Goal: Transaction & Acquisition: Obtain resource

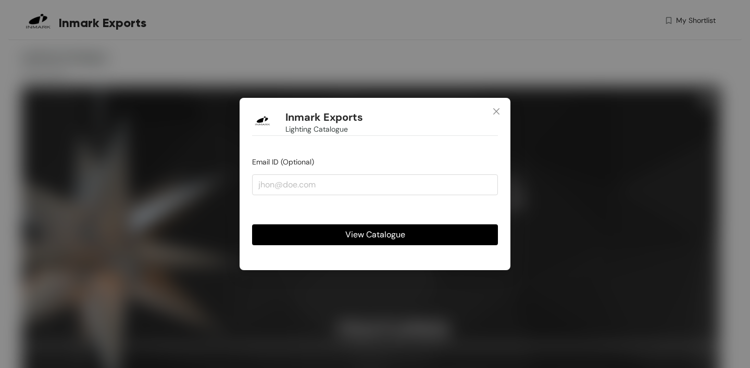
drag, startPoint x: 502, startPoint y: 111, endPoint x: 487, endPoint y: 65, distance: 49.4
click at [501, 111] on span "Close" at bounding box center [496, 112] width 28 height 28
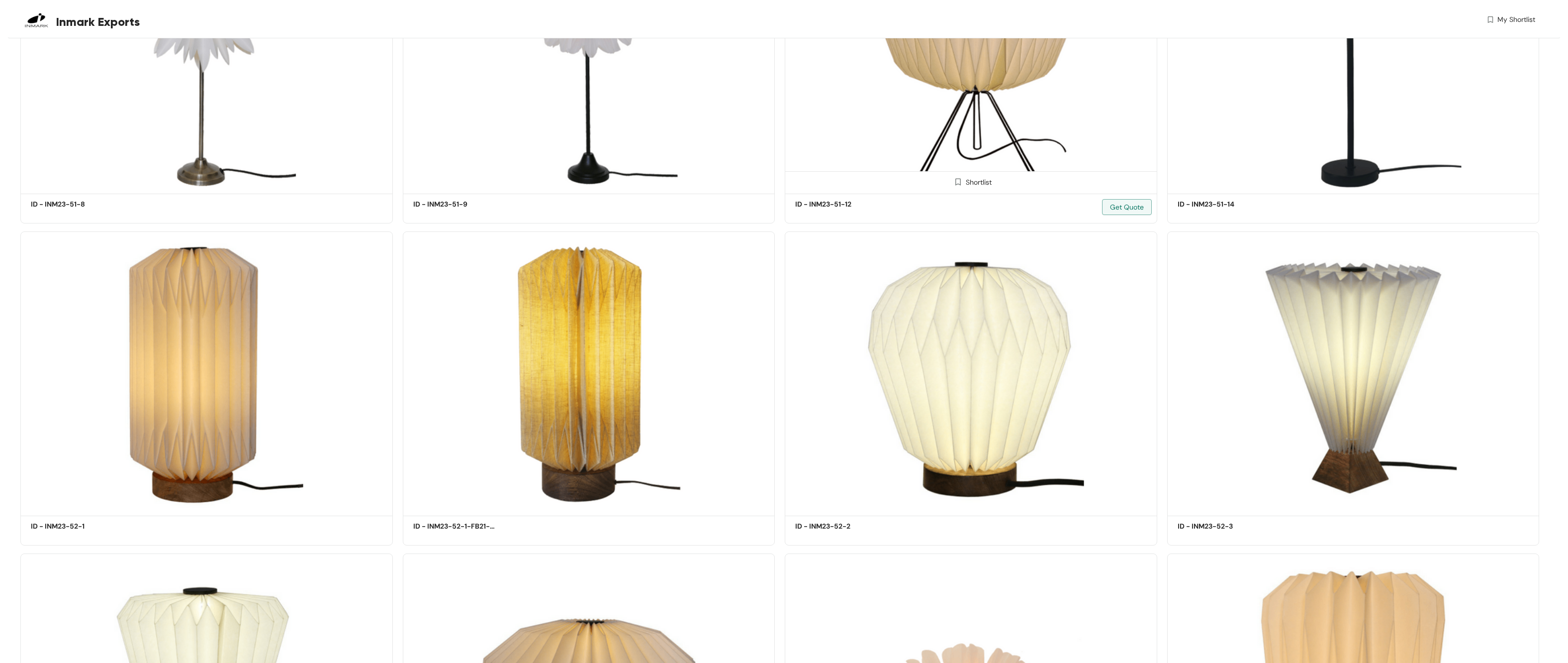
scroll to position [1679, 0]
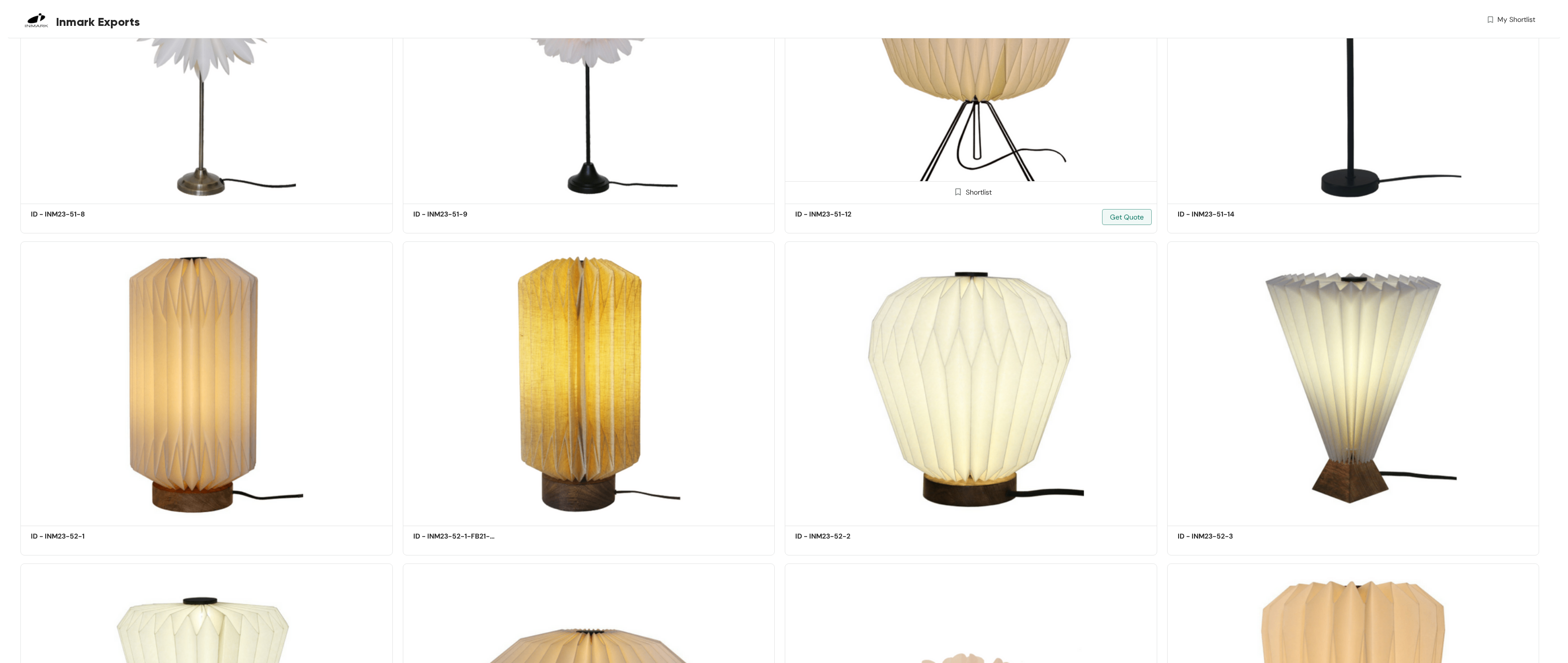
click at [716, 189] on div "Shortlist" at bounding box center [971, 191] width 42 height 10
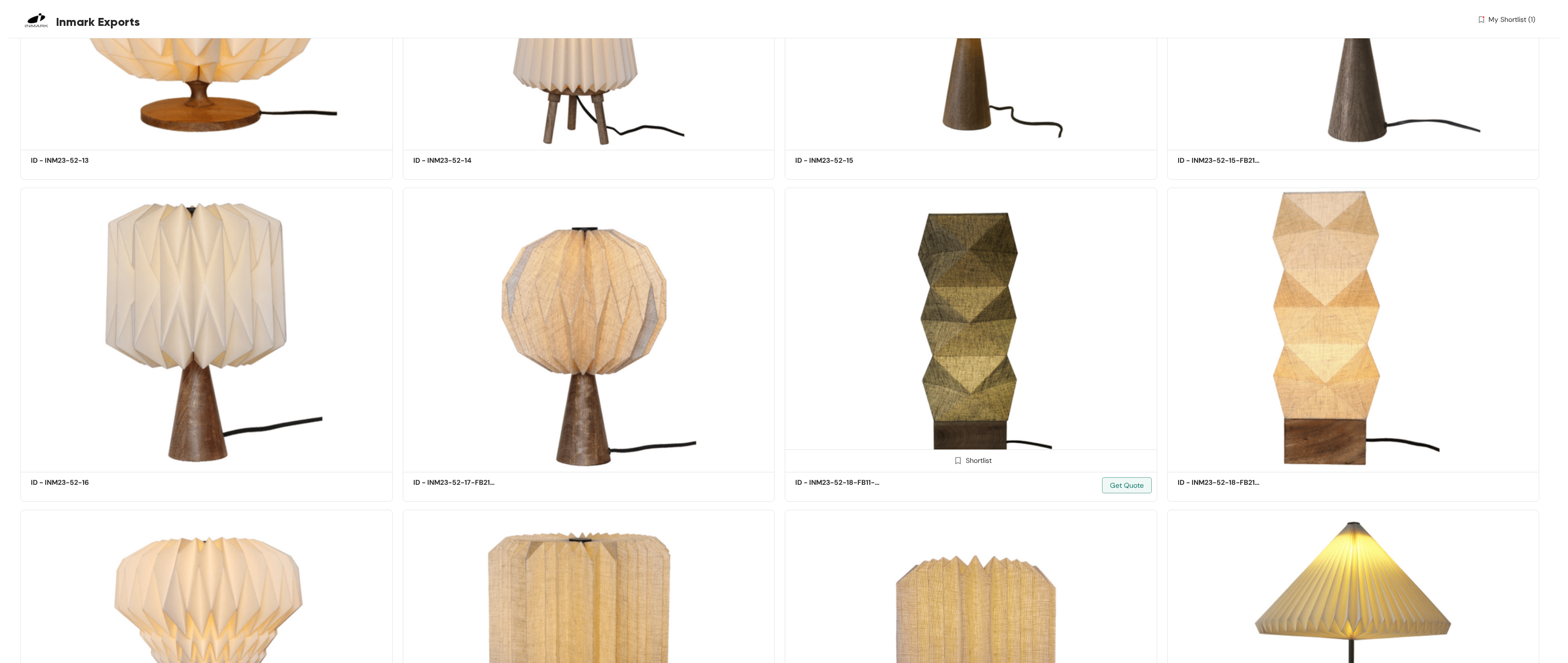
scroll to position [2766, 0]
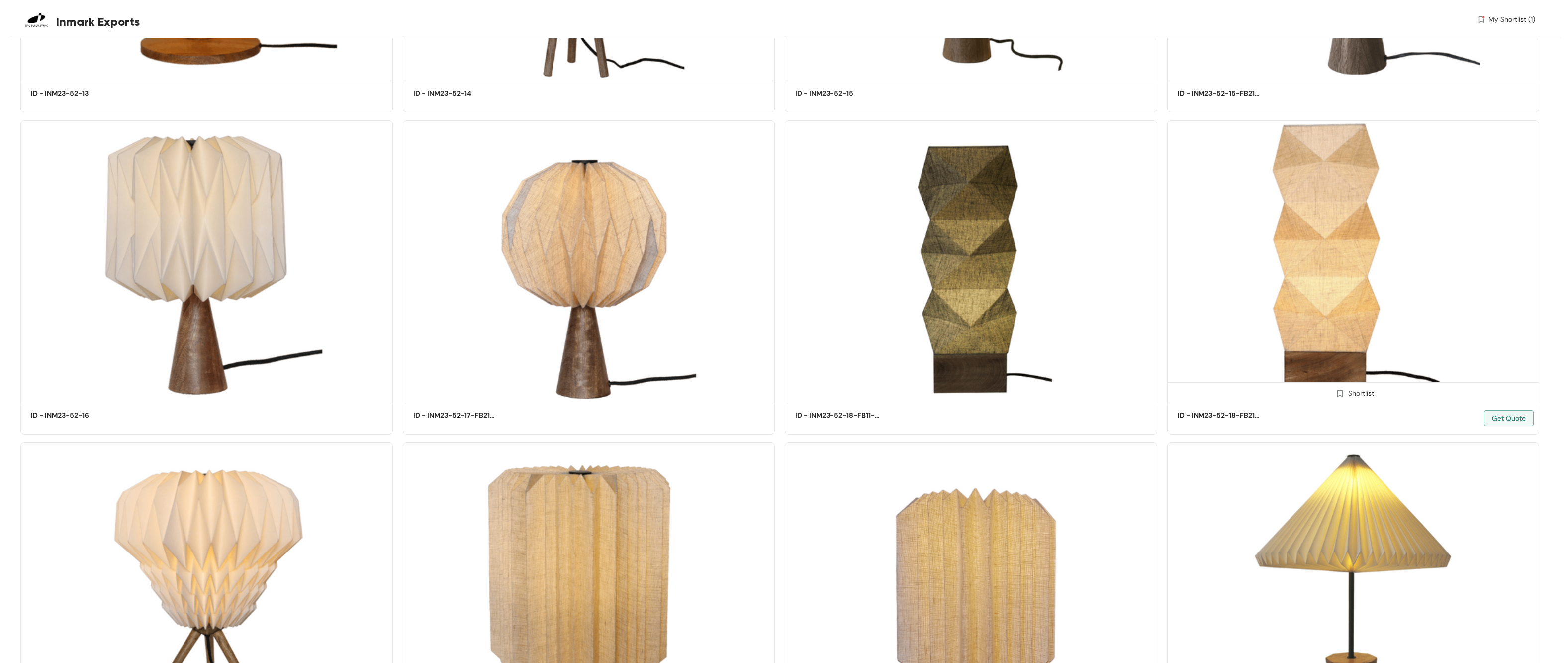
click at [716, 352] on img at bounding box center [1341, 394] width 10 height 10
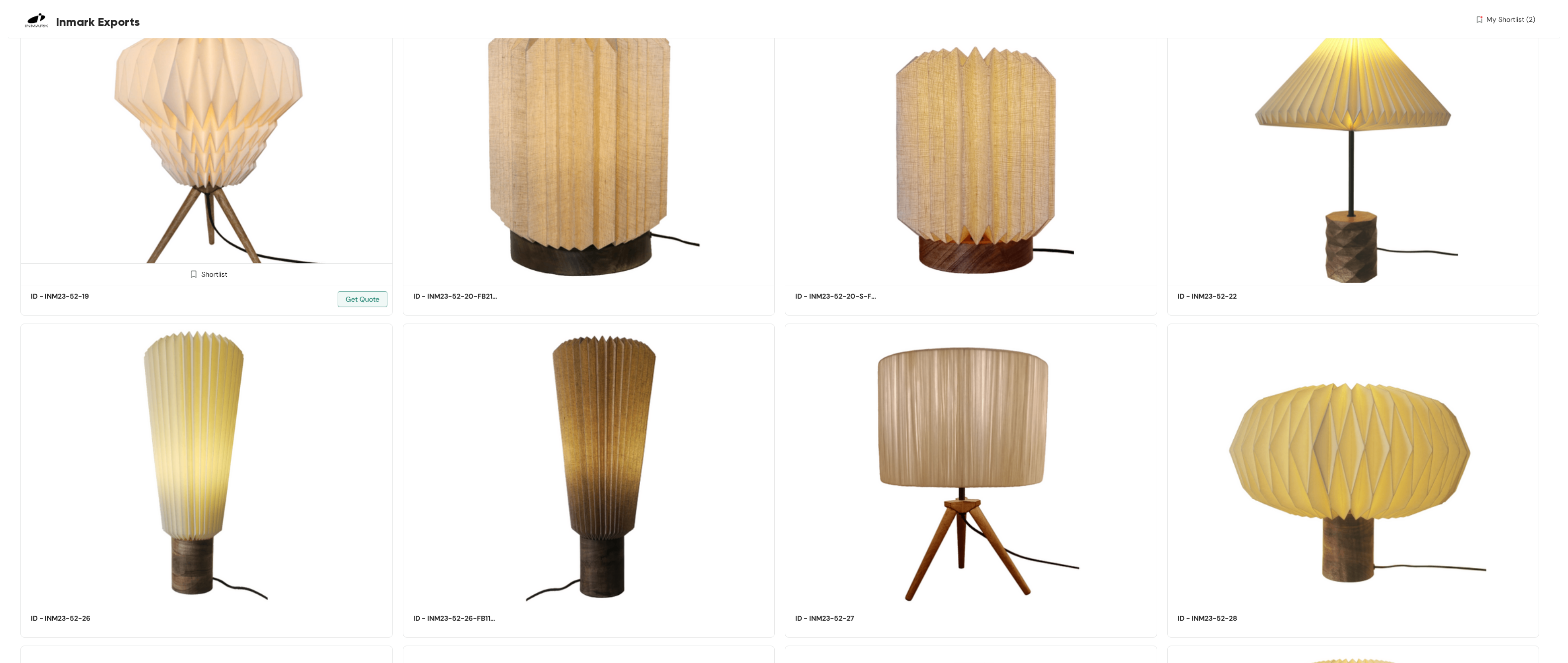
scroll to position [3205, 0]
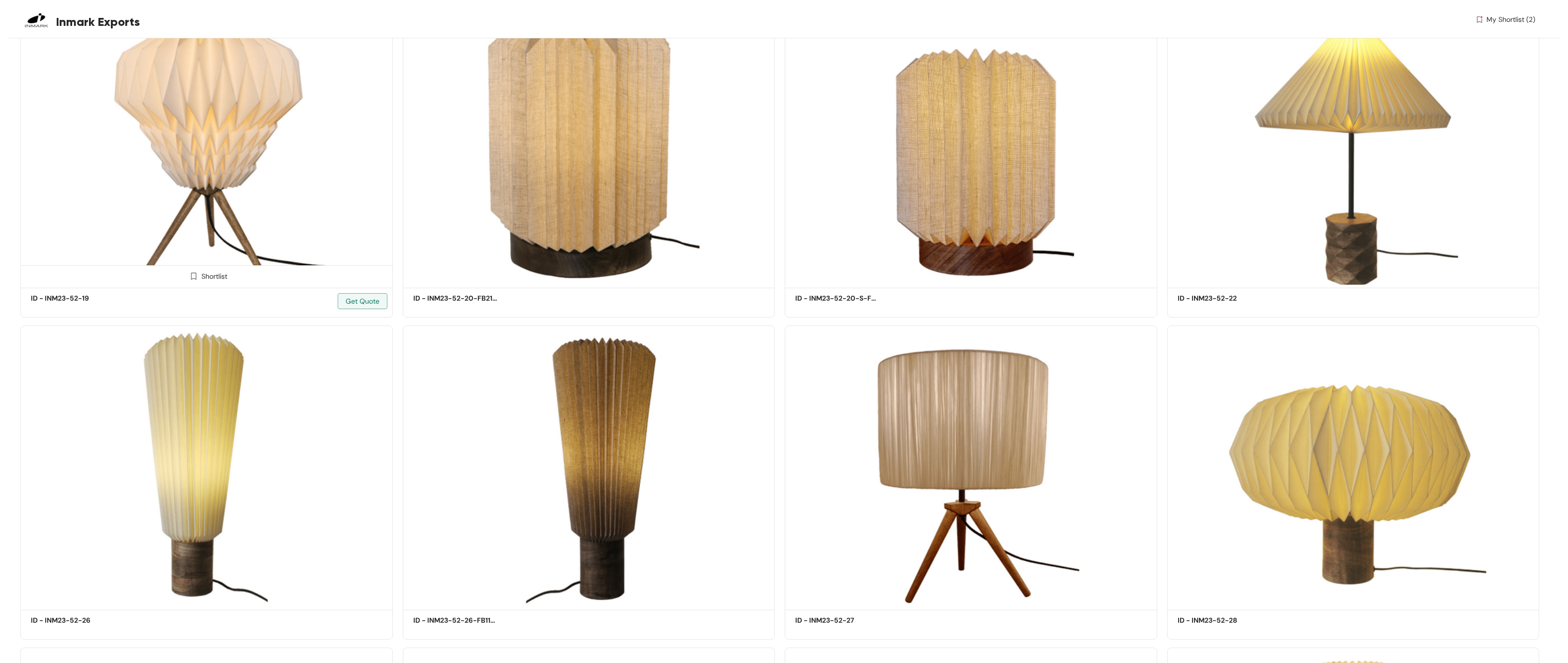
click at [196, 277] on img at bounding box center [194, 276] width 10 height 10
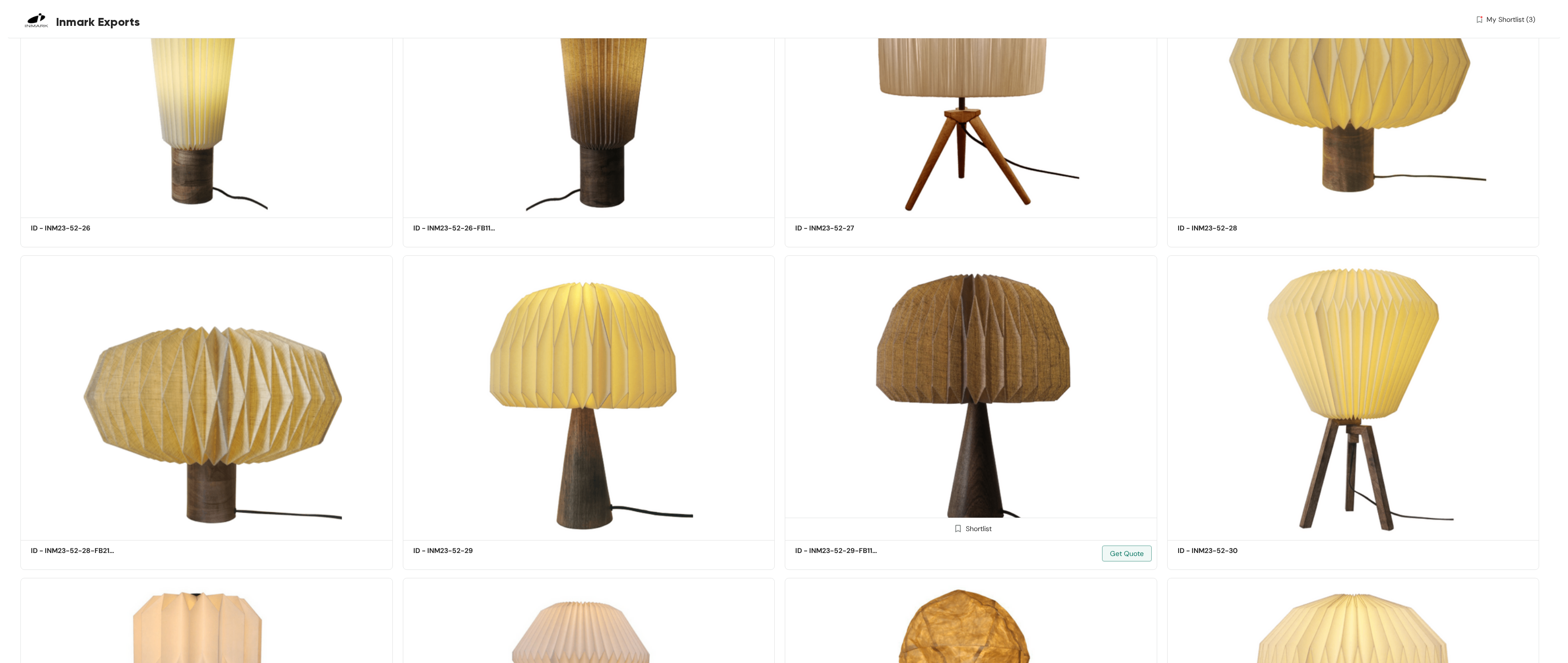
scroll to position [3808, 0]
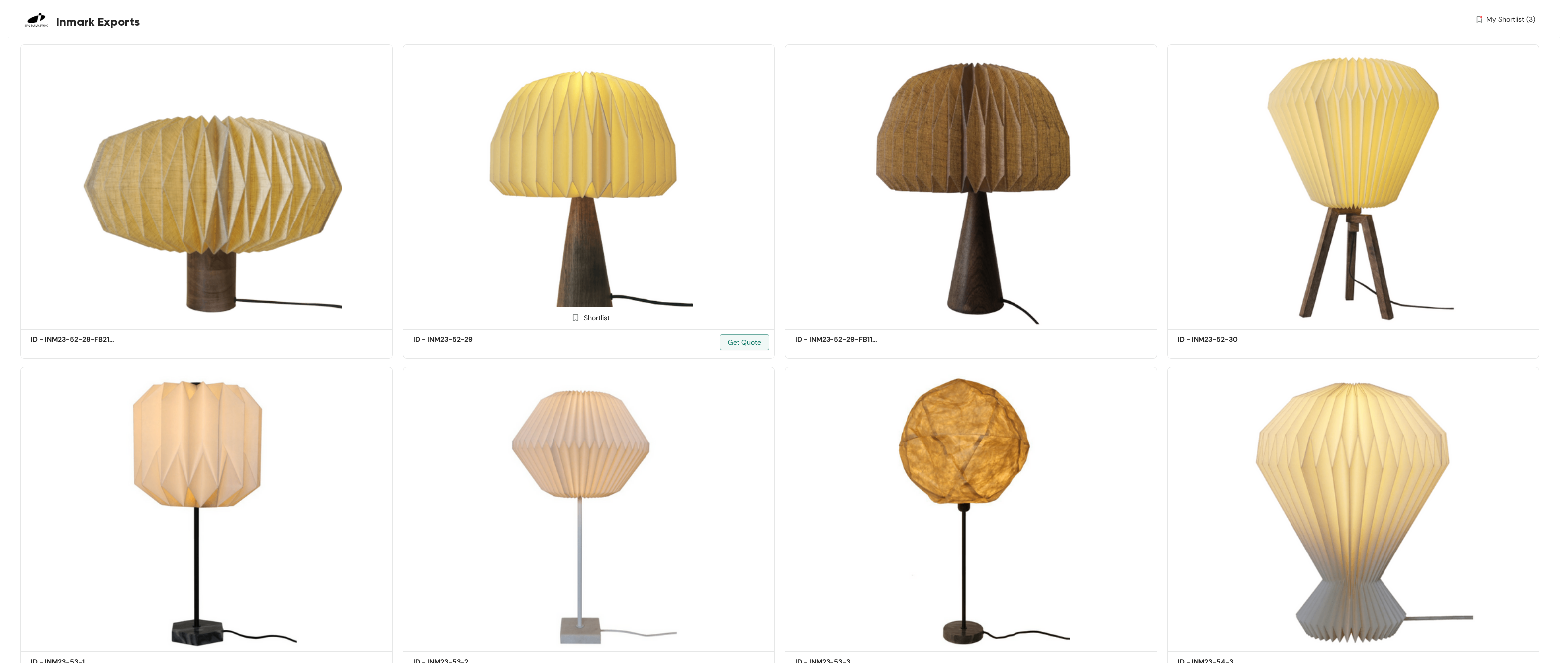
click at [577, 317] on img at bounding box center [576, 317] width 10 height 10
click at [716, 315] on img at bounding box center [959, 317] width 10 height 10
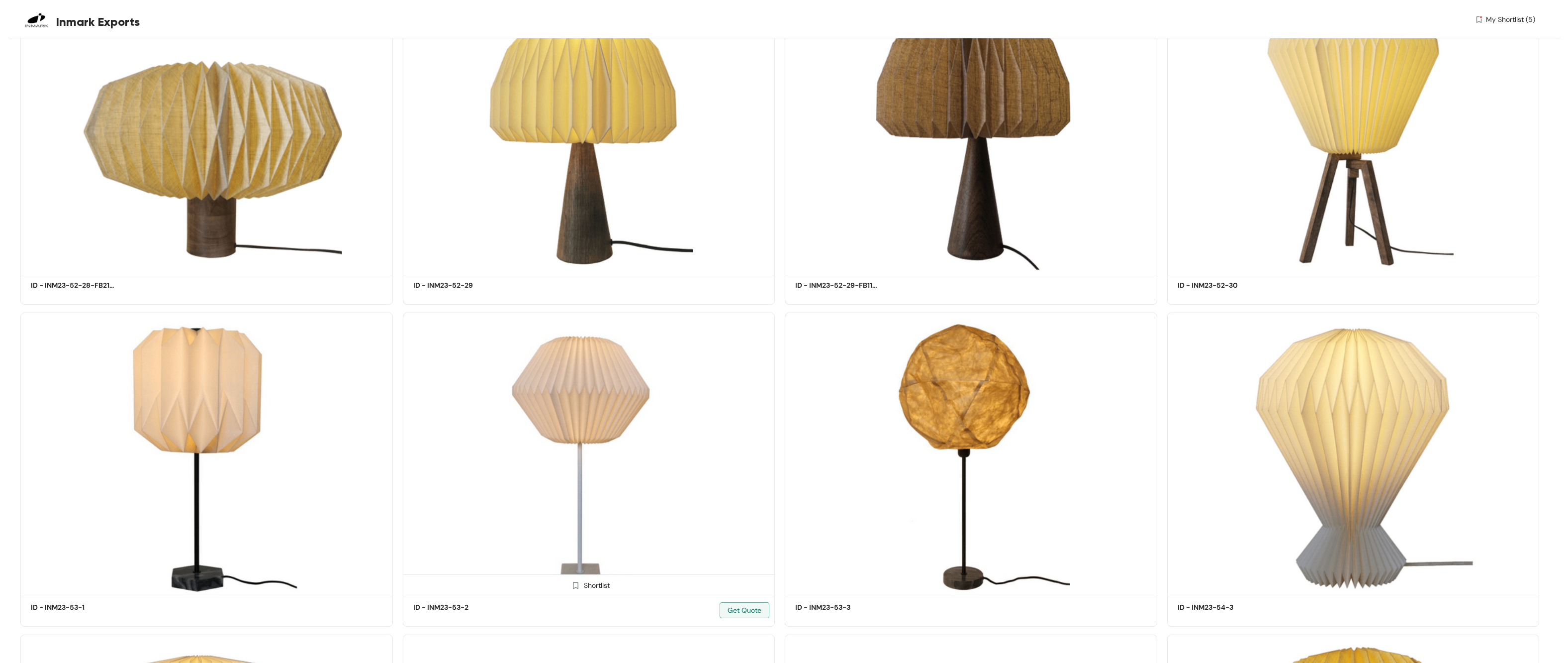
scroll to position [4046, 0]
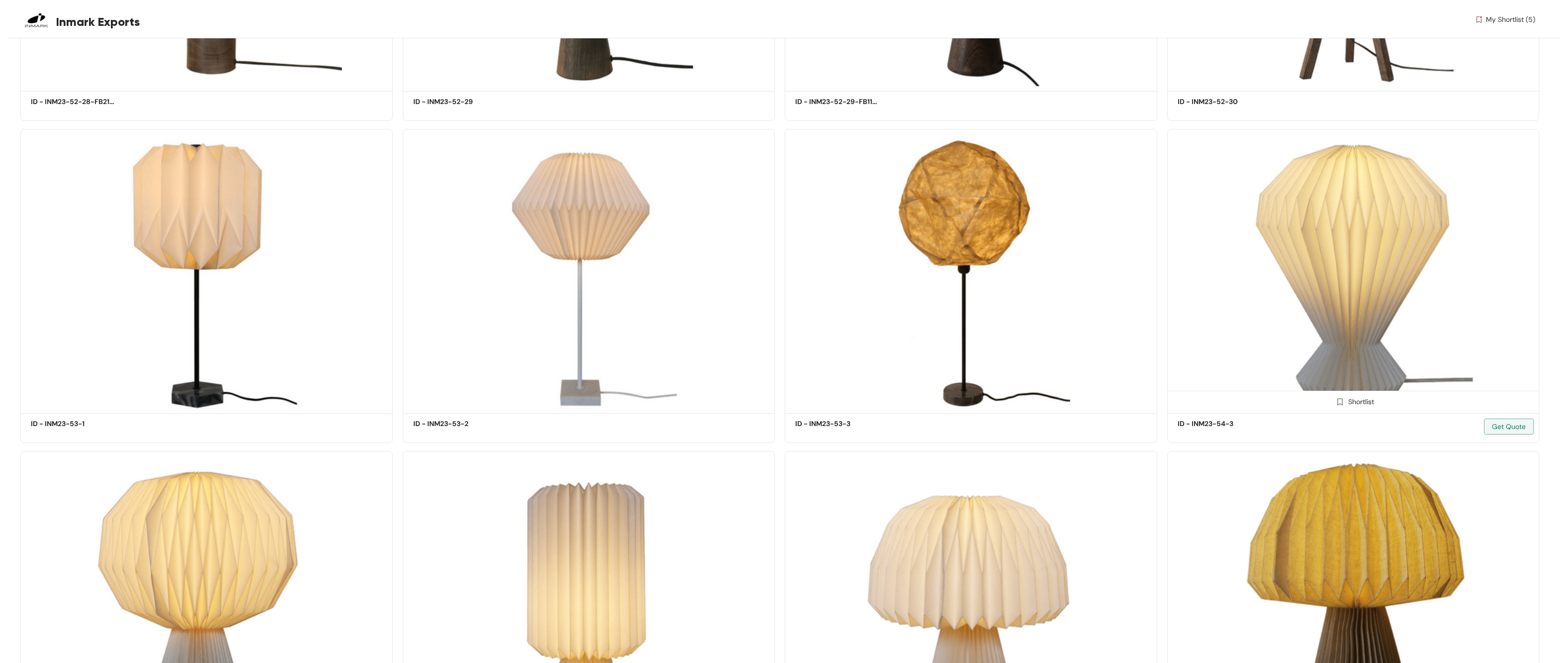
click at [716, 352] on img at bounding box center [1341, 402] width 10 height 10
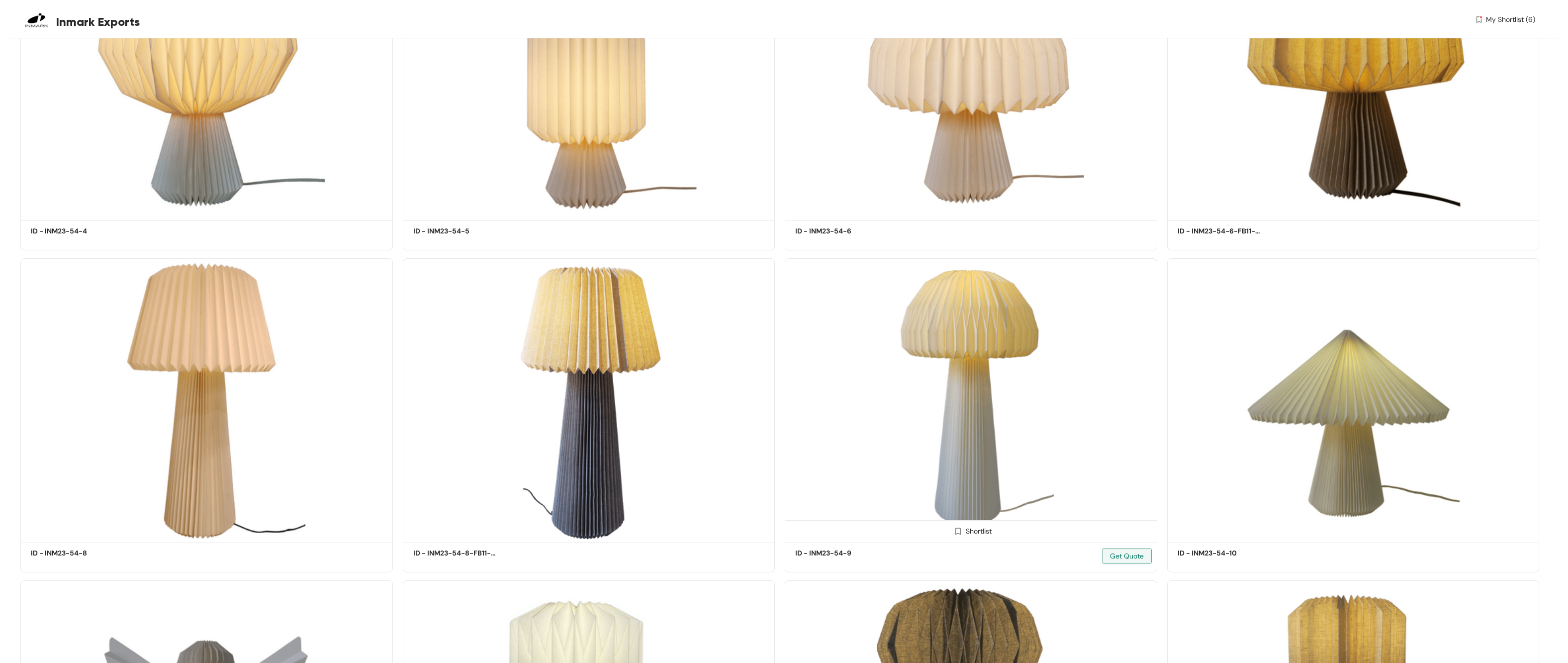
scroll to position [4577, 0]
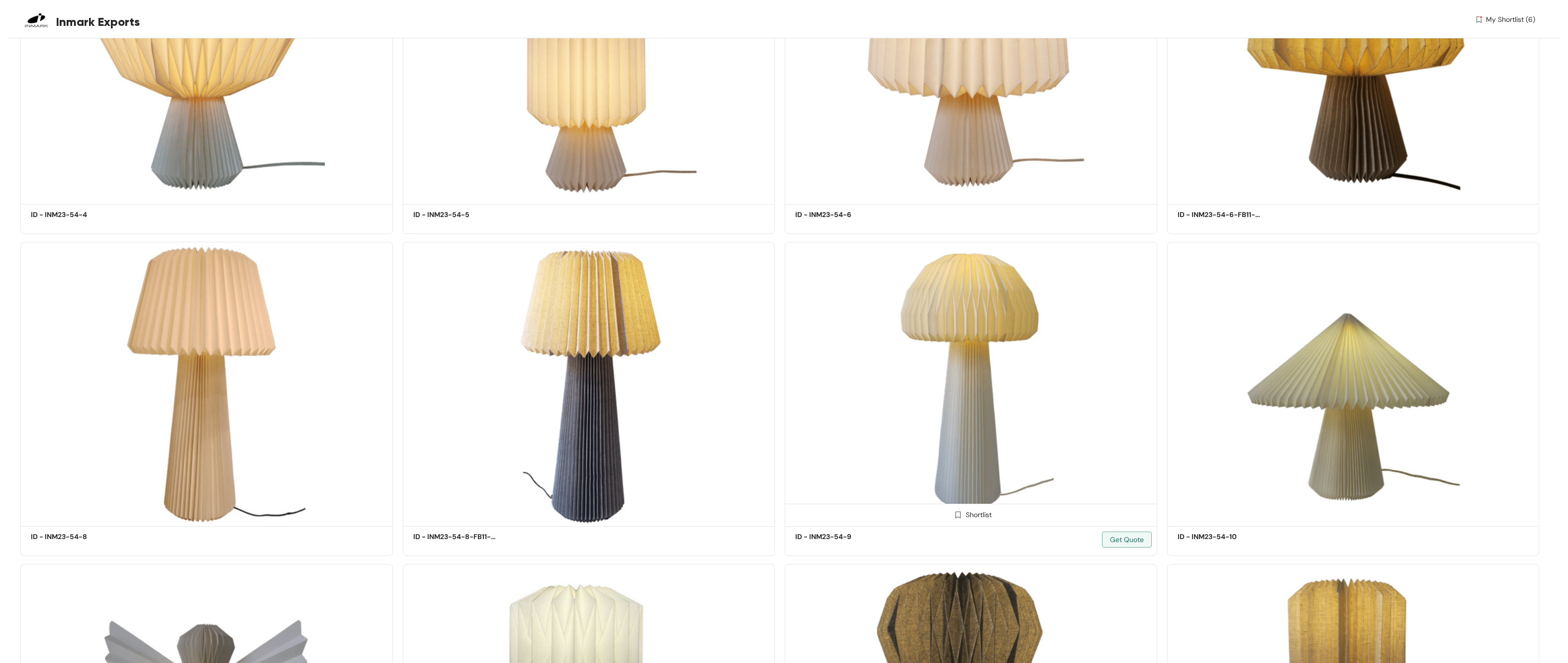
click at [716, 352] on img at bounding box center [959, 515] width 10 height 10
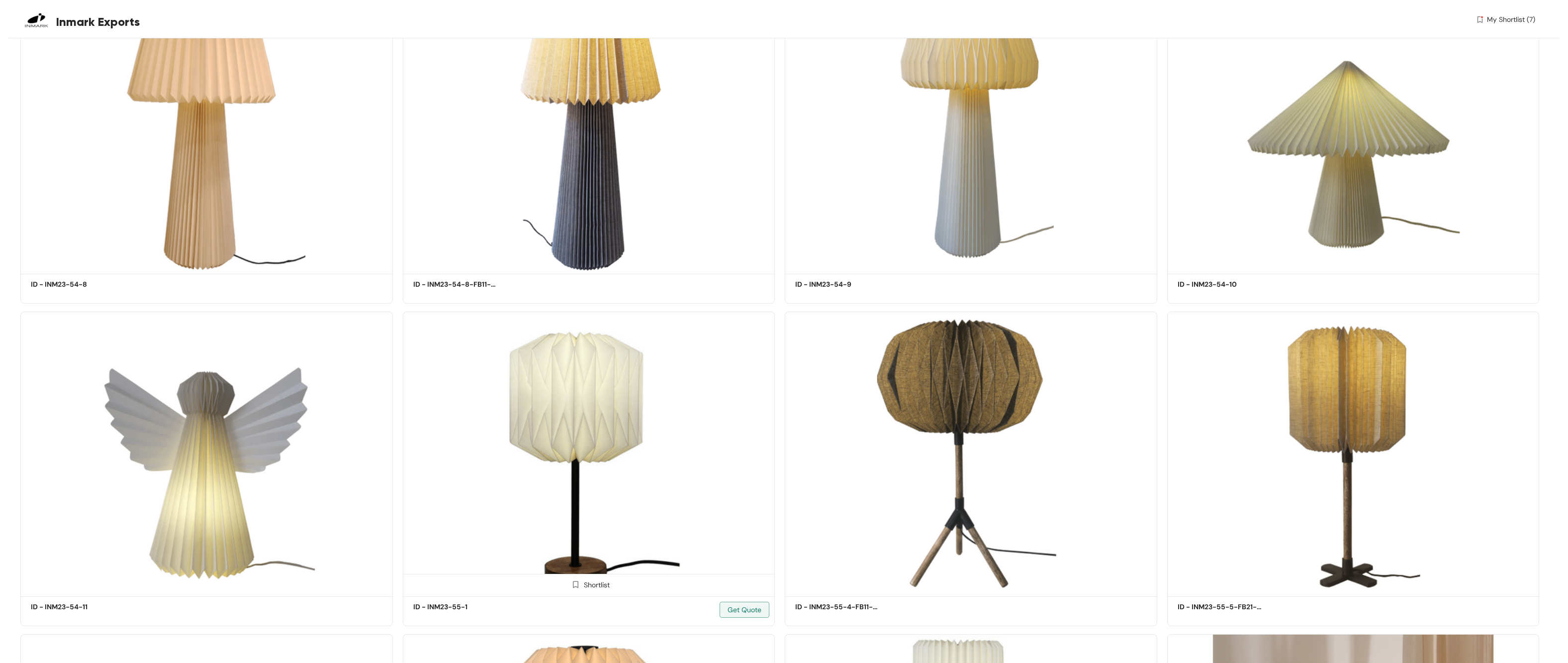
scroll to position [5027, 0]
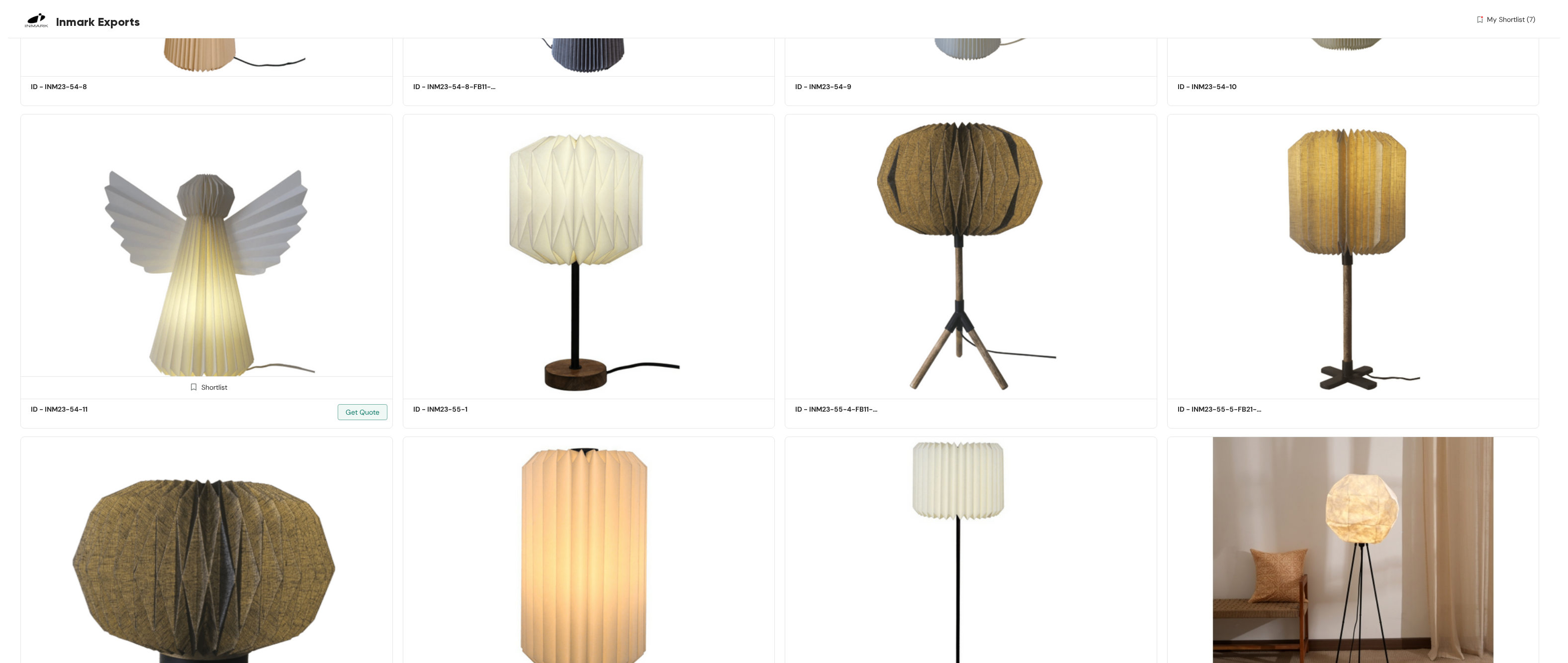
click at [194, 352] on img at bounding box center [194, 387] width 10 height 10
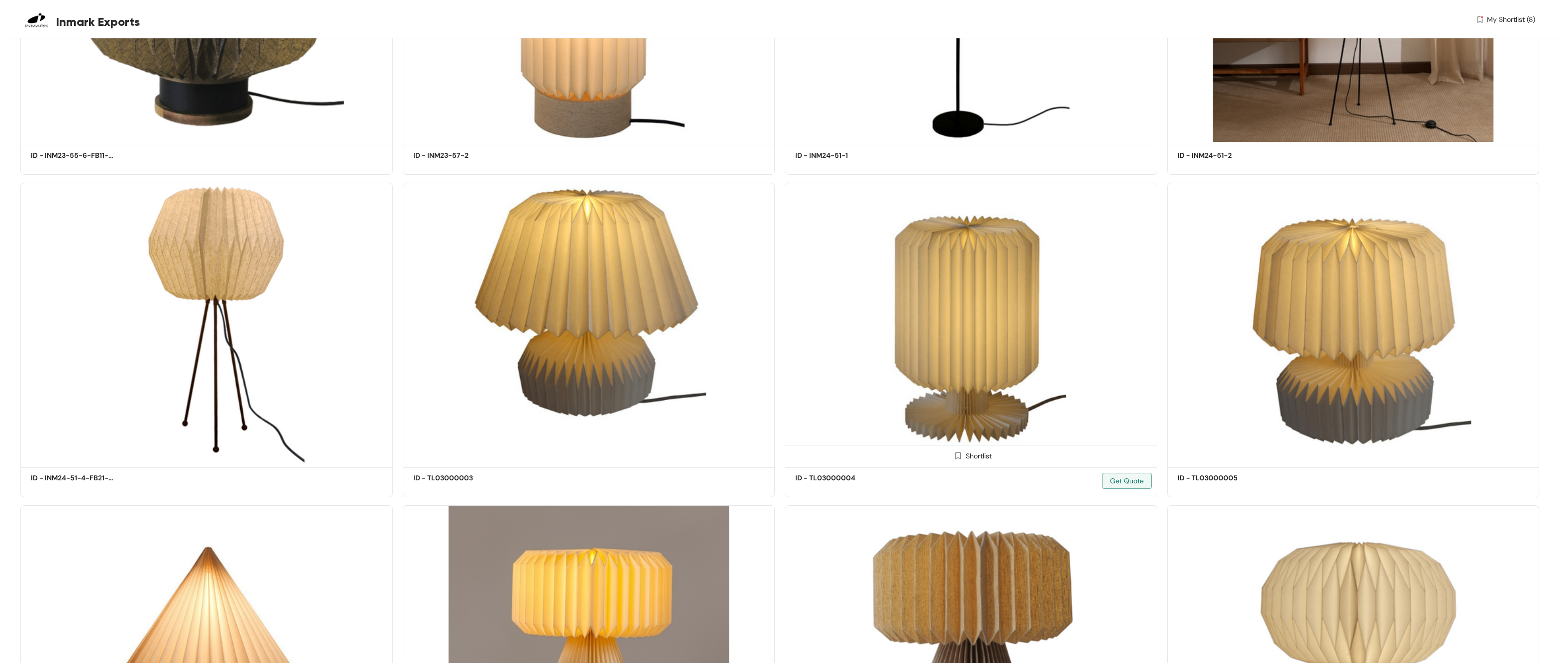
scroll to position [5942, 0]
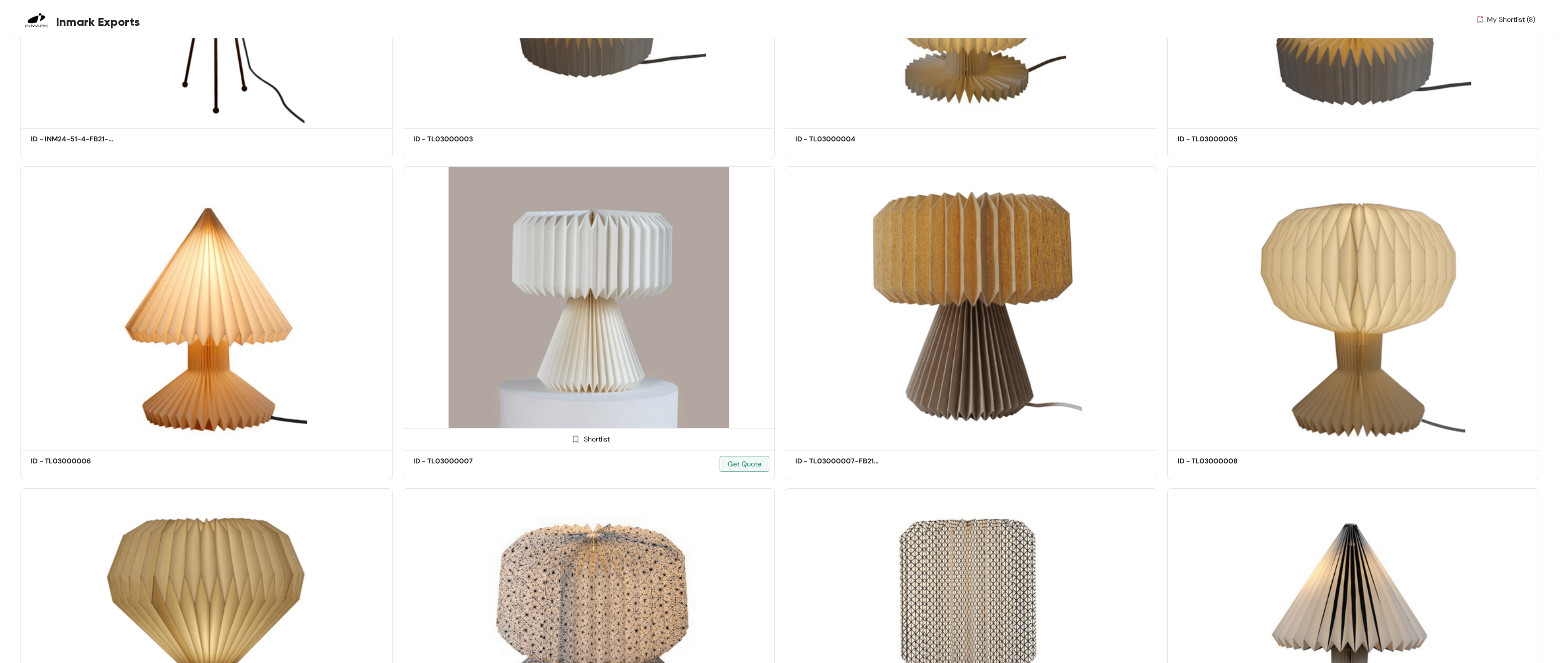
click at [574, 352] on img at bounding box center [576, 439] width 10 height 10
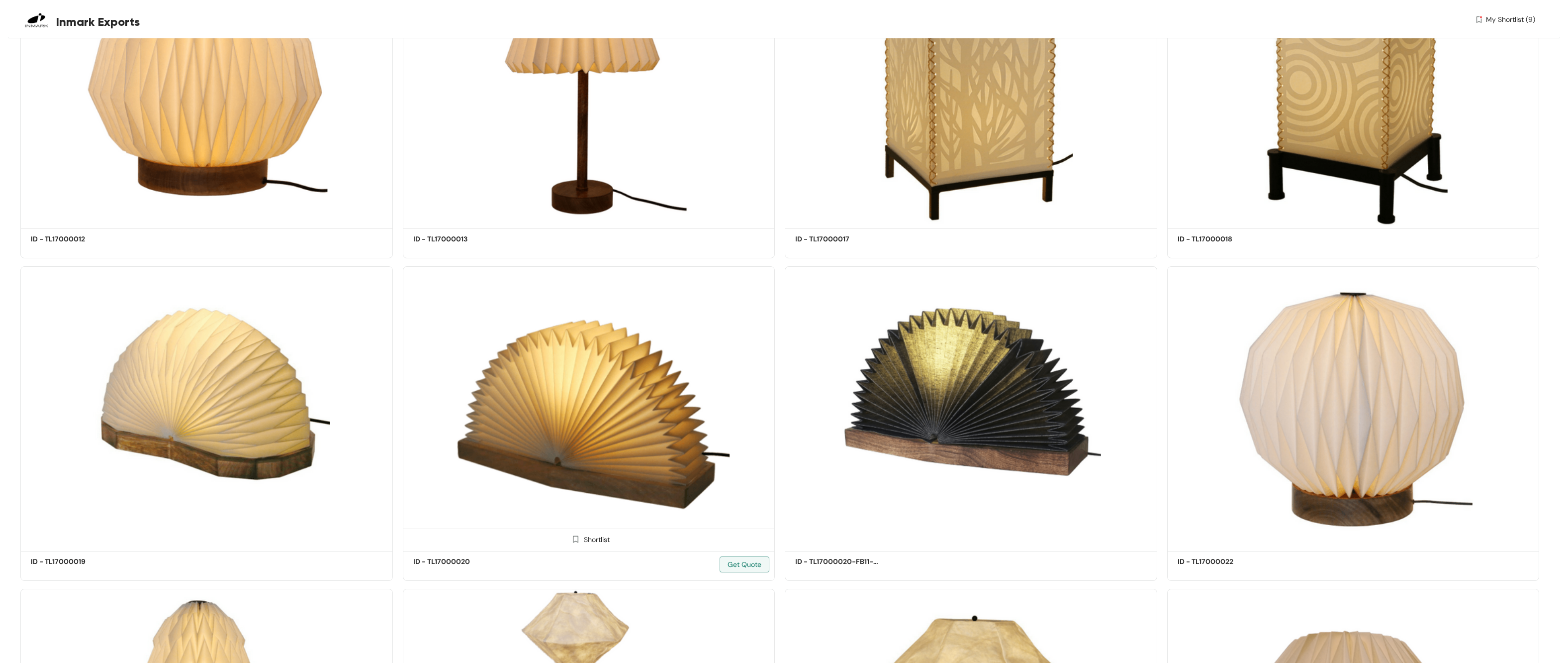
scroll to position [8099, 0]
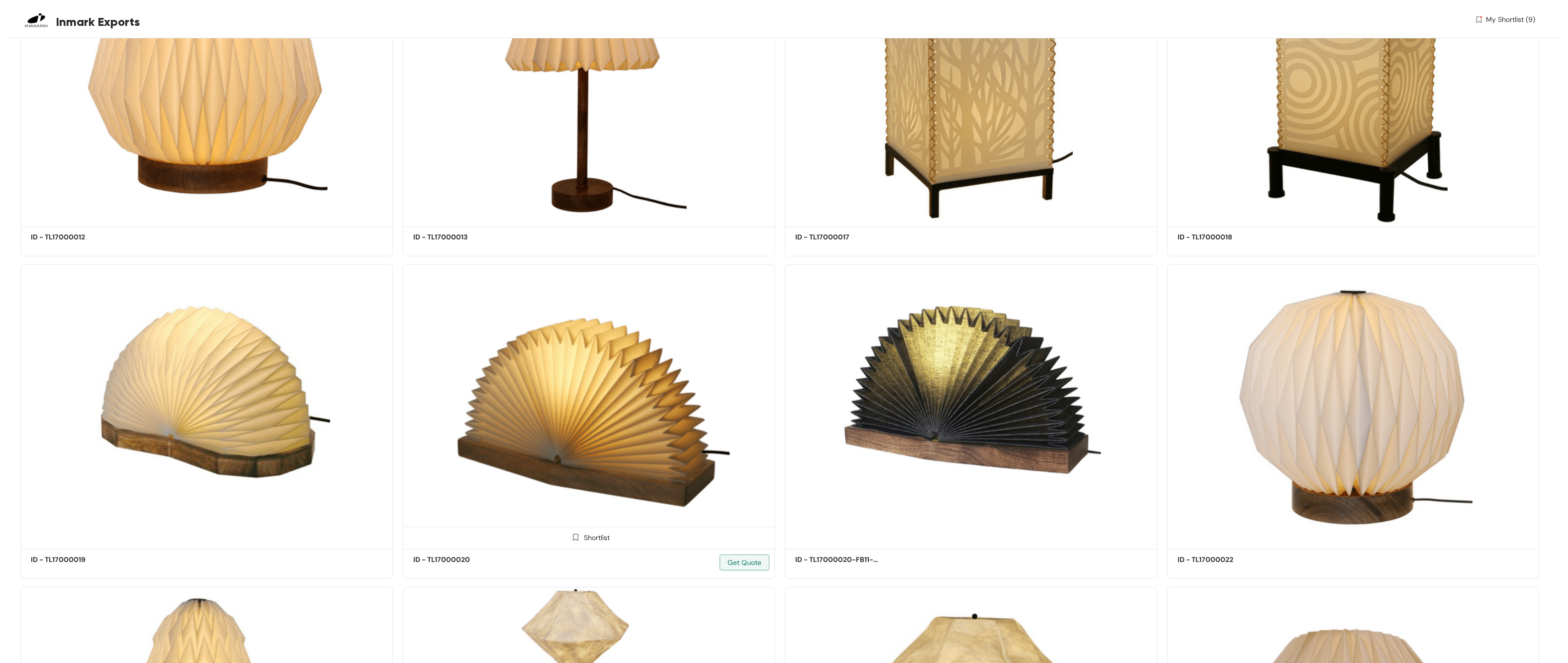
click at [575, 352] on img at bounding box center [576, 537] width 10 height 10
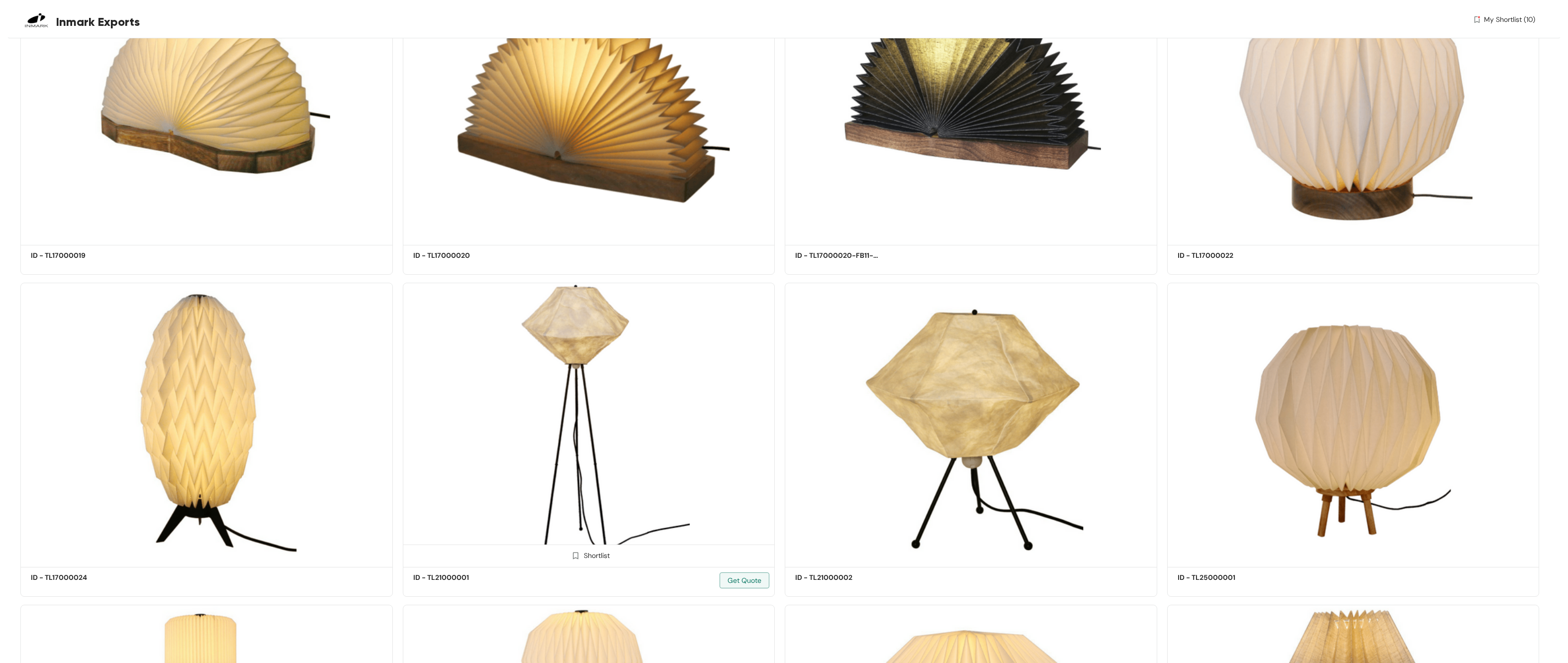
click at [576, 352] on img at bounding box center [576, 556] width 10 height 10
click at [716, 352] on img at bounding box center [959, 556] width 10 height 10
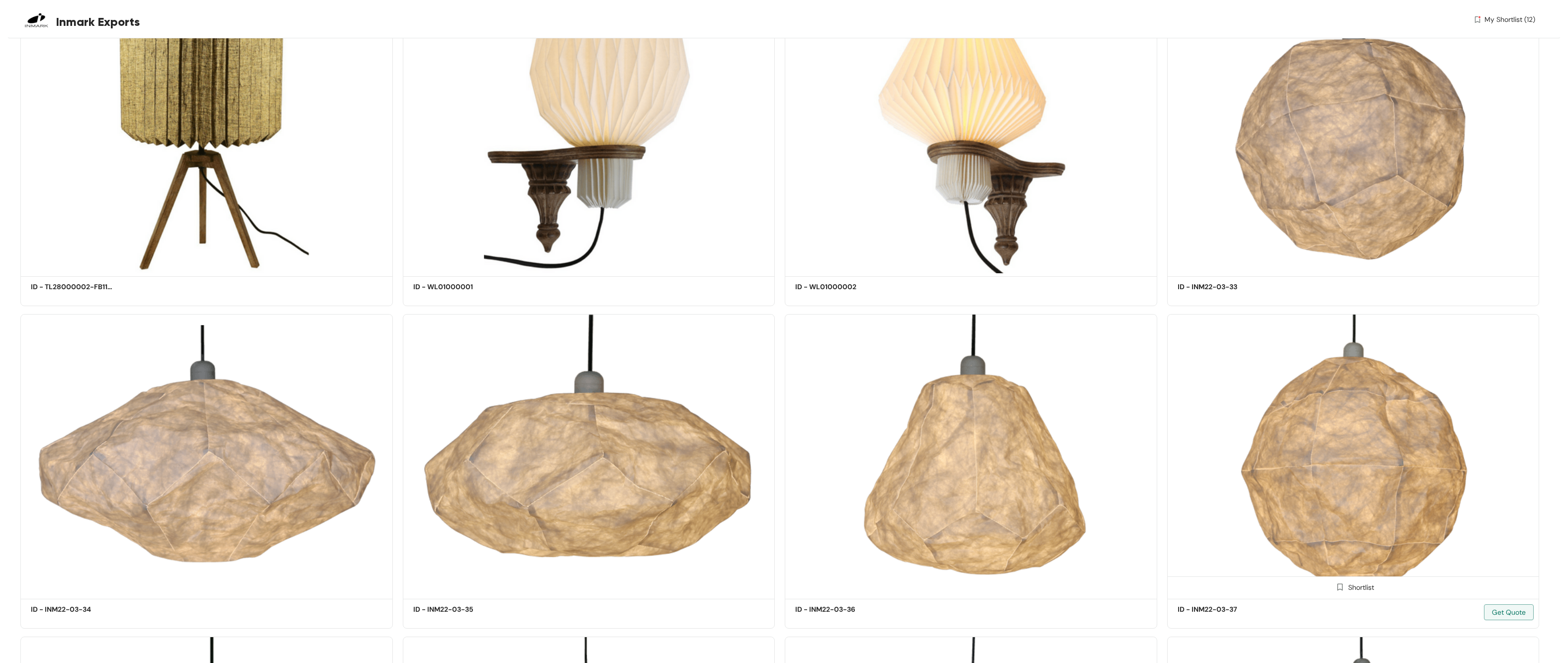
scroll to position [9424, 0]
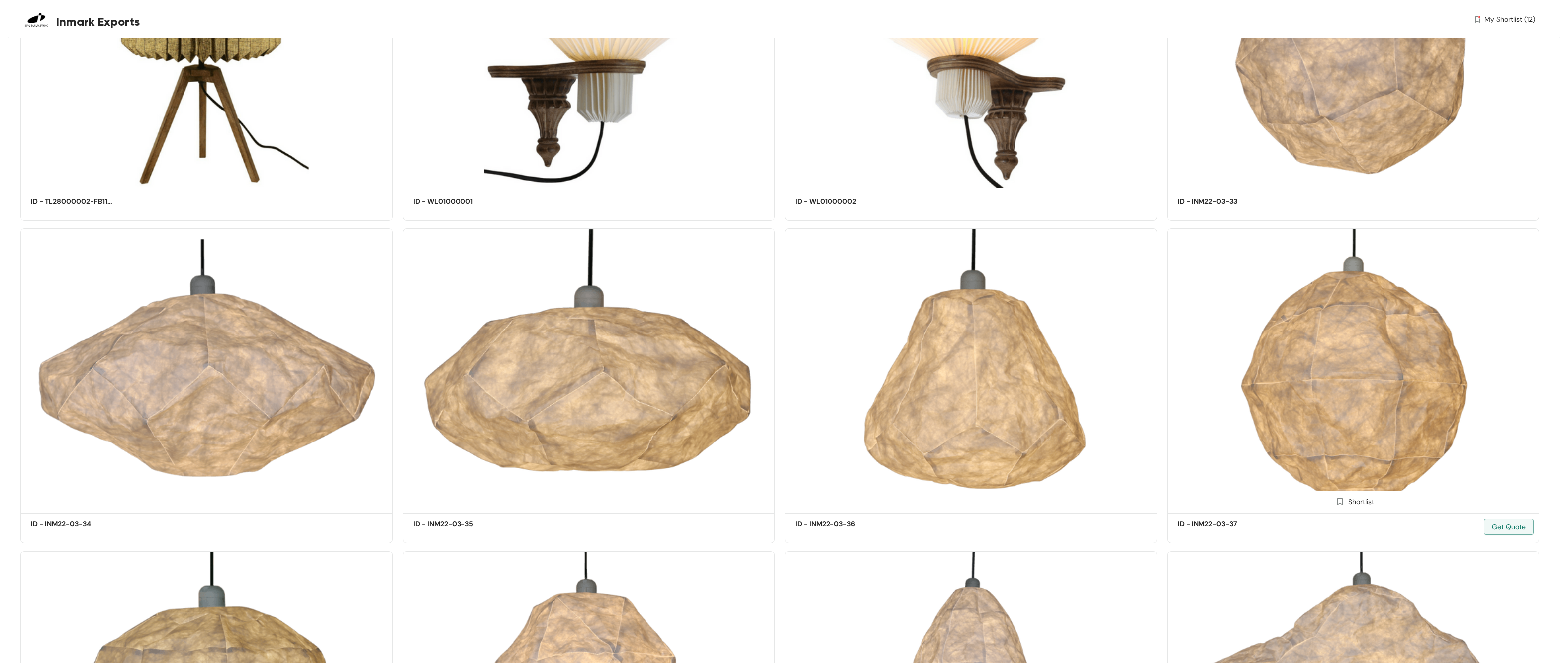
click at [716, 352] on img at bounding box center [1341, 502] width 10 height 10
click at [573, 352] on img at bounding box center [576, 502] width 10 height 10
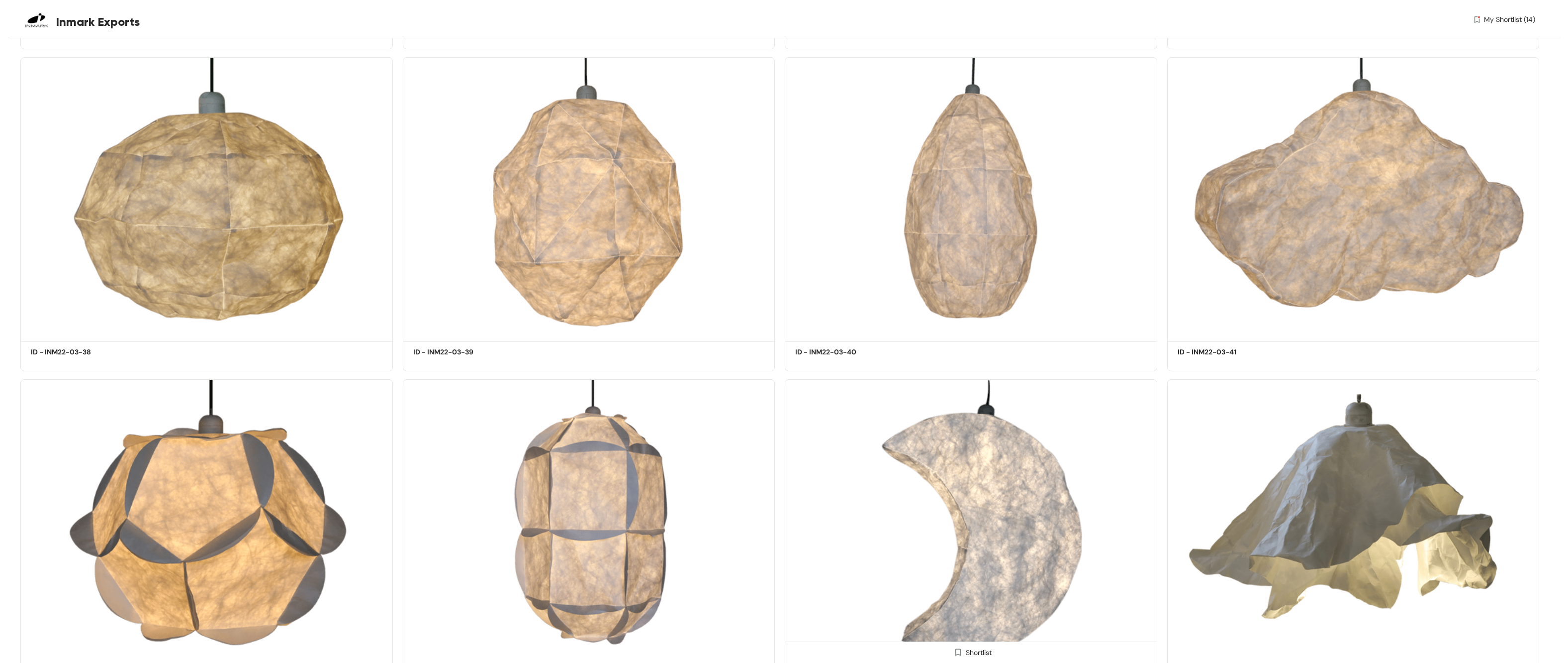
scroll to position [9965, 0]
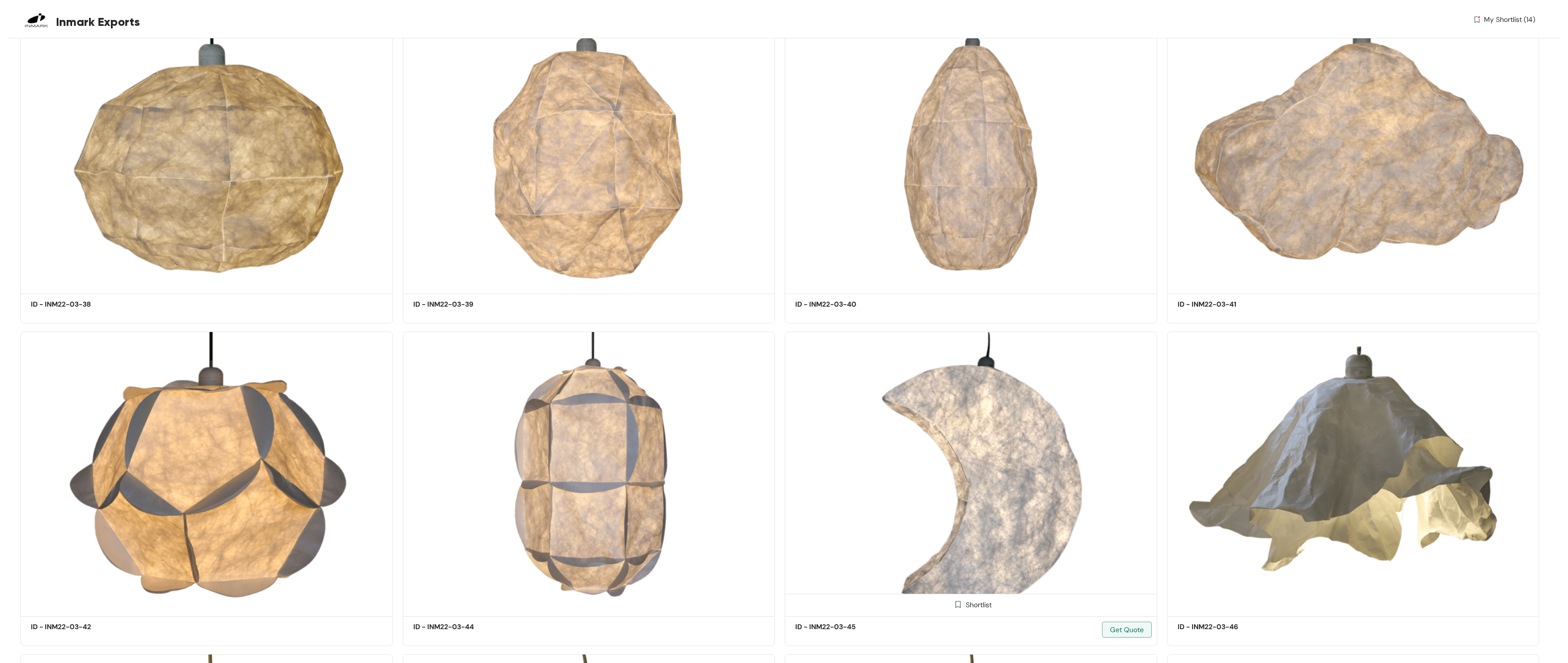
click at [716, 352] on span at bounding box center [958, 607] width 16 height 16
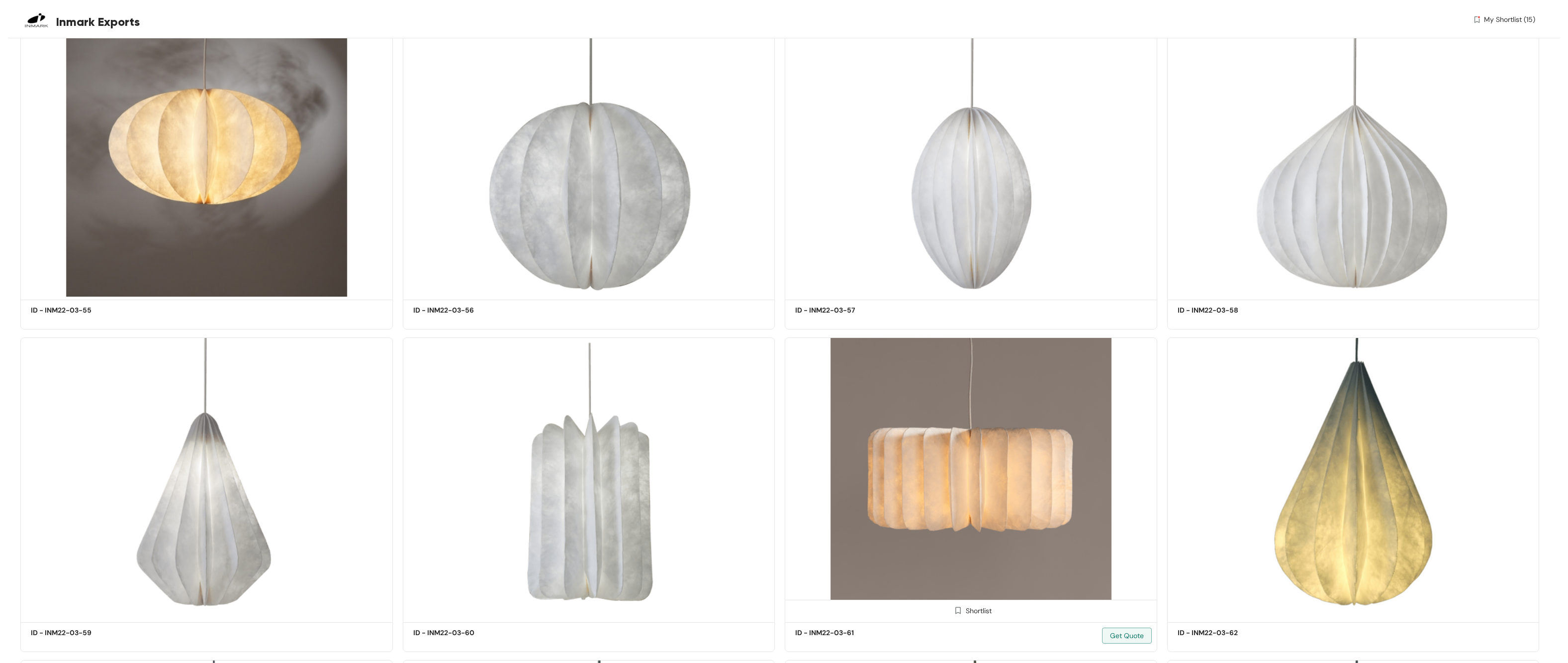
scroll to position [11250, 0]
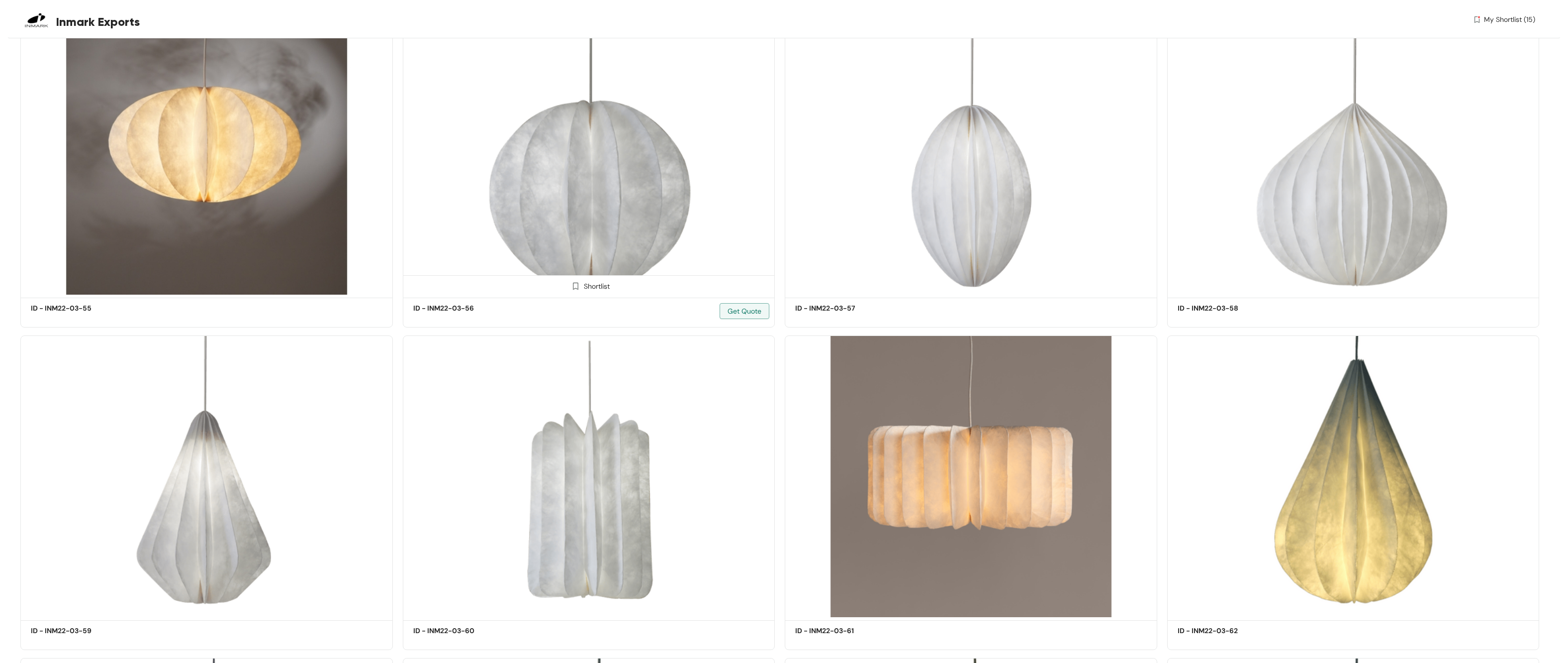
click at [574, 282] on img at bounding box center [576, 286] width 10 height 10
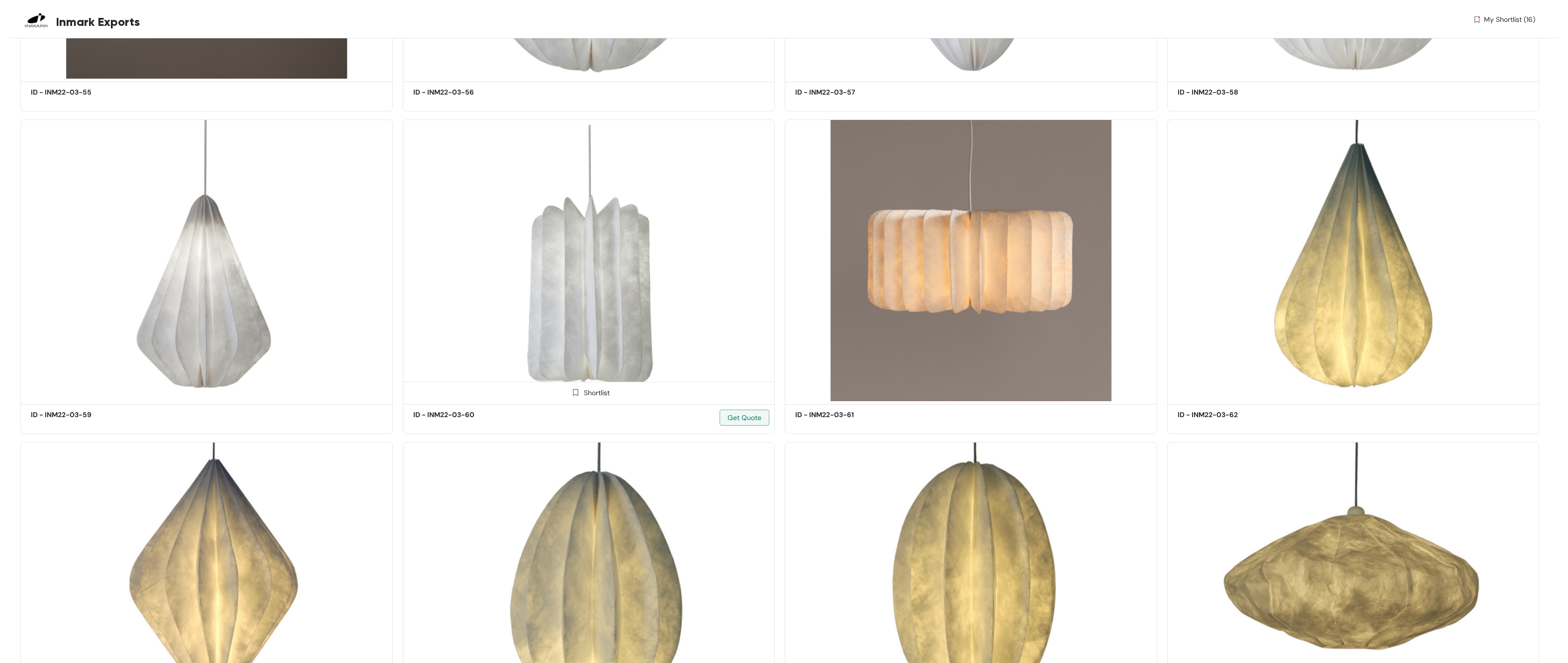
scroll to position [11589, 0]
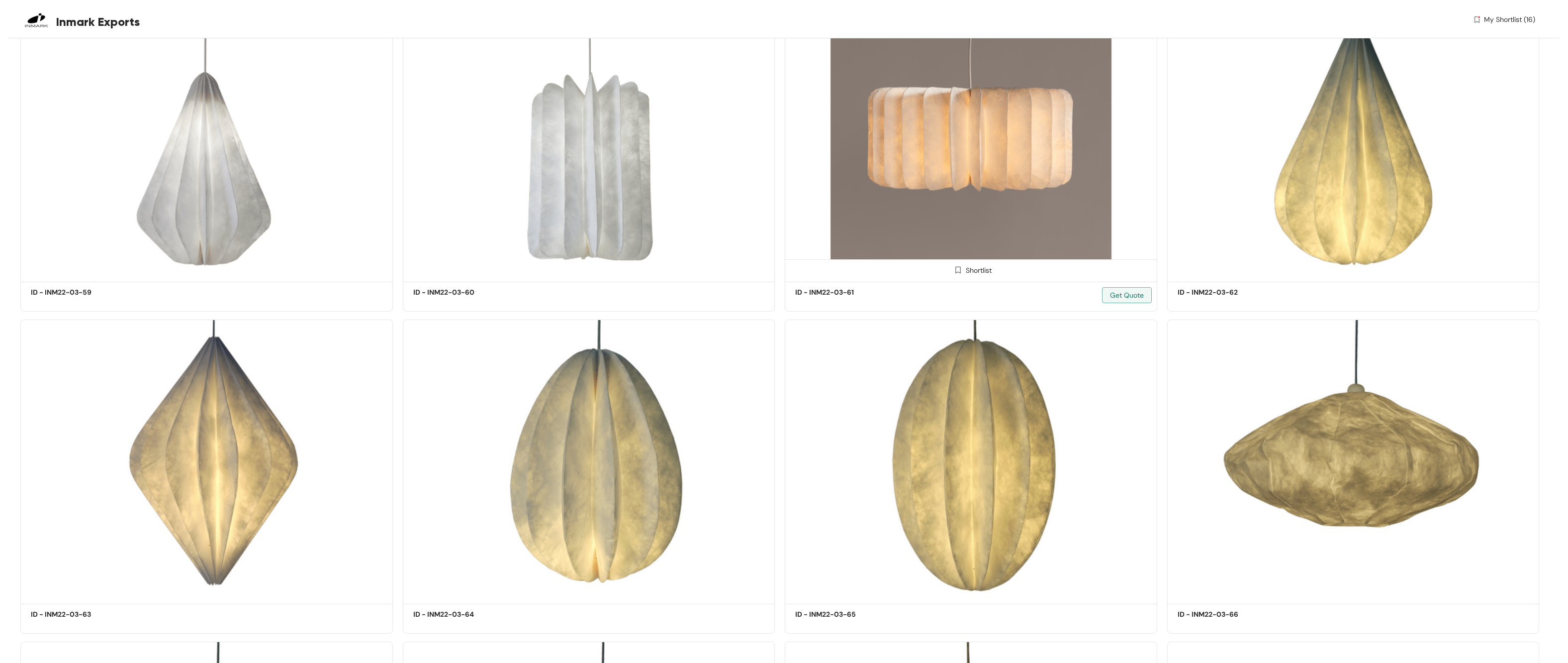
click at [716, 266] on img at bounding box center [959, 270] width 10 height 10
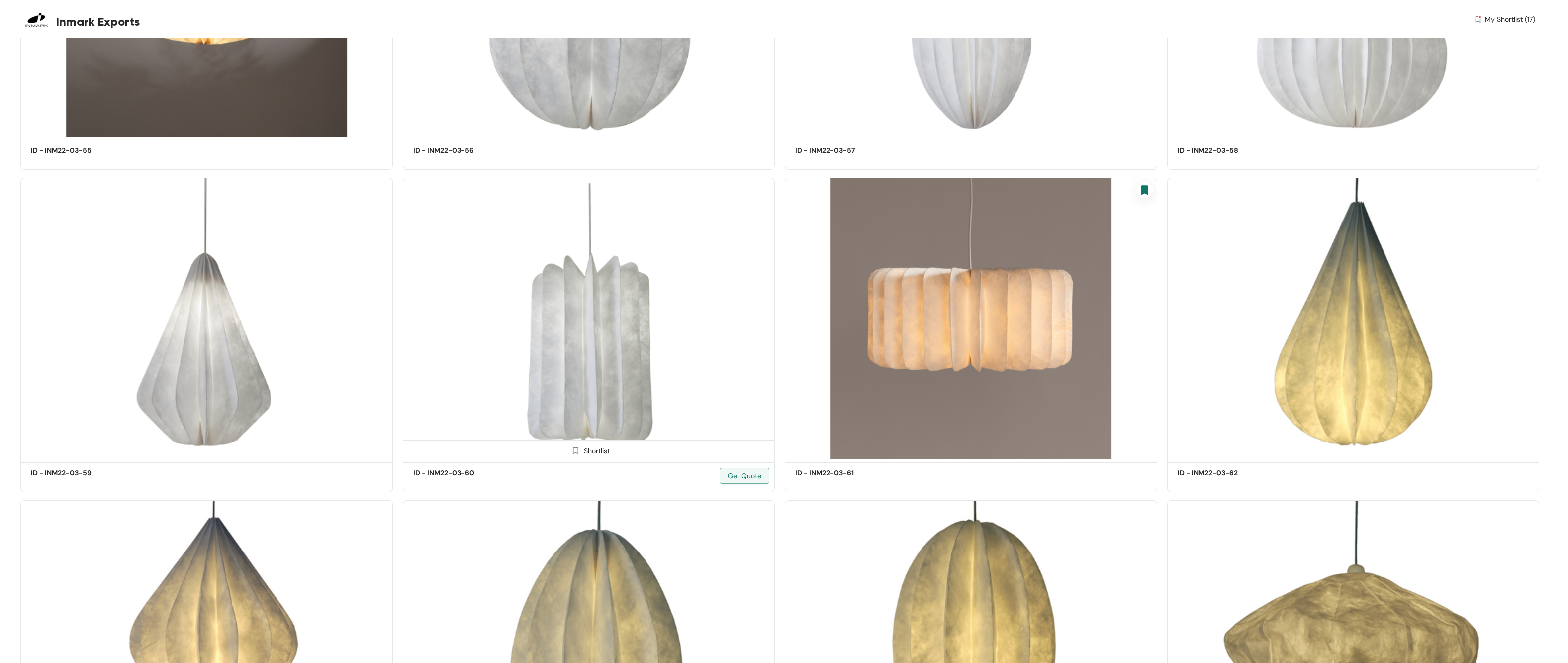
scroll to position [11318, 0]
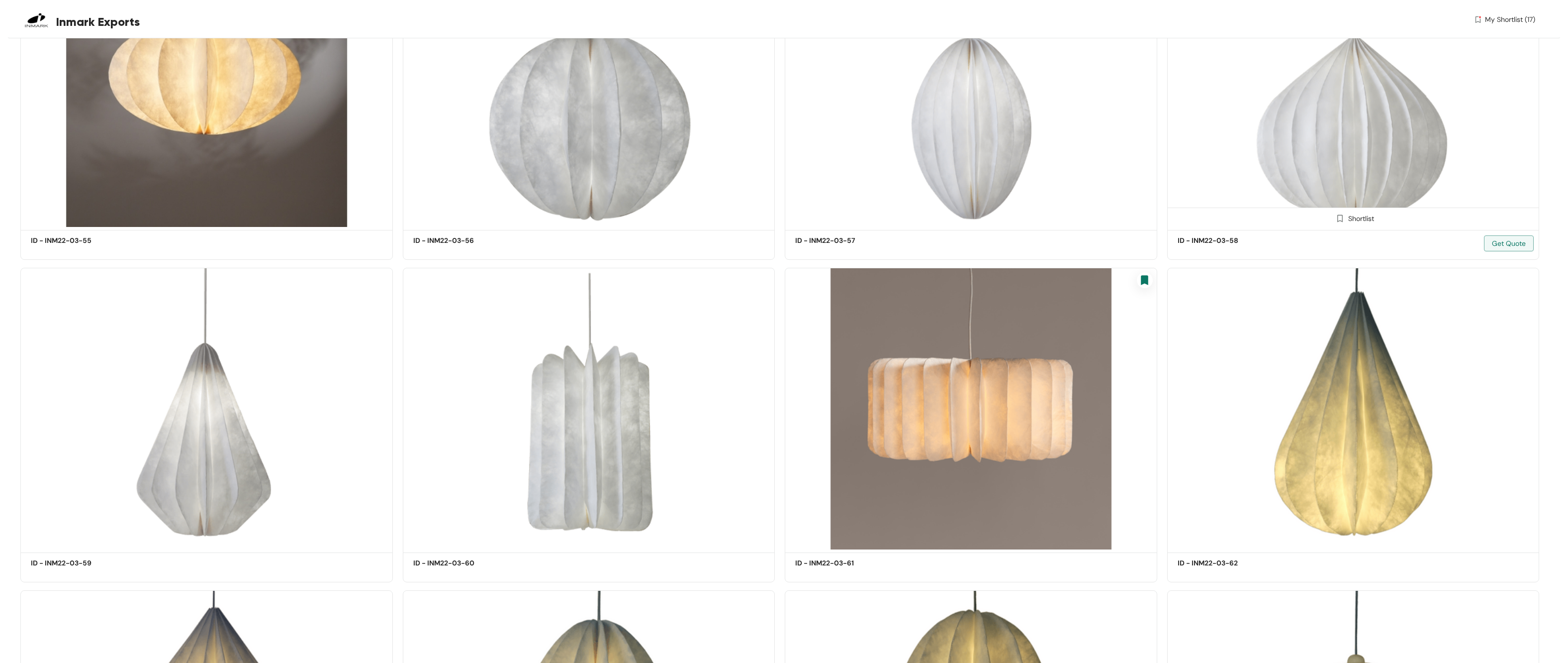
click at [716, 213] on img at bounding box center [1341, 218] width 10 height 10
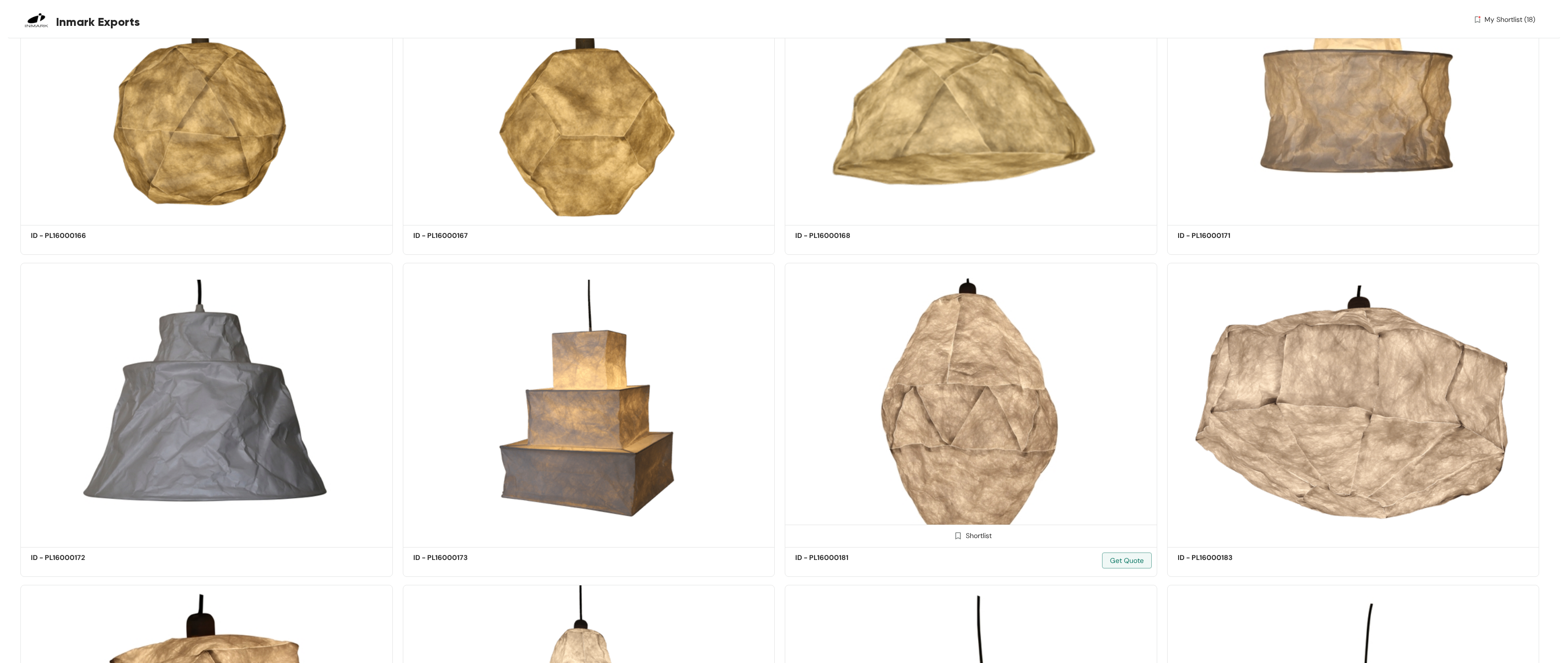
scroll to position [13935, 0]
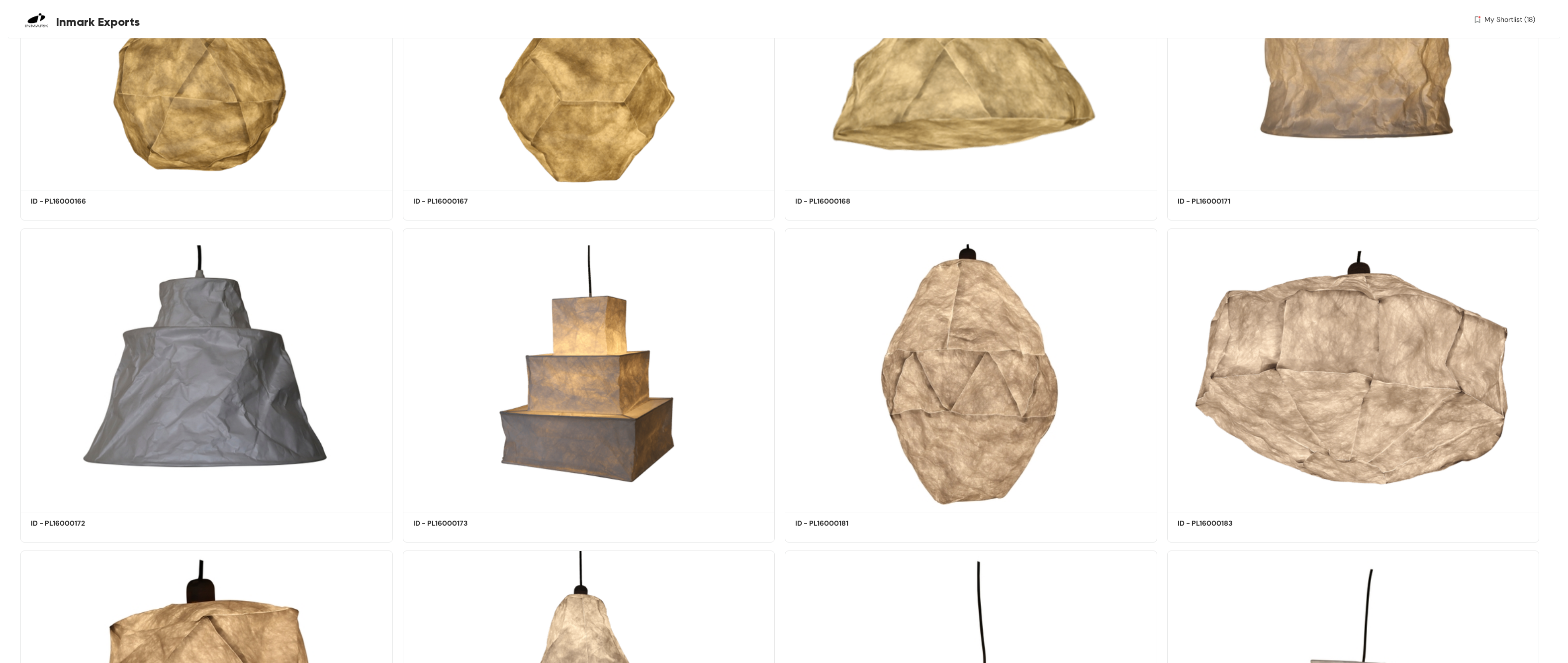
drag, startPoint x: 576, startPoint y: 492, endPoint x: 869, endPoint y: 662, distance: 338.7
click at [0, 0] on img at bounding box center [0, 0] width 0 height 0
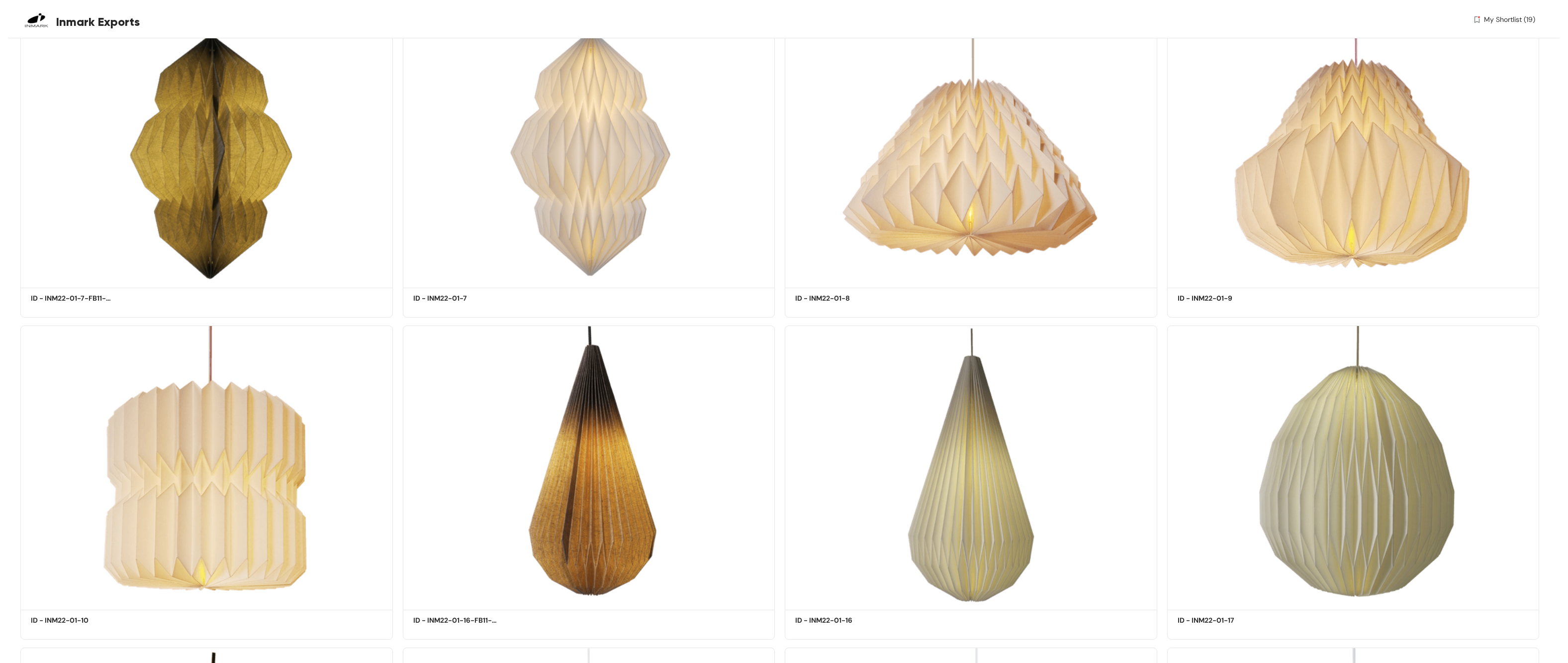
scroll to position [15751, 0]
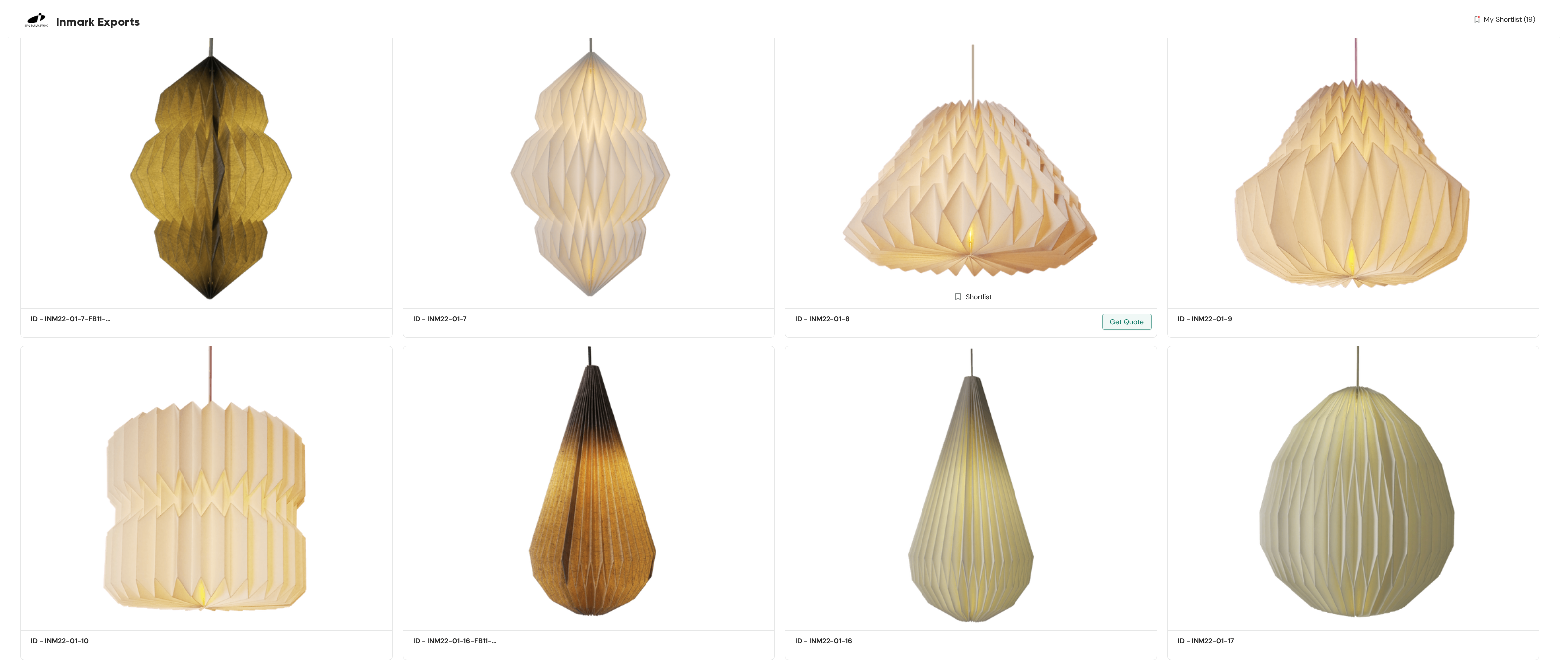
click at [716, 291] on img at bounding box center [959, 296] width 10 height 10
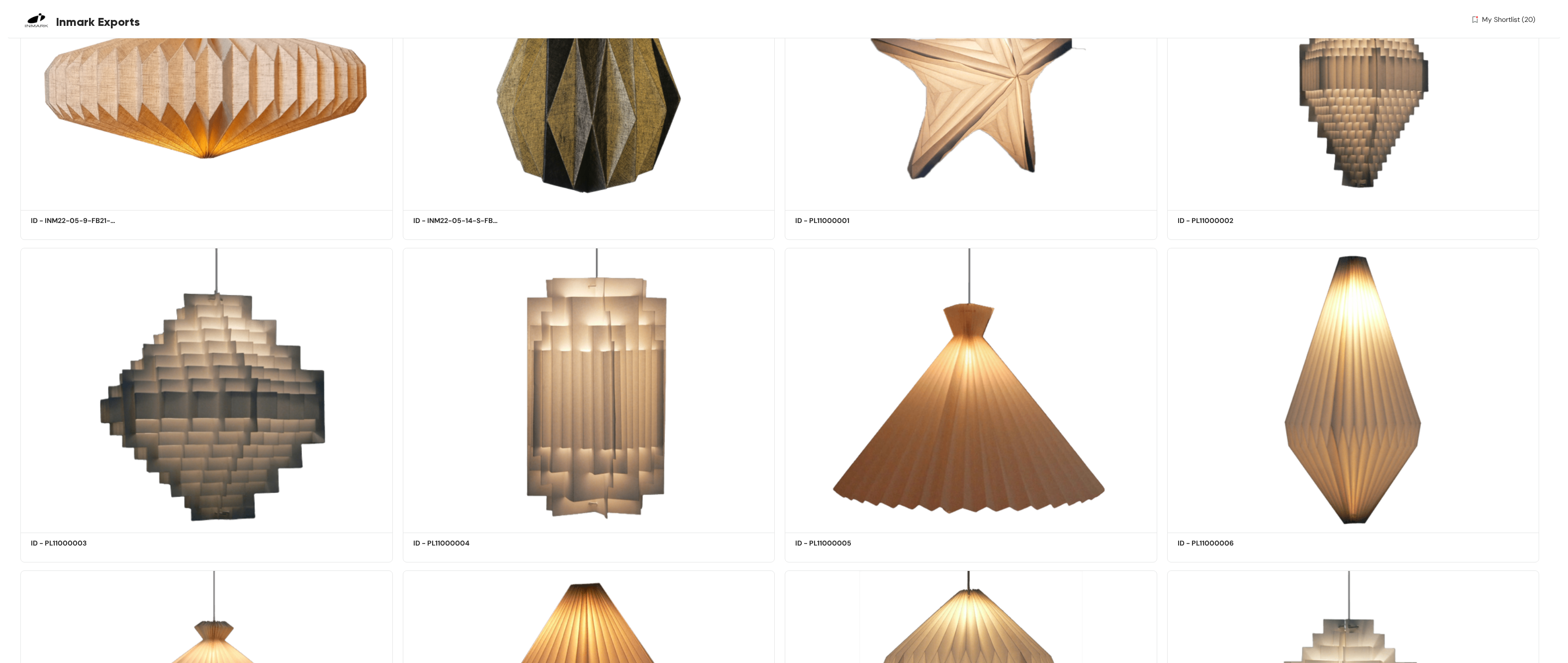
scroll to position [16915, 0]
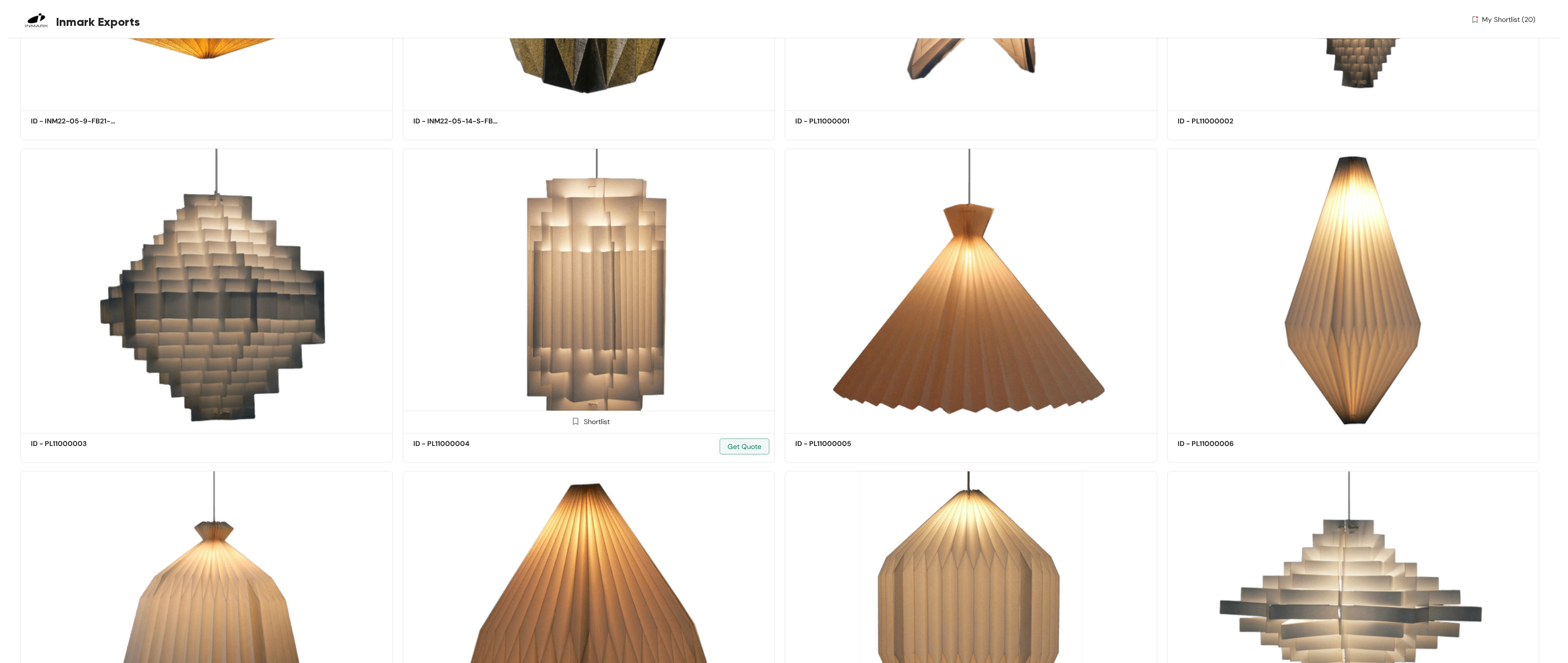
click at [577, 352] on img at bounding box center [576, 421] width 10 height 10
click at [192, 352] on img at bounding box center [194, 421] width 10 height 10
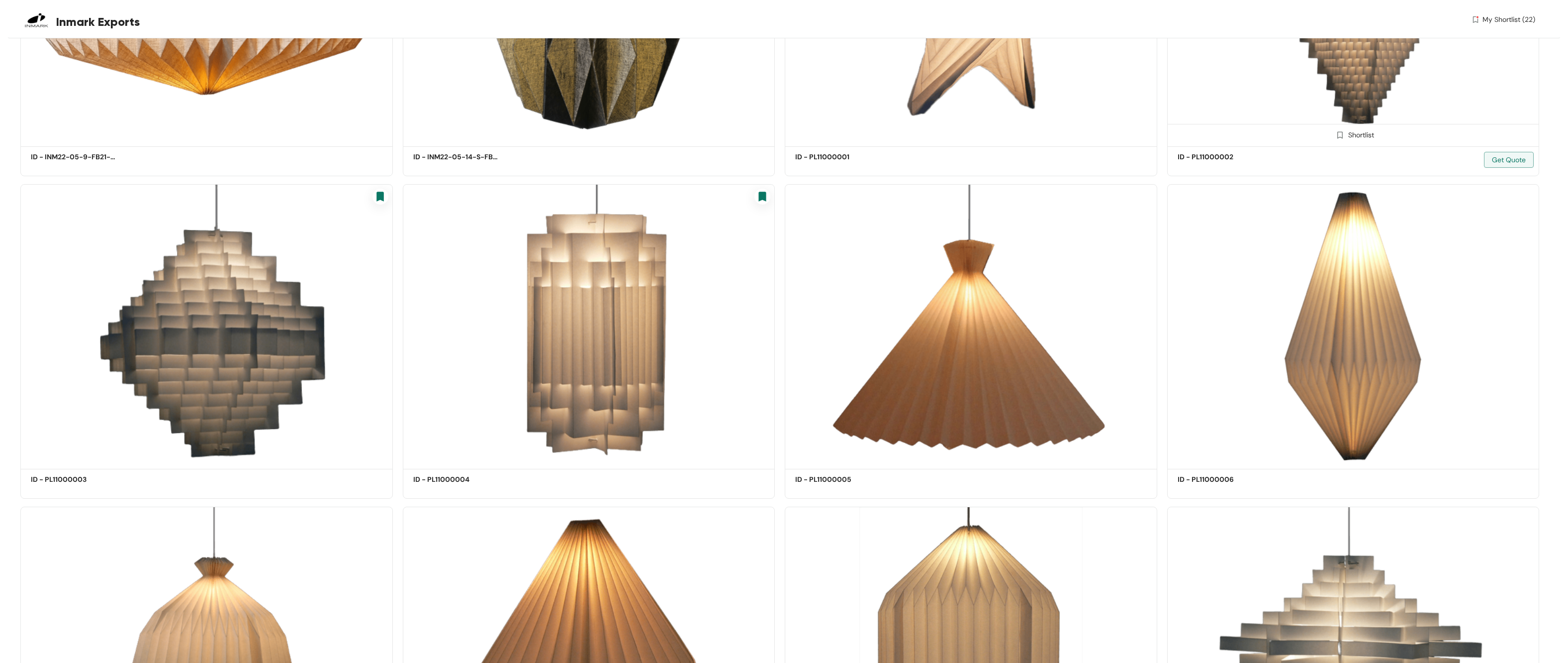
scroll to position [16690, 0]
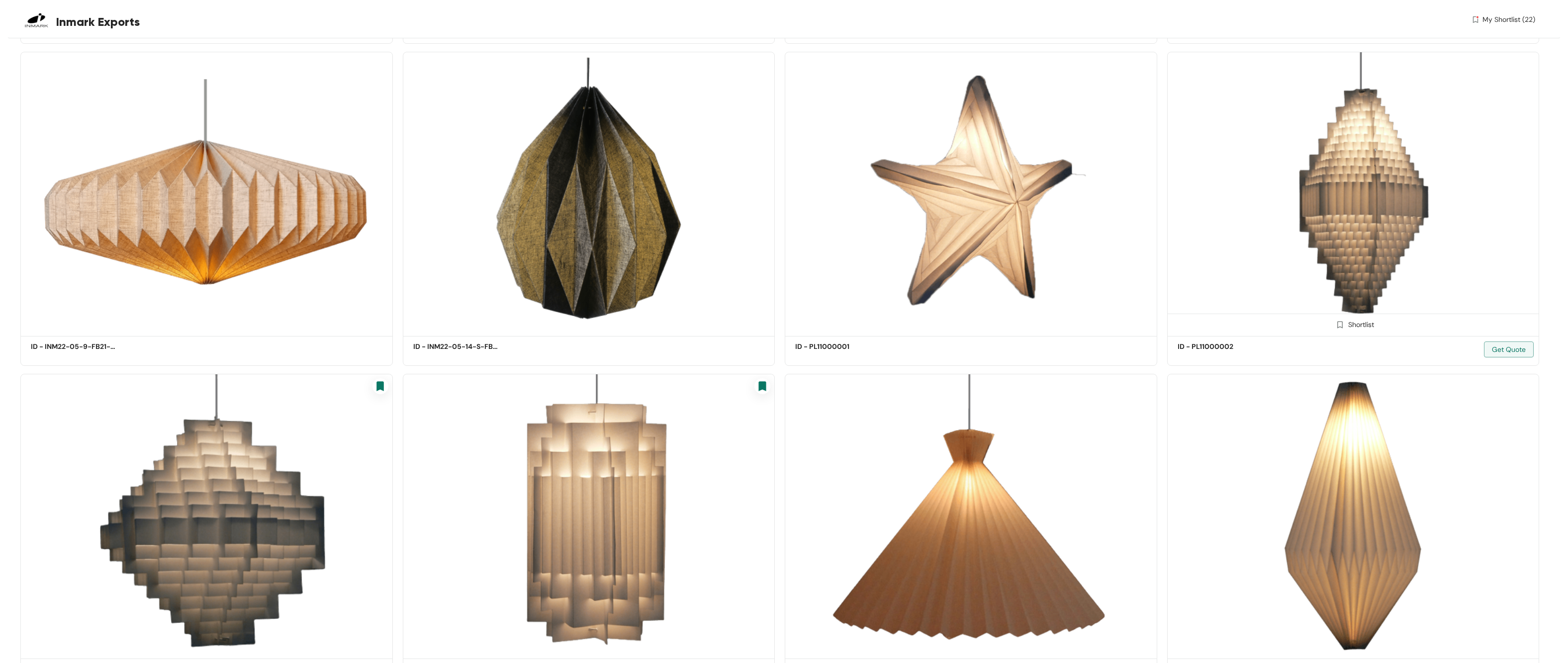
click at [716, 320] on img at bounding box center [1341, 325] width 10 height 10
click at [716, 320] on img at bounding box center [959, 325] width 10 height 10
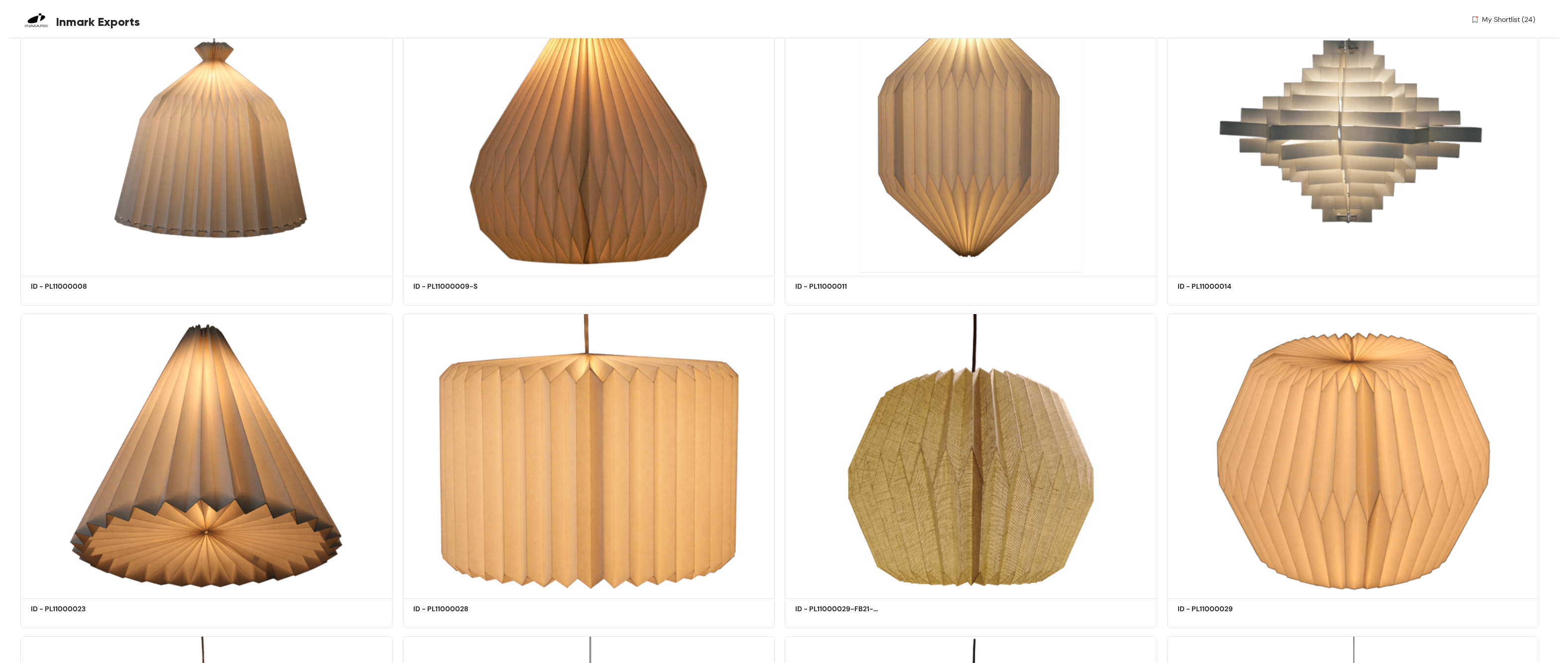
scroll to position [17392, 0]
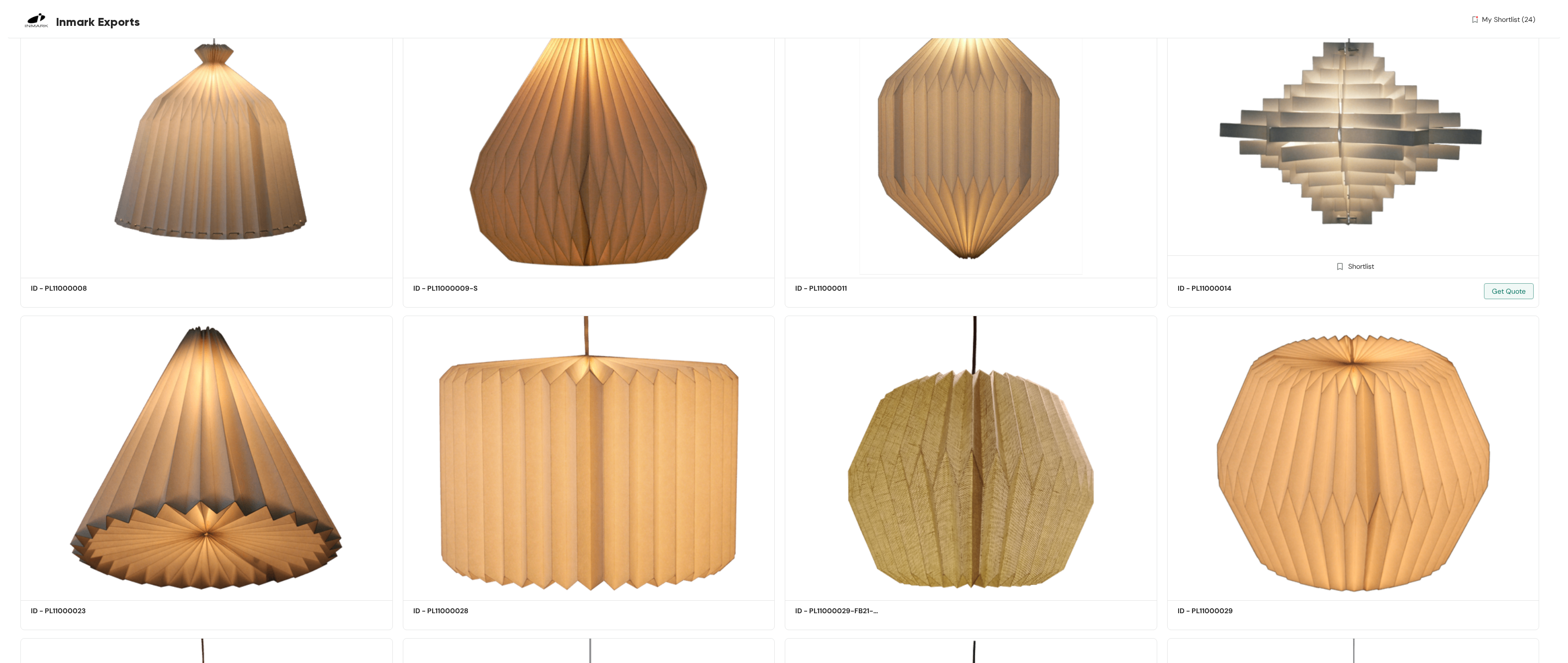
click at [716, 262] on img at bounding box center [1341, 267] width 10 height 10
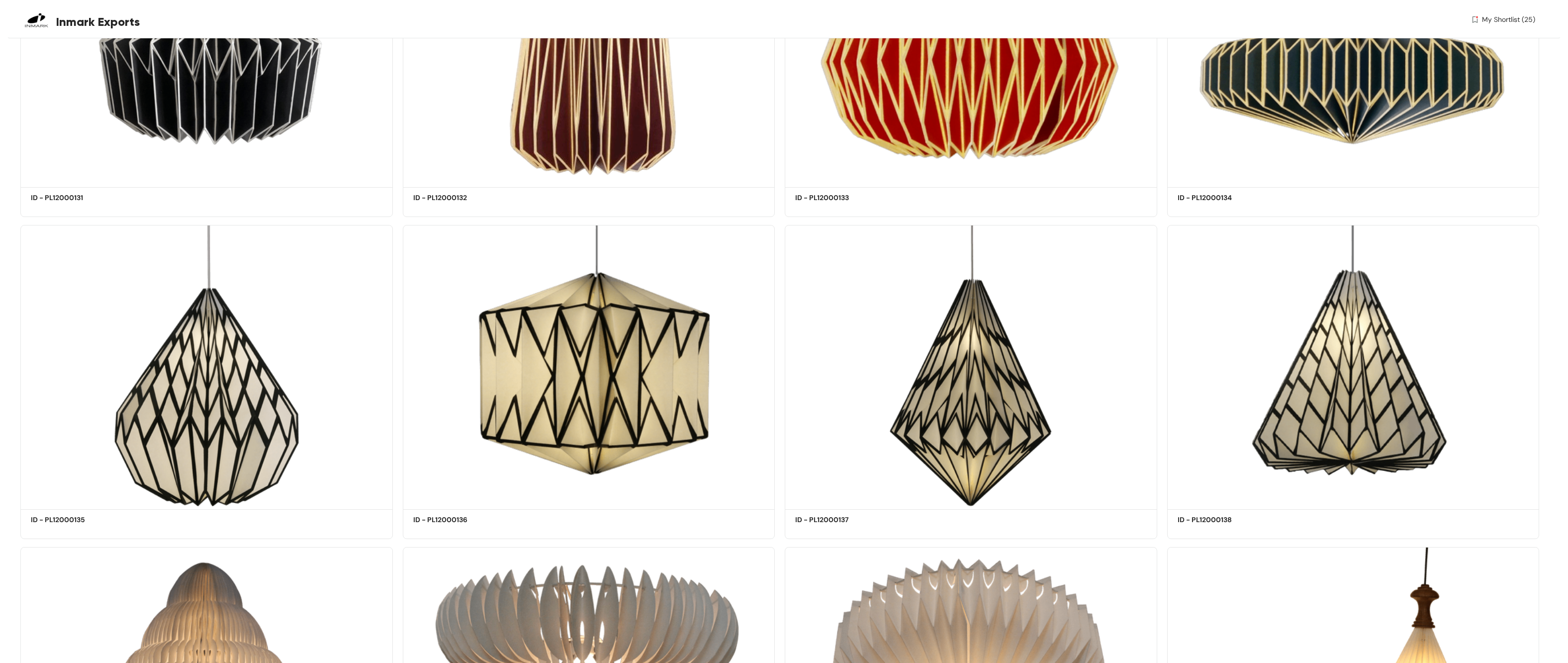
scroll to position [23959, 0]
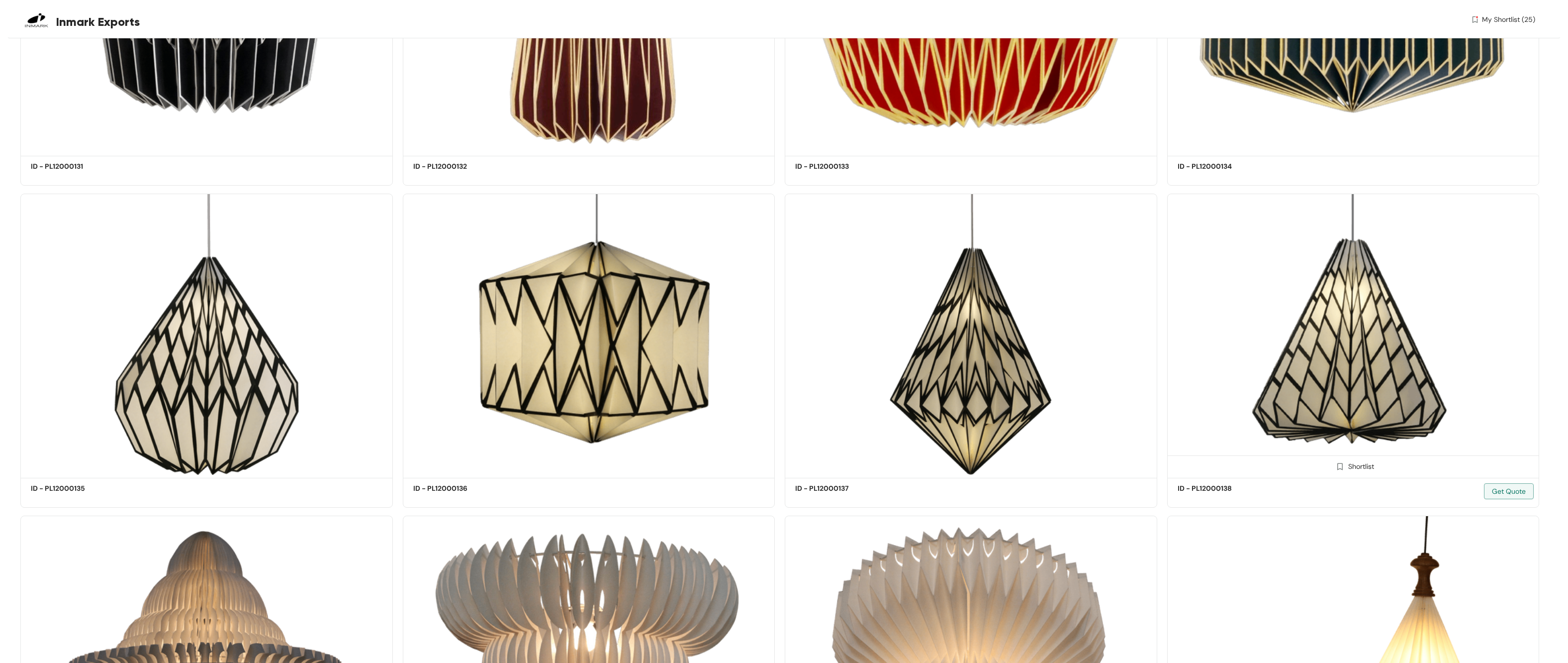
click at [716, 352] on img at bounding box center [1341, 466] width 10 height 10
click at [193, 352] on img at bounding box center [194, 466] width 10 height 10
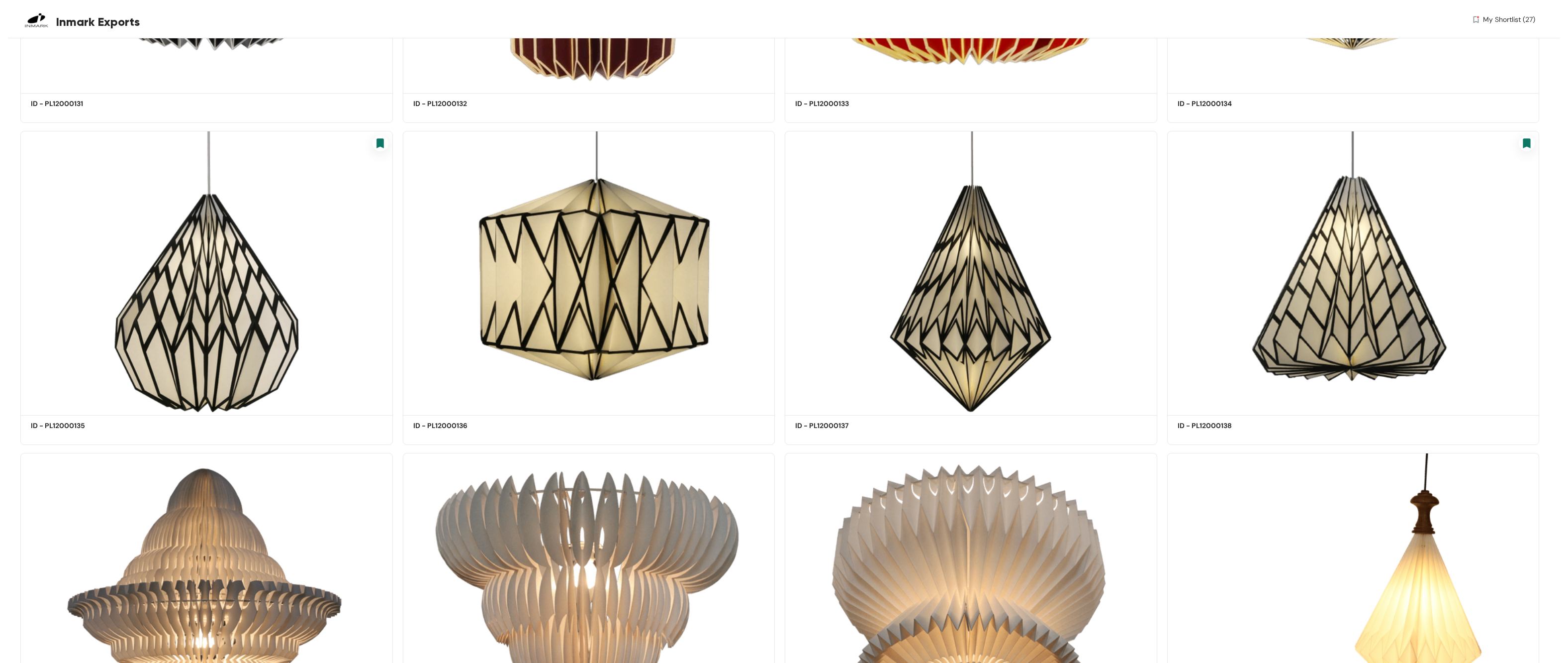
scroll to position [24188, 0]
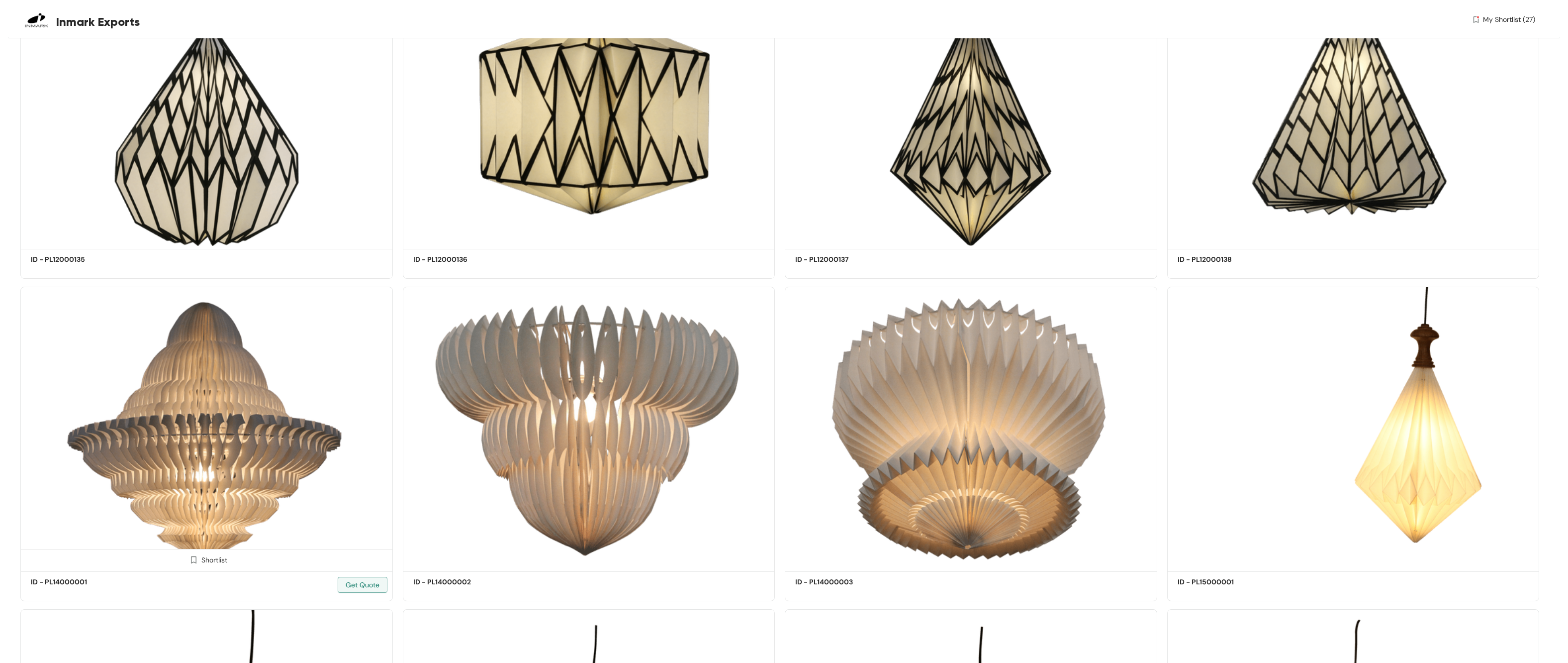
click at [193, 352] on img at bounding box center [194, 560] width 10 height 10
click at [574, 352] on img at bounding box center [576, 560] width 10 height 10
click at [716, 352] on img at bounding box center [959, 560] width 10 height 10
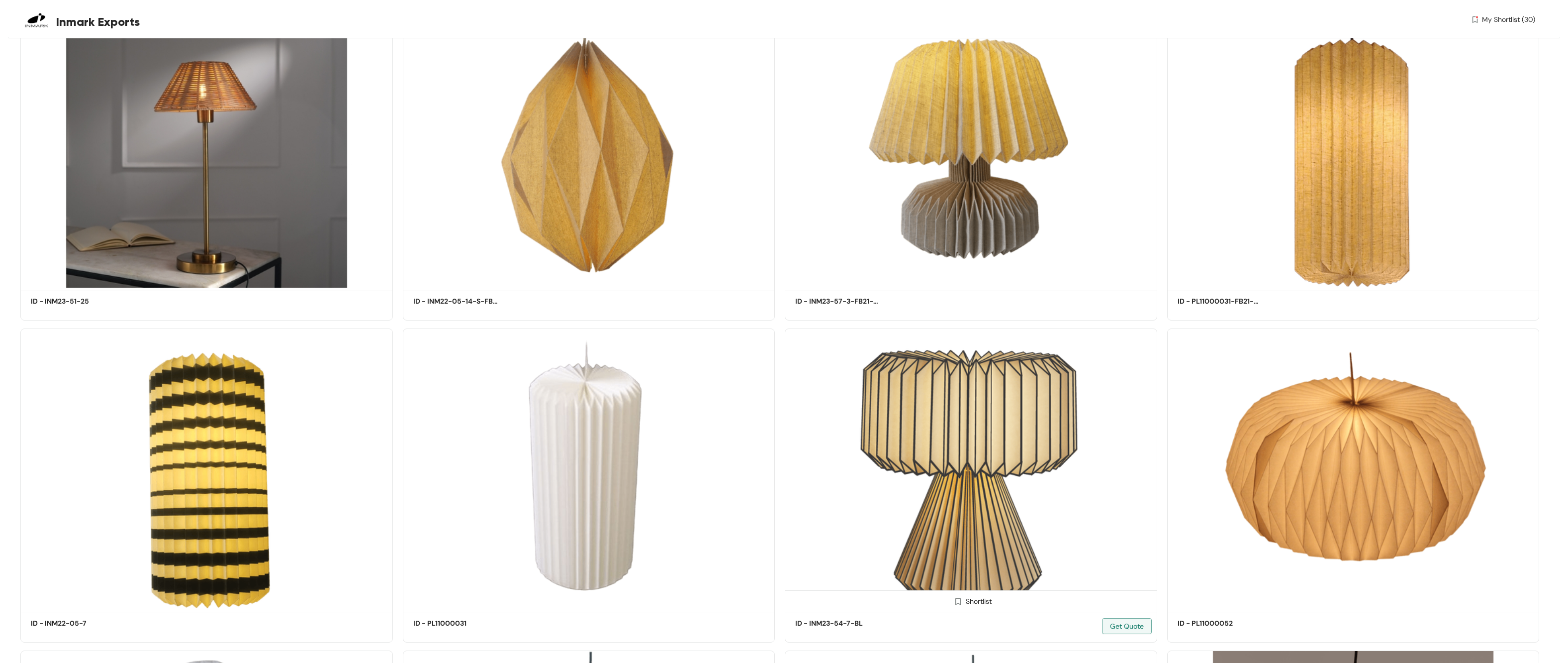
scroll to position [25847, 0]
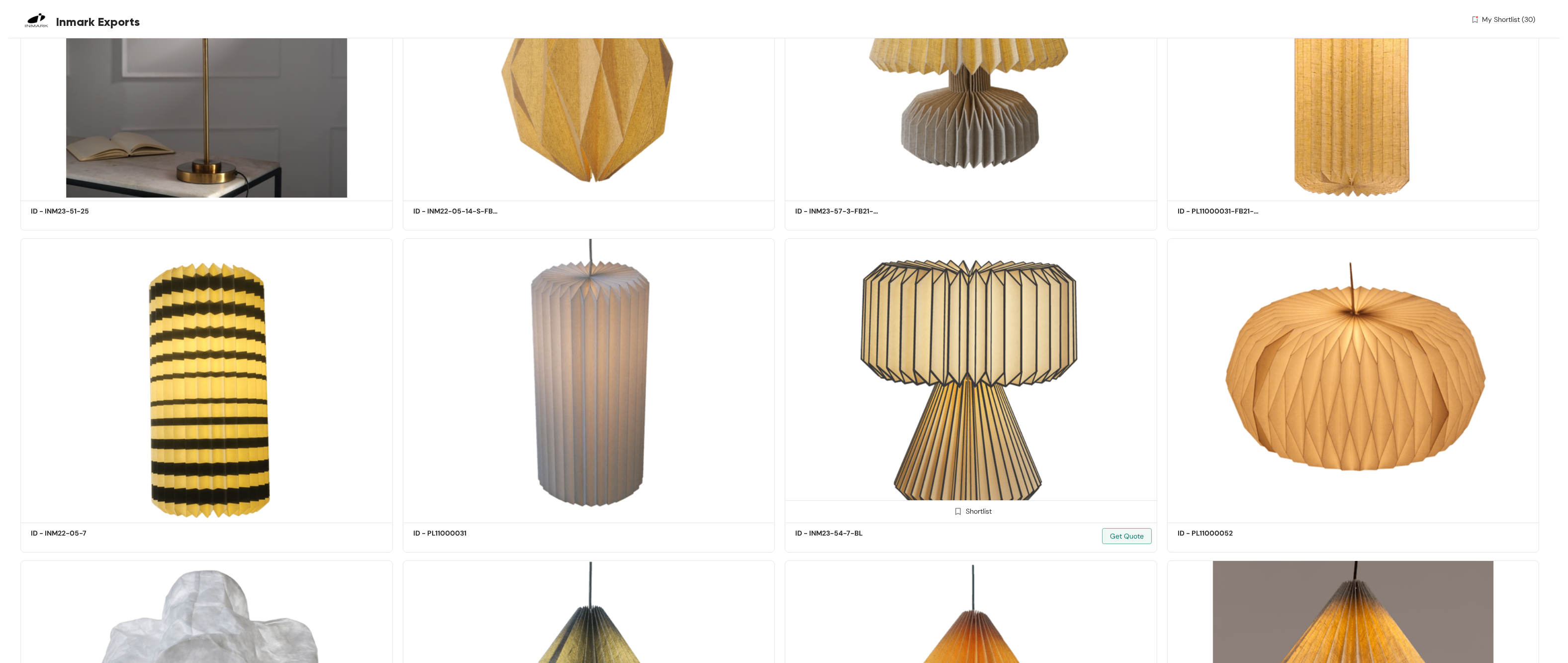
click at [716, 352] on img at bounding box center [959, 511] width 10 height 10
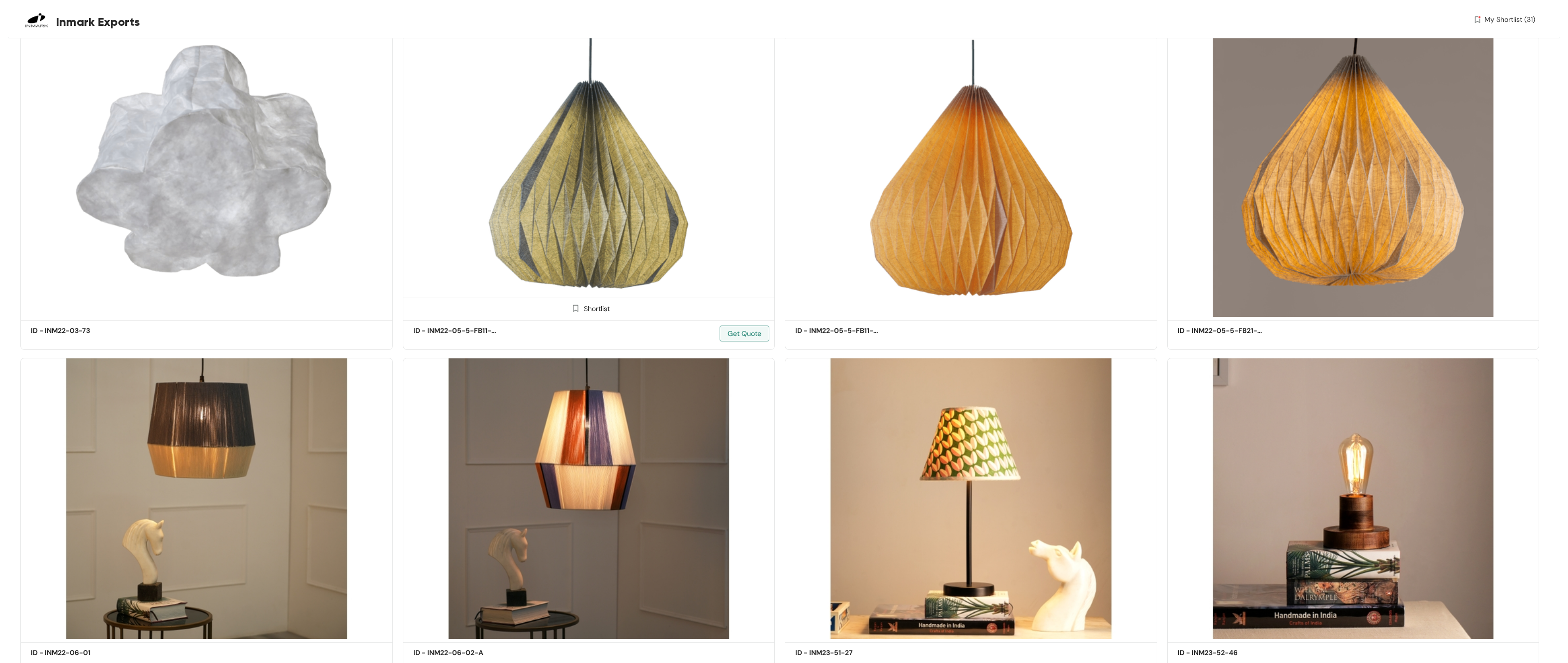
scroll to position [26361, 0]
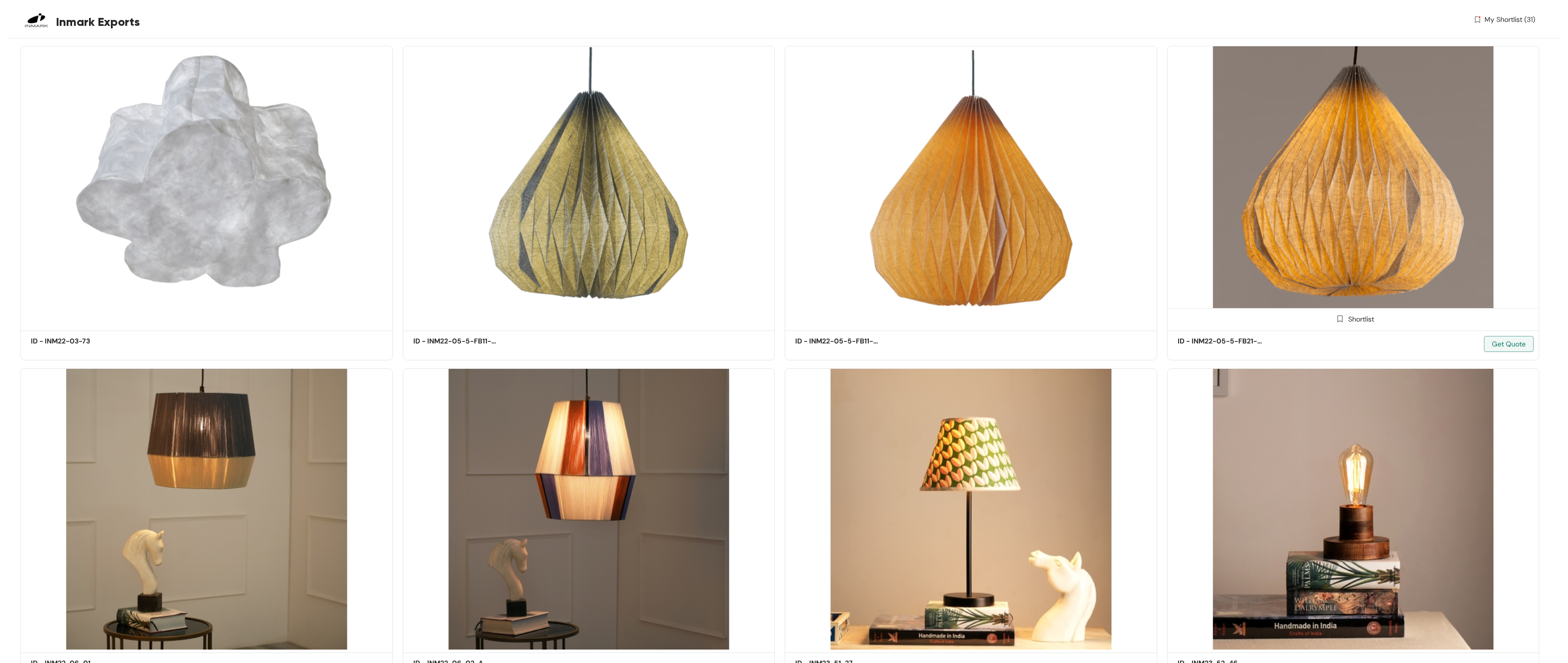
click at [716, 314] on img at bounding box center [1341, 319] width 10 height 10
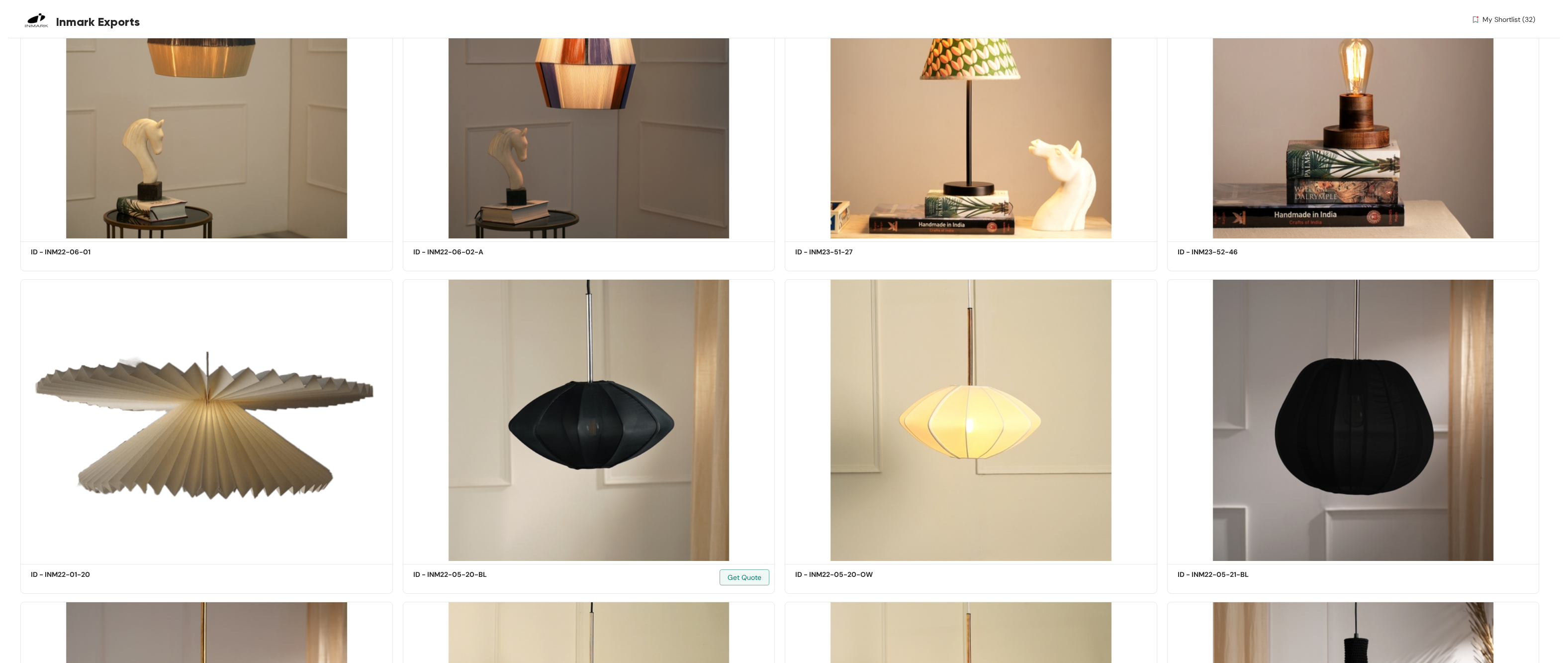
scroll to position [26796, 0]
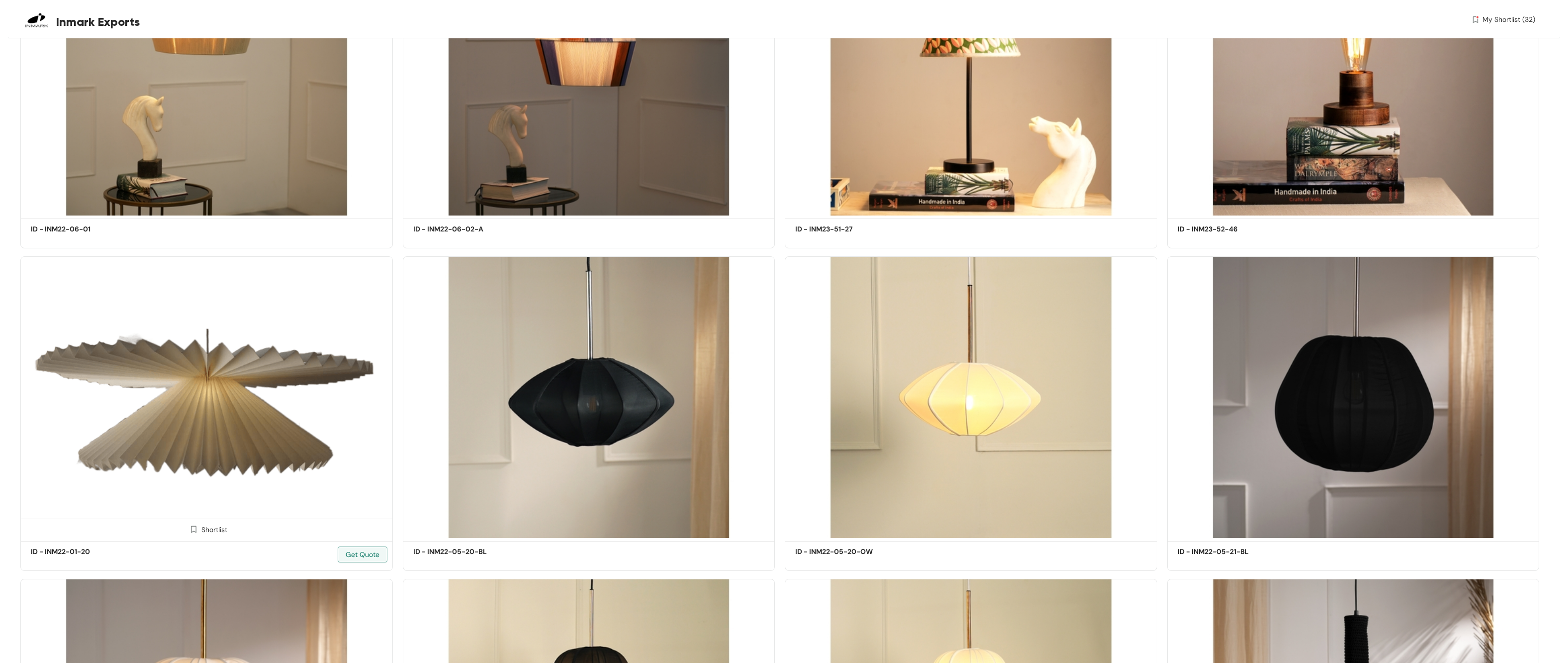
click at [194, 352] on img at bounding box center [194, 529] width 10 height 10
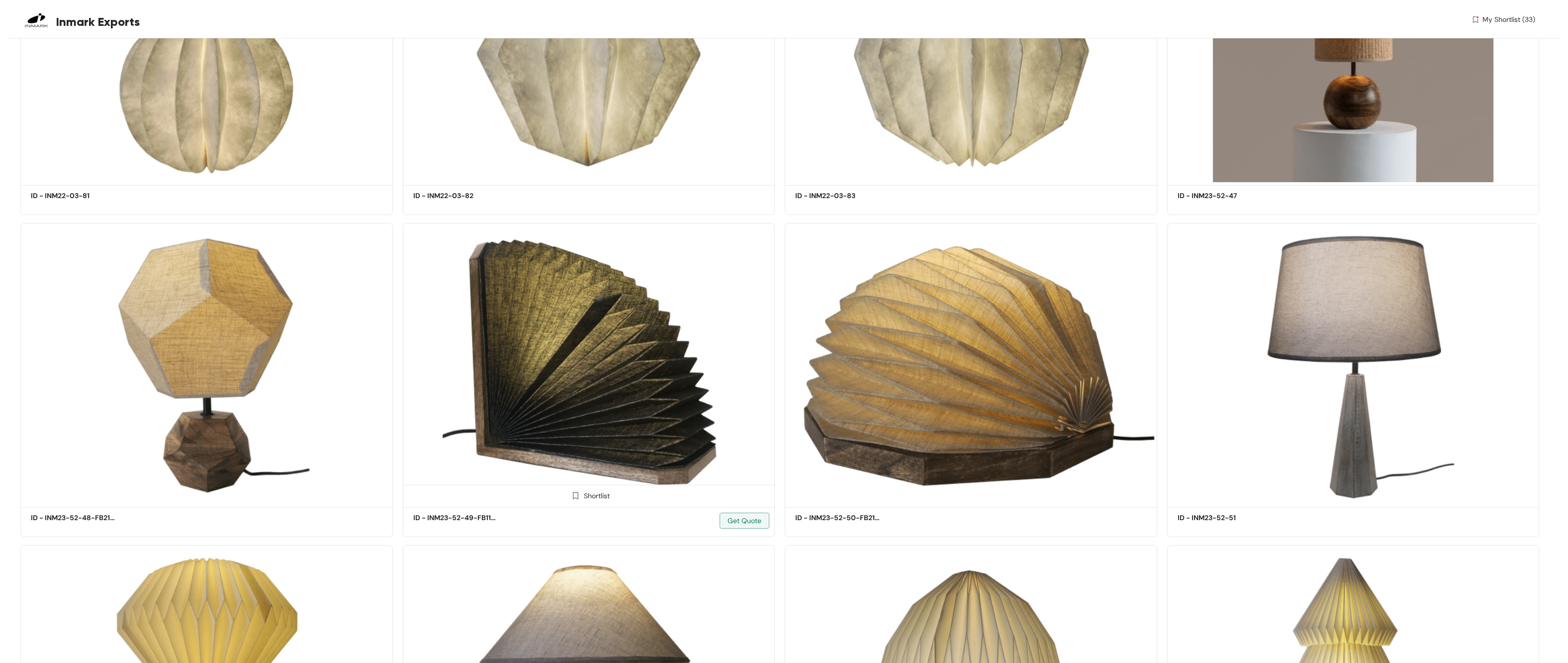
scroll to position [31448, 0]
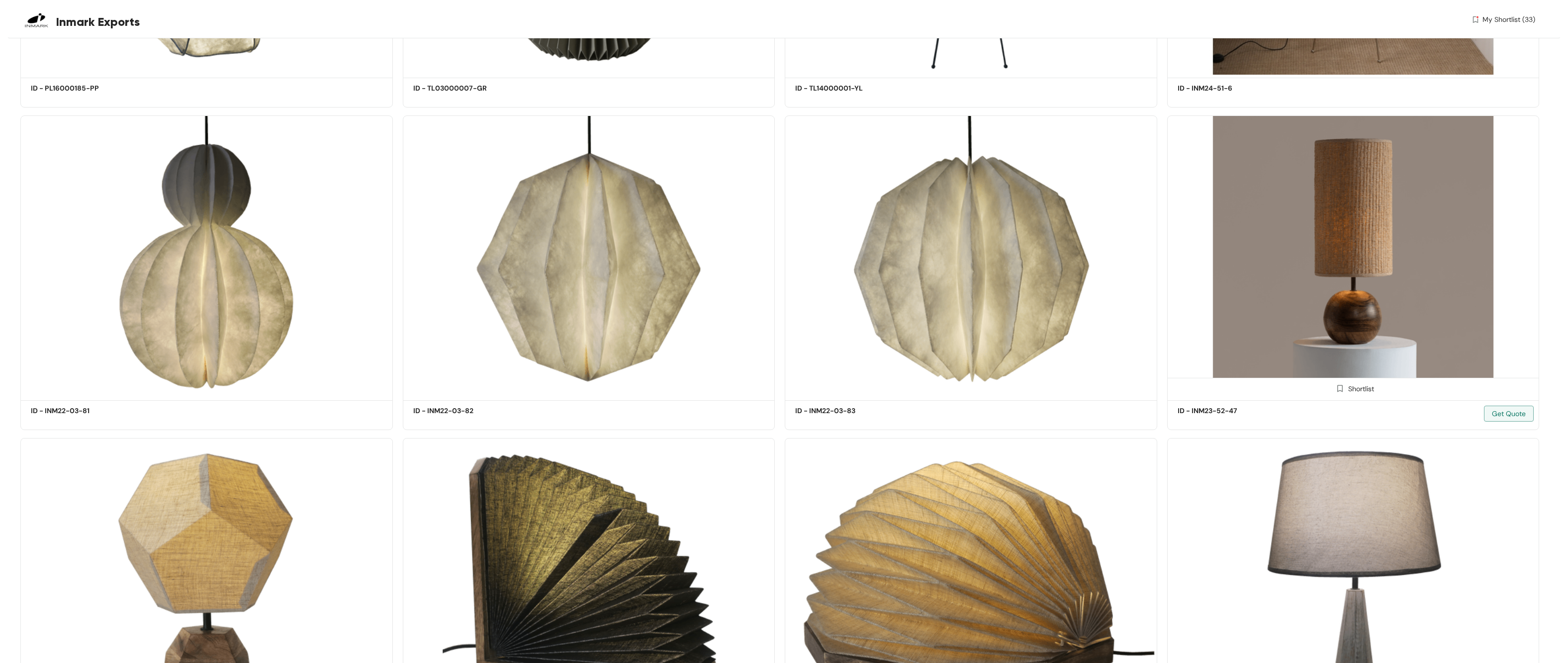
click at [716, 352] on img at bounding box center [1341, 389] width 10 height 10
click at [192, 352] on img at bounding box center [194, 389] width 10 height 10
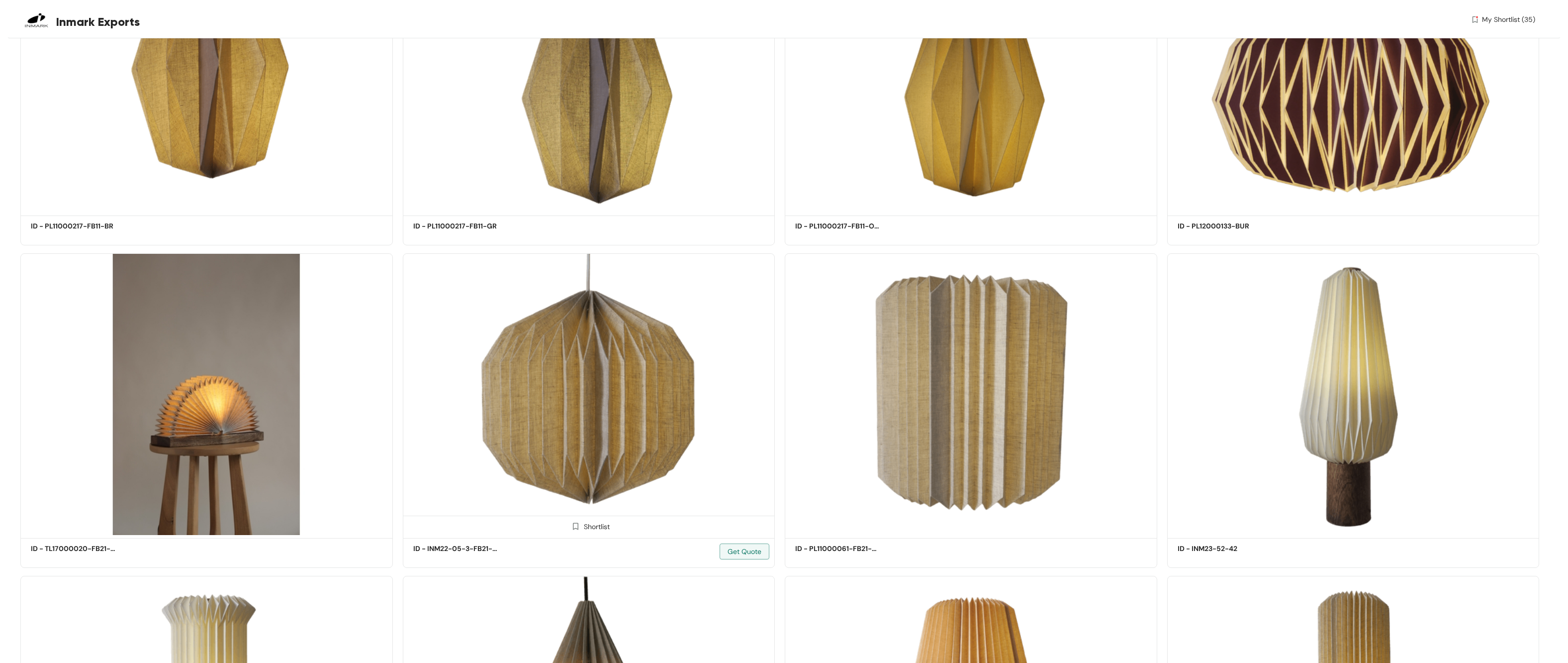
scroll to position [36999, 0]
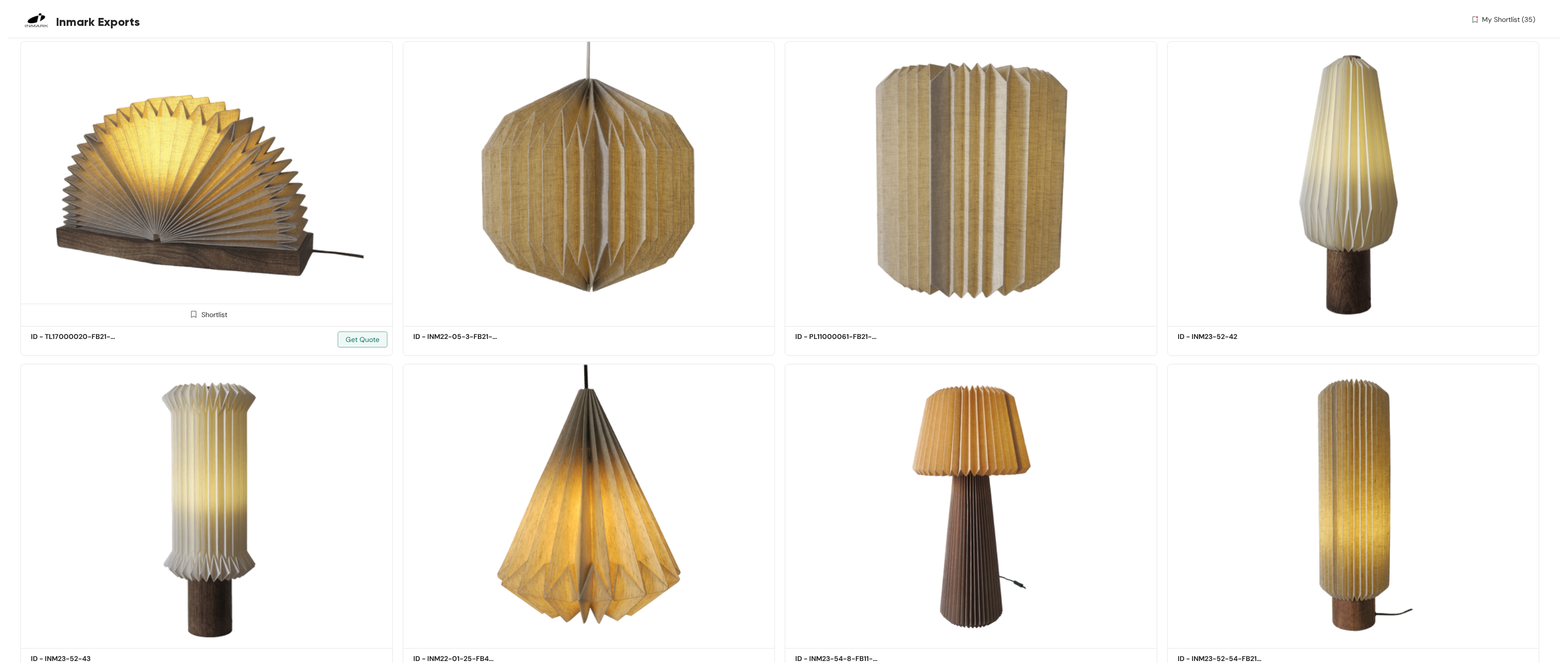
click at [195, 310] on img at bounding box center [194, 314] width 10 height 10
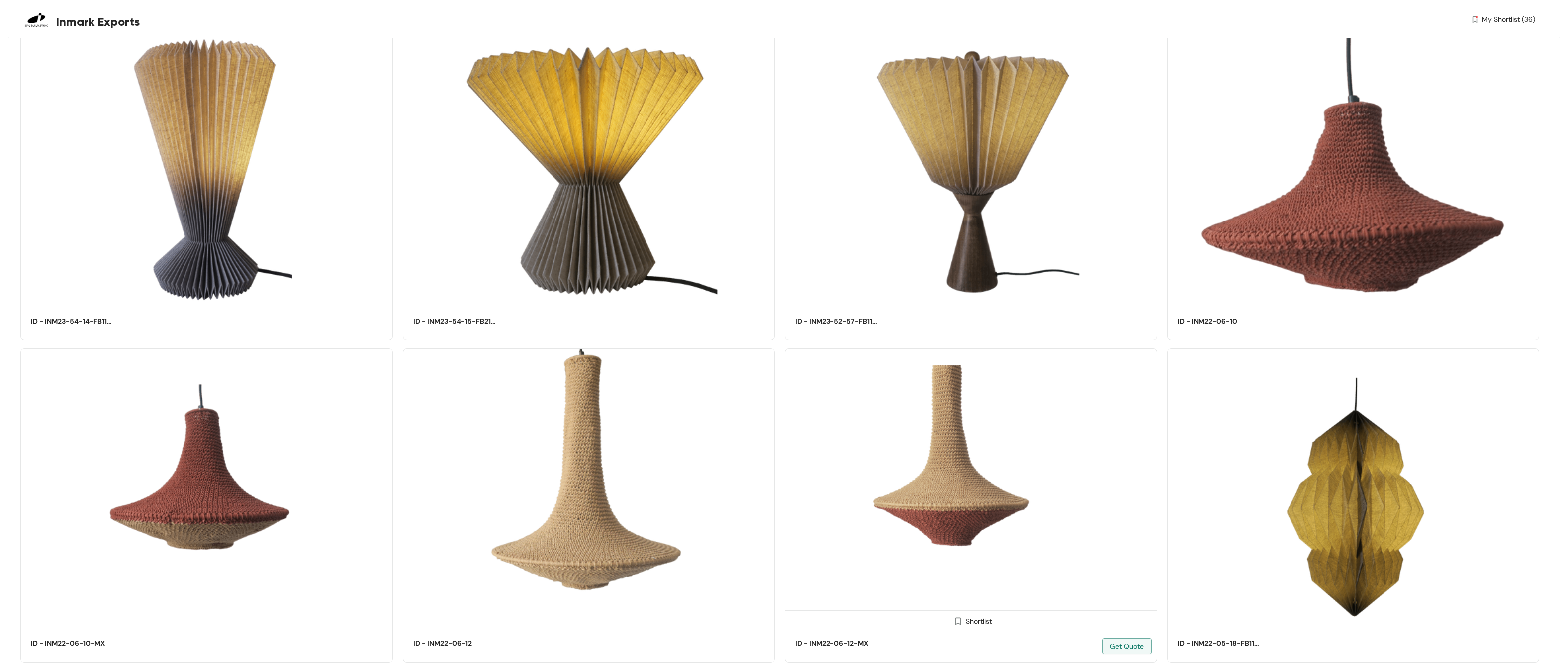
scroll to position [32646, 0]
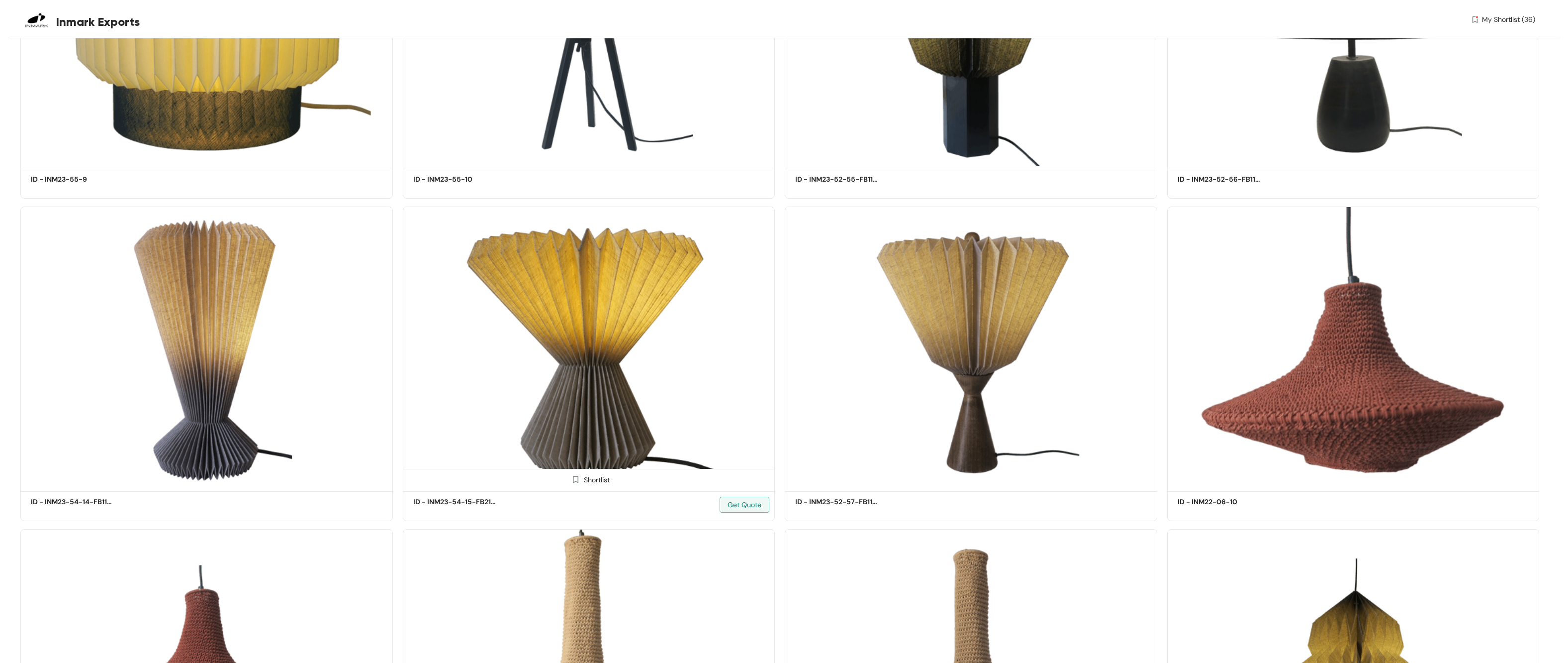
click at [578, 352] on img at bounding box center [576, 480] width 10 height 10
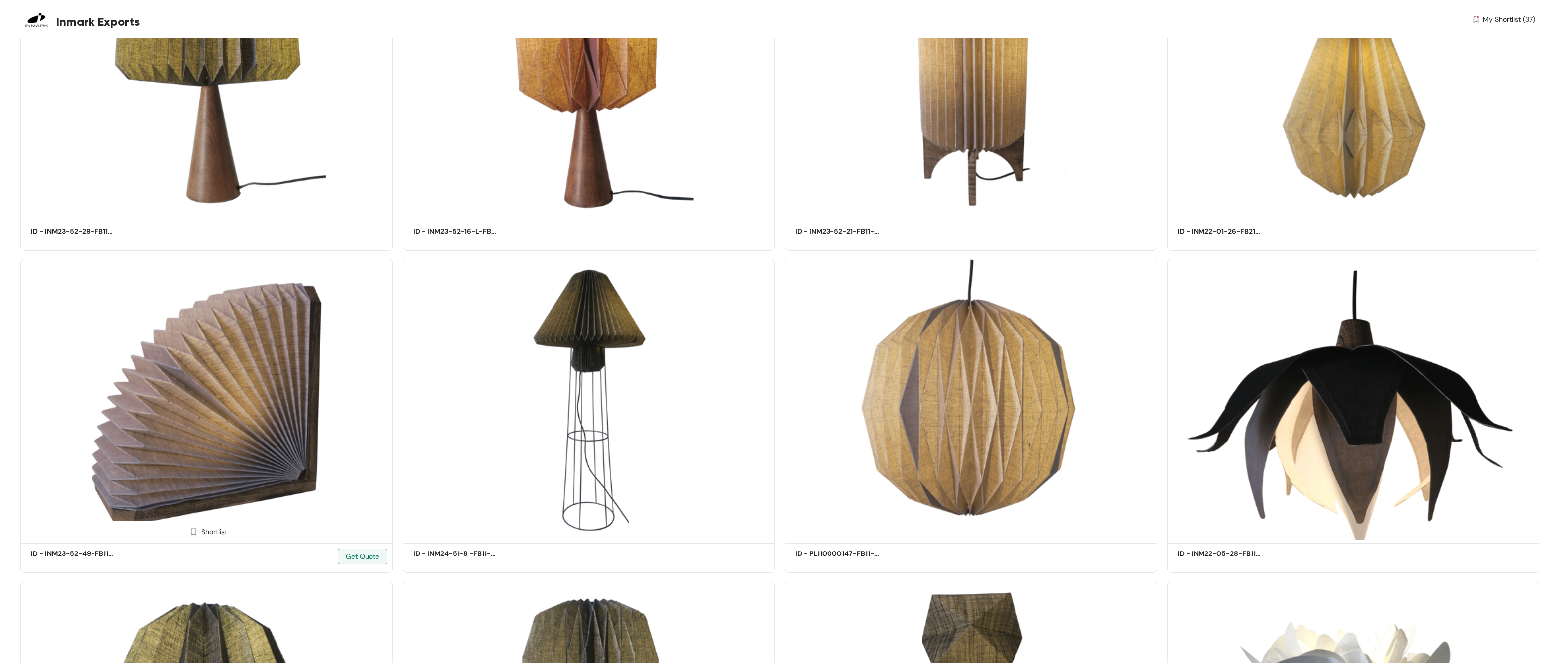
scroll to position [37827, 0]
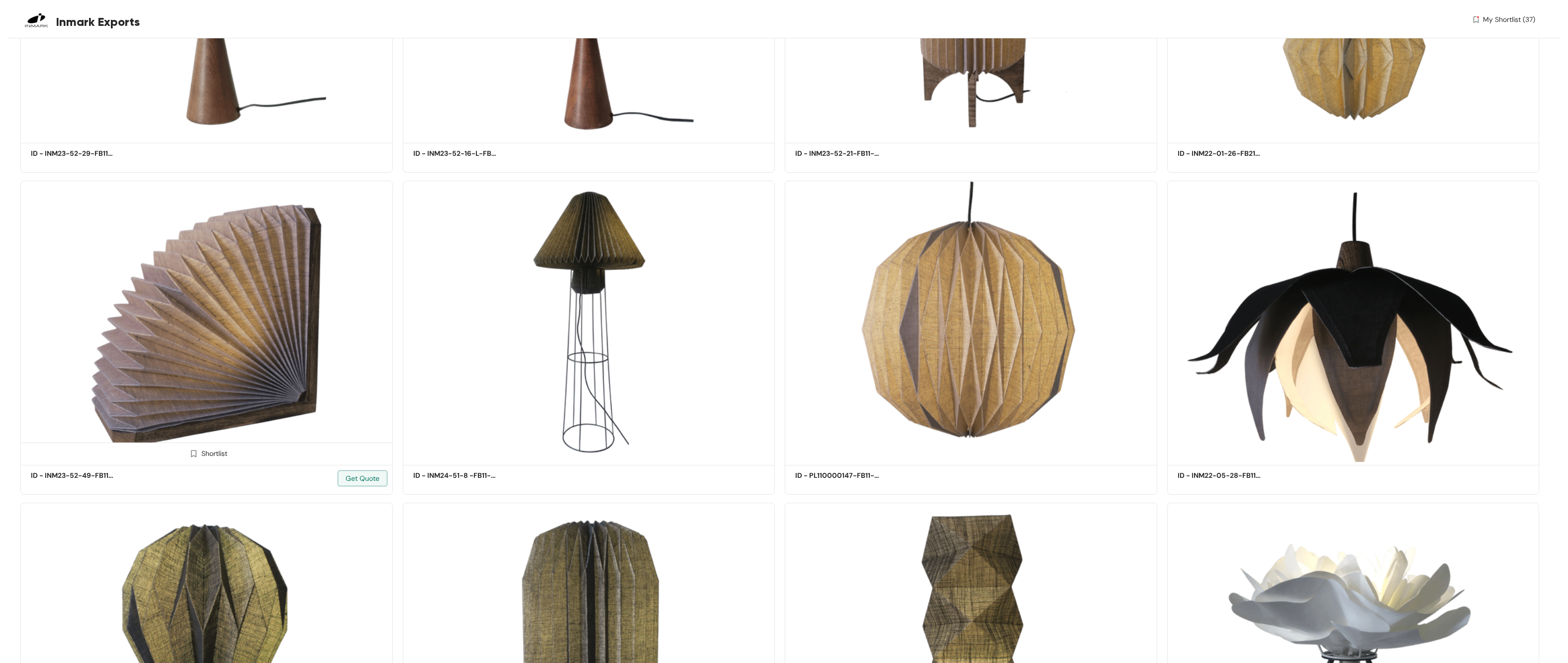
click at [191, 352] on img at bounding box center [194, 454] width 10 height 10
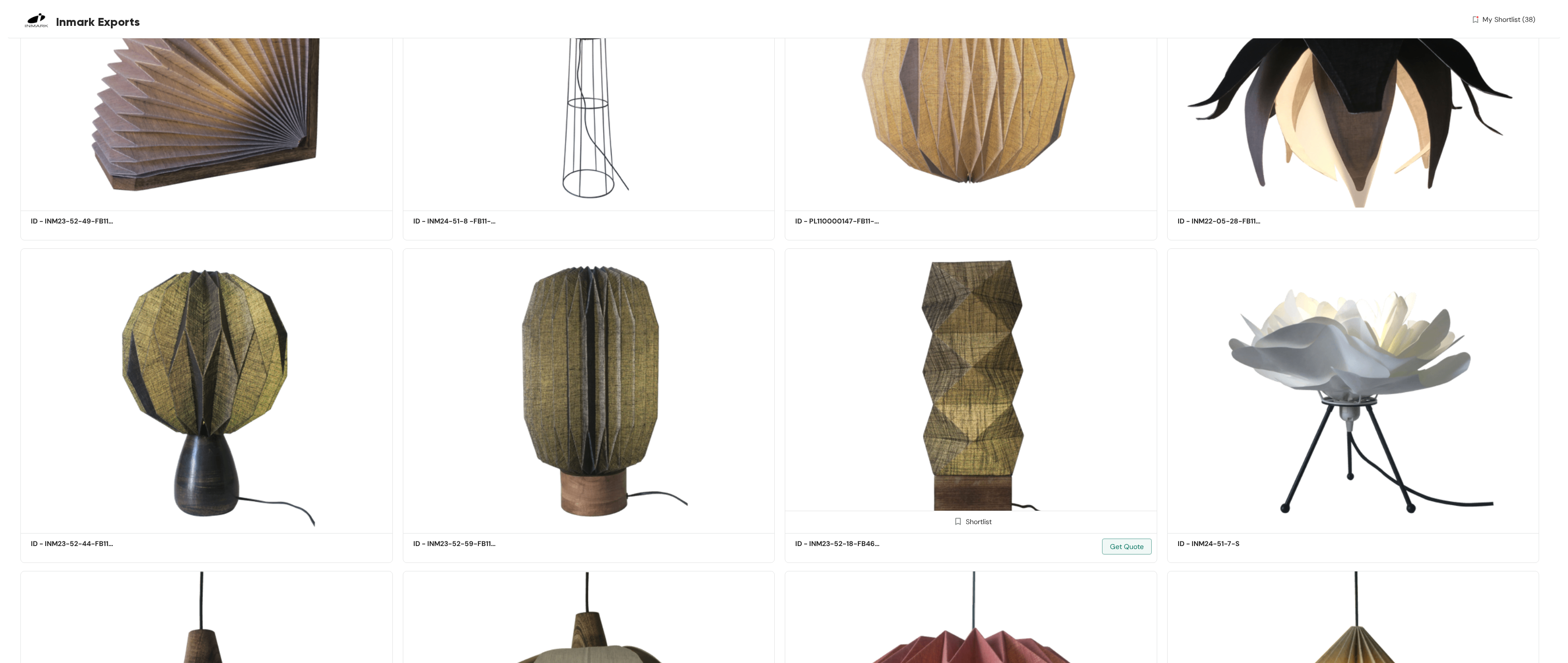
scroll to position [38403, 0]
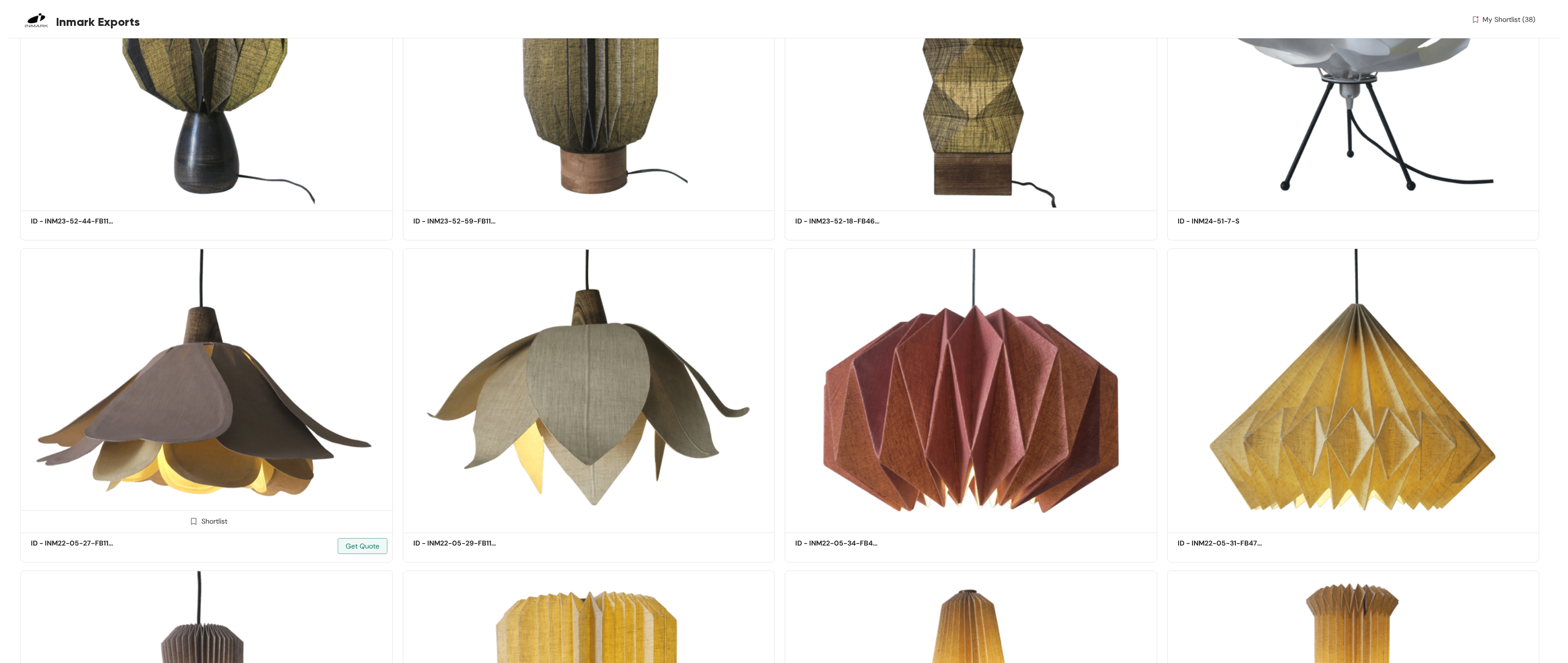
click at [192, 352] on img at bounding box center [194, 522] width 10 height 10
click at [580, 352] on img at bounding box center [576, 522] width 10 height 10
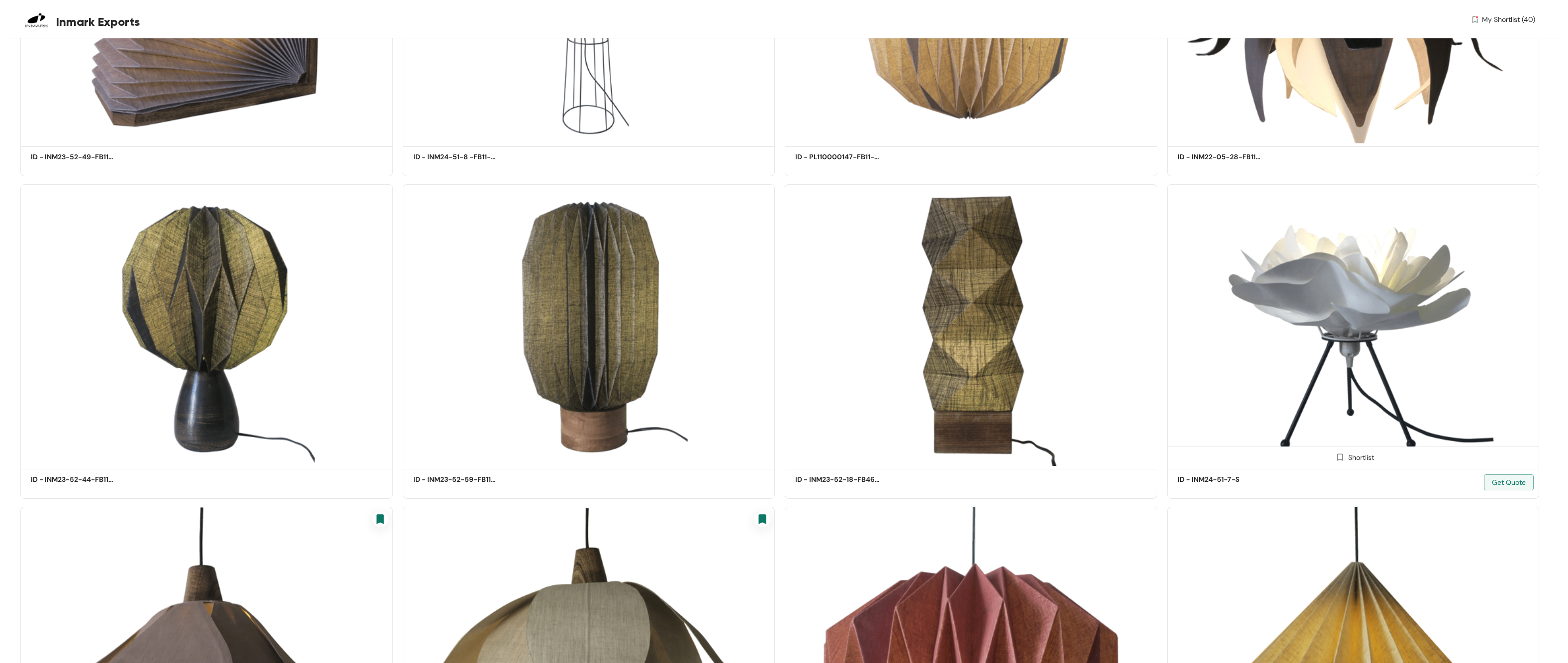
scroll to position [38054, 0]
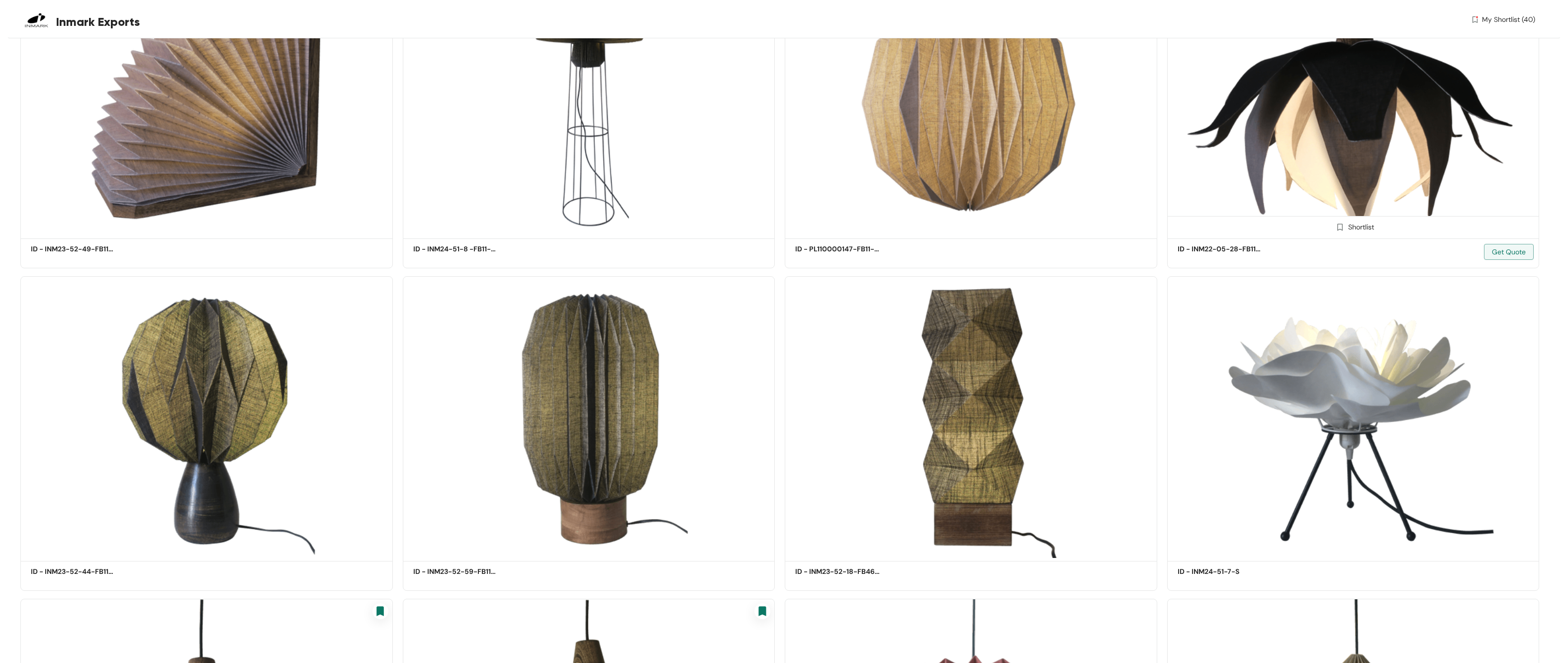
click at [716, 223] on img at bounding box center [1341, 227] width 10 height 10
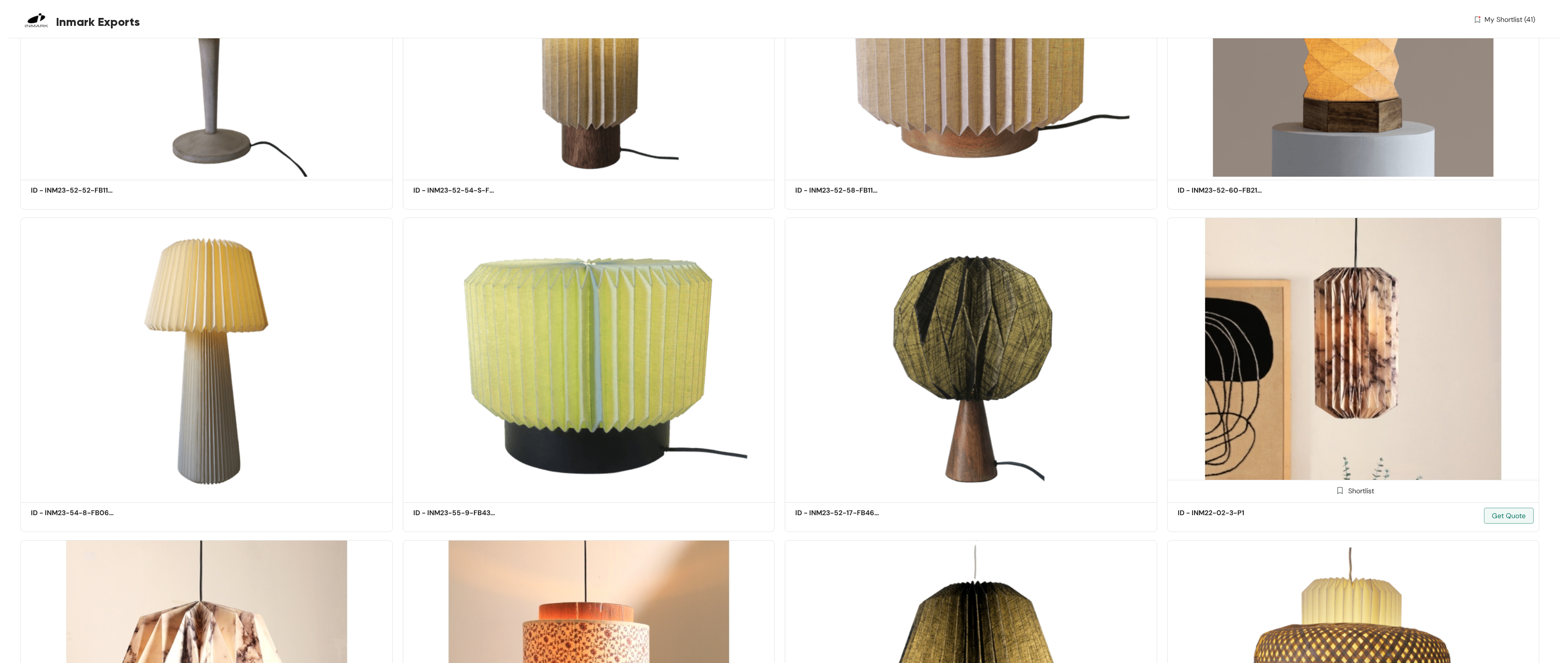
scroll to position [39403, 0]
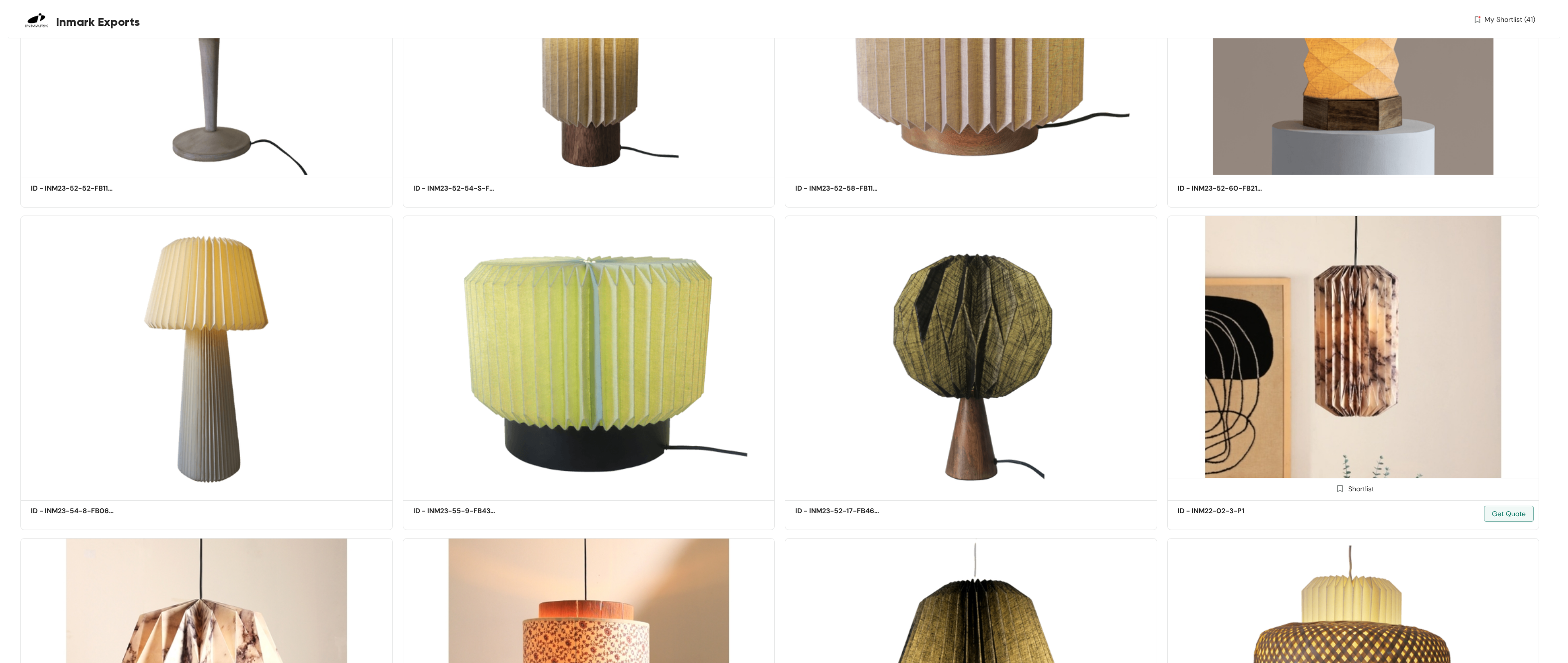
click at [716, 352] on img at bounding box center [1341, 488] width 10 height 10
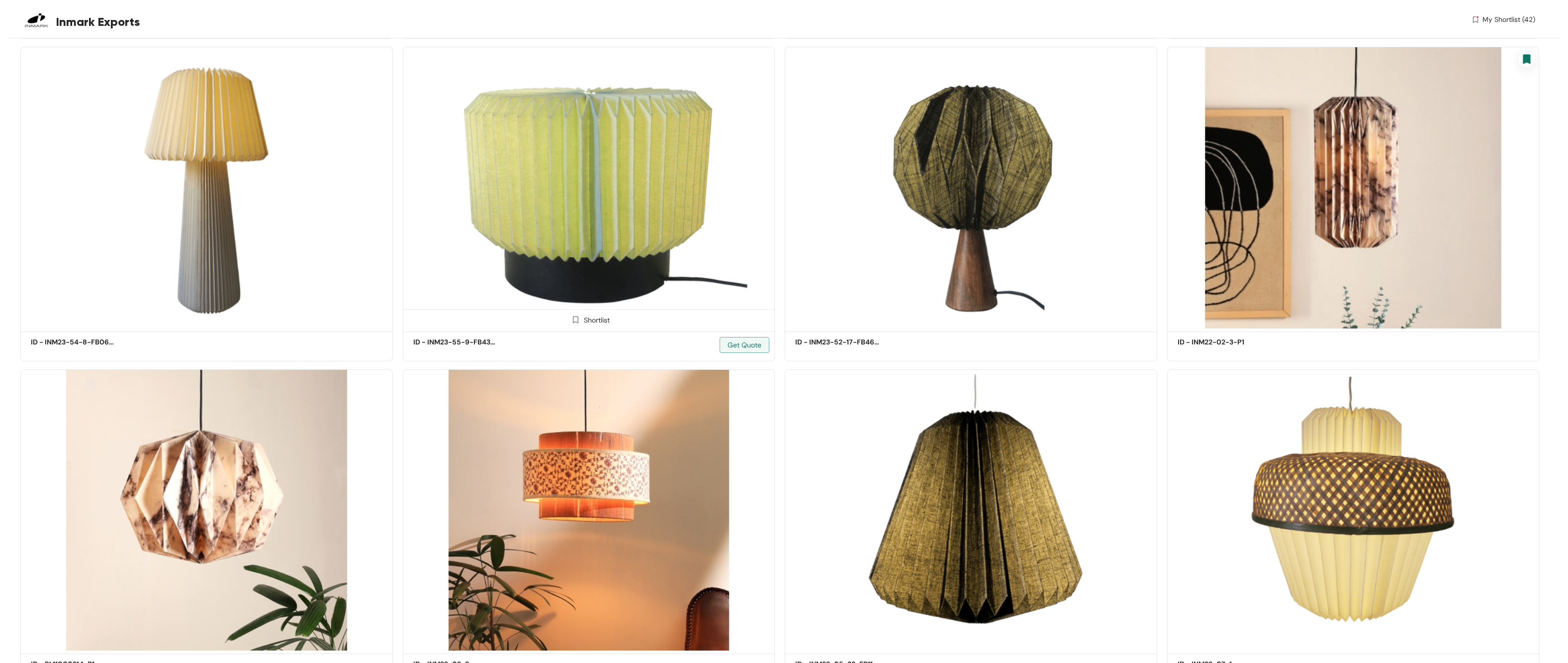
scroll to position [39781, 0]
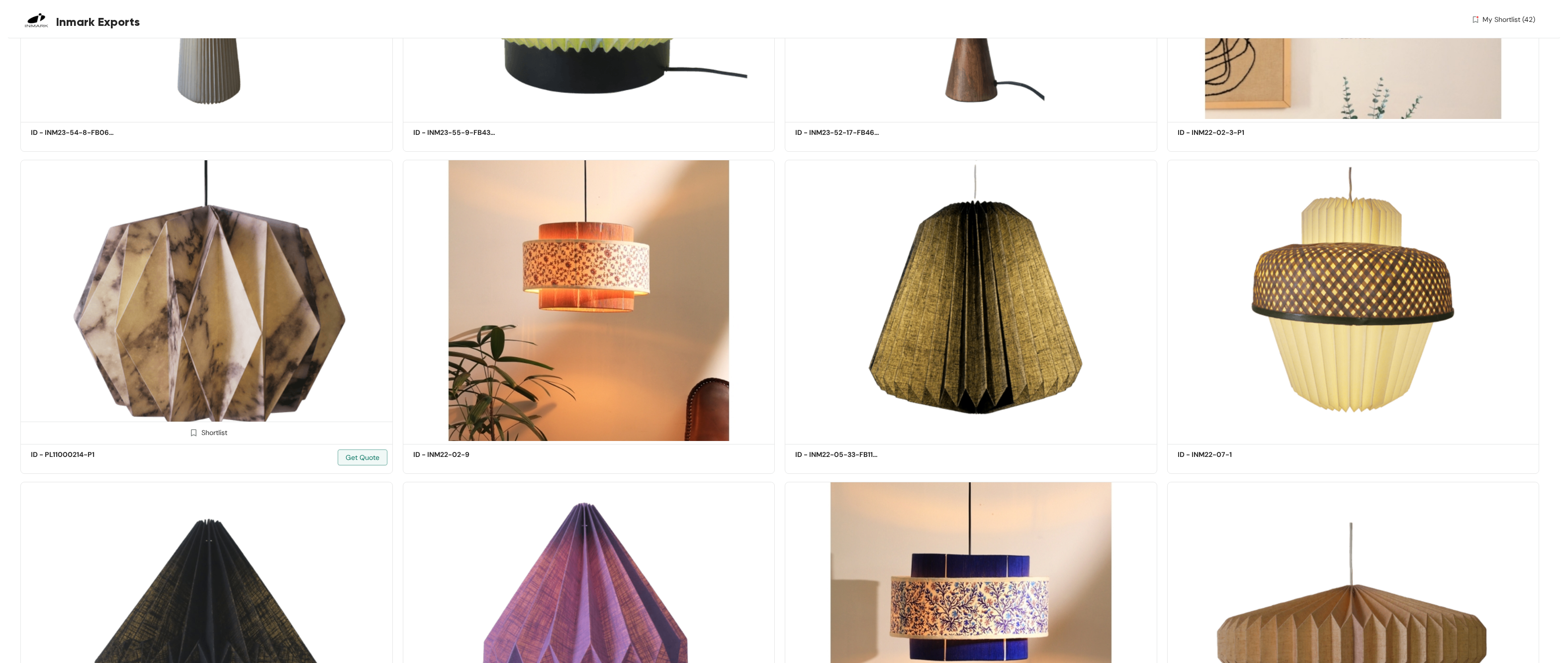
click at [195, 352] on img at bounding box center [194, 433] width 10 height 10
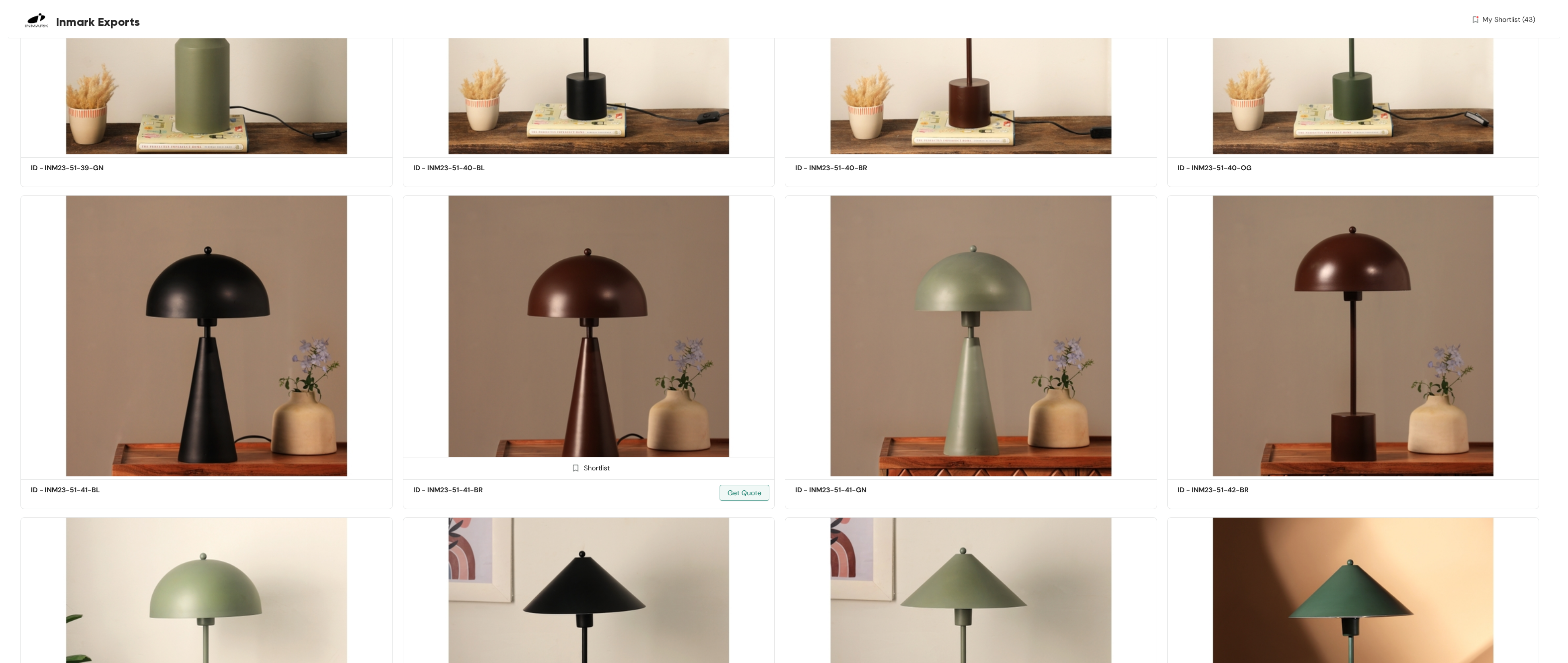
scroll to position [43292, 0]
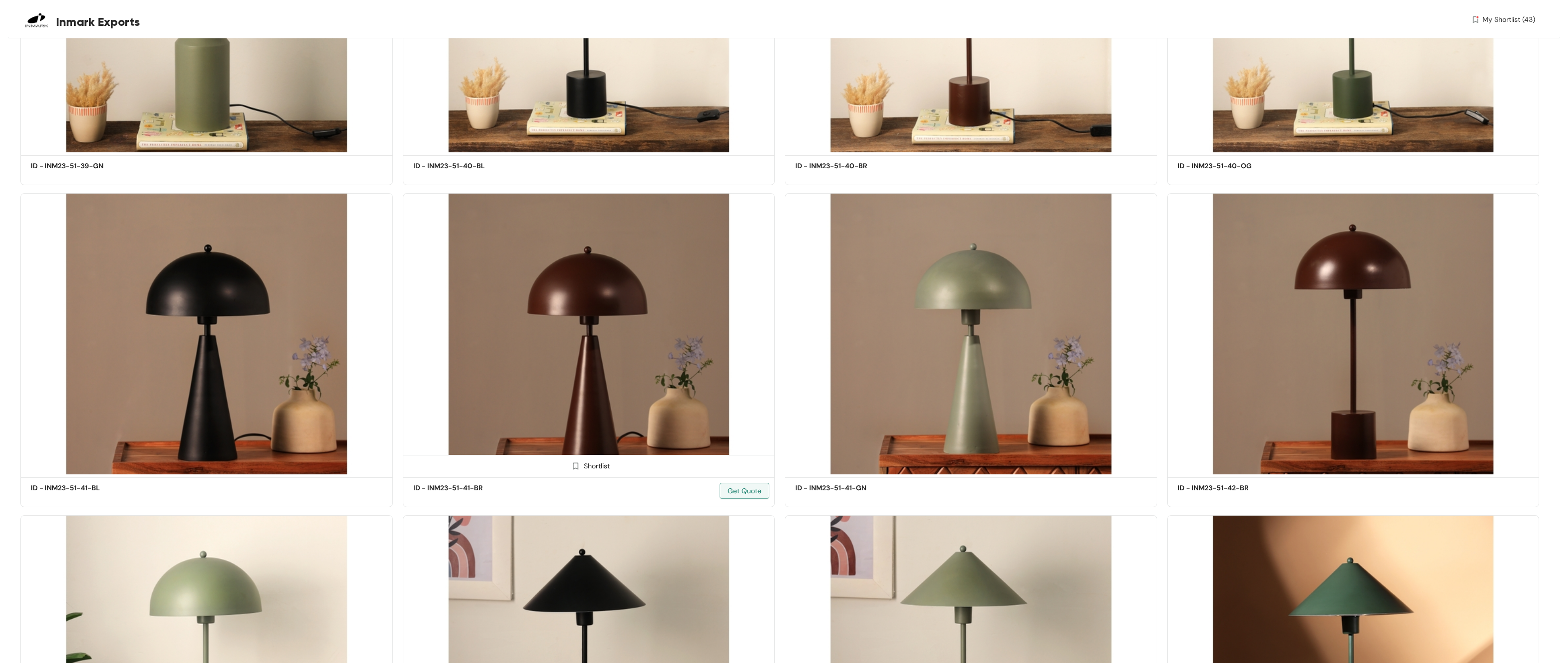
click at [573, 352] on img at bounding box center [576, 466] width 10 height 10
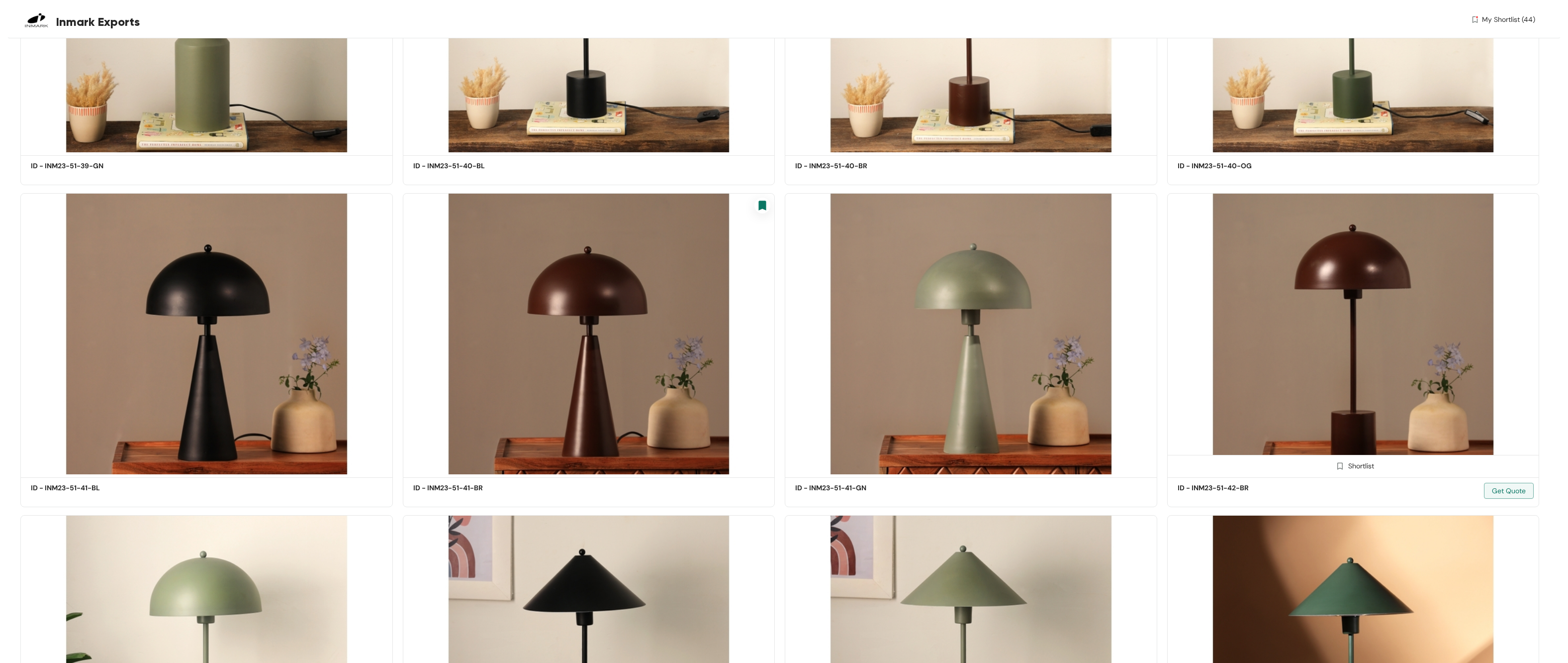
click at [716, 352] on span at bounding box center [1341, 468] width 16 height 16
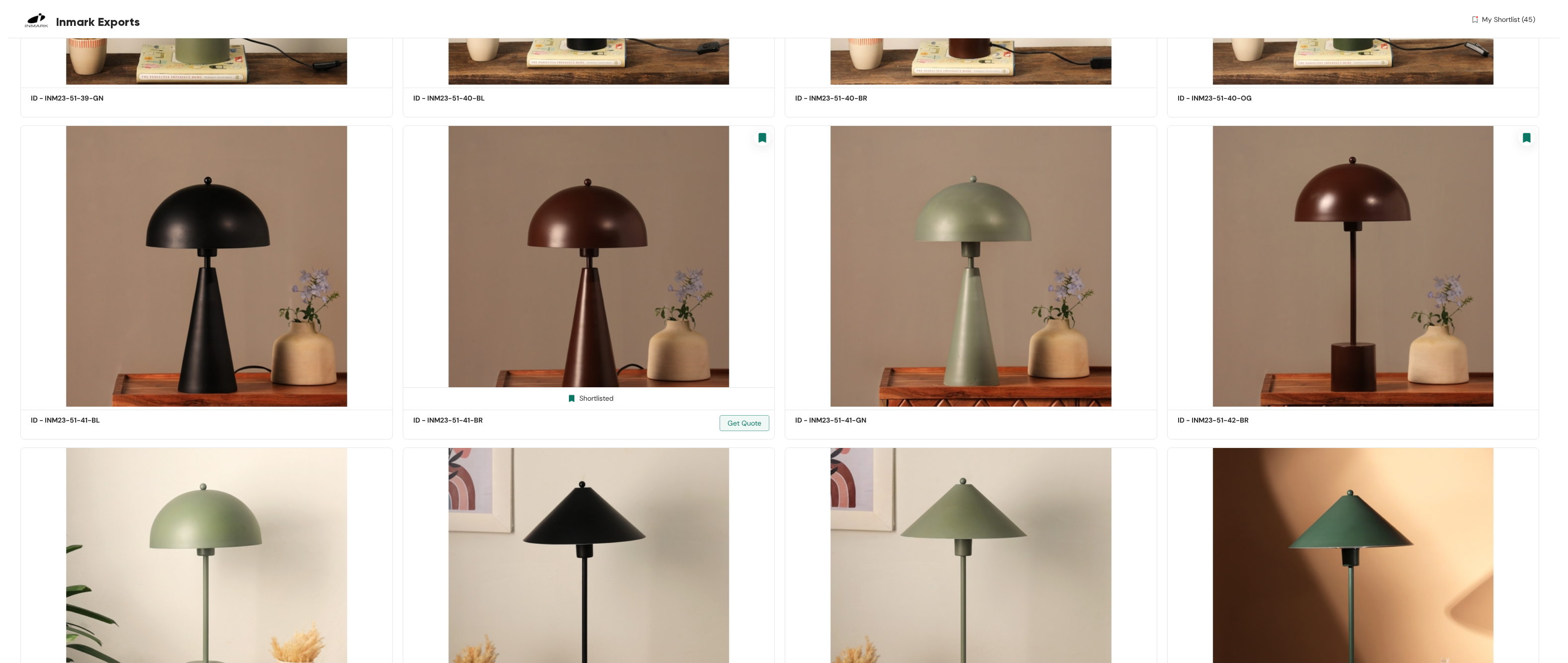
scroll to position [43241, 0]
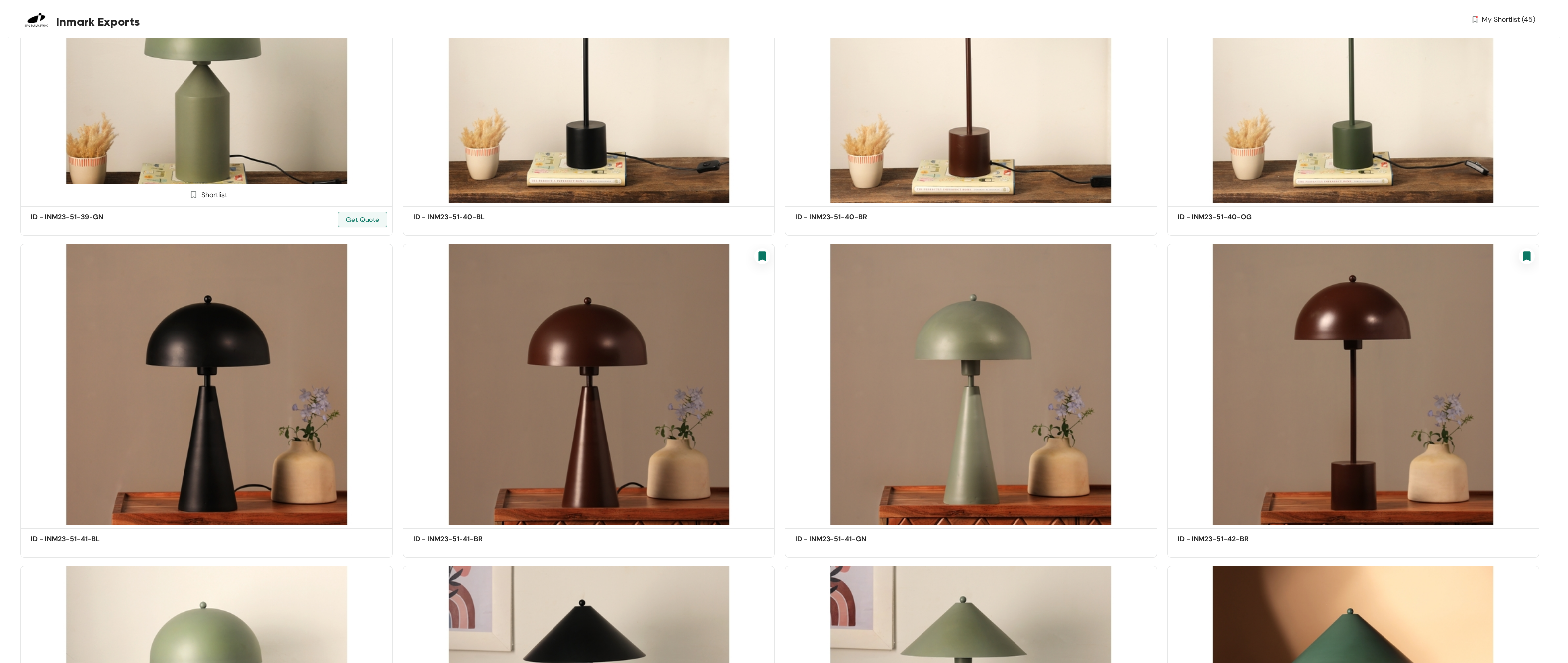
click at [193, 189] on img at bounding box center [194, 194] width 10 height 10
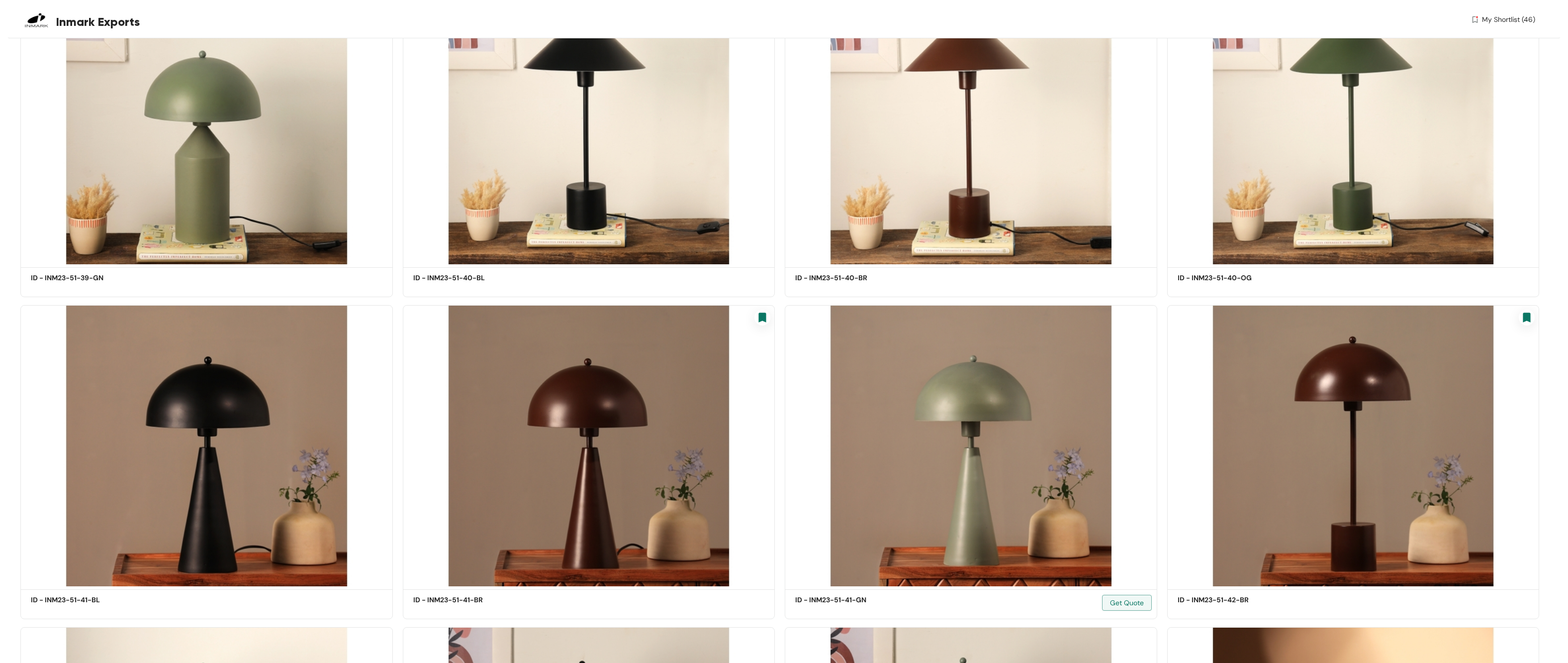
scroll to position [43121, 0]
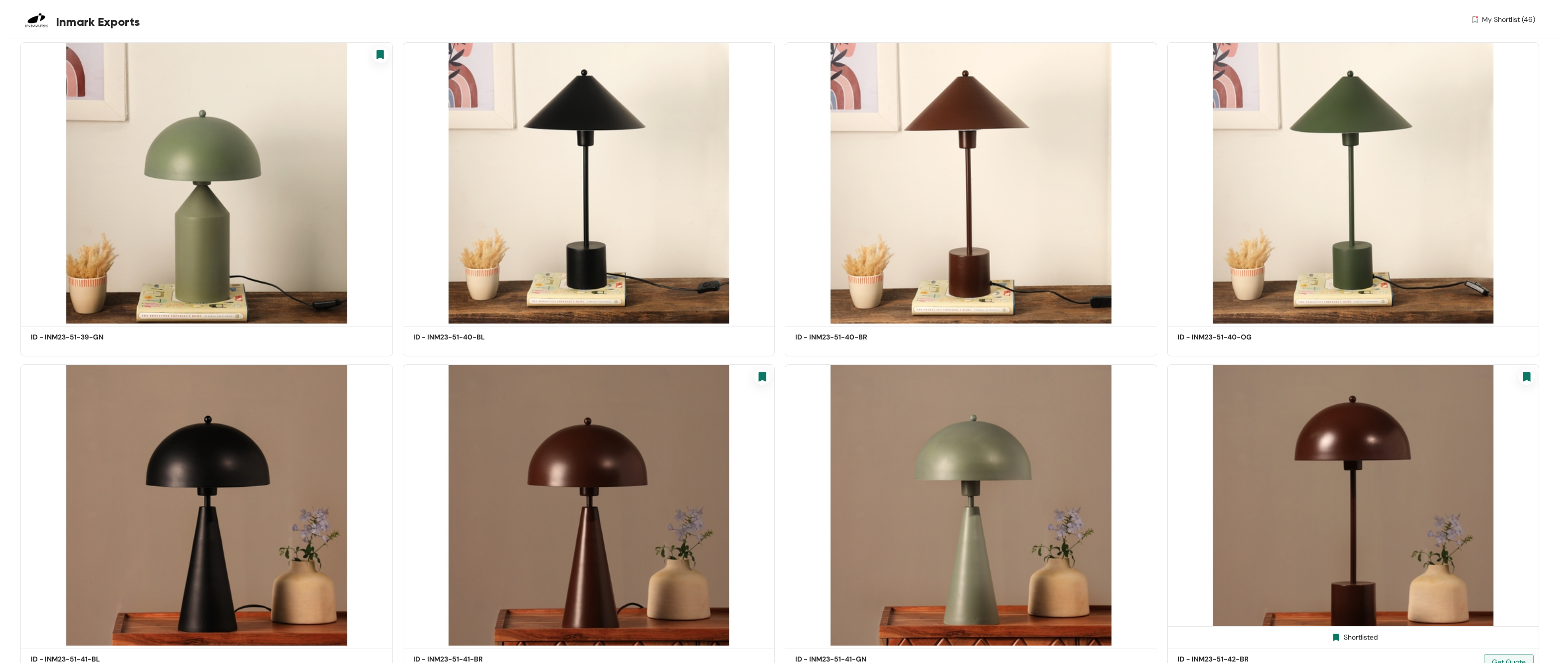
click at [716, 352] on img at bounding box center [1336, 637] width 10 height 10
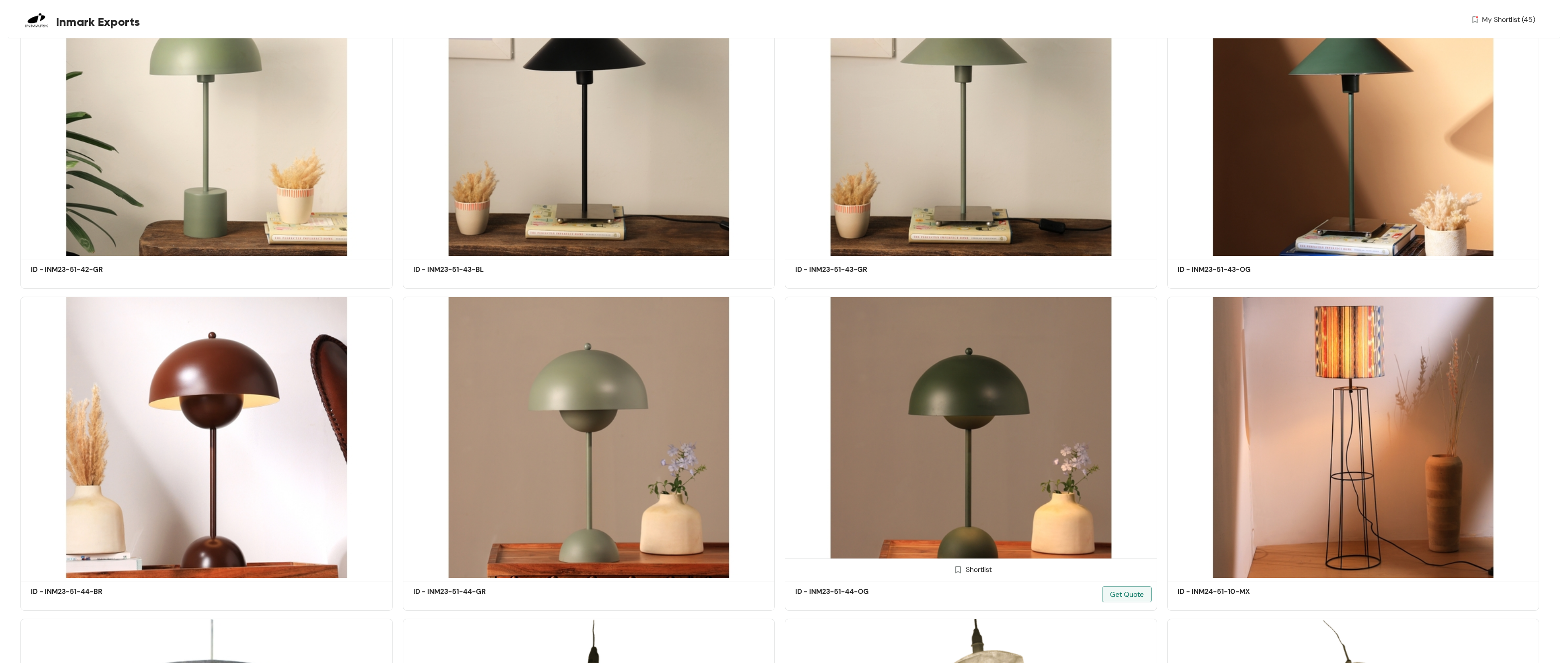
scroll to position [44149, 0]
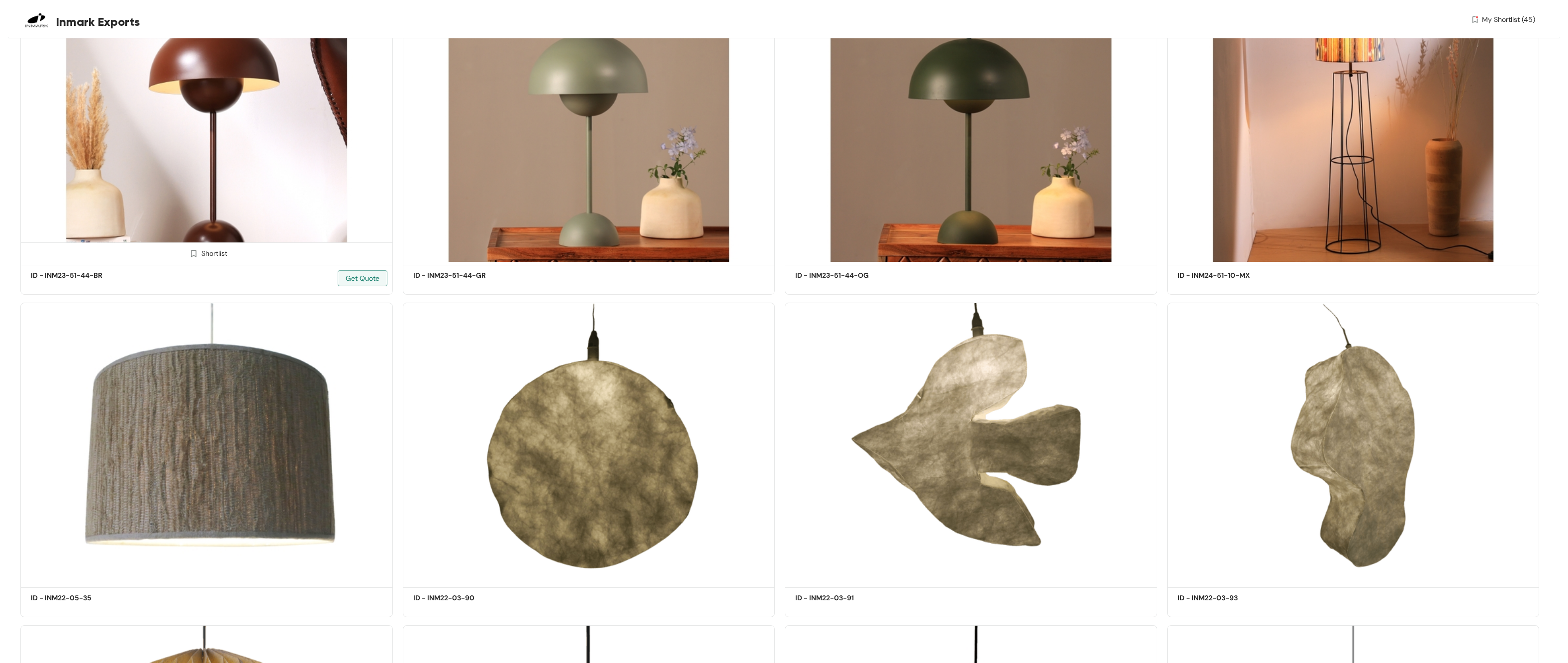
click at [196, 248] on img at bounding box center [194, 253] width 10 height 10
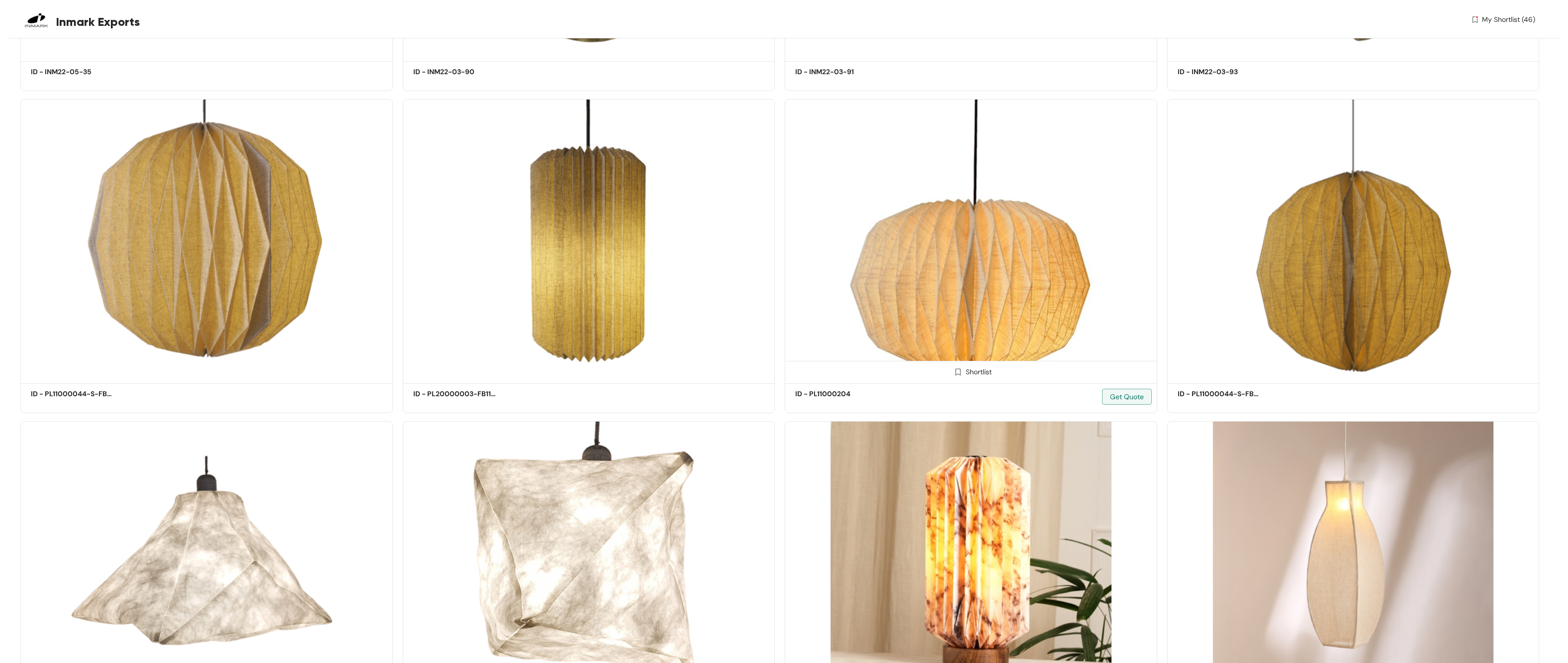
scroll to position [44763, 0]
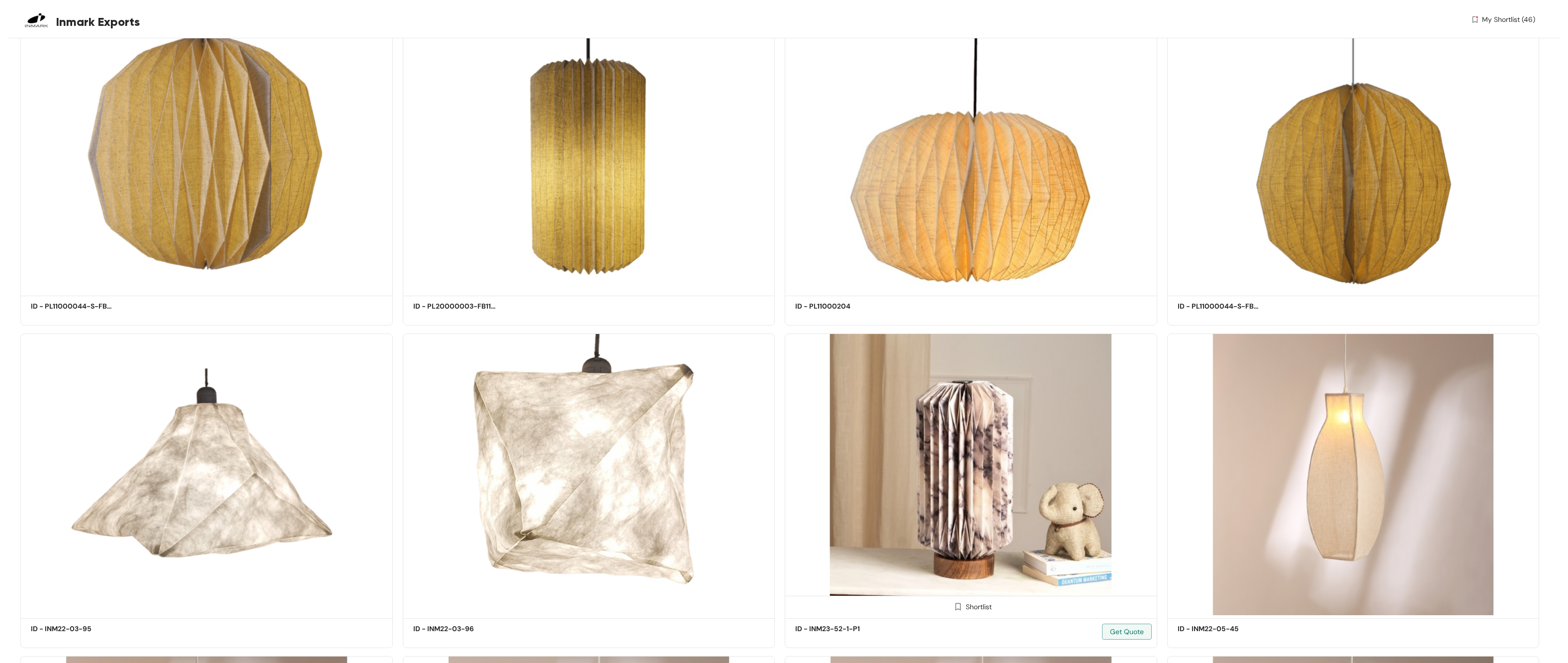
click at [716, 352] on img at bounding box center [959, 607] width 10 height 10
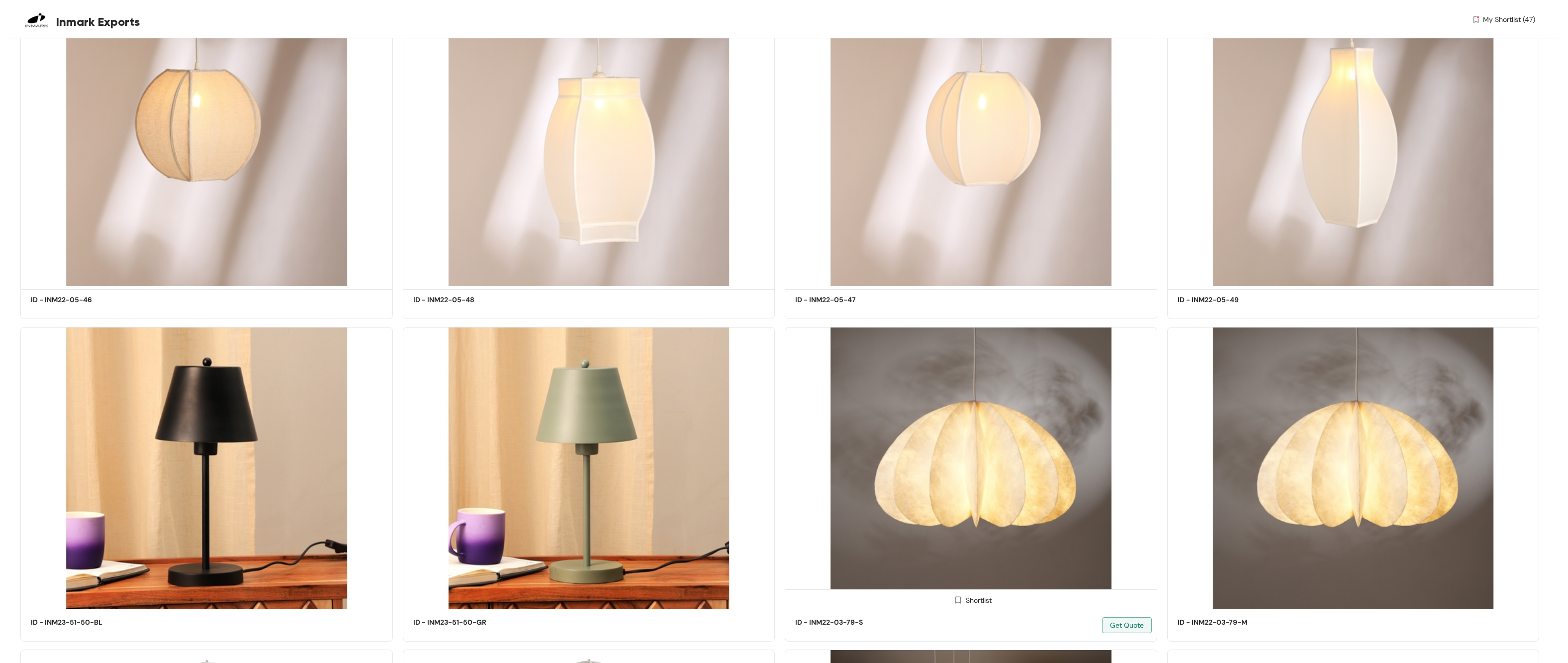
scroll to position [45619, 0]
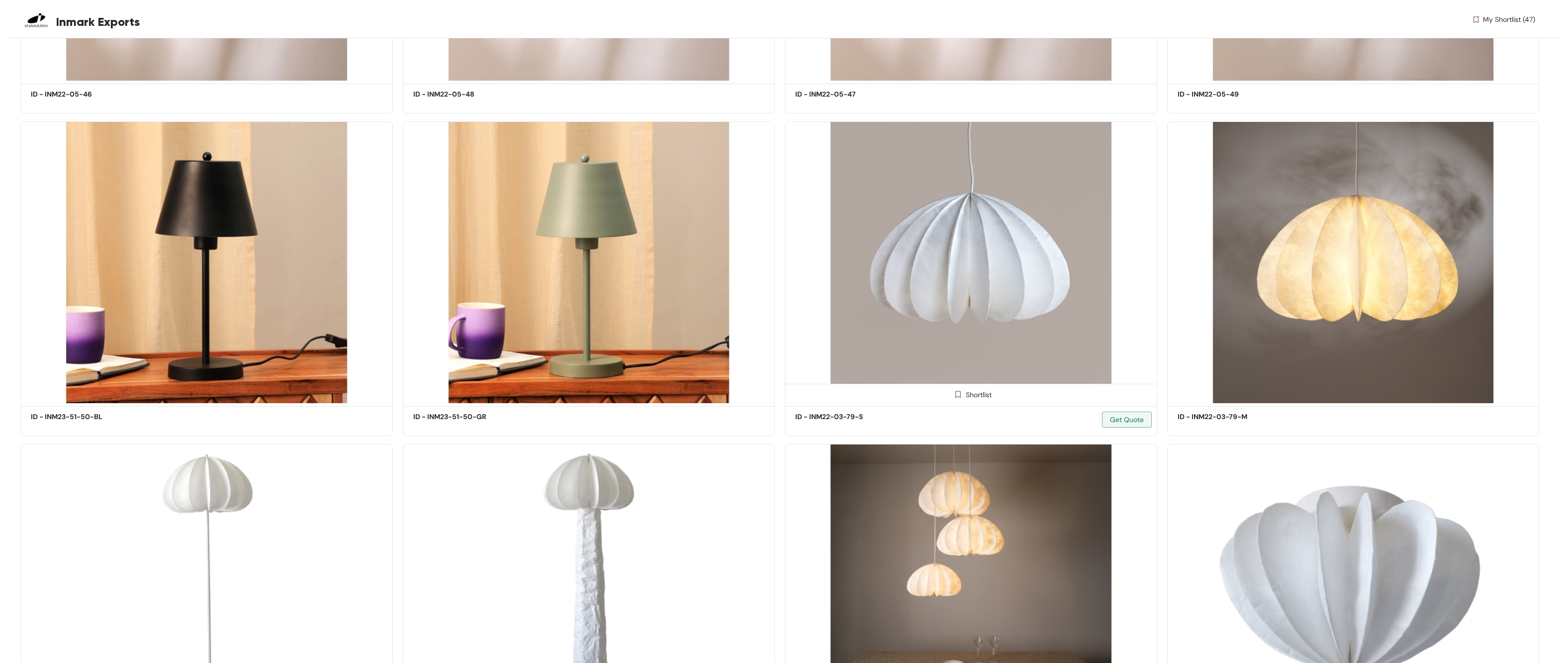
click at [716, 352] on img at bounding box center [959, 395] width 10 height 10
click at [716, 352] on img at bounding box center [954, 395] width 10 height 10
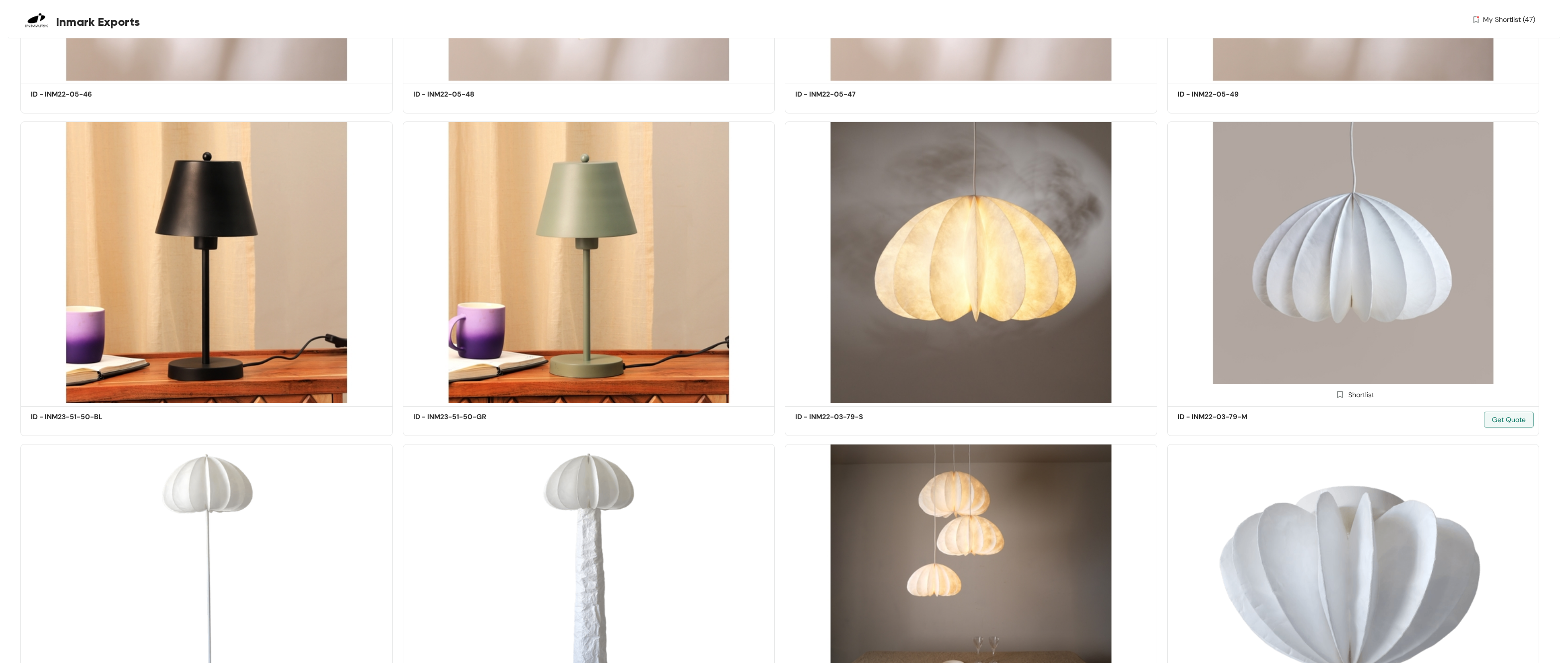
click at [716, 352] on img at bounding box center [1341, 395] width 10 height 10
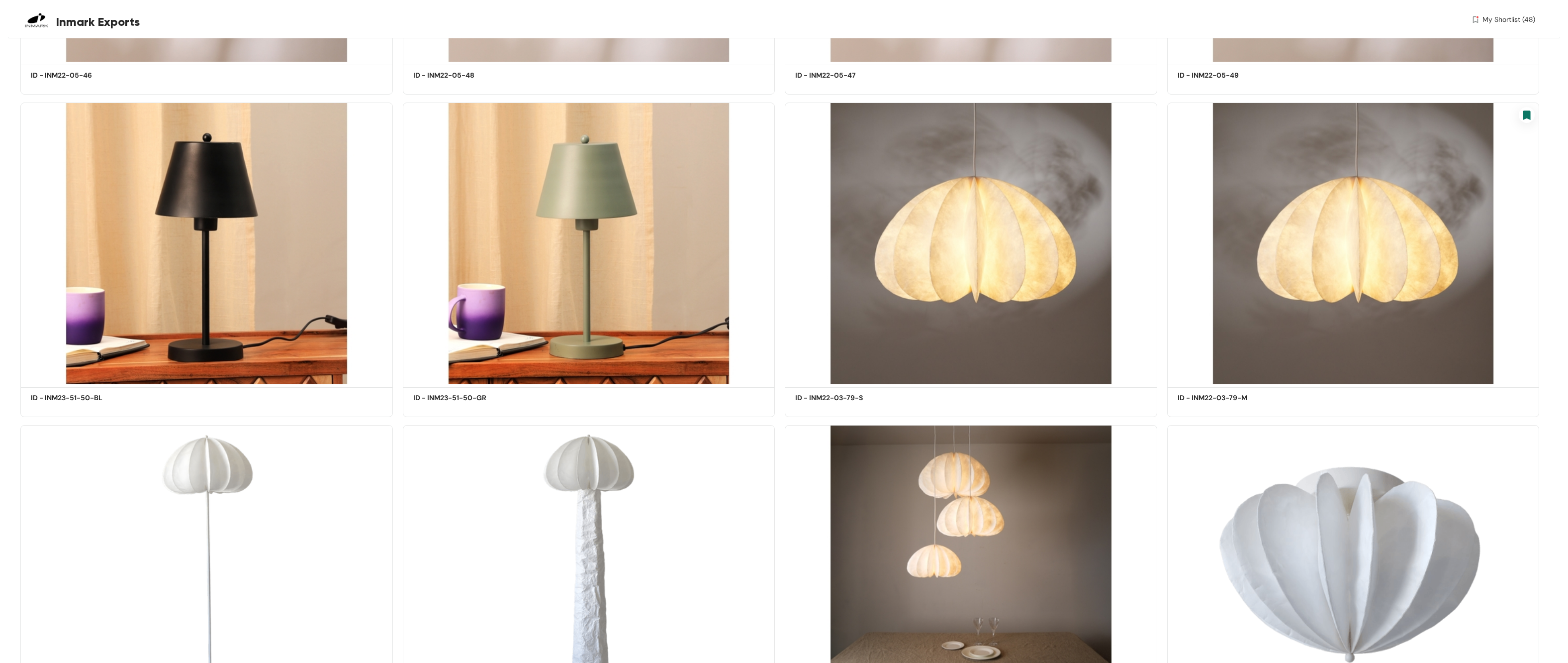
scroll to position [45703, 0]
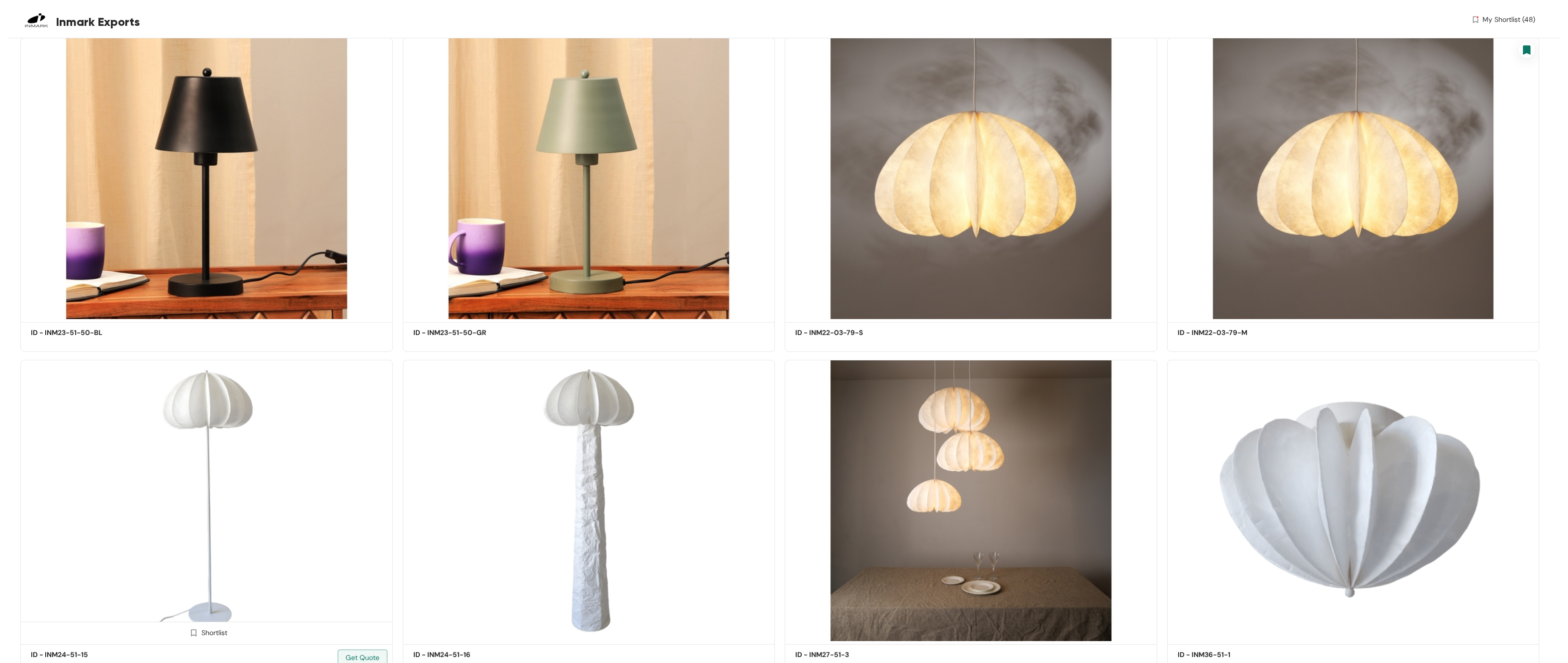
click at [198, 352] on span at bounding box center [193, 634] width 16 height 16
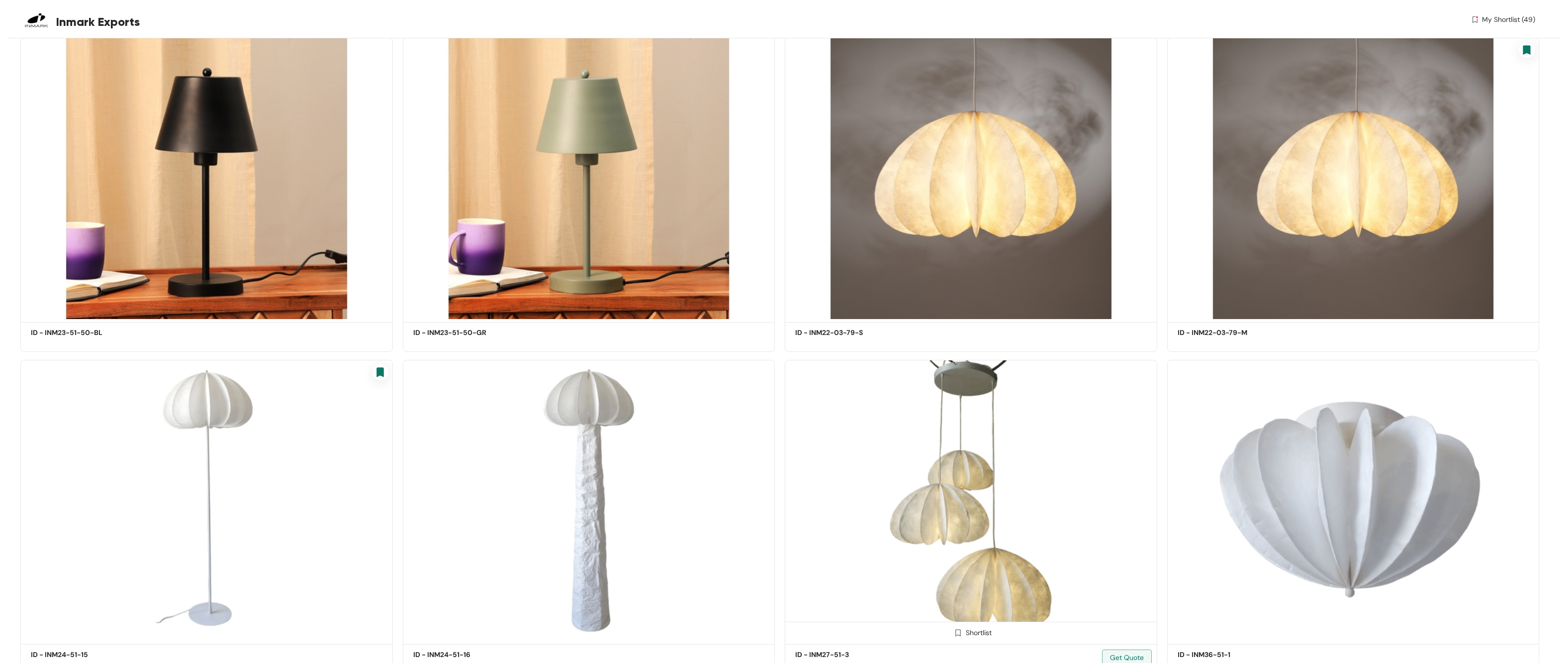
click at [716, 352] on img at bounding box center [959, 632] width 10 height 10
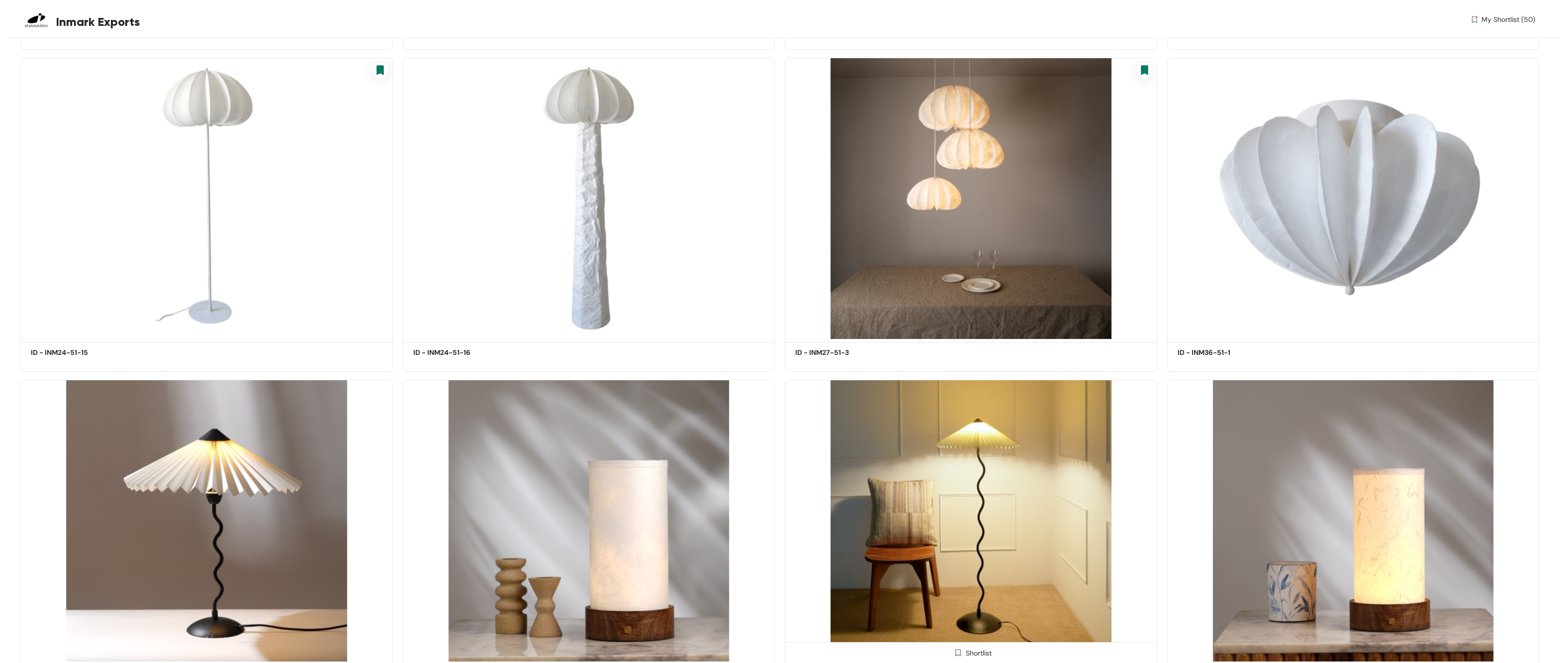
scroll to position [46023, 0]
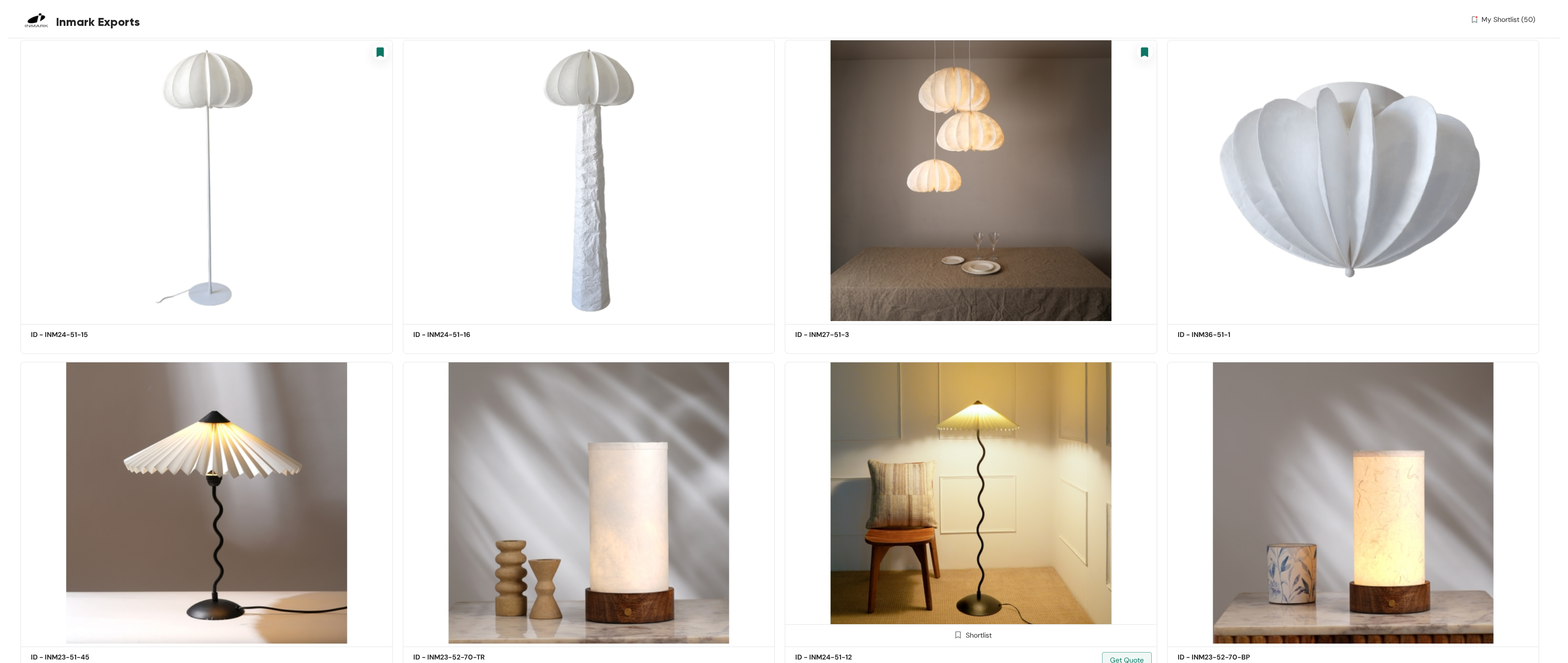
click at [716, 352] on img at bounding box center [959, 634] width 10 height 10
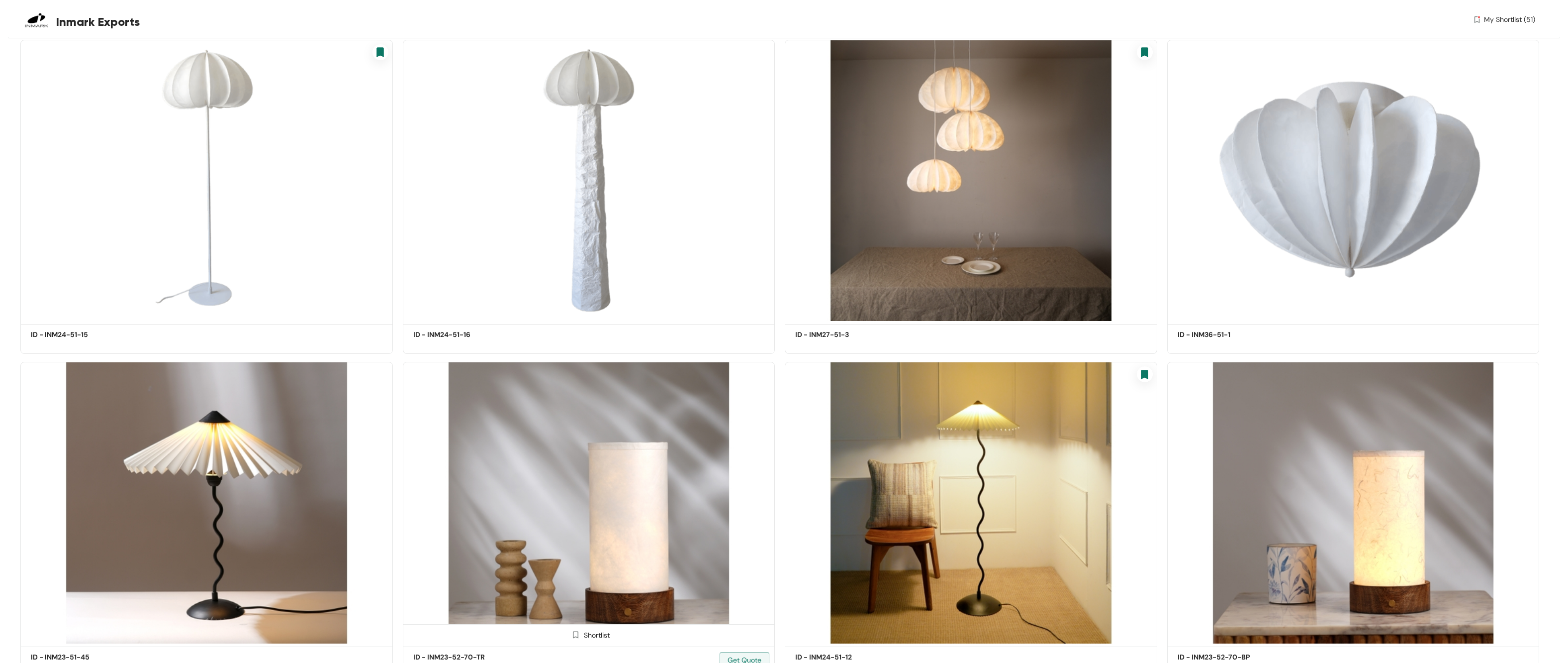
scroll to position [46201, 0]
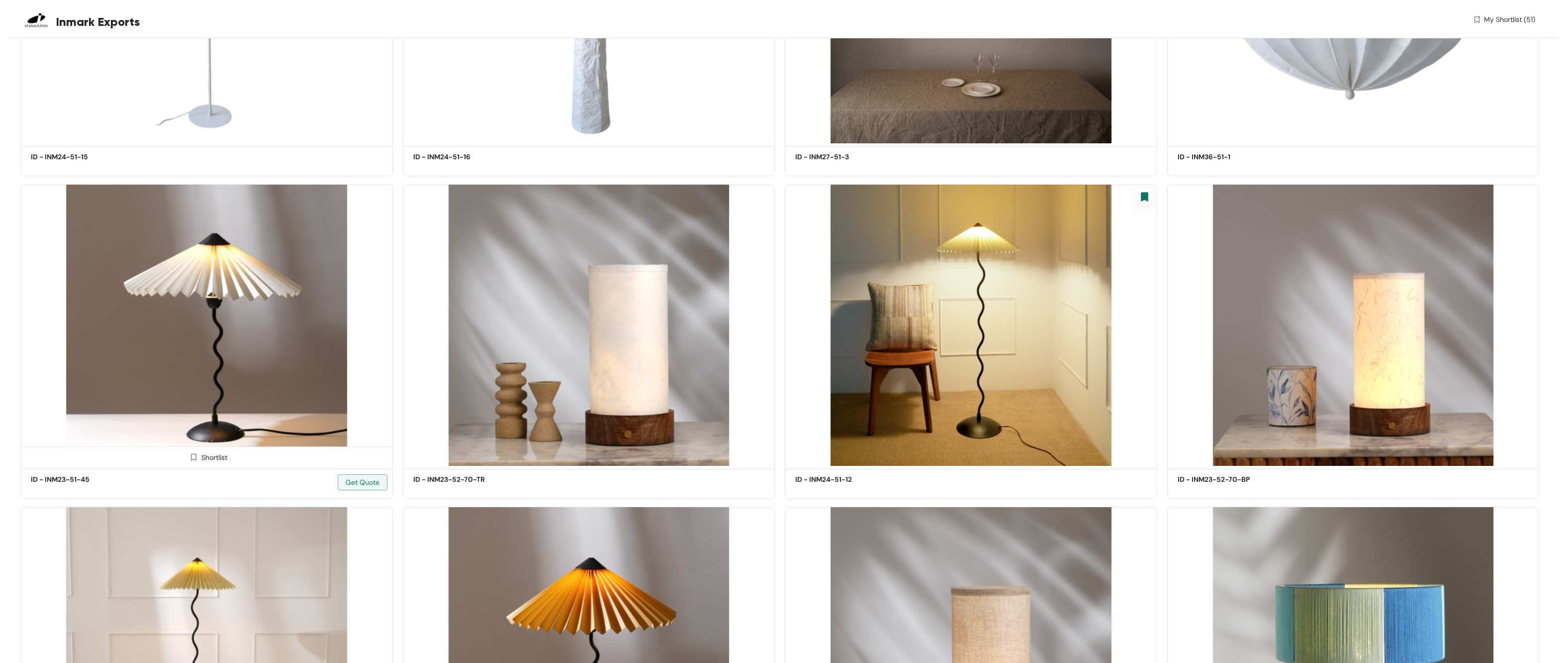
click at [192, 352] on img at bounding box center [194, 458] width 10 height 10
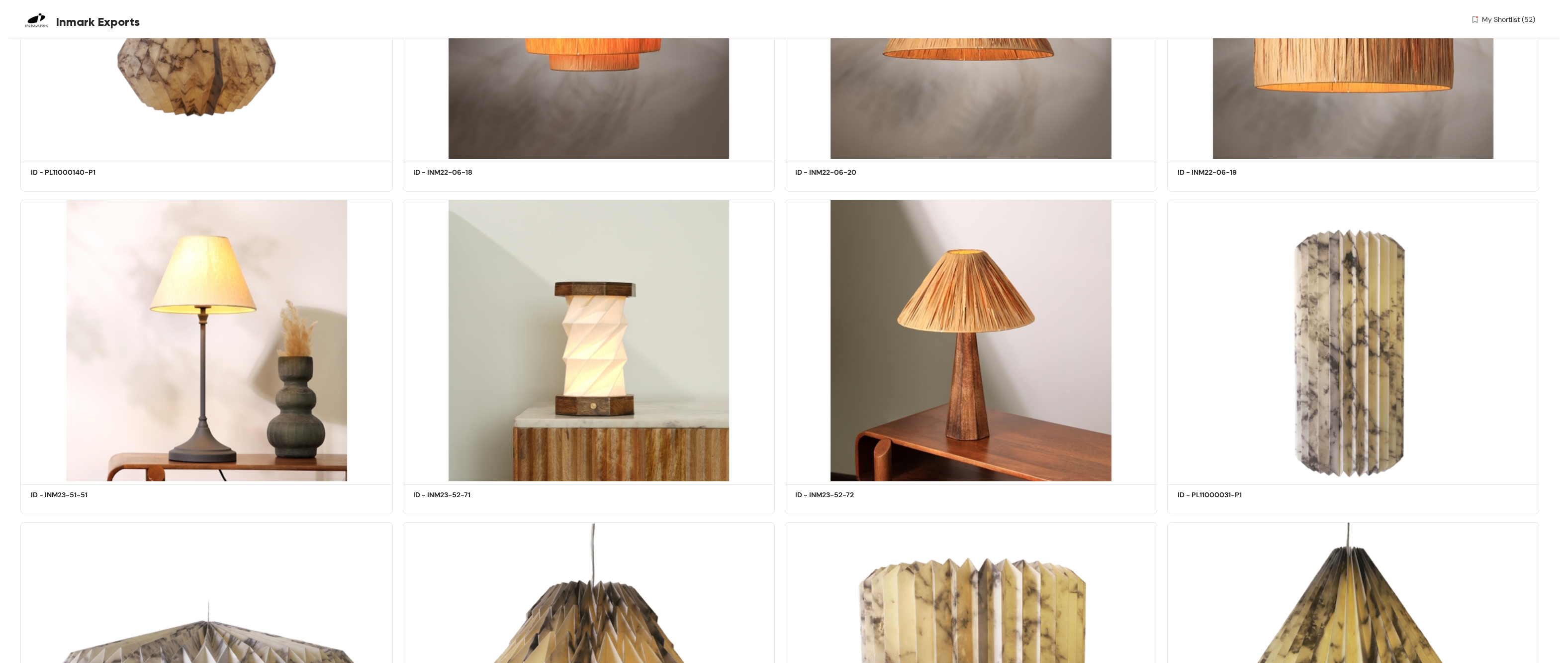
scroll to position [47639, 0]
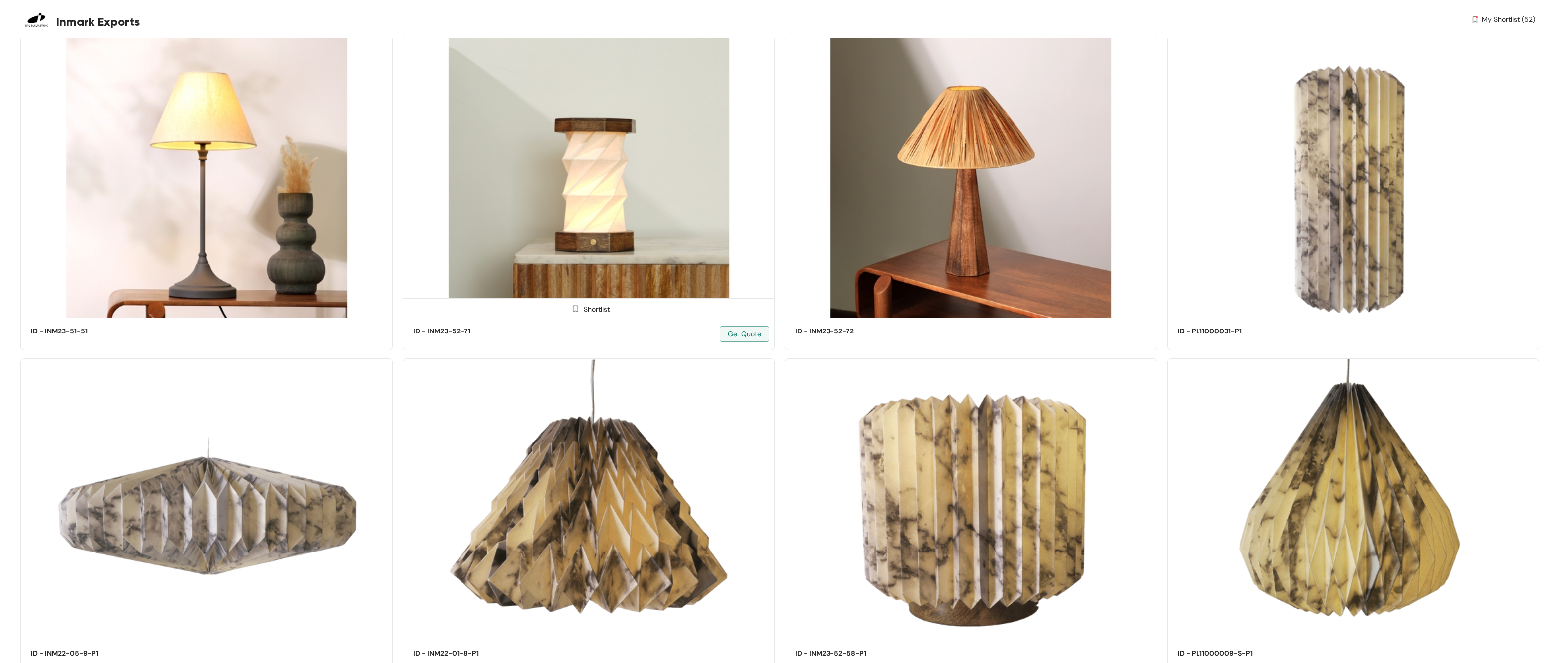
click at [583, 304] on span at bounding box center [576, 311] width 16 height 16
click at [196, 352] on img at bounding box center [194, 631] width 10 height 10
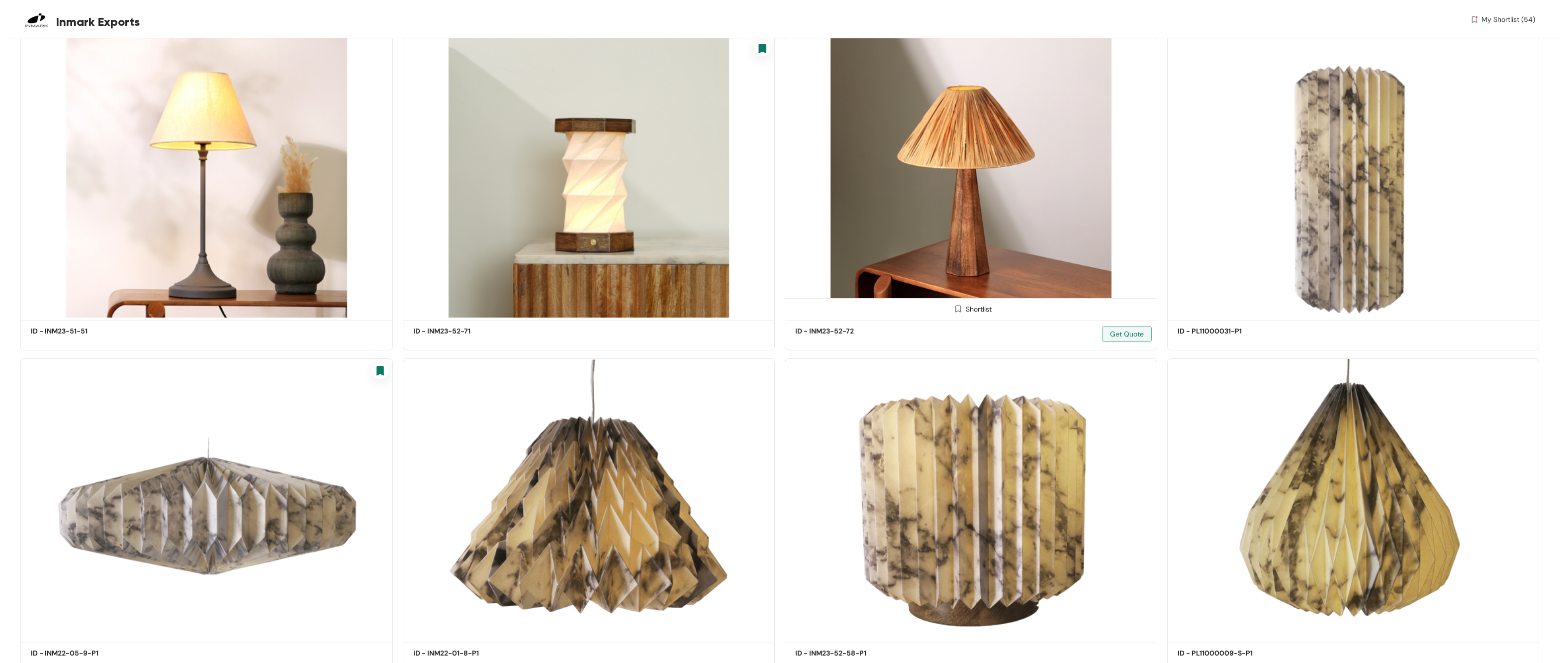
click at [716, 298] on div "Shortlist" at bounding box center [971, 308] width 371 height 20
click at [716, 304] on img at bounding box center [959, 309] width 10 height 10
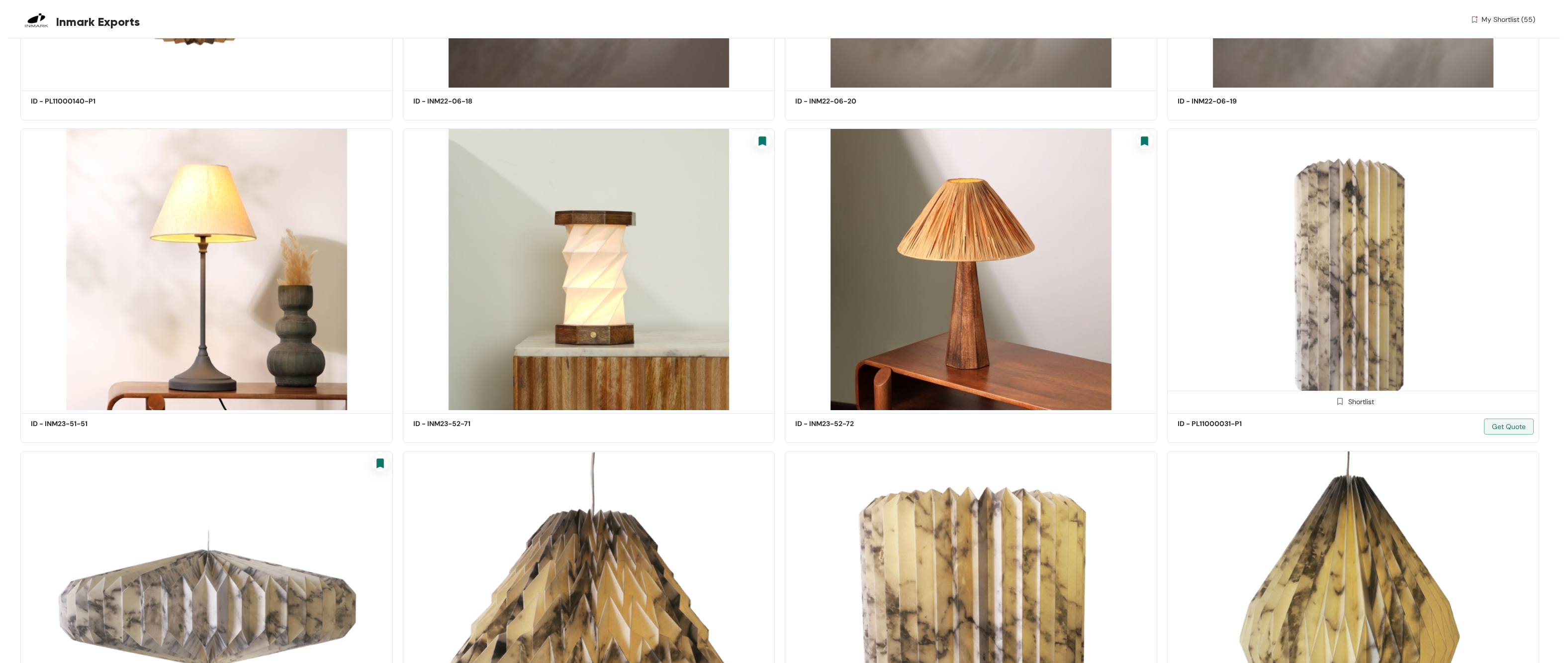
scroll to position [47681, 0]
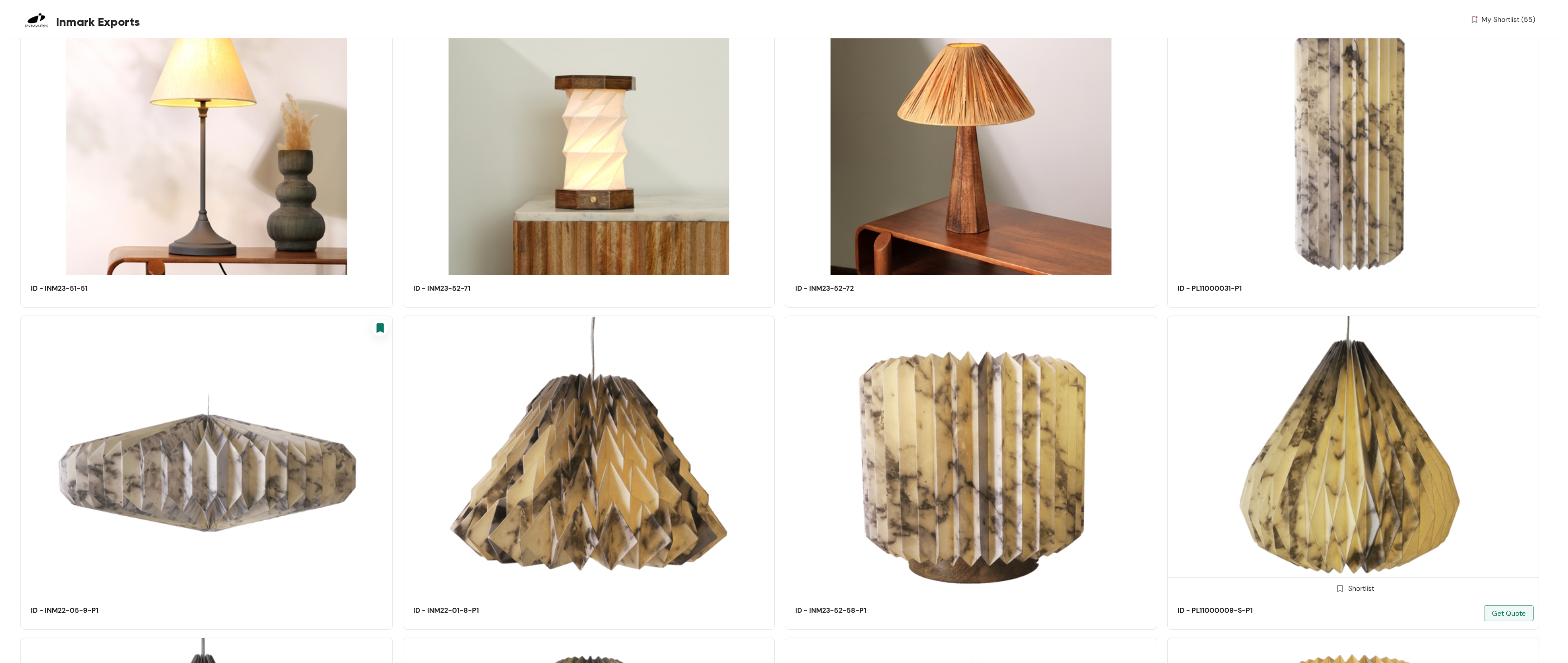
click at [716, 352] on img at bounding box center [1341, 588] width 10 height 10
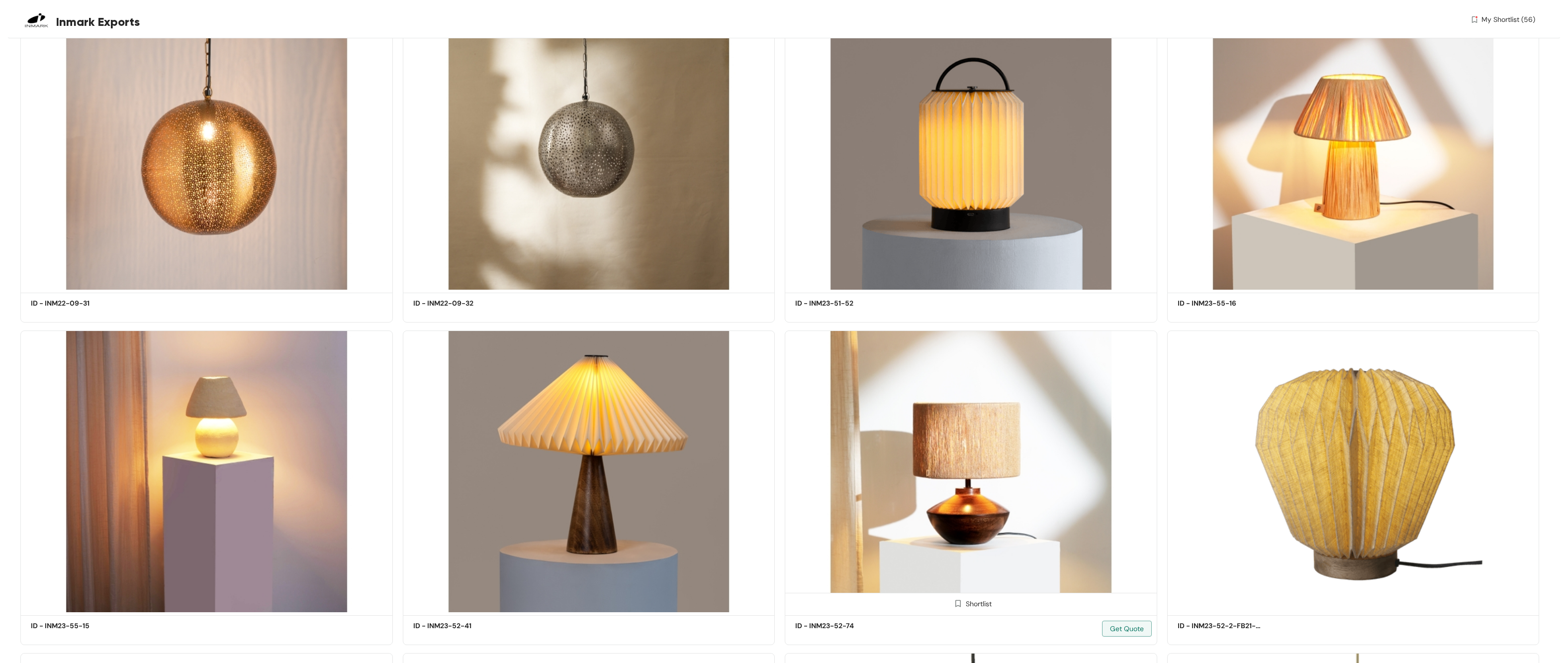
scroll to position [50583, 0]
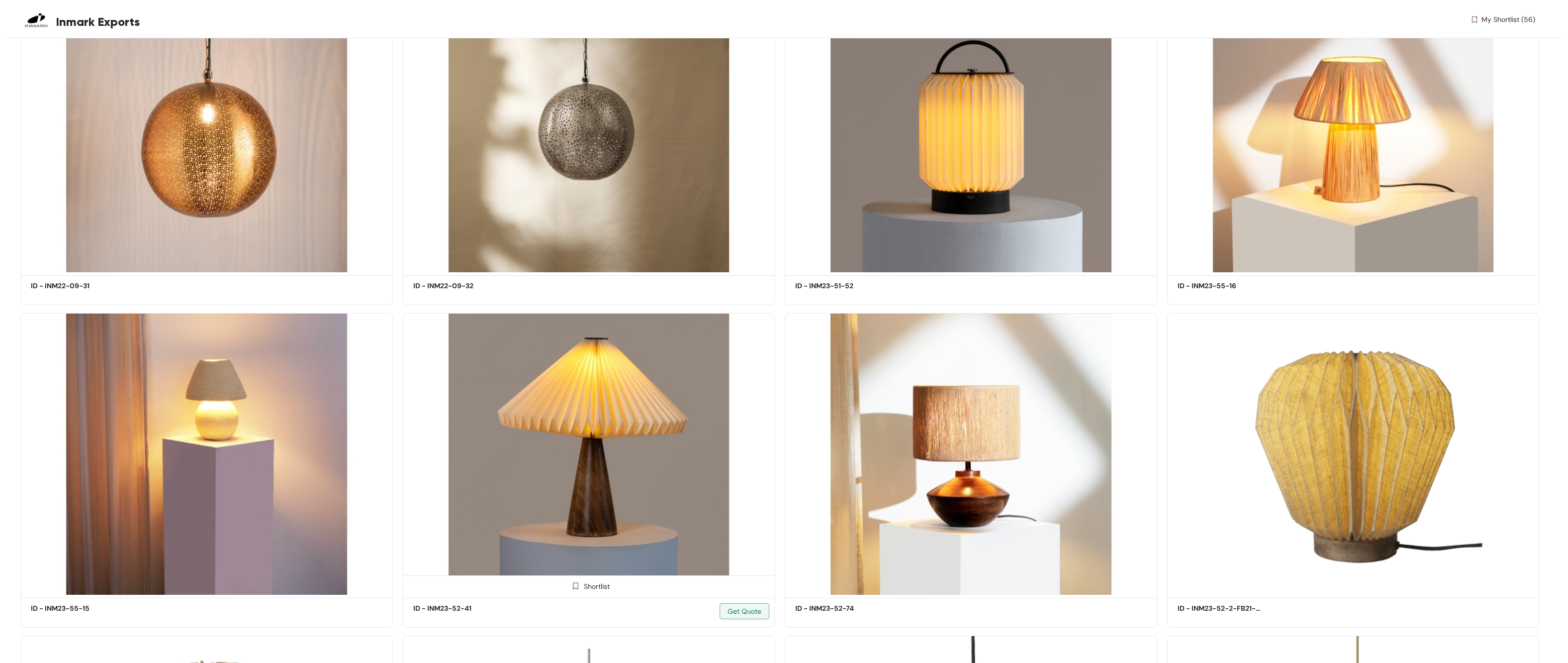
click at [587, 352] on div "Shortlist" at bounding box center [589, 586] width 42 height 10
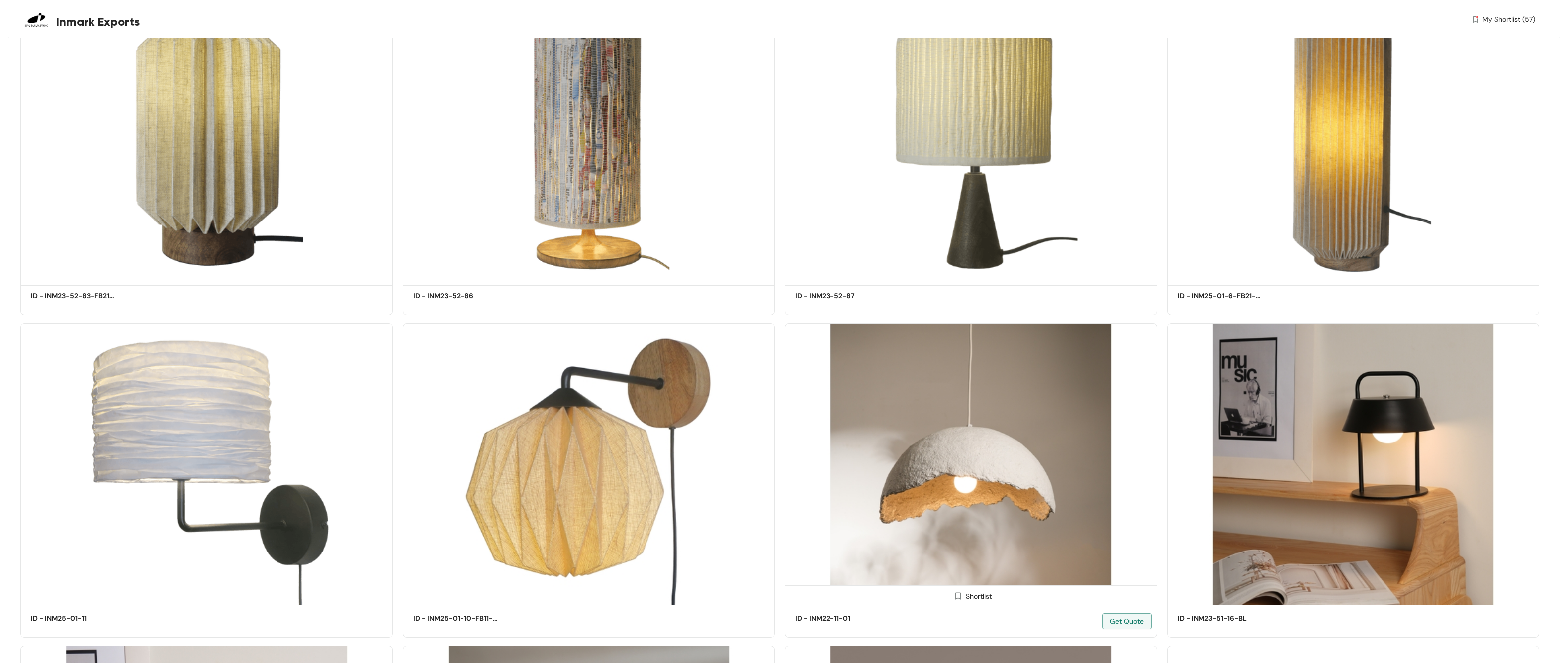
scroll to position [57423, 0]
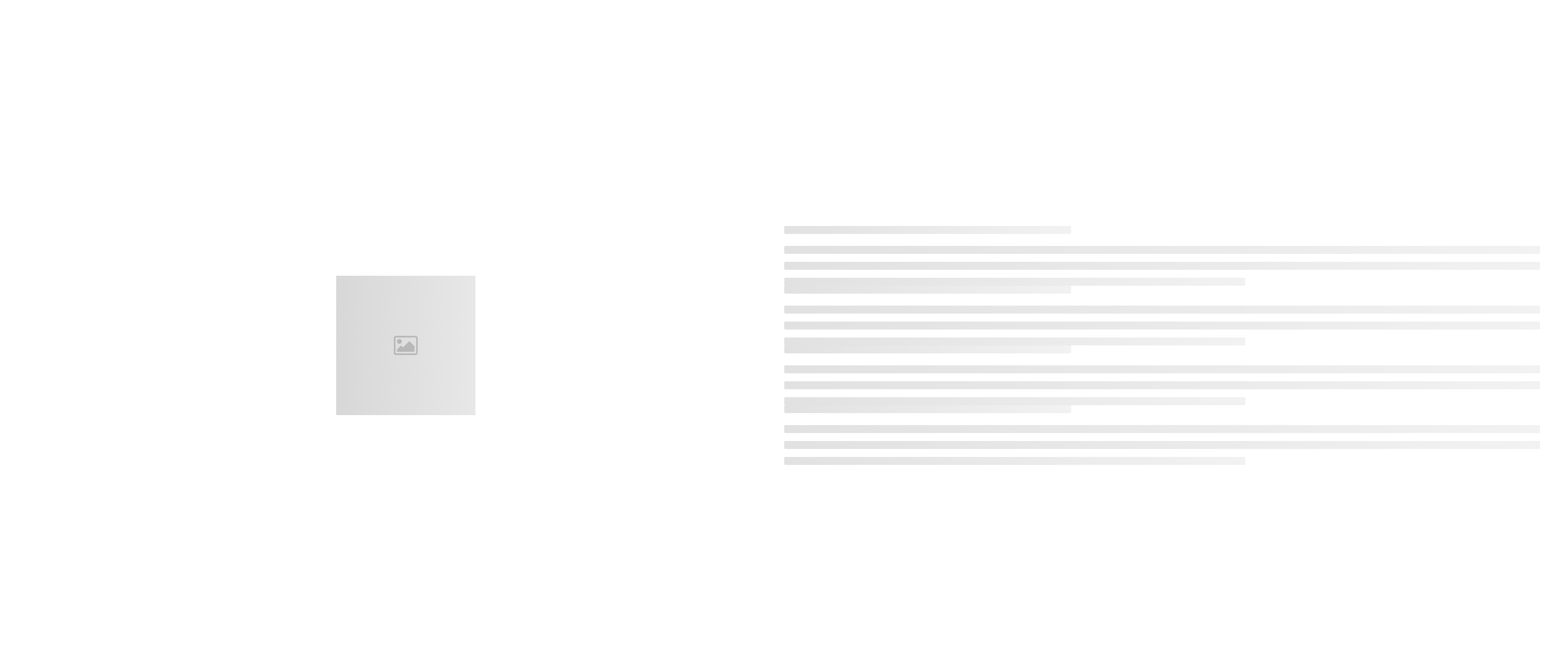
click at [716, 352] on div at bounding box center [1162, 345] width 756 height 270
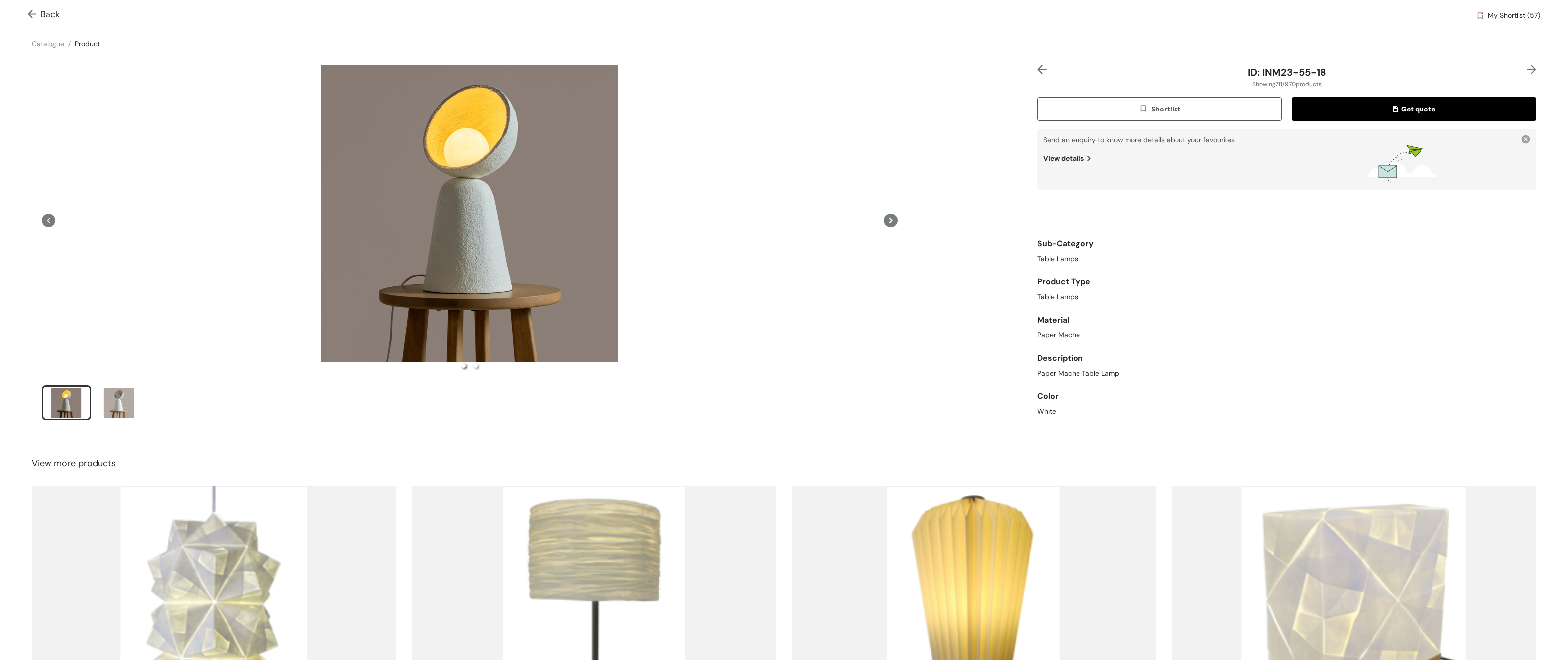
click at [28, 12] on img at bounding box center [33, 14] width 12 height 10
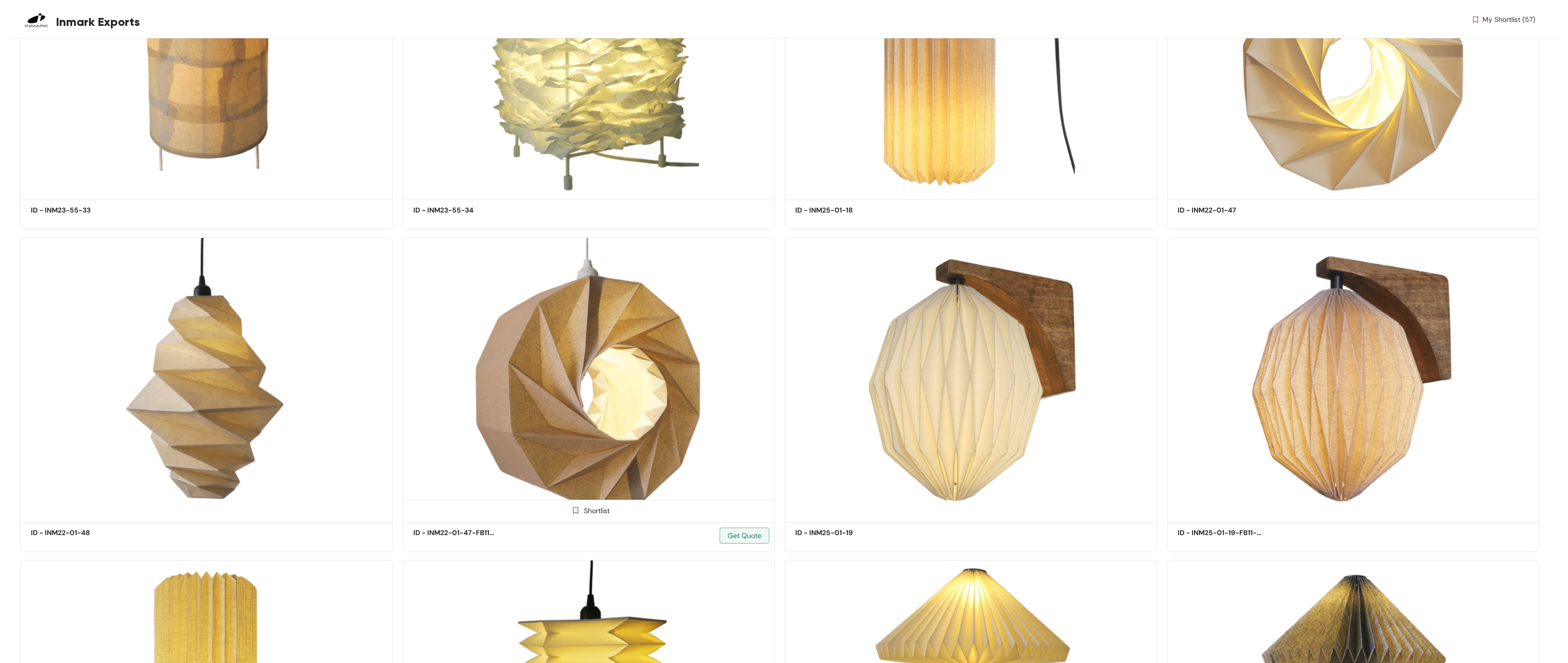
scroll to position [77323, 0]
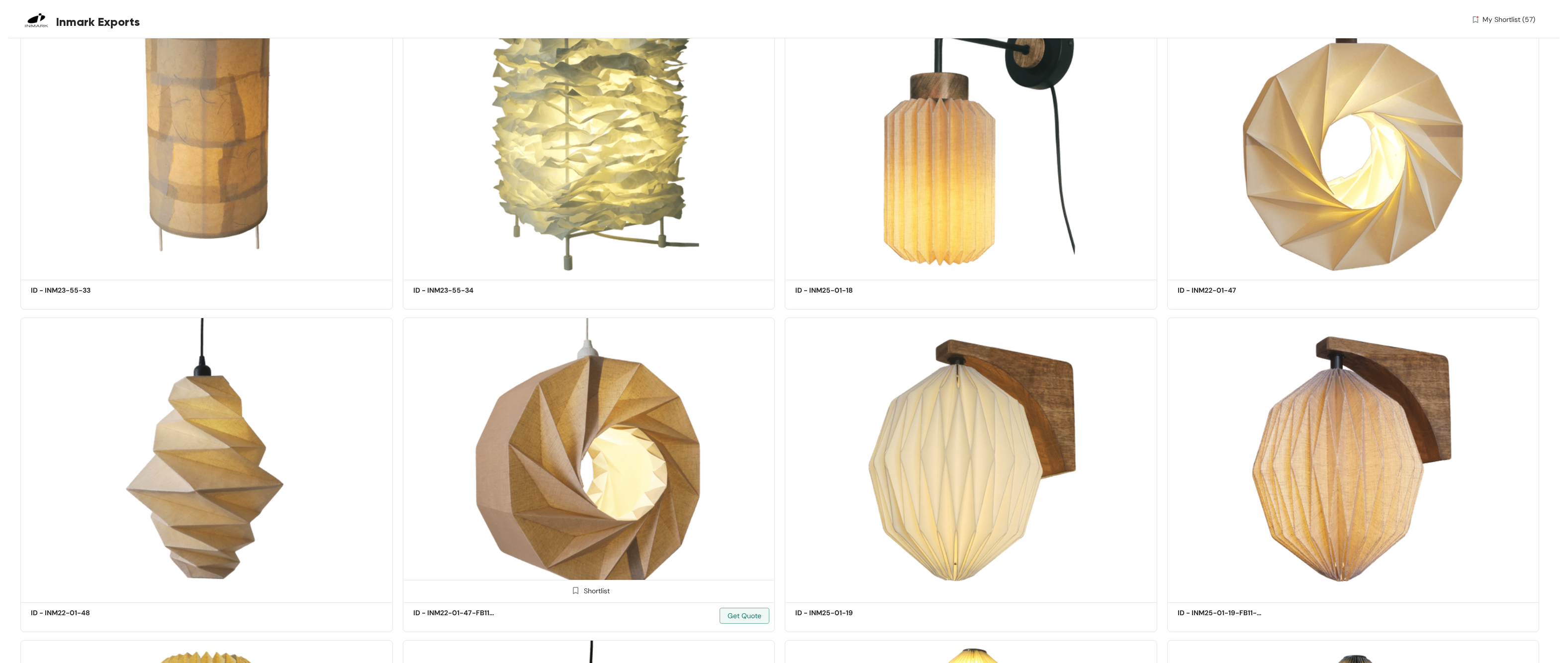
click at [580, 352] on img at bounding box center [576, 590] width 10 height 10
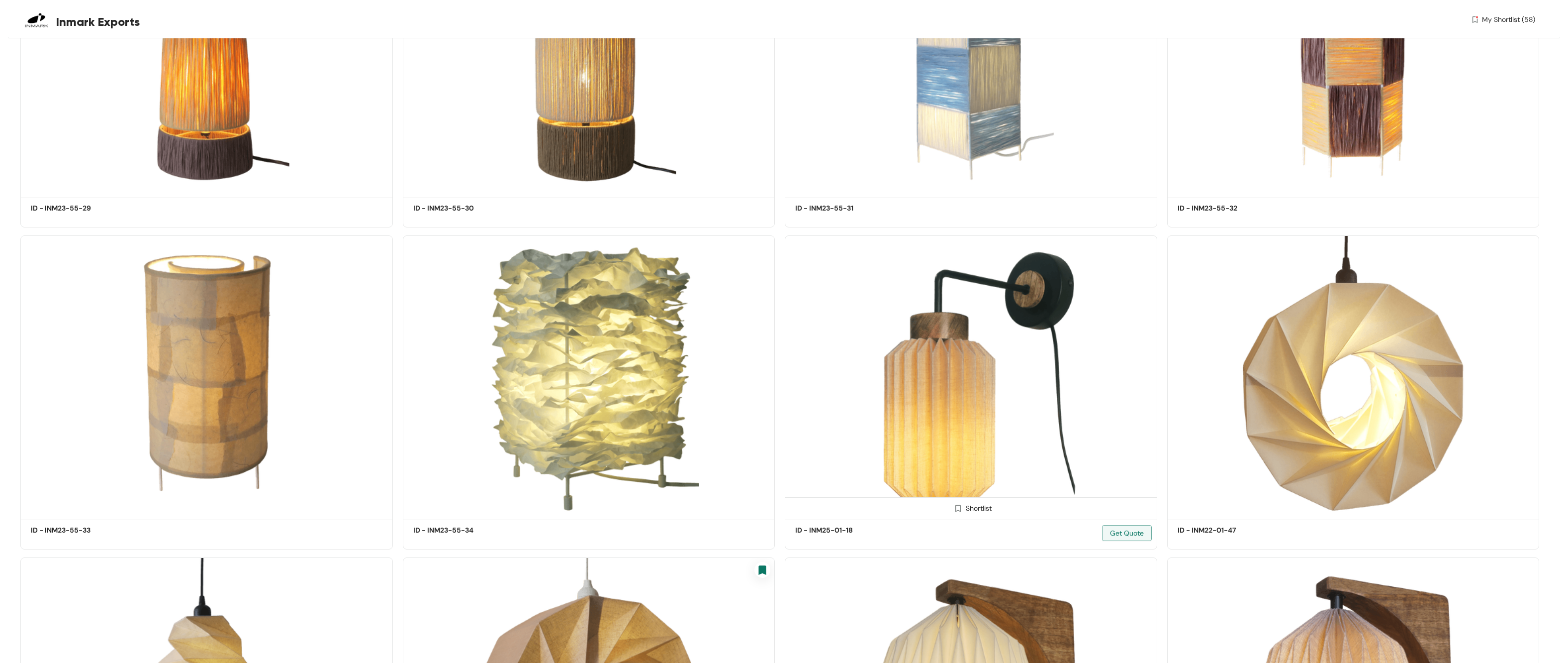
scroll to position [77051, 0]
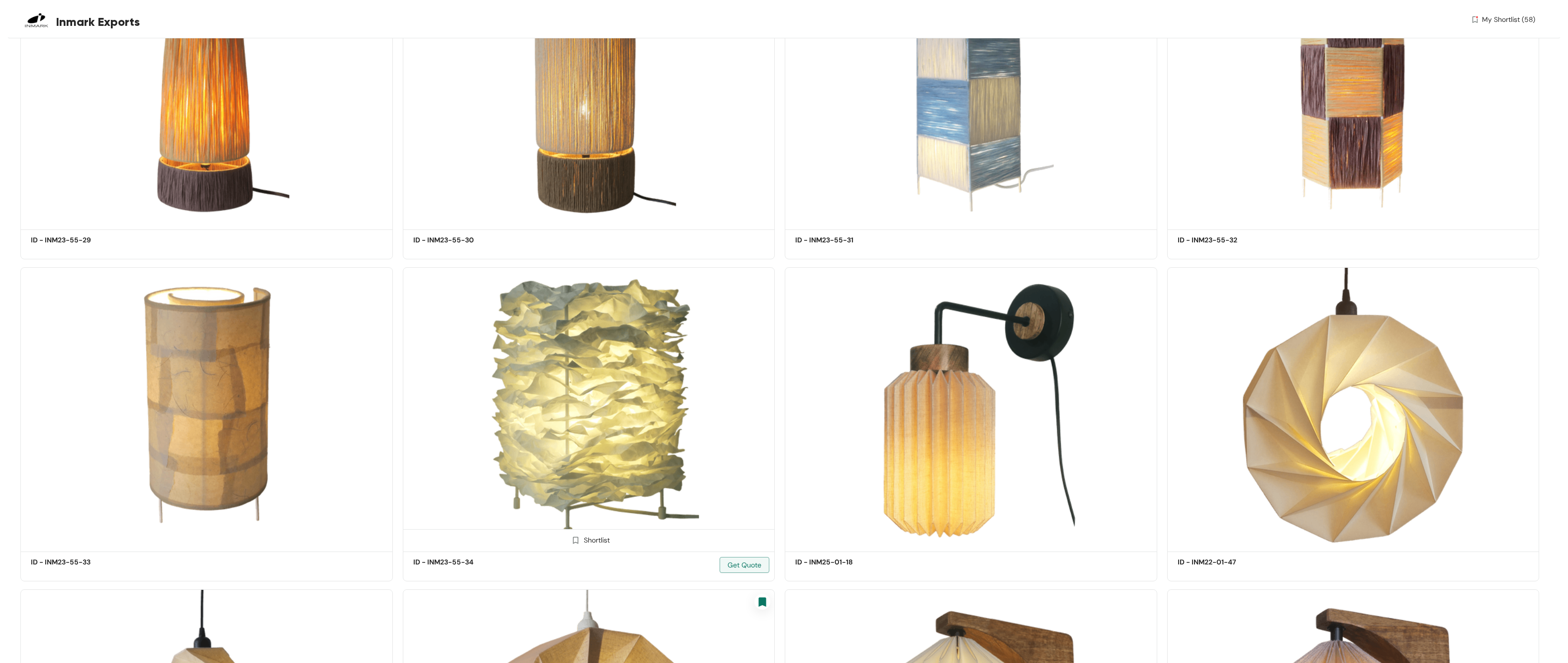
click at [576, 352] on img at bounding box center [576, 541] width 10 height 10
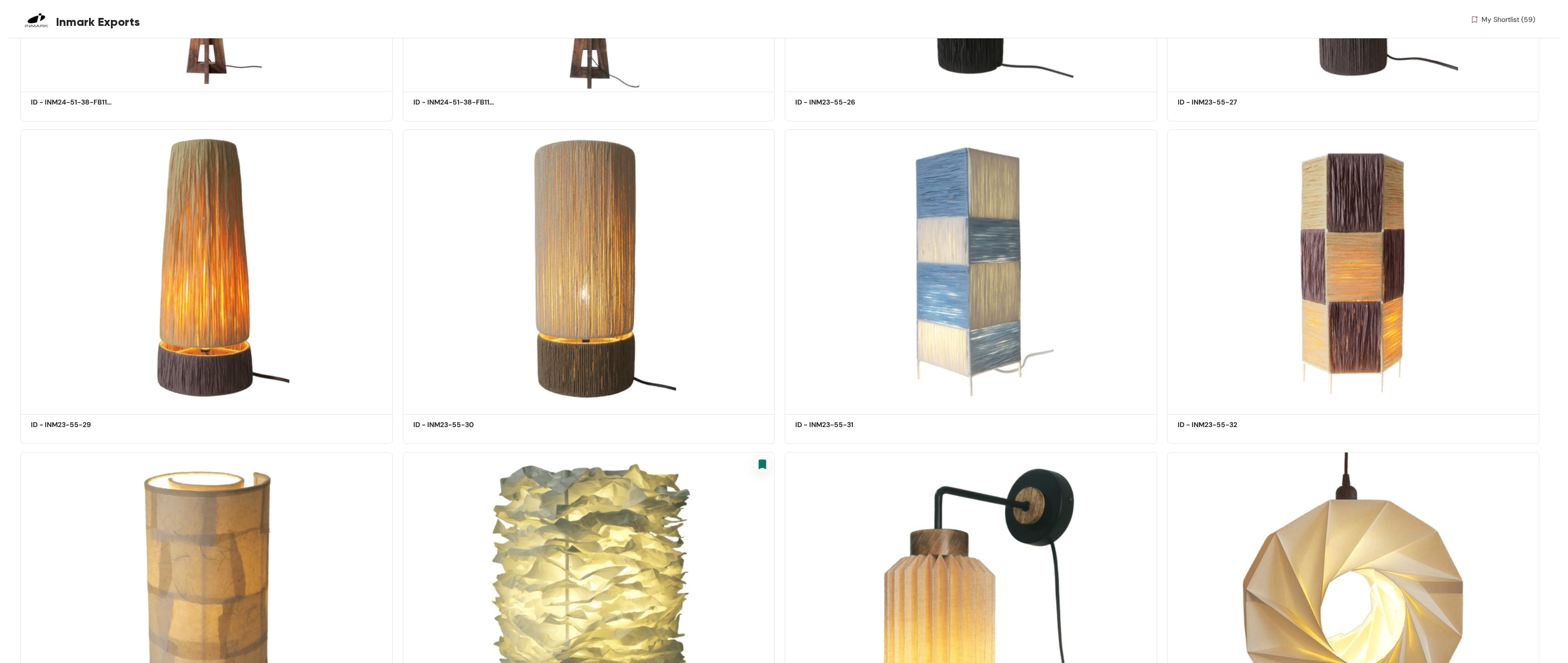
scroll to position [76773, 0]
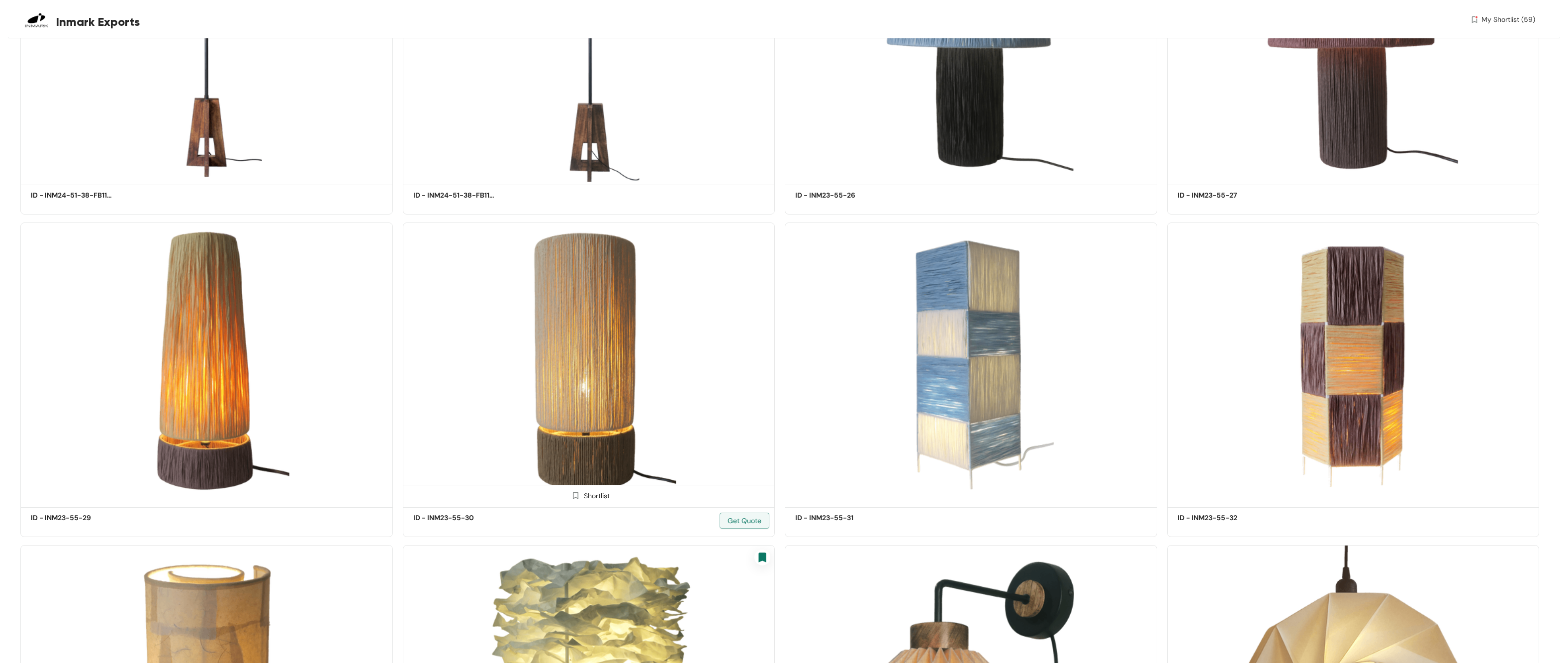
click at [573, 352] on img at bounding box center [576, 496] width 10 height 10
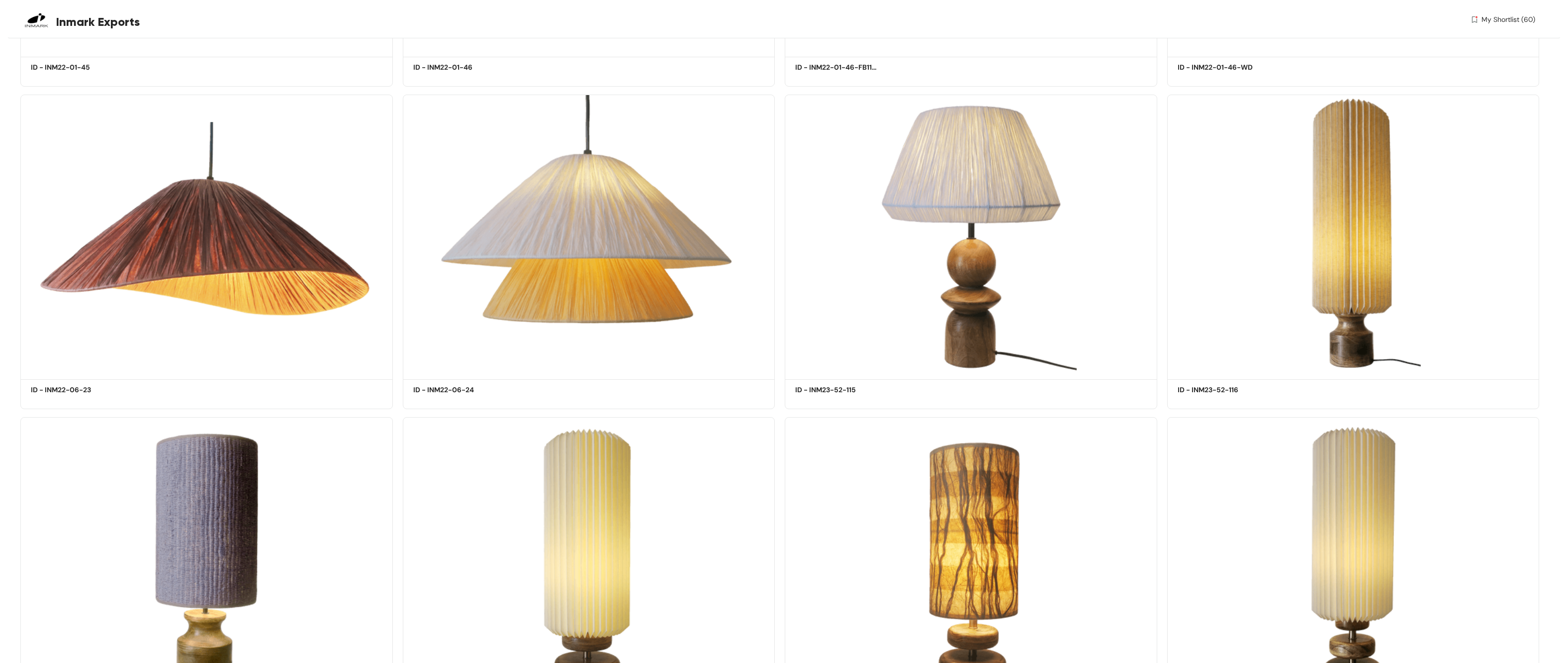
scroll to position [74004, 0]
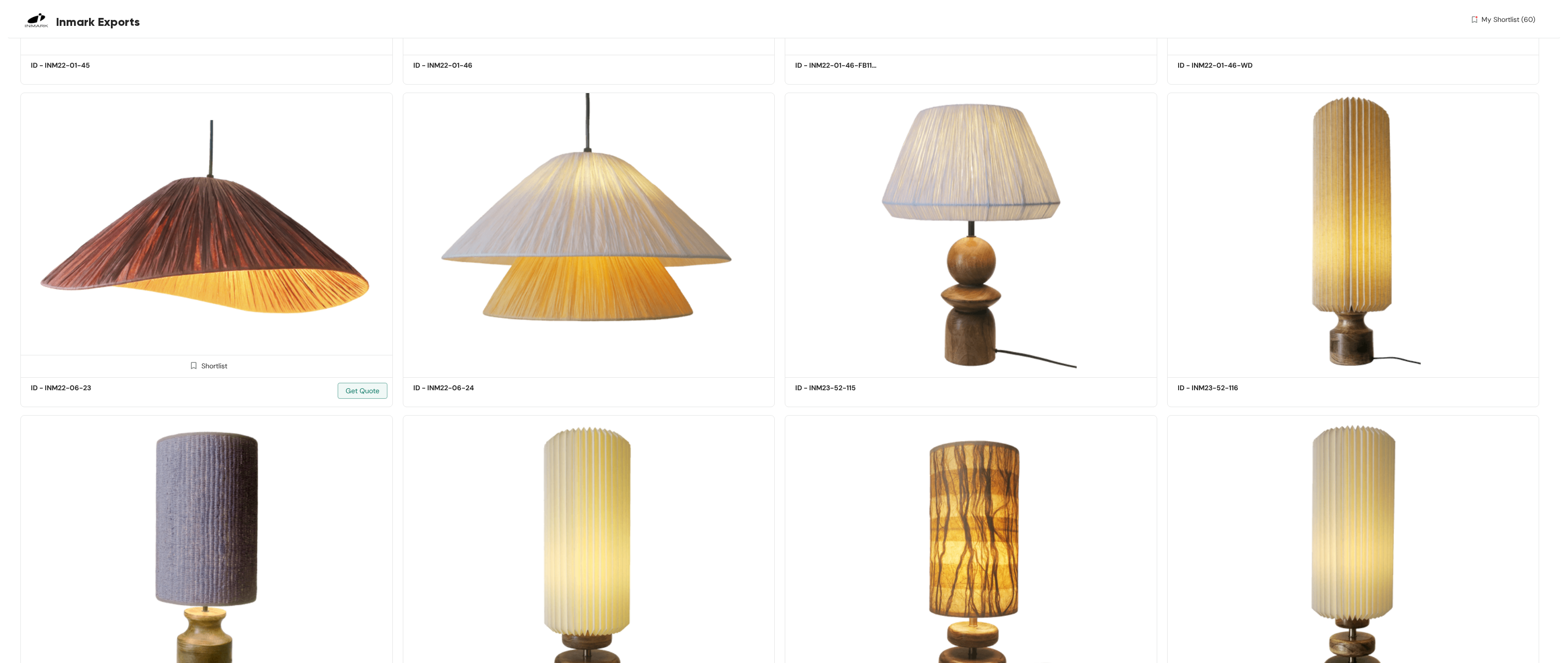
click at [198, 352] on span at bounding box center [193, 368] width 16 height 16
click at [576, 352] on img at bounding box center [576, 366] width 10 height 10
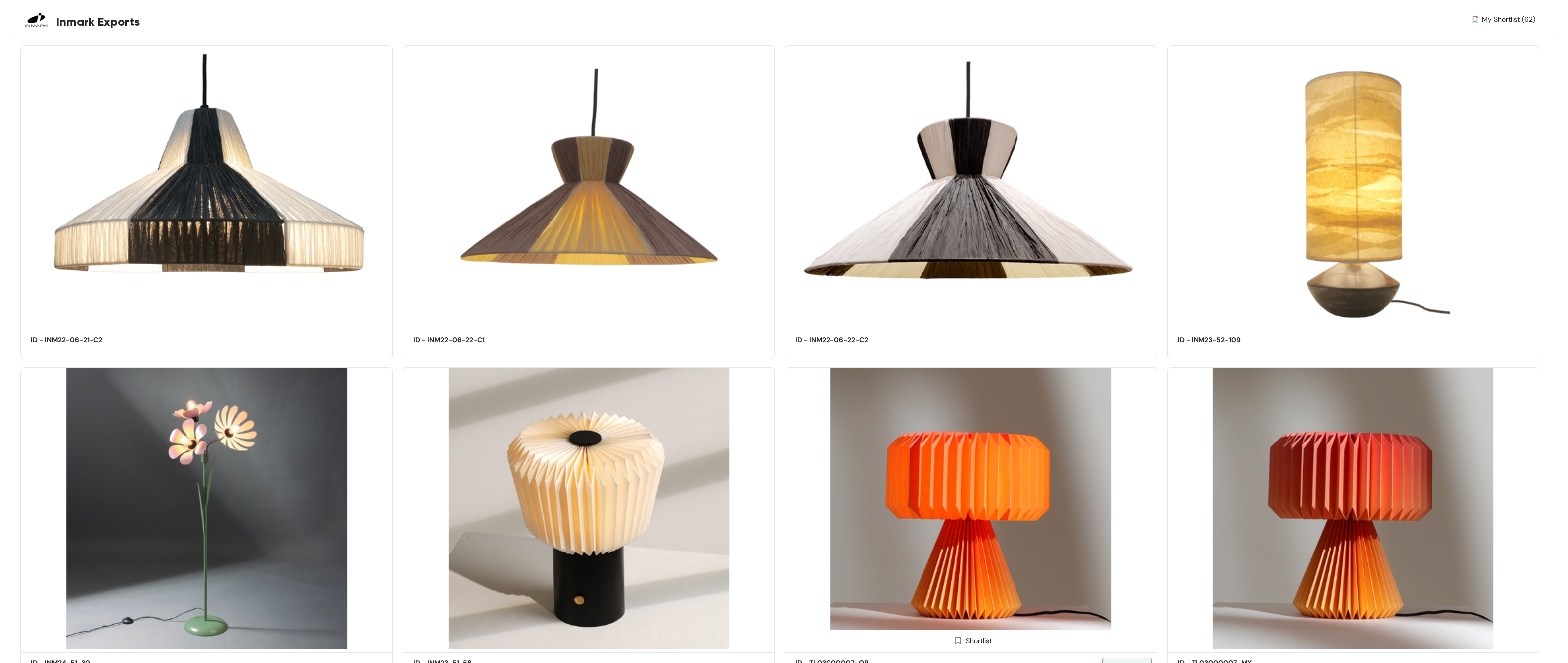
scroll to position [69779, 0]
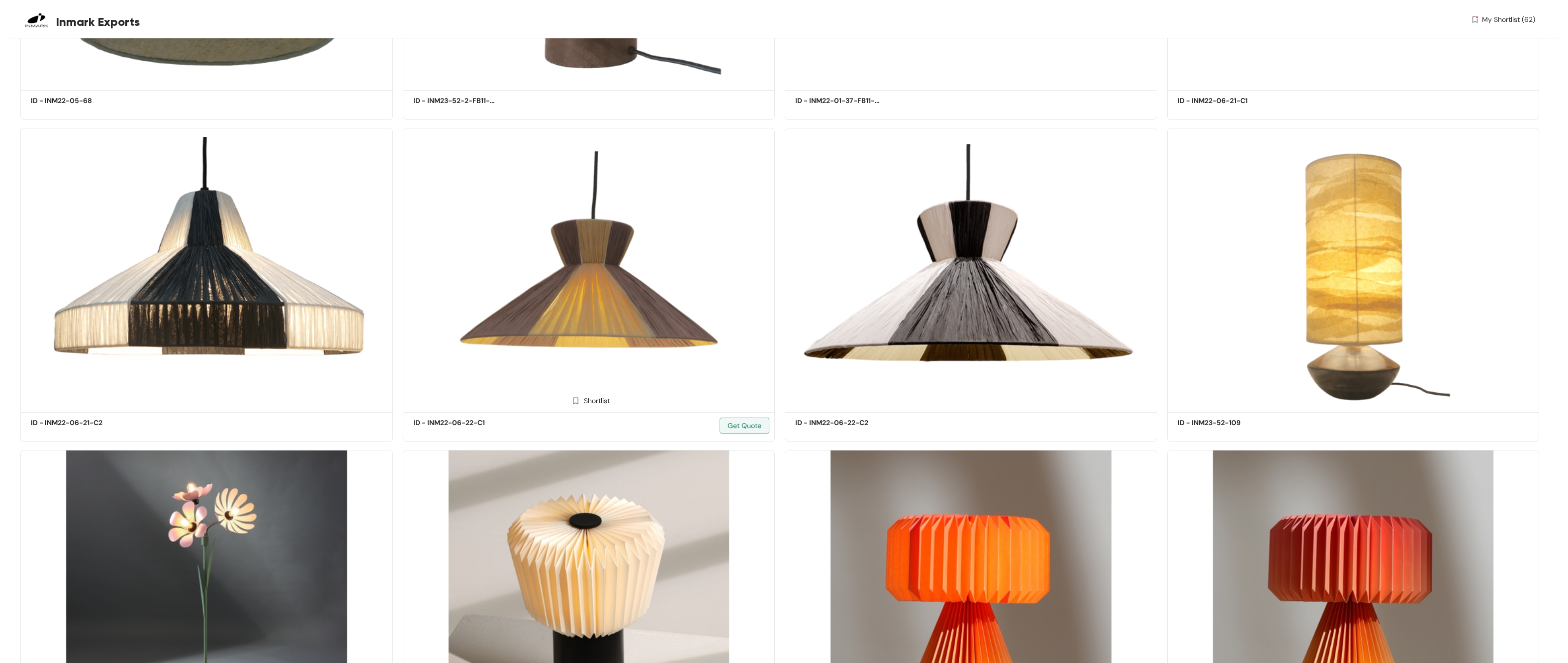
click at [577, 352] on img at bounding box center [576, 401] width 10 height 10
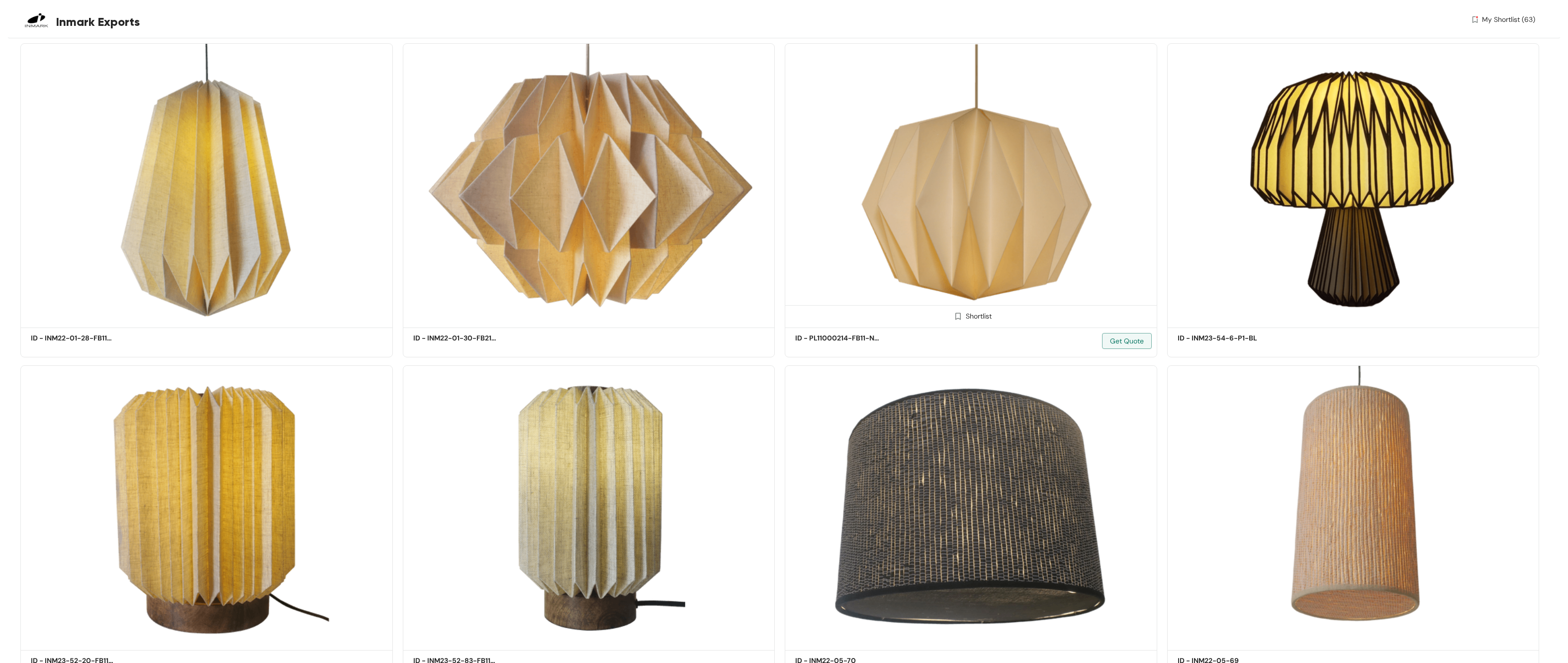
scroll to position [68378, 0]
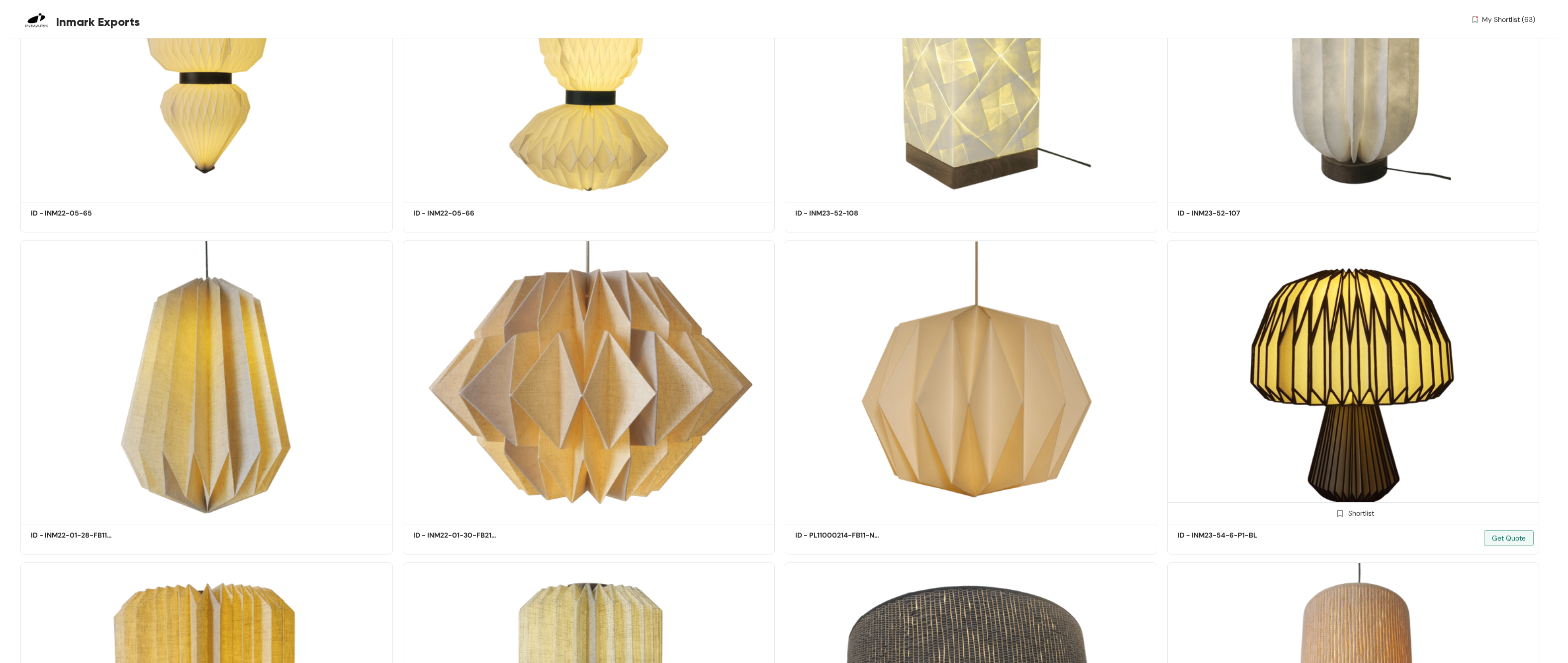
click at [716, 352] on span at bounding box center [1341, 515] width 16 height 16
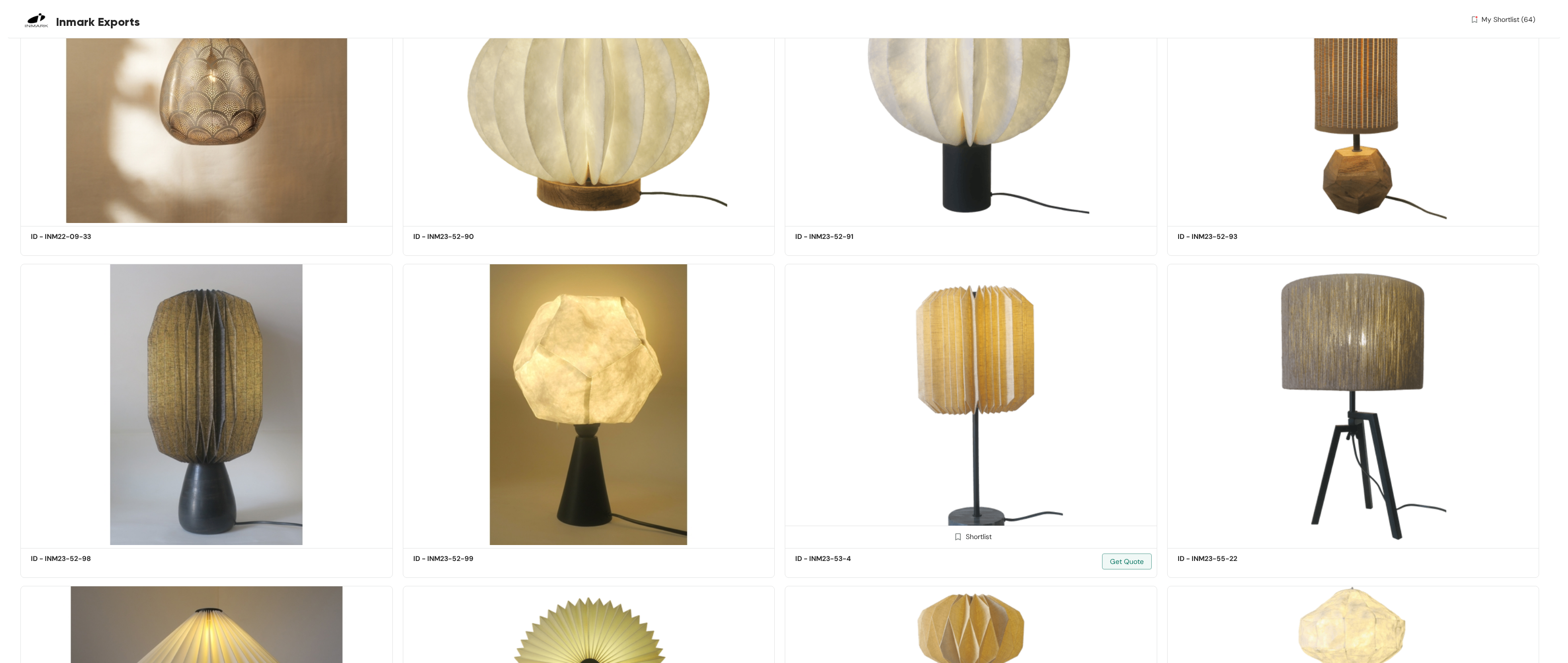
scroll to position [60850, 0]
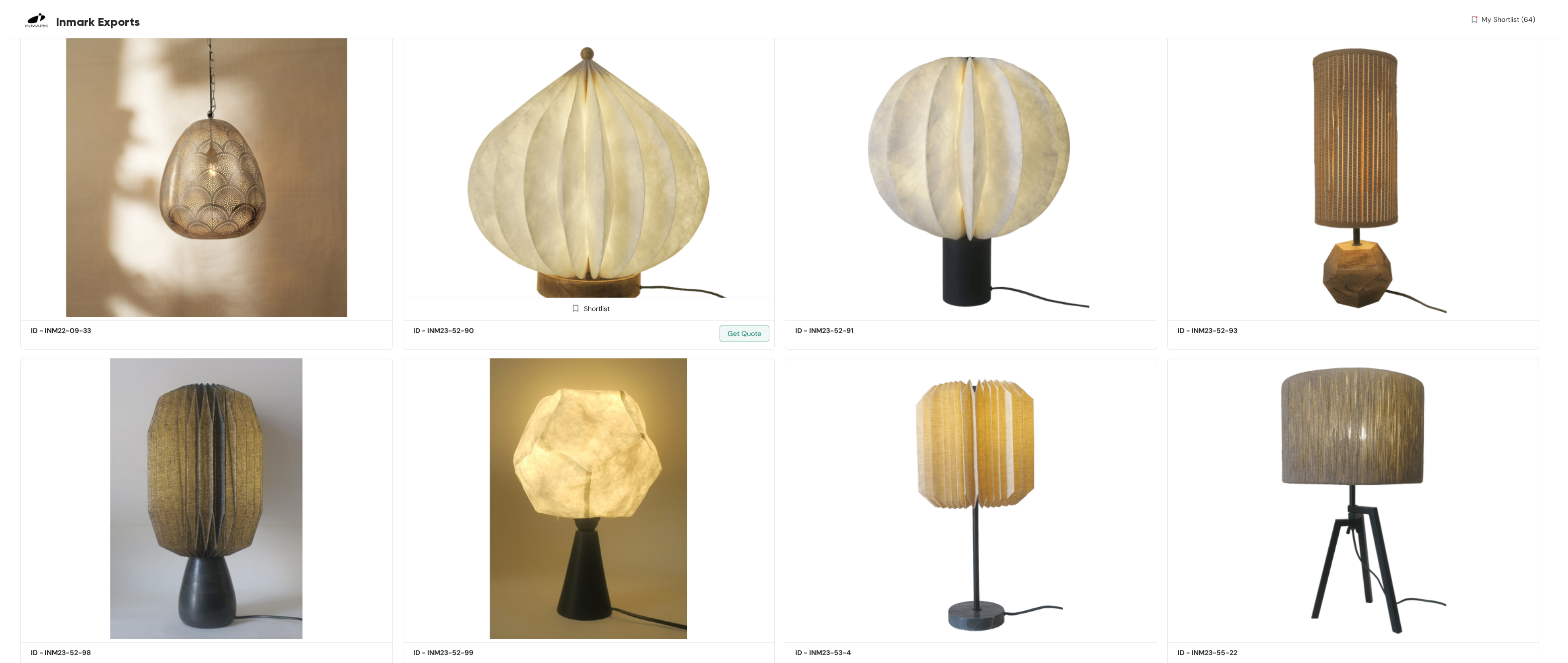
click at [576, 304] on img at bounding box center [576, 309] width 10 height 10
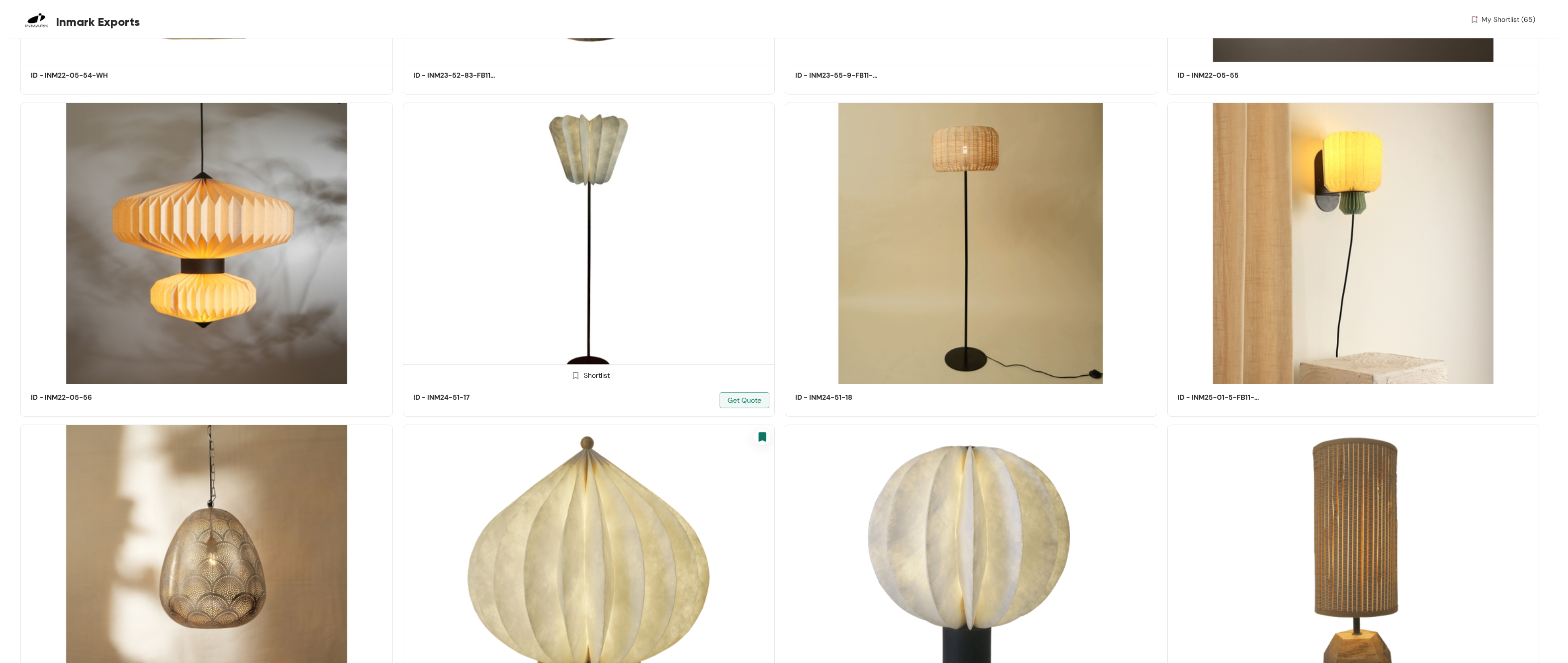
scroll to position [60395, 0]
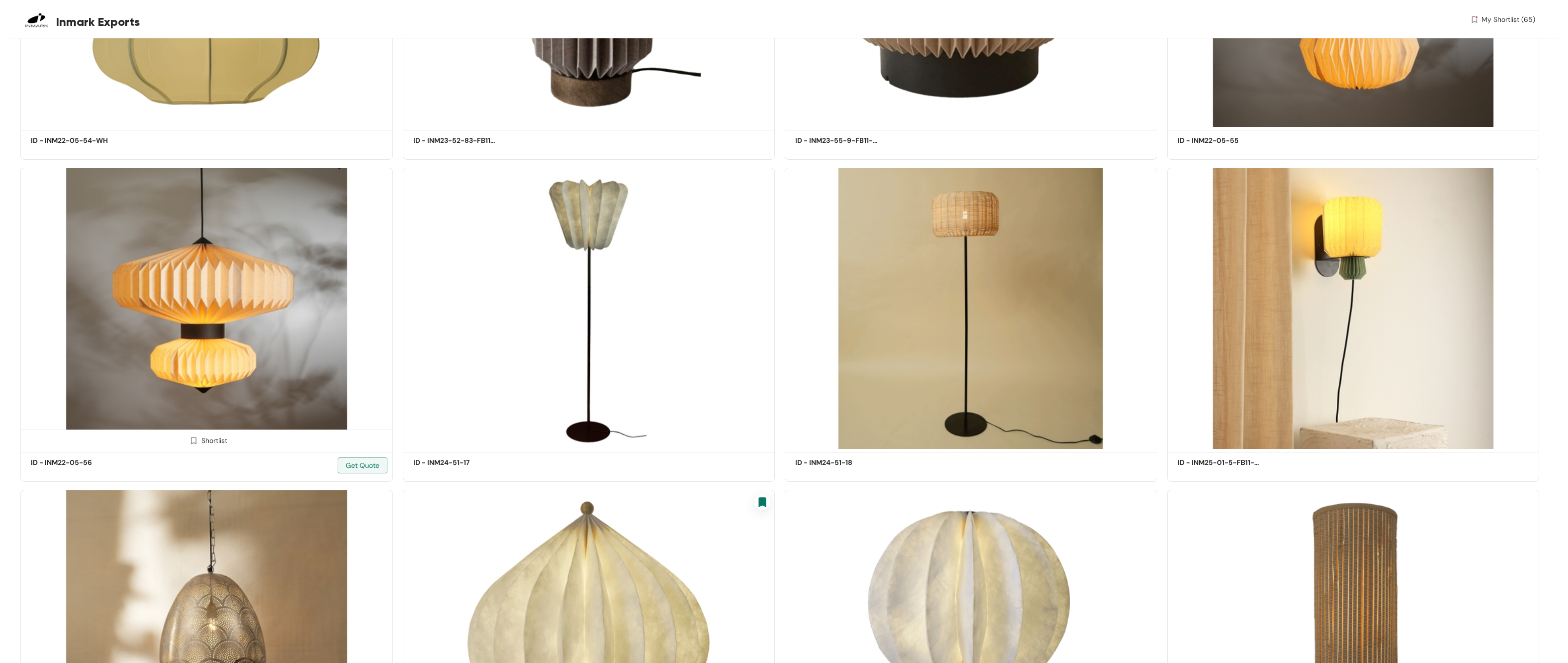
click at [192, 352] on img at bounding box center [194, 440] width 10 height 10
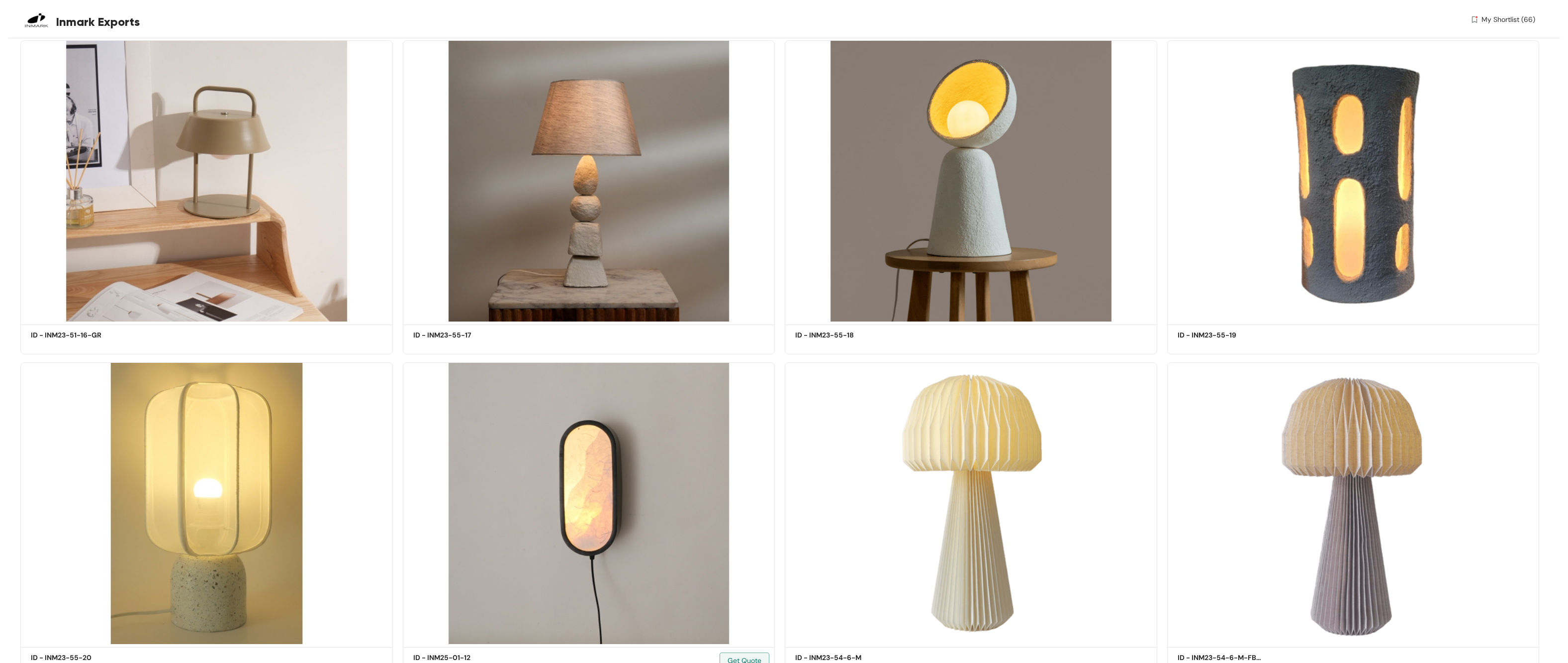
scroll to position [57862, 0]
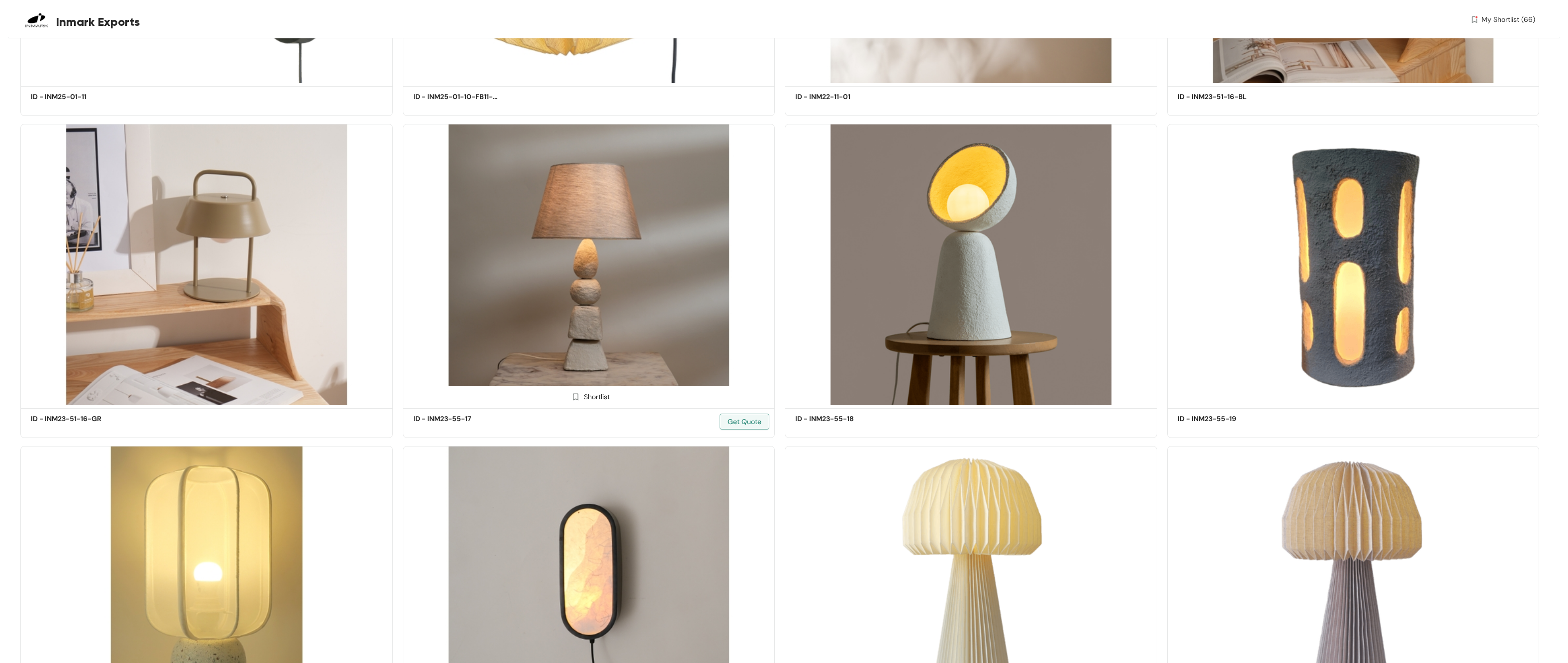
click at [576, 352] on img at bounding box center [576, 396] width 10 height 10
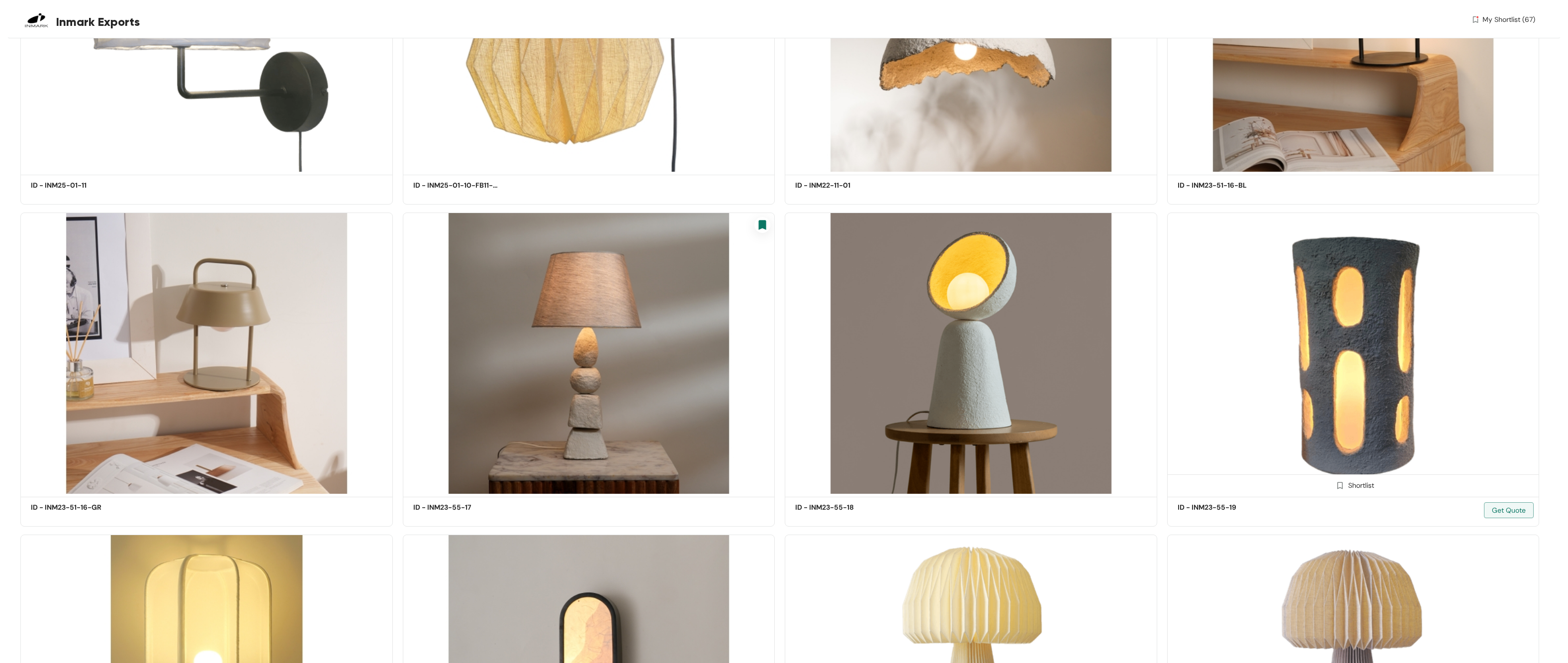
click at [716, 352] on img at bounding box center [1341, 485] width 10 height 10
click at [716, 352] on img at bounding box center [959, 485] width 10 height 10
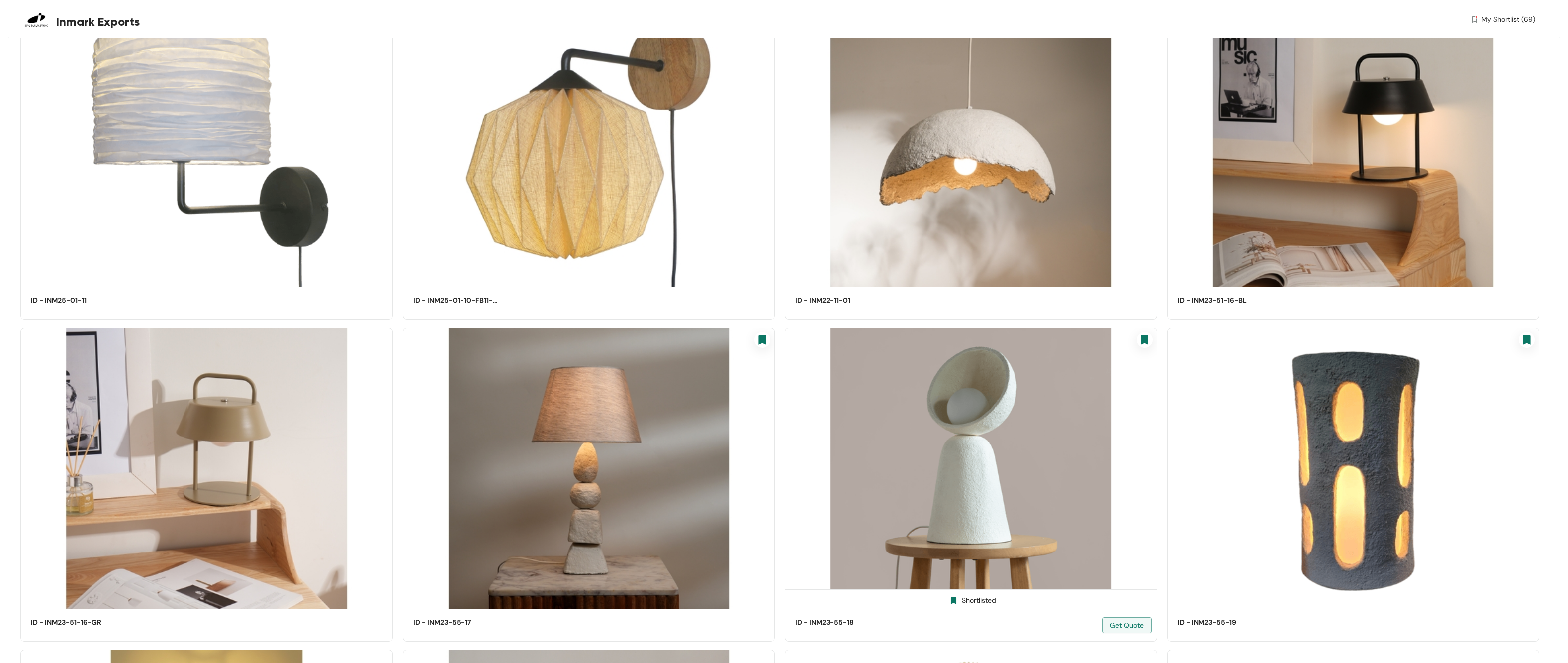
scroll to position [57584, 0]
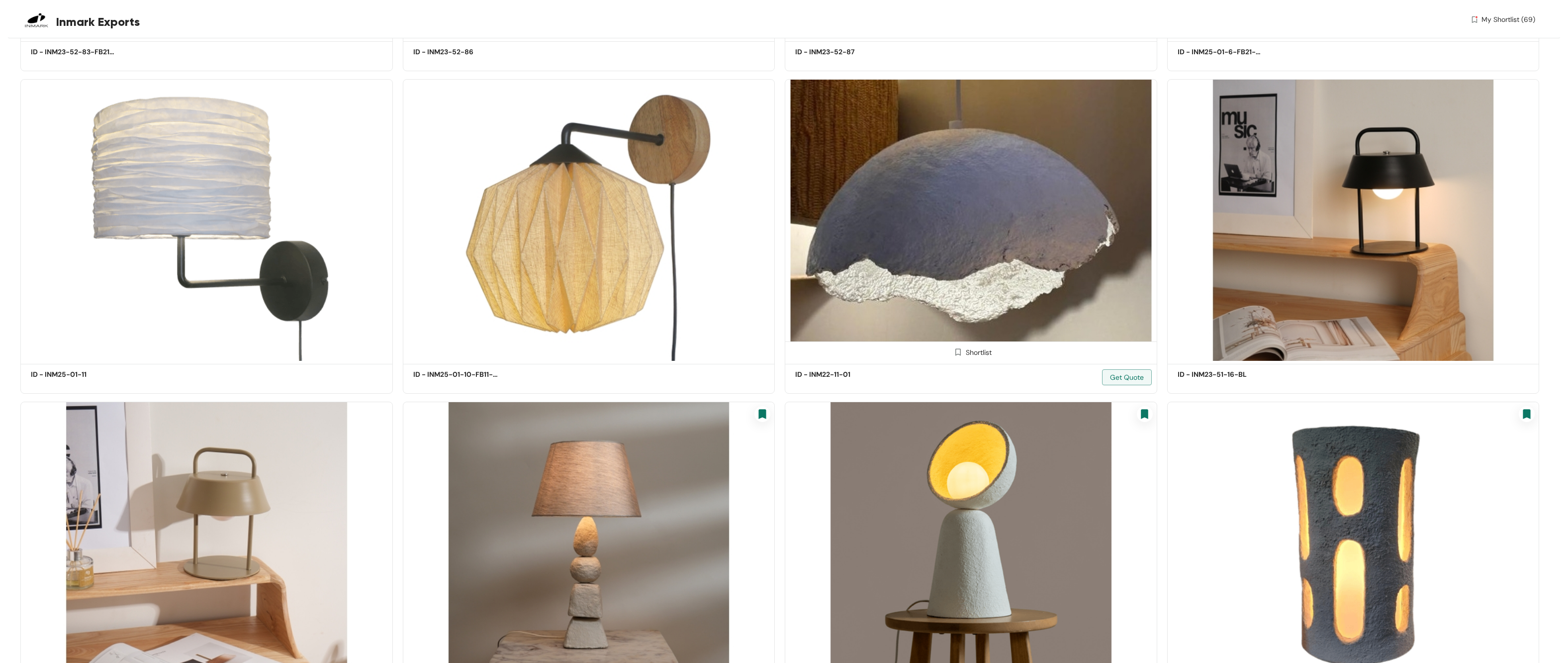
click at [716, 341] on div "Shortlist" at bounding box center [971, 351] width 371 height 20
click at [716, 348] on img at bounding box center [959, 353] width 10 height 10
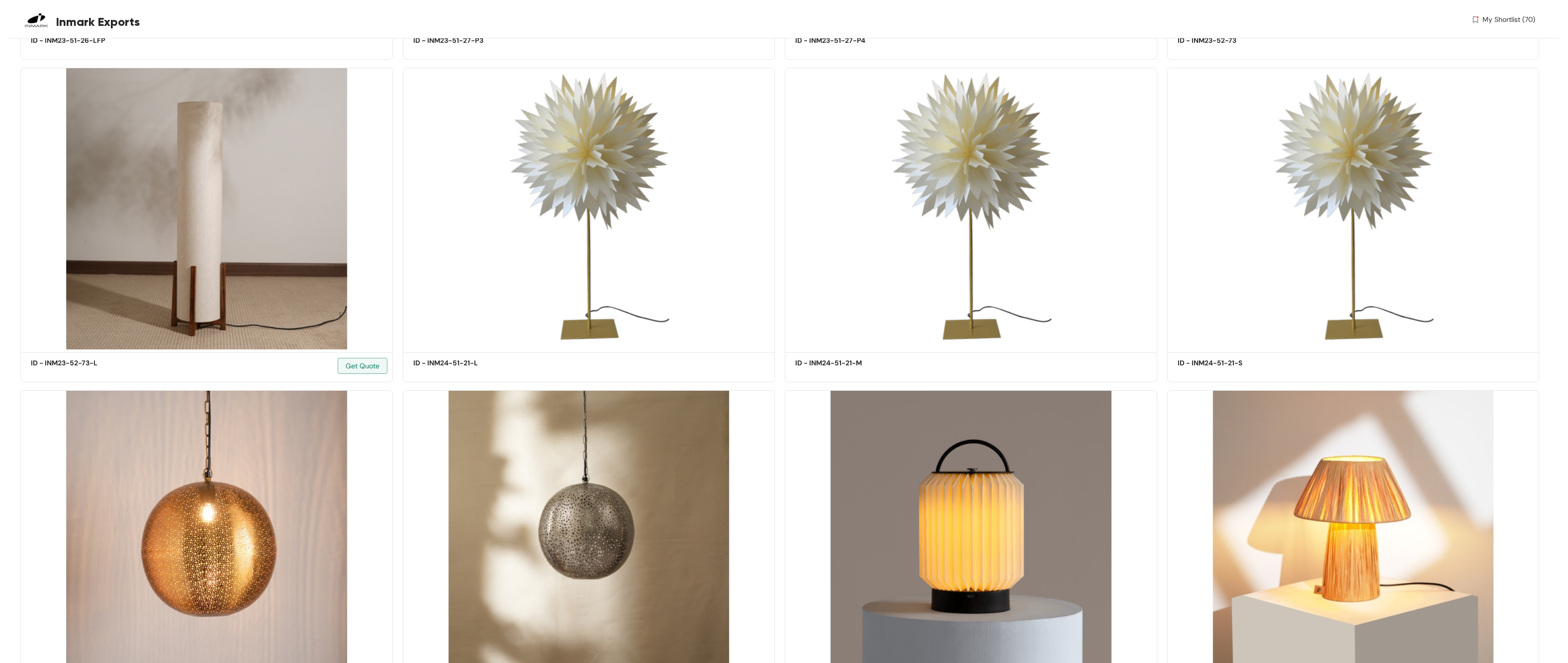
scroll to position [50352, 0]
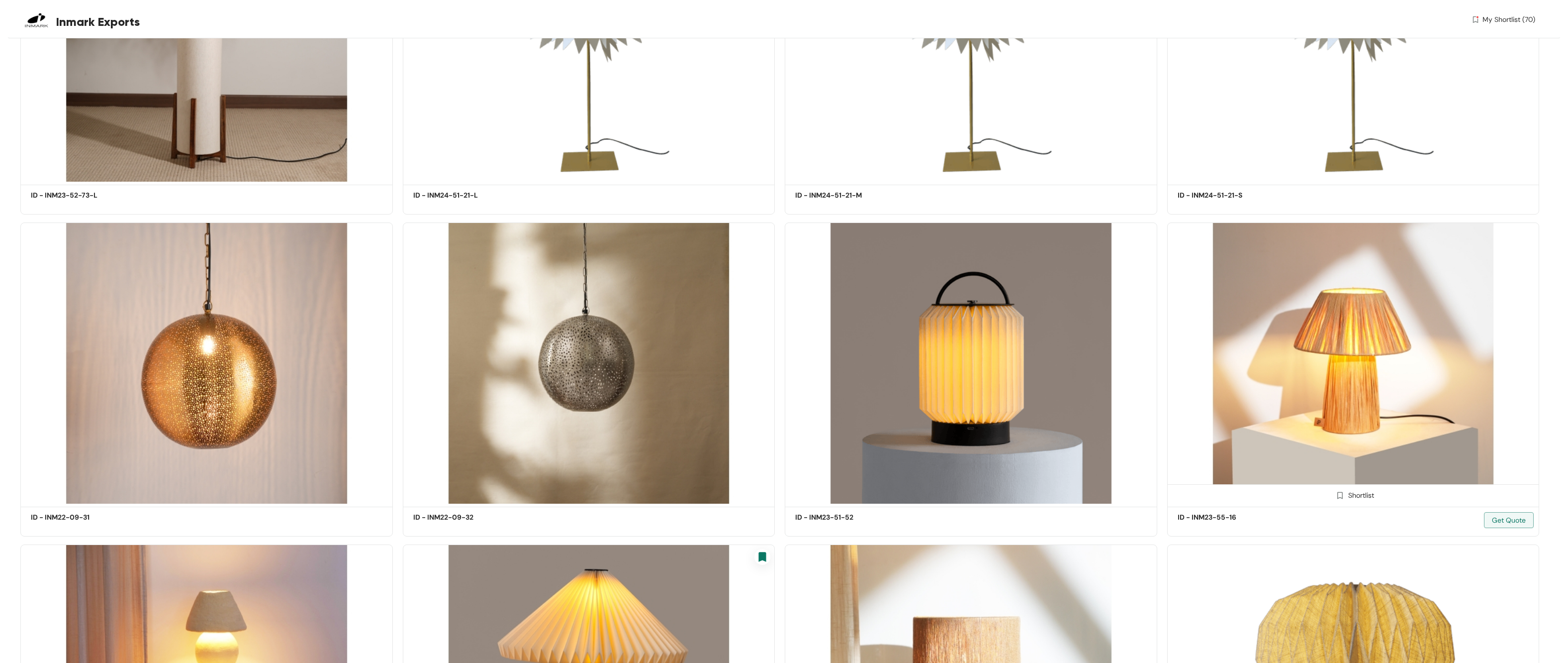
click at [716, 352] on img at bounding box center [1341, 496] width 10 height 10
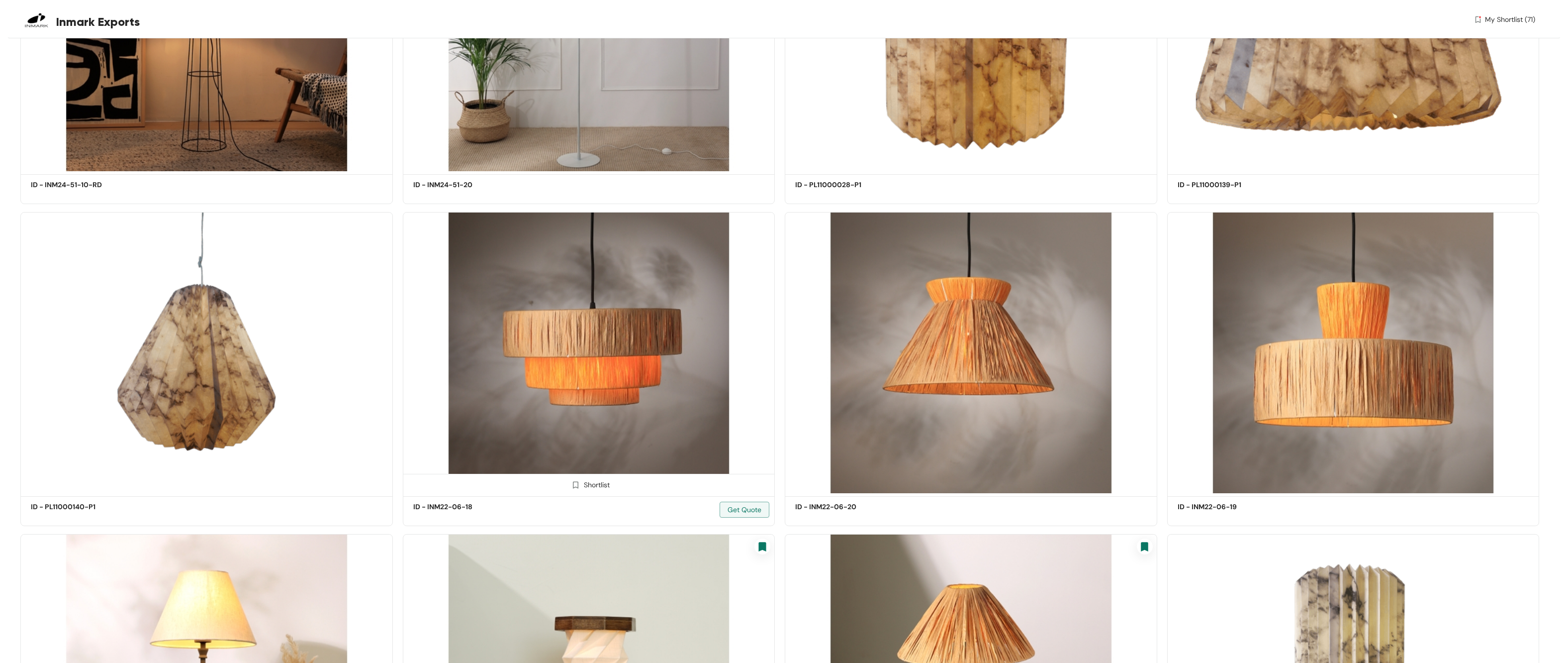
scroll to position [47142, 0]
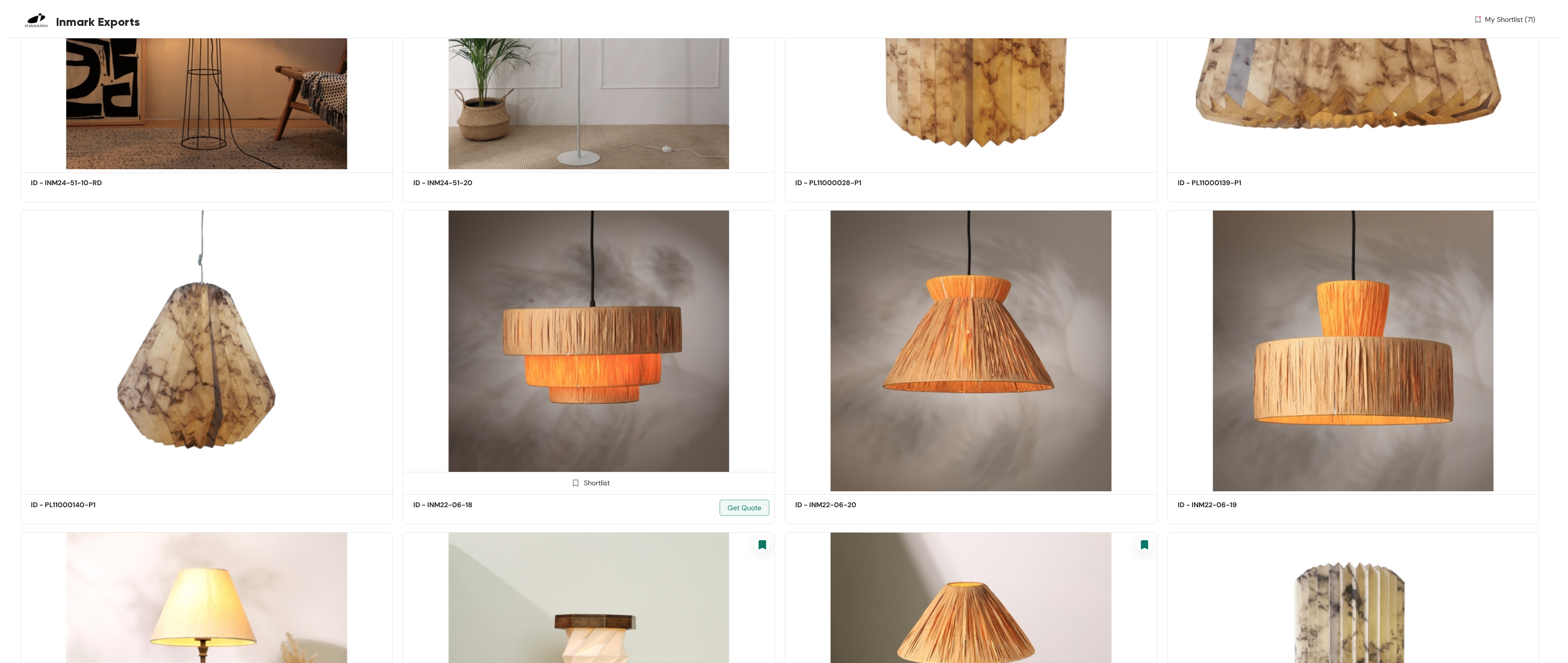
click at [577, 352] on img at bounding box center [576, 483] width 10 height 10
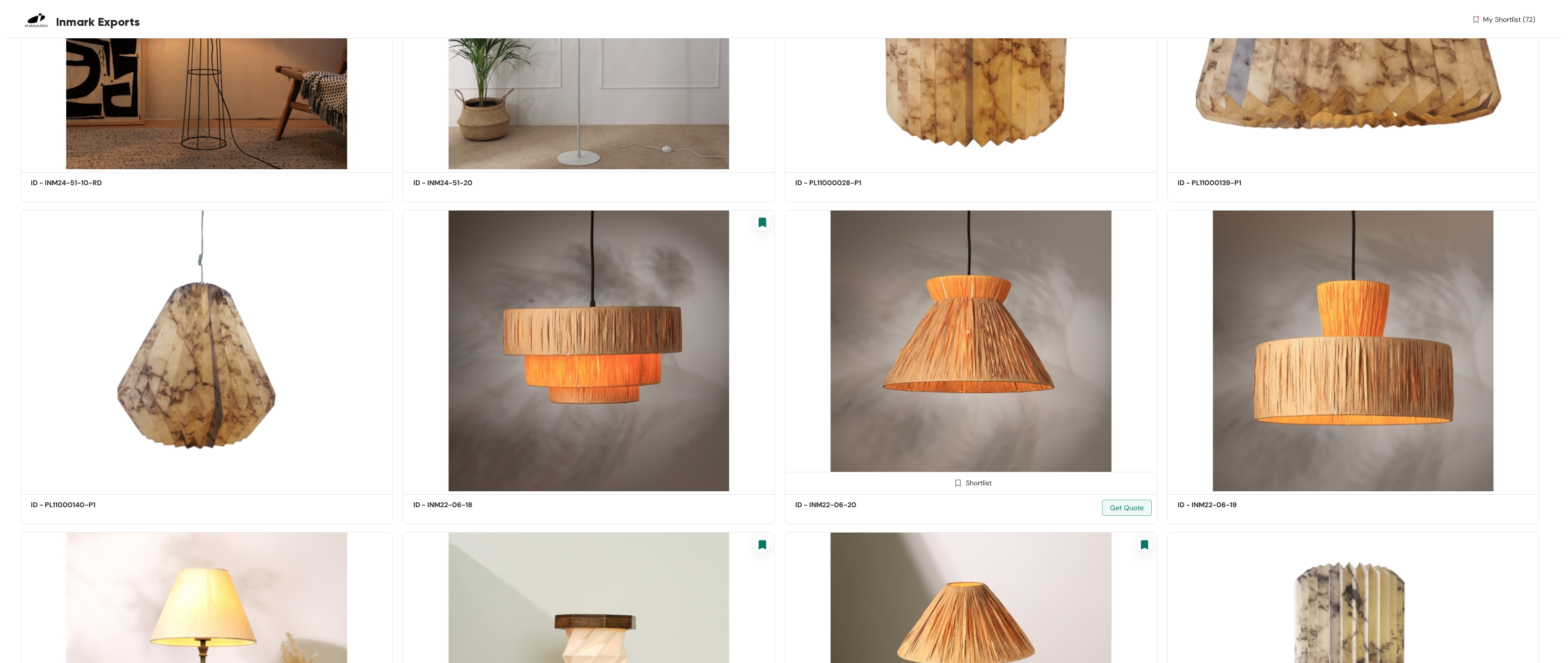
click at [716, 352] on div "Shortlist" at bounding box center [971, 481] width 371 height 20
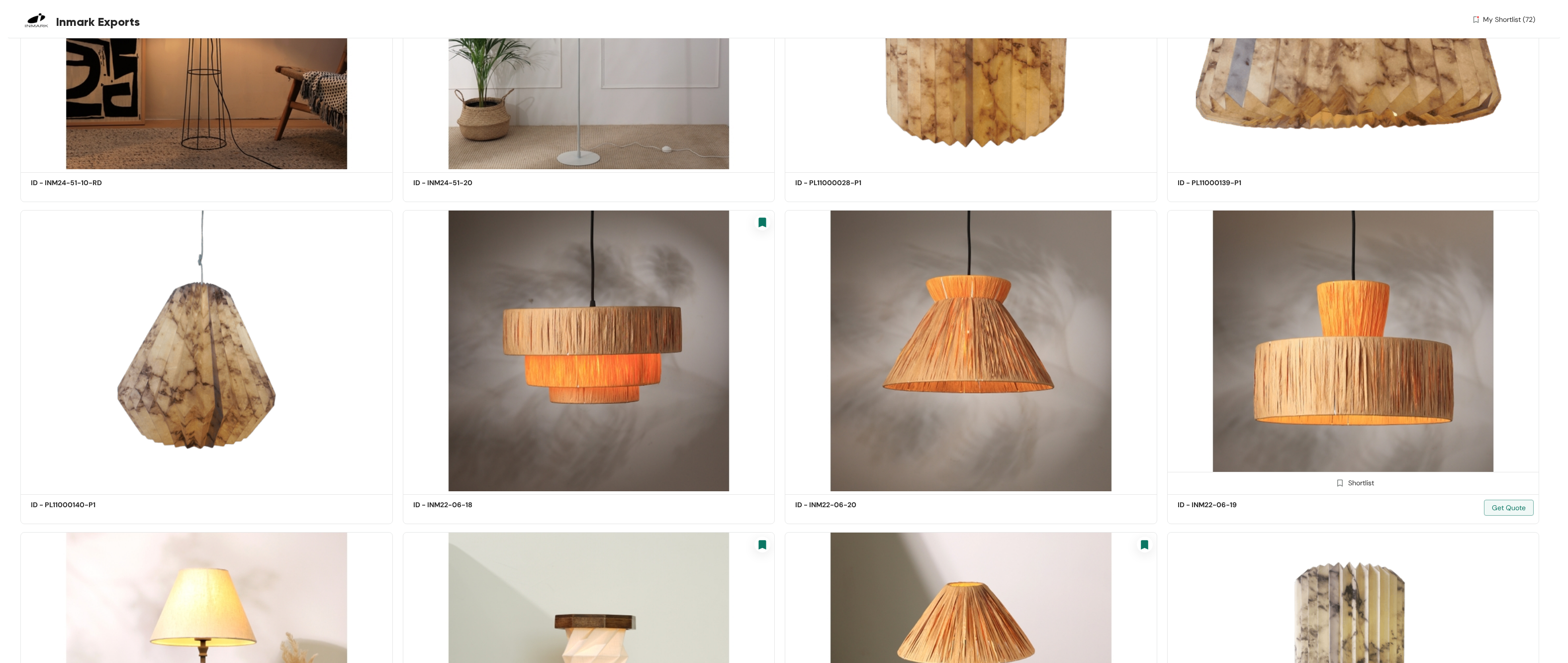
click at [716, 352] on img at bounding box center [1341, 483] width 10 height 10
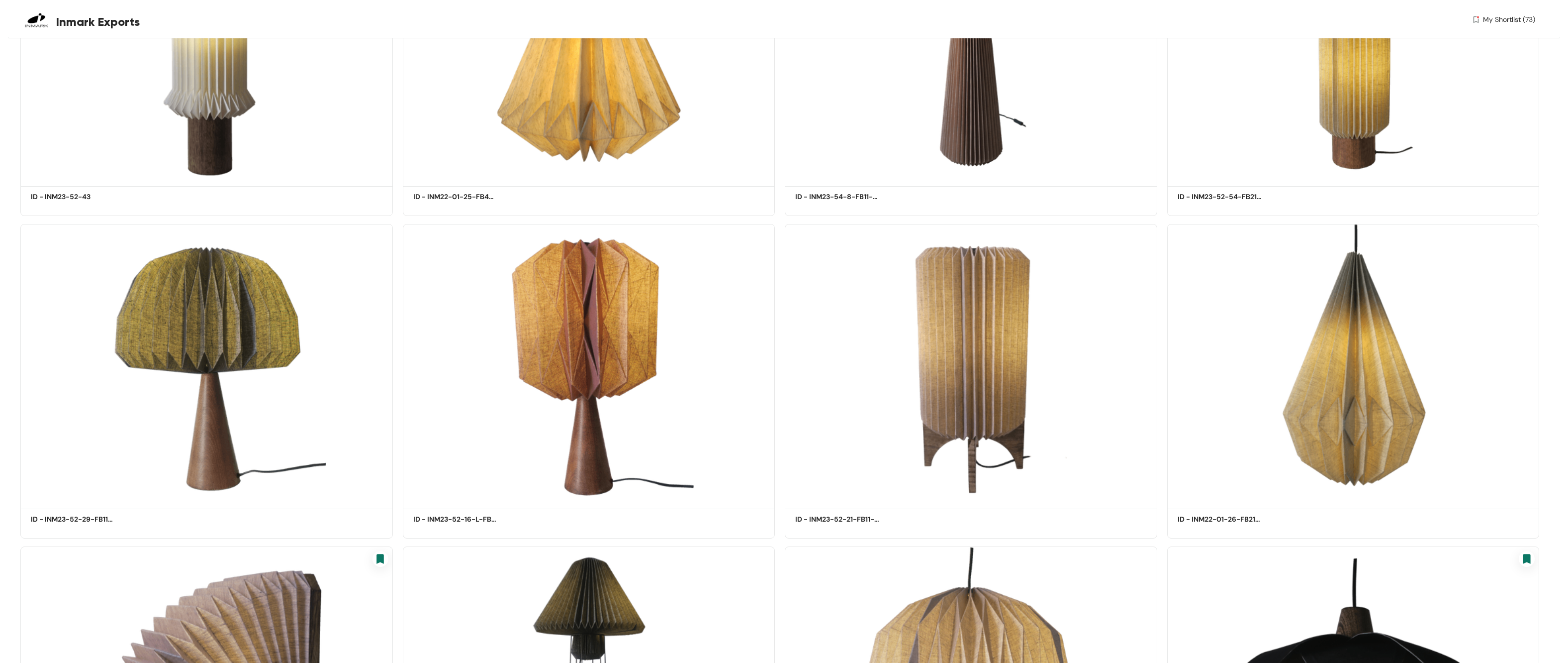
scroll to position [37463, 0]
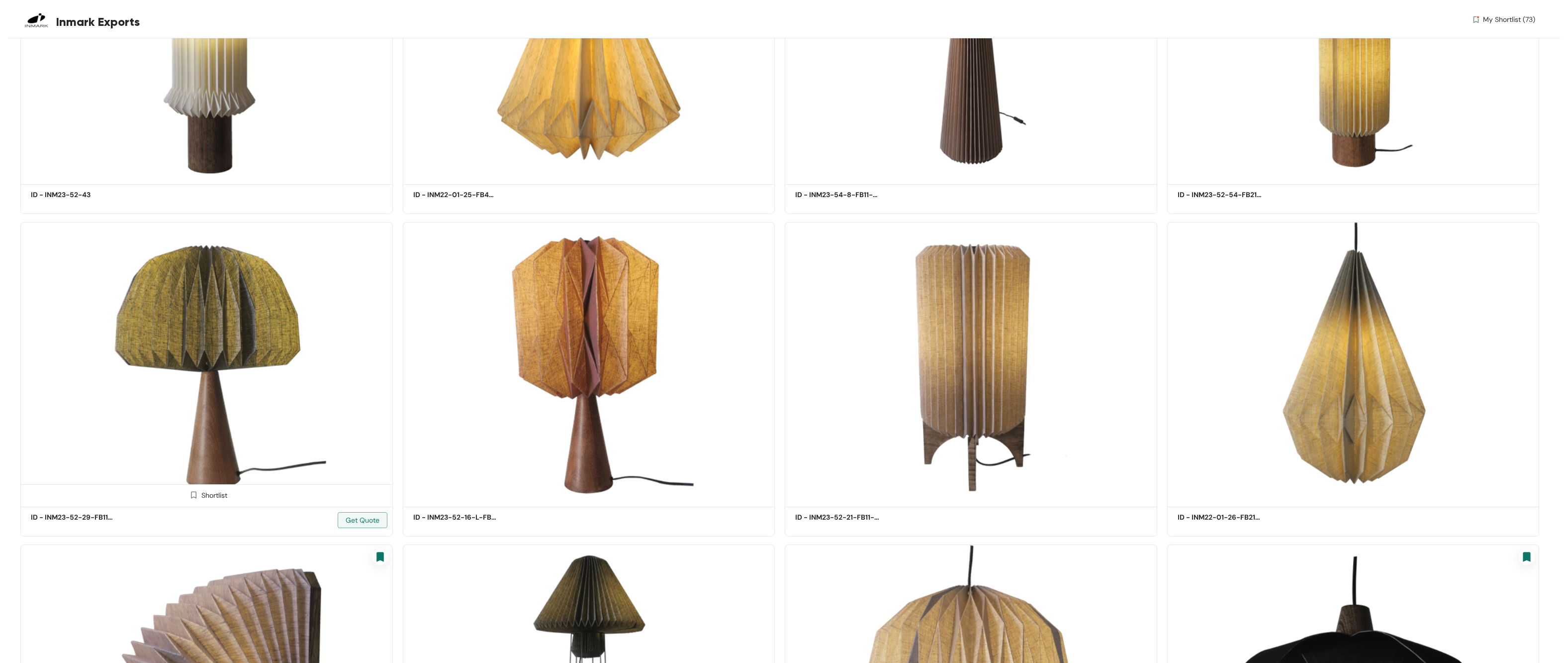
click at [199, 352] on span at bounding box center [193, 498] width 16 height 16
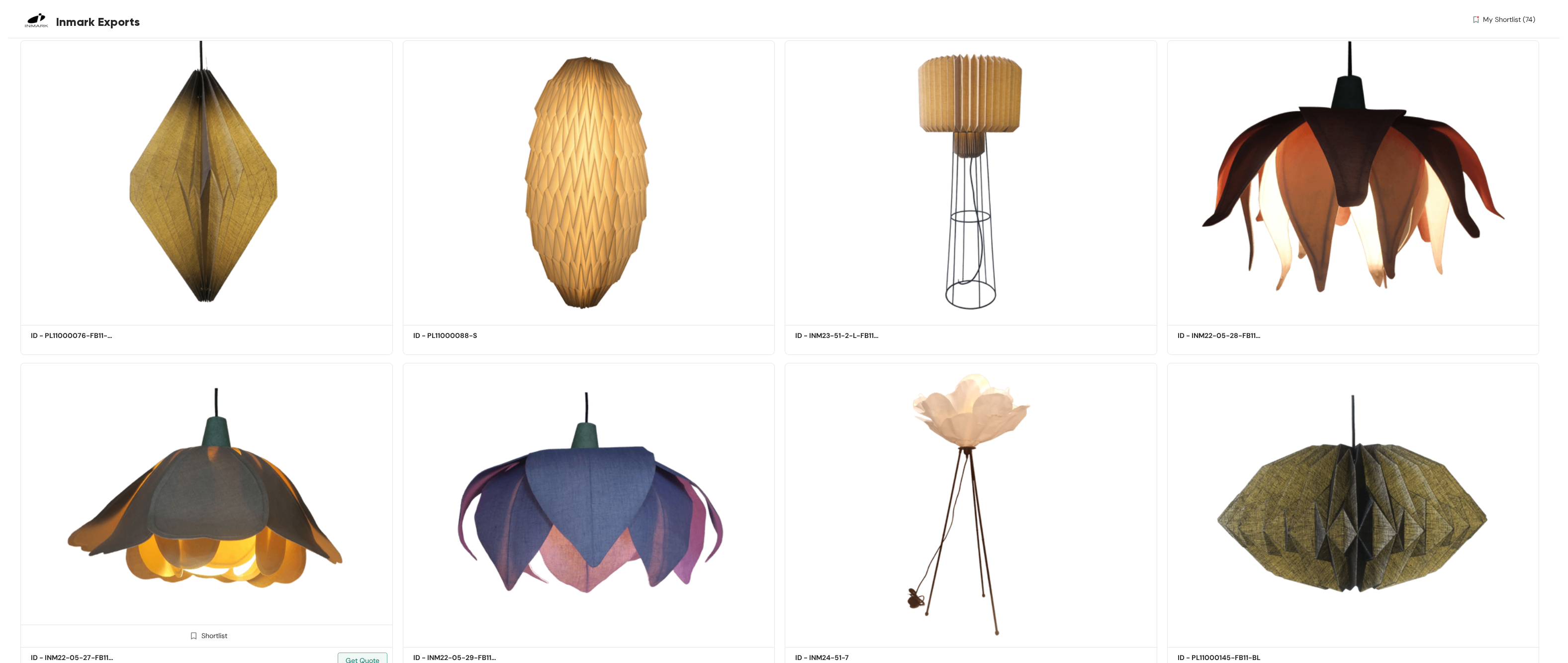
scroll to position [33829, 0]
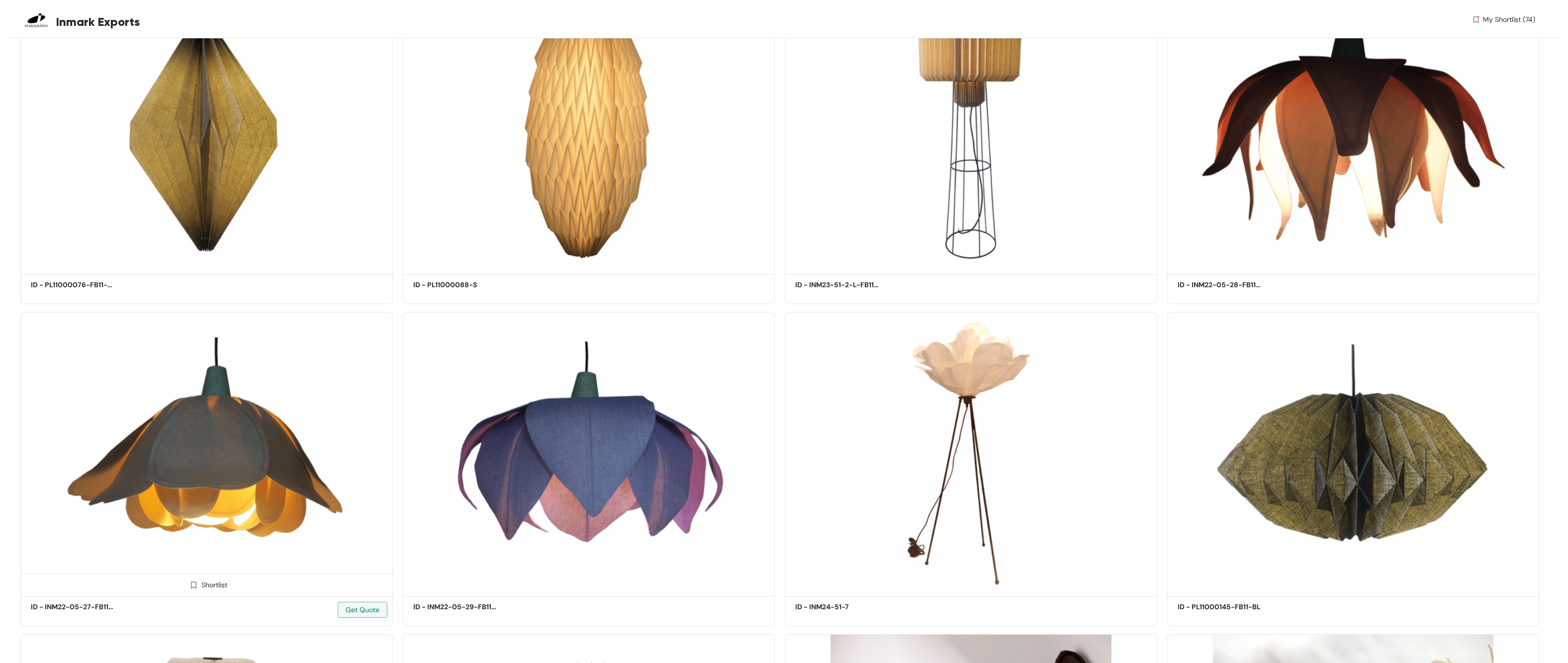
click at [195, 352] on img at bounding box center [194, 585] width 10 height 10
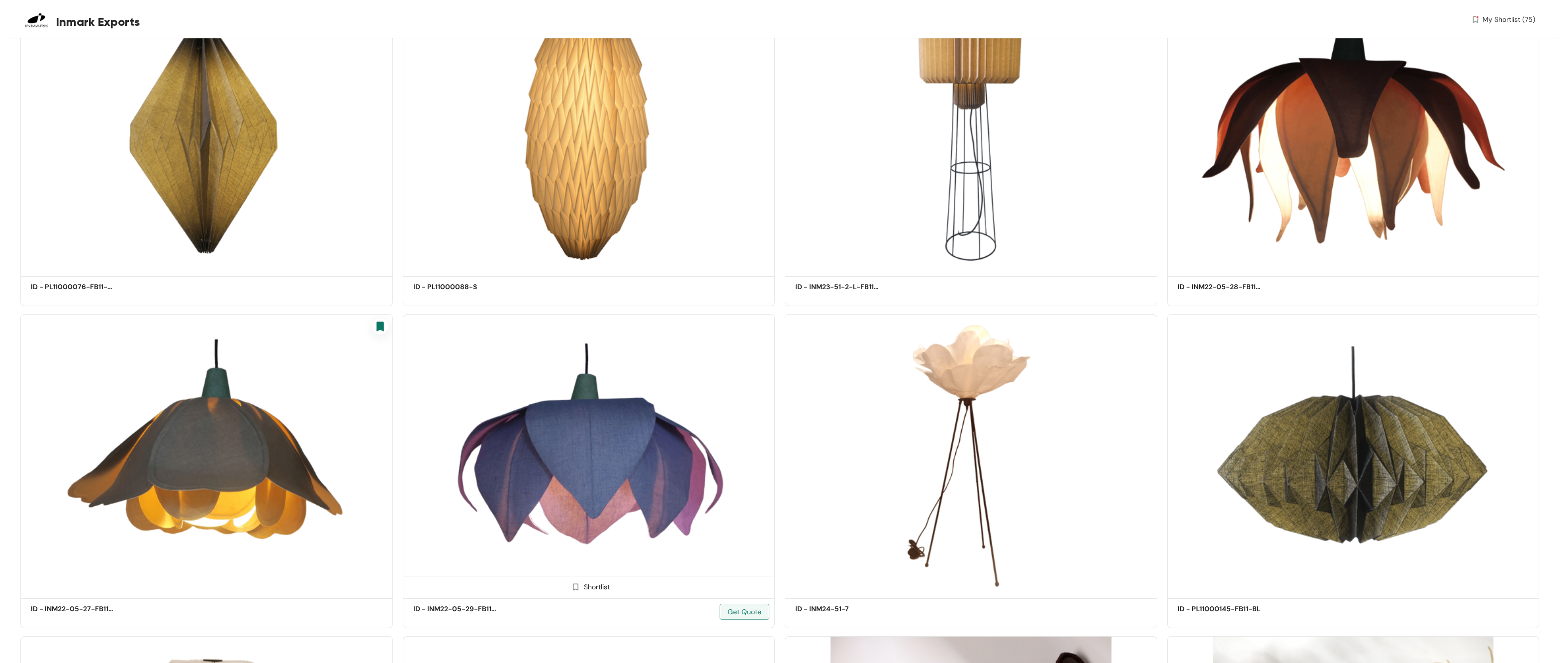
click at [580, 352] on span at bounding box center [576, 588] width 16 height 16
click at [716, 260] on img at bounding box center [1341, 265] width 10 height 10
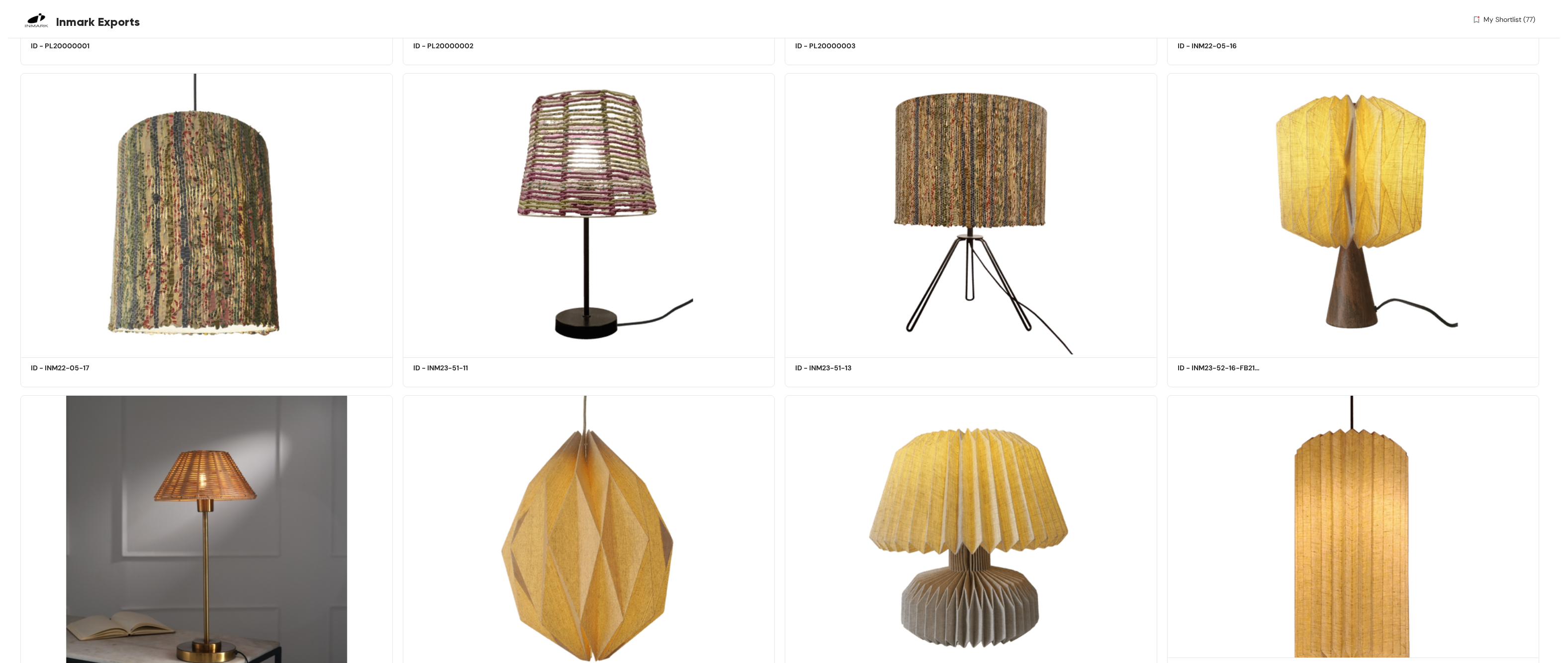
scroll to position [25669, 0]
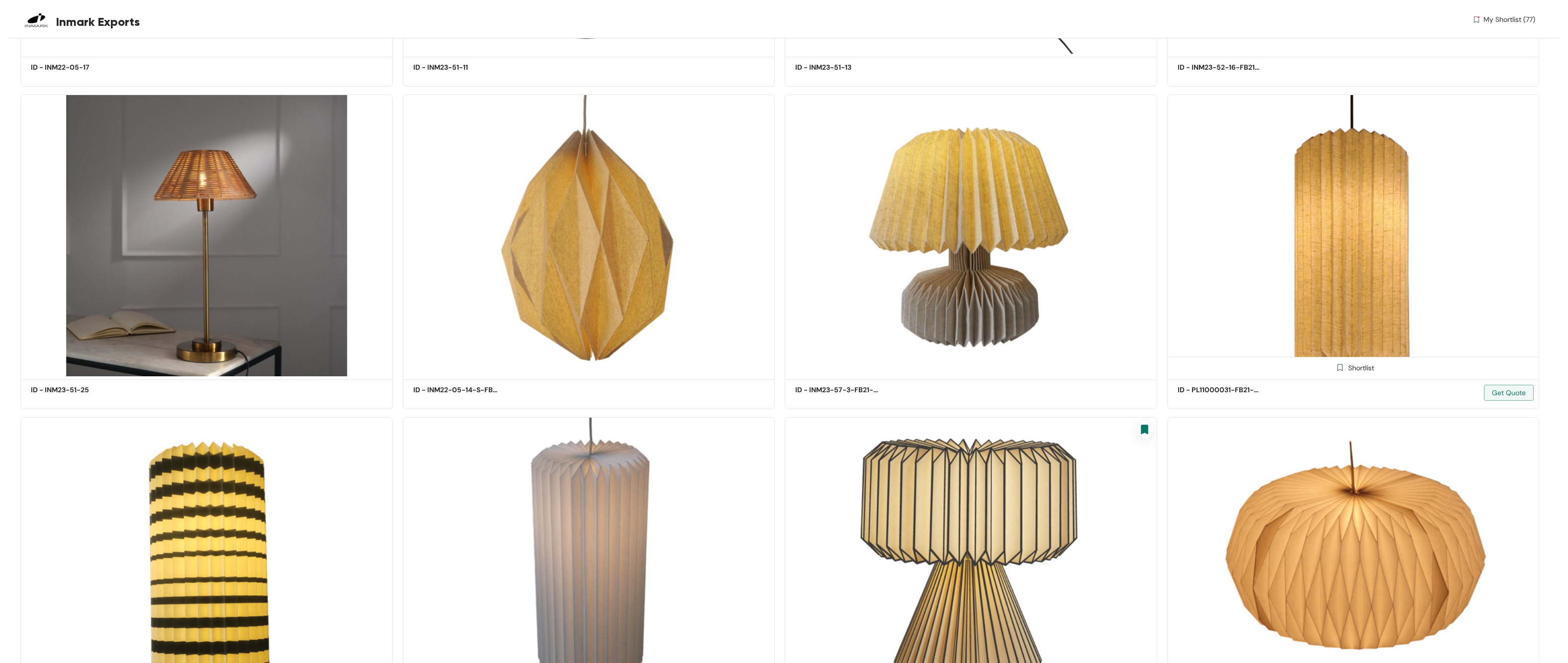
click at [716, 352] on img at bounding box center [1341, 368] width 10 height 10
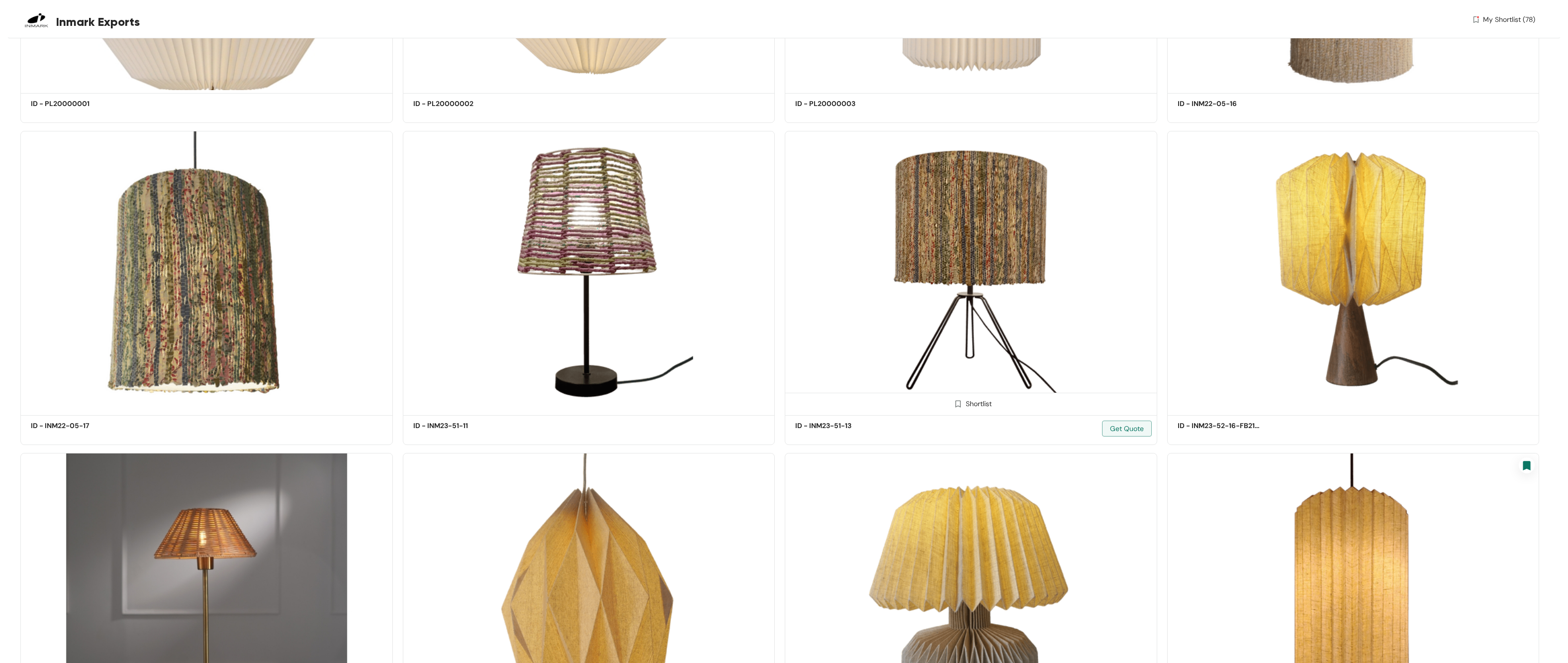
scroll to position [25309, 0]
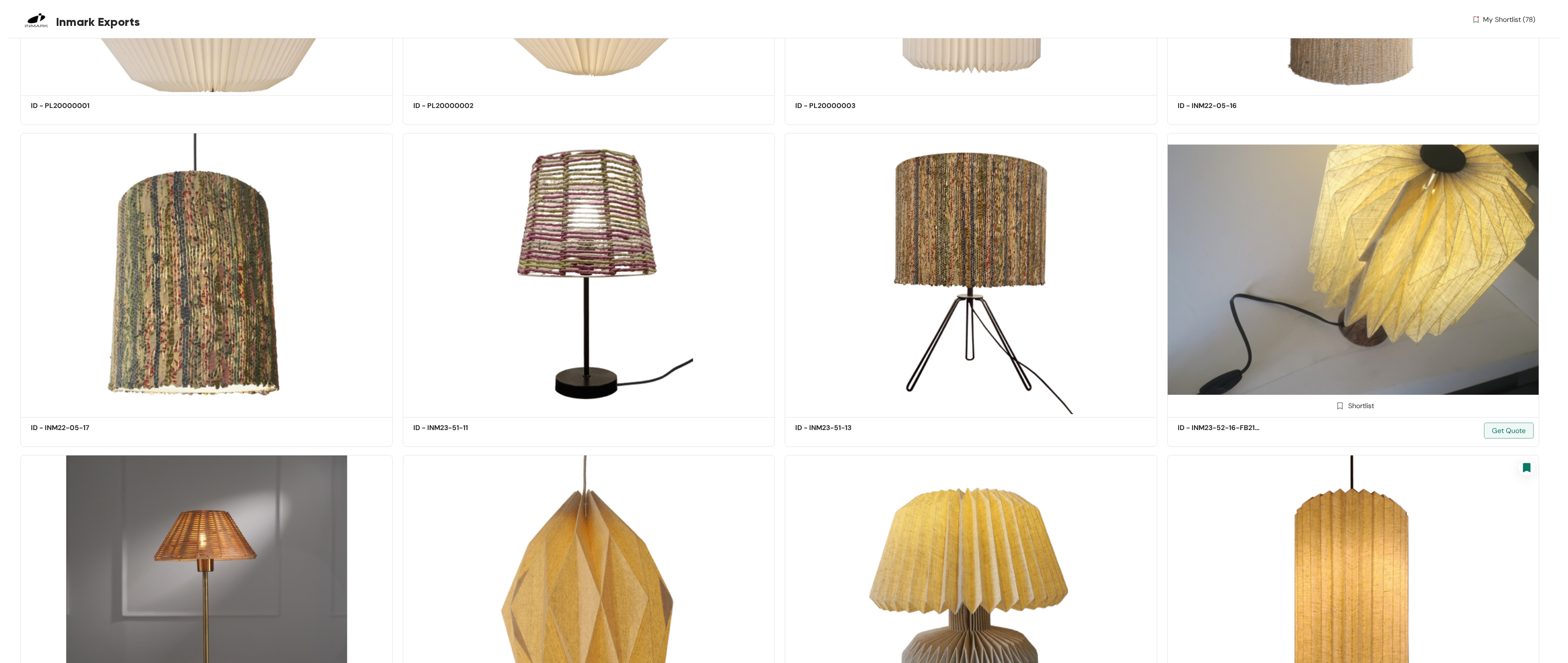
click at [716, 352] on div "Shortlist" at bounding box center [1354, 405] width 42 height 10
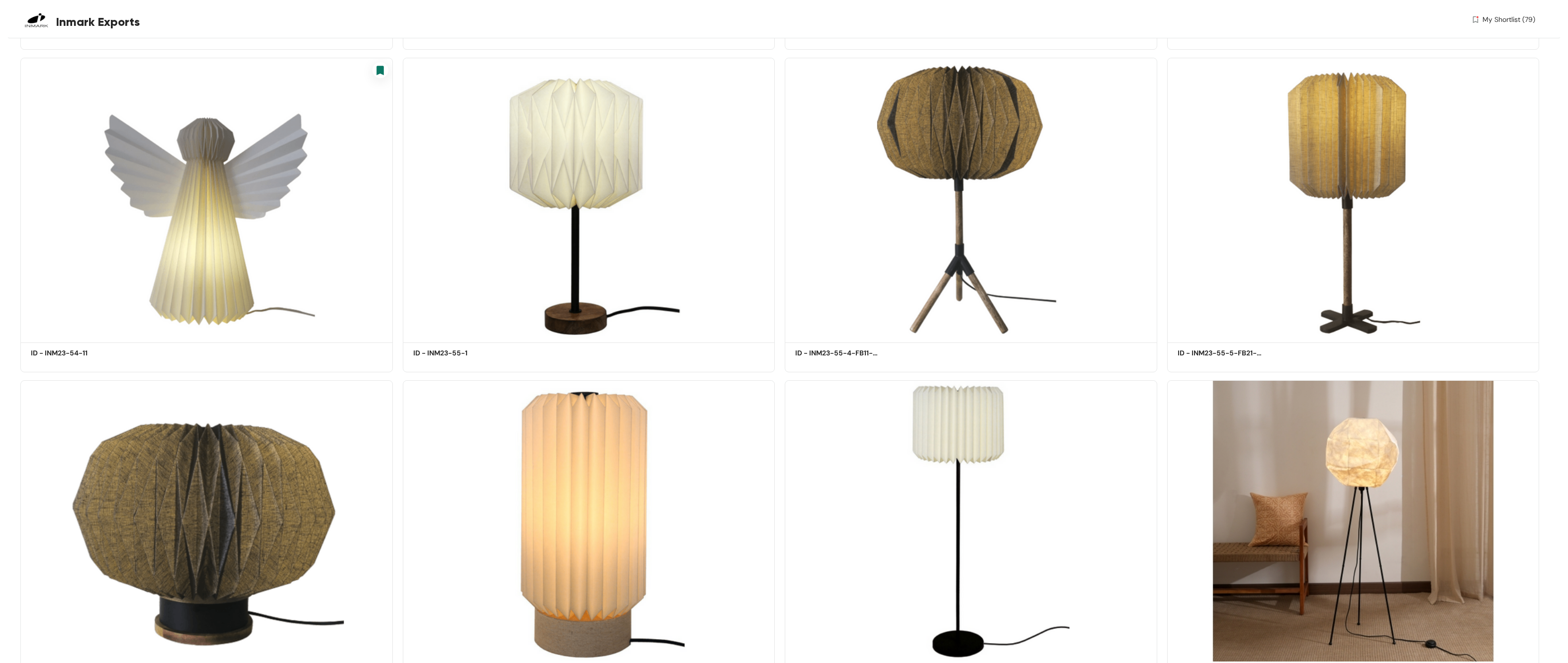
scroll to position [5272, 0]
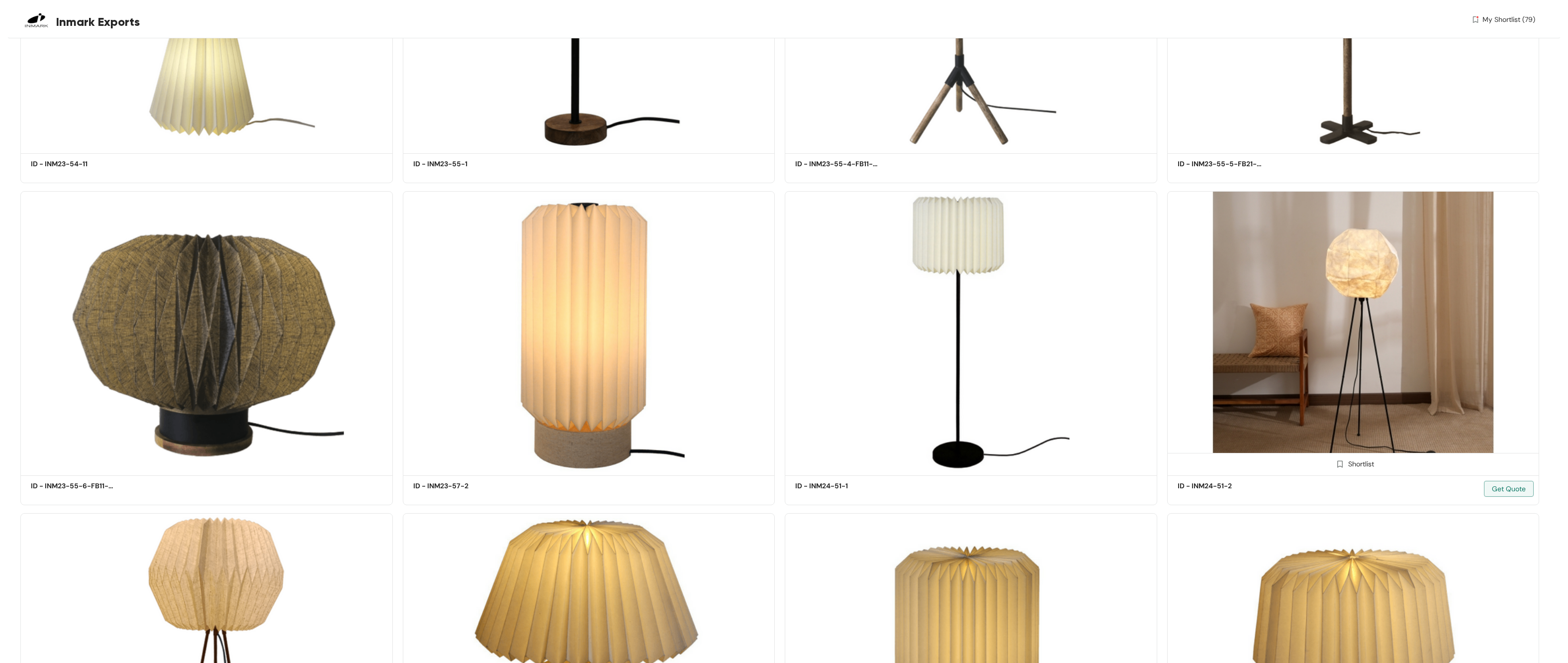
click at [716, 352] on img at bounding box center [1341, 464] width 10 height 10
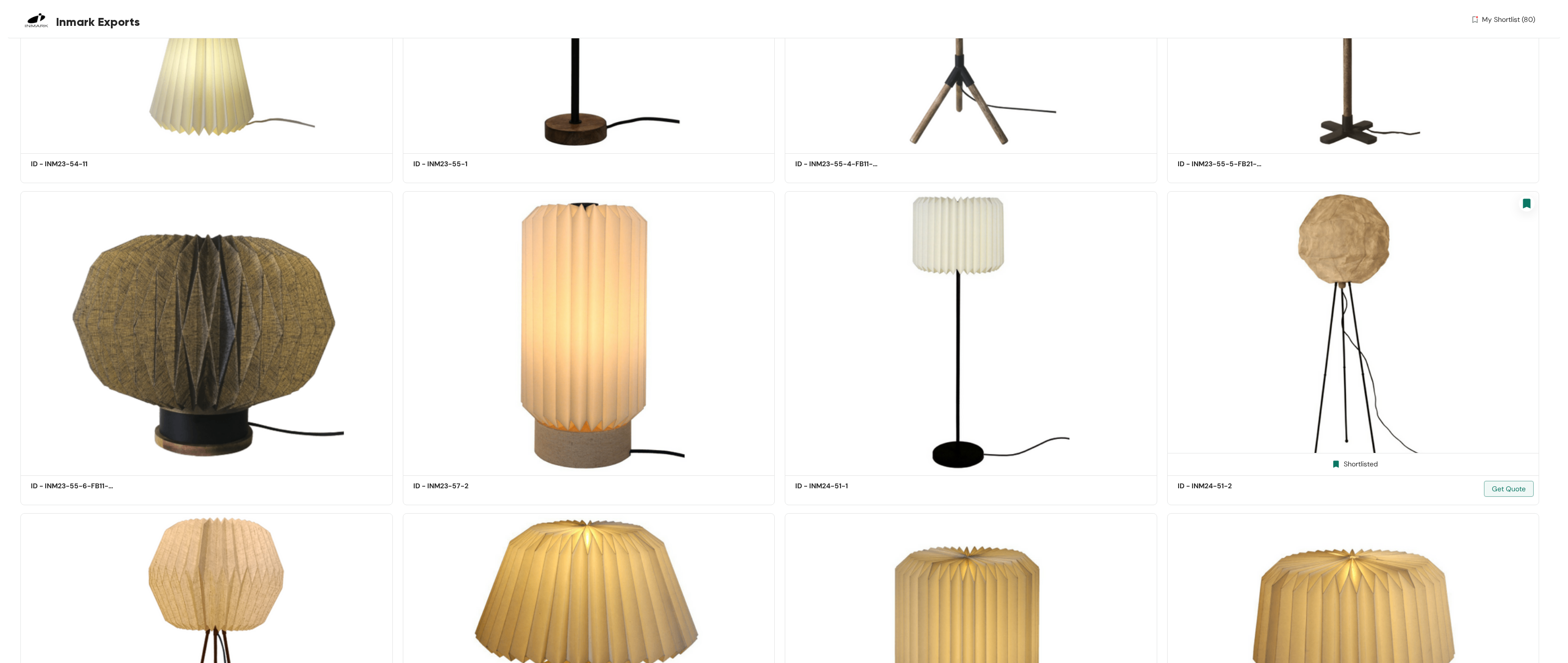
click at [716, 352] on img at bounding box center [1336, 464] width 10 height 10
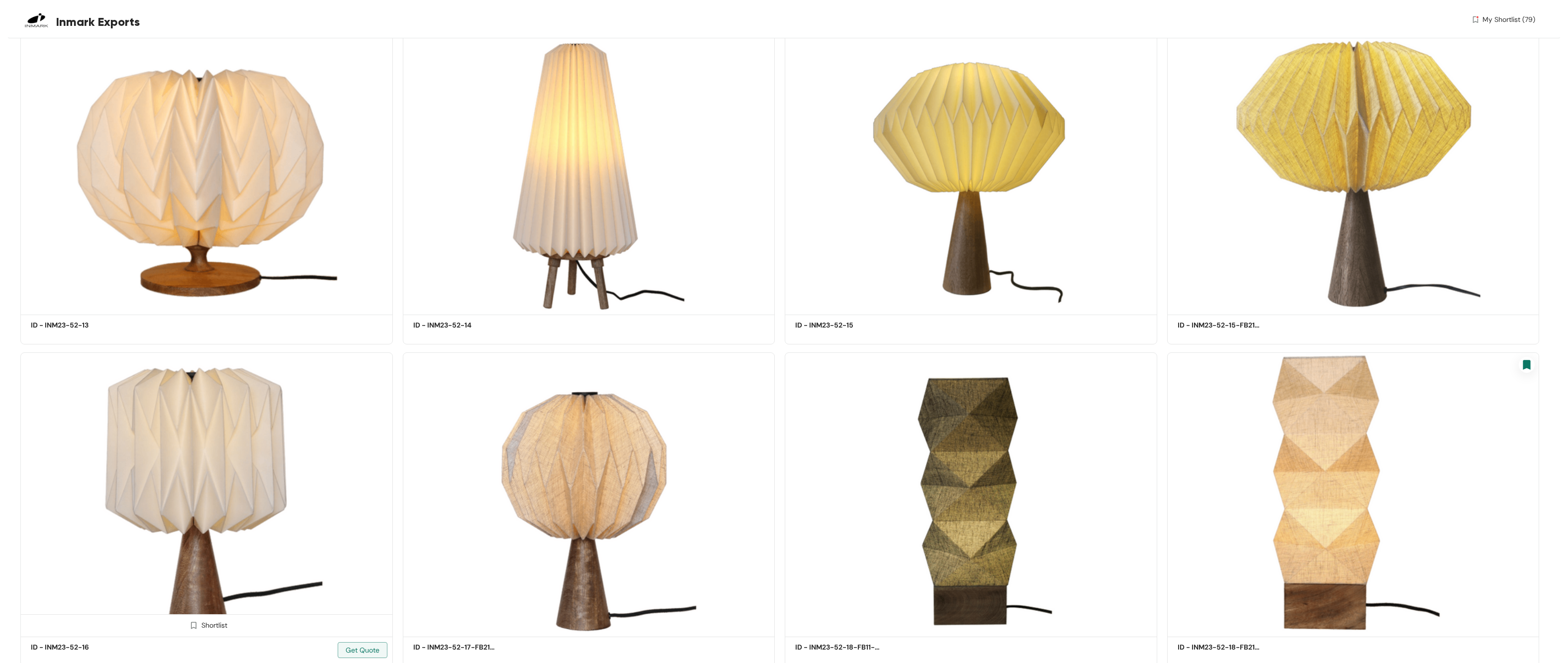
scroll to position [2619, 0]
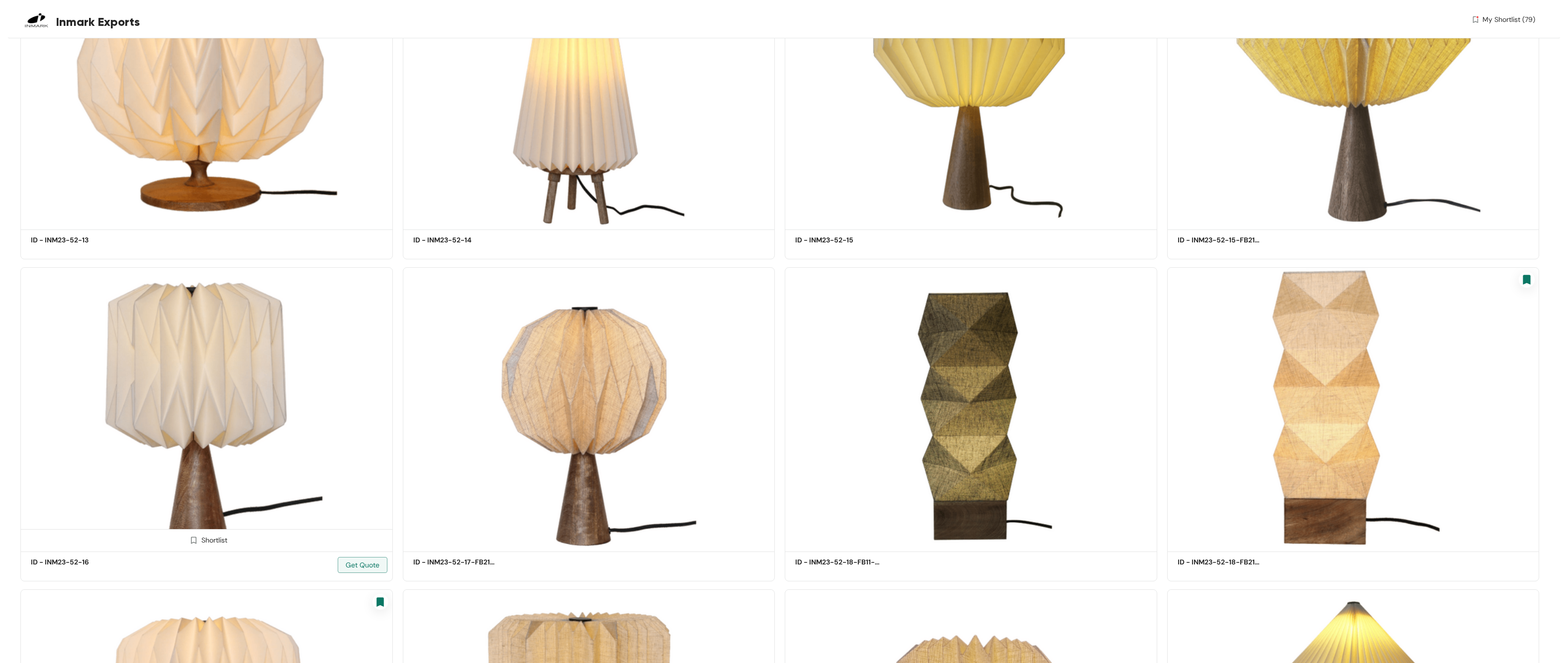
click at [197, 352] on img at bounding box center [194, 541] width 10 height 10
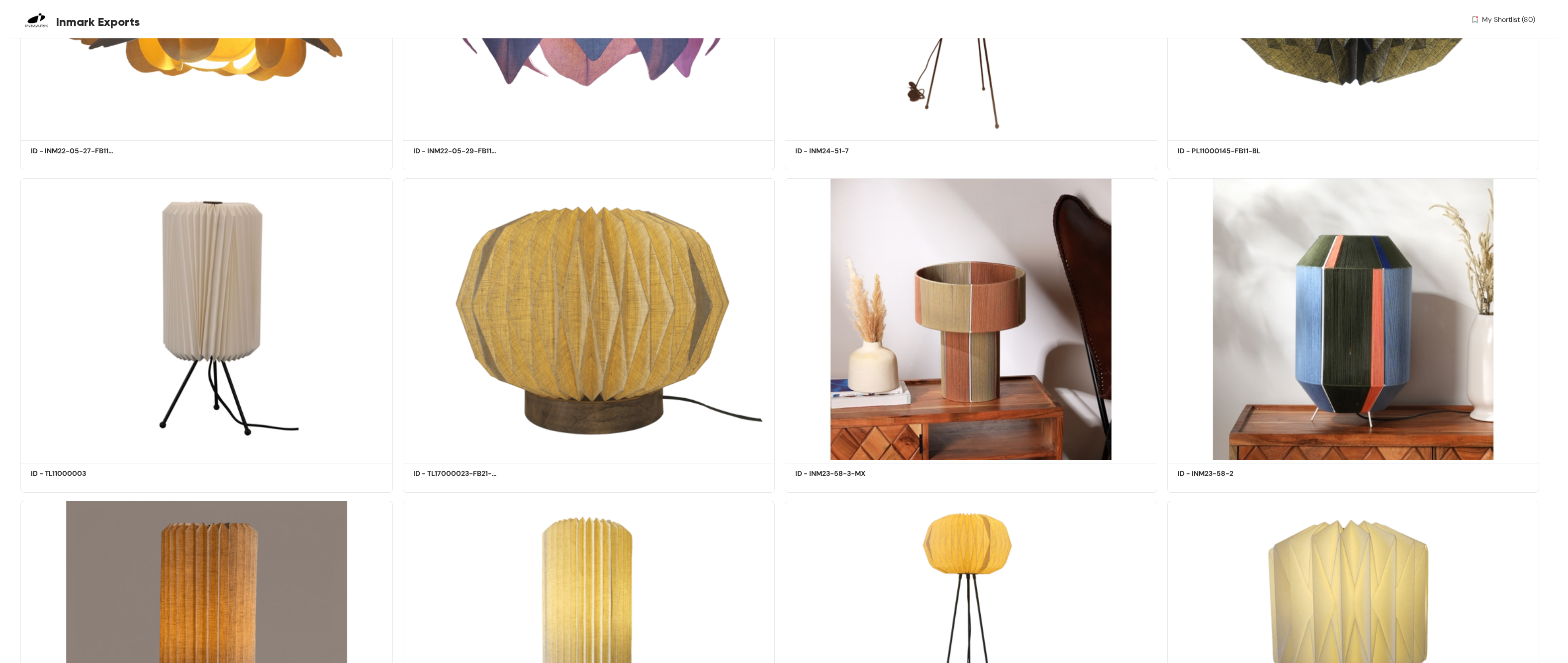
scroll to position [33998, 0]
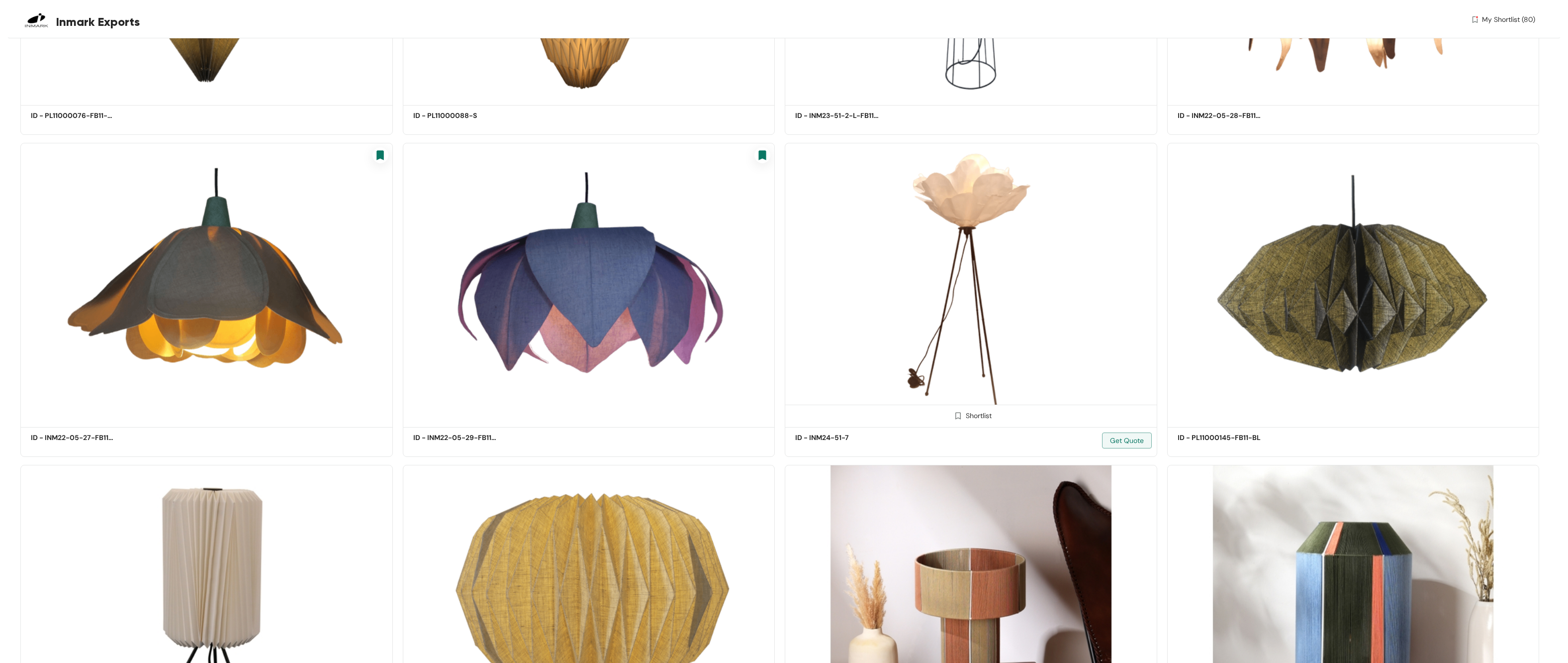
click at [716, 352] on span at bounding box center [958, 417] width 16 height 16
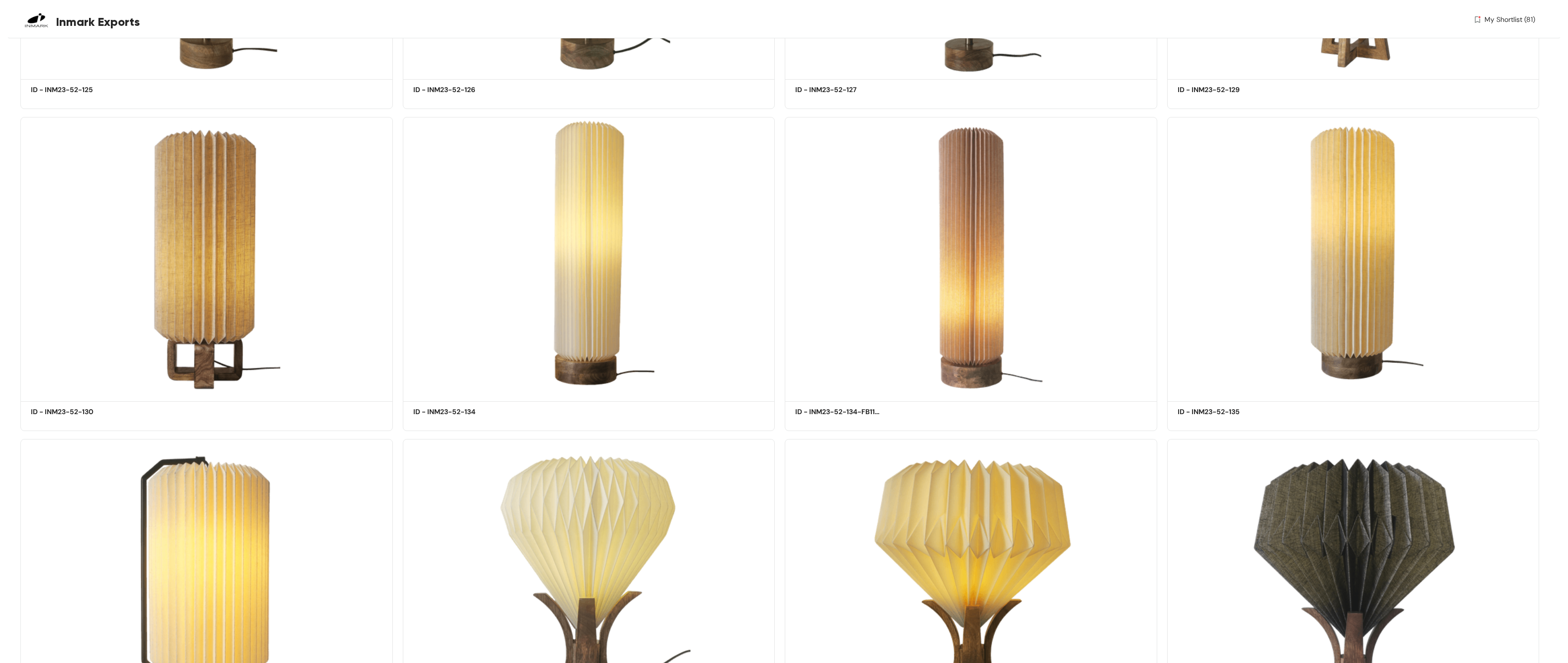
scroll to position [75182, 0]
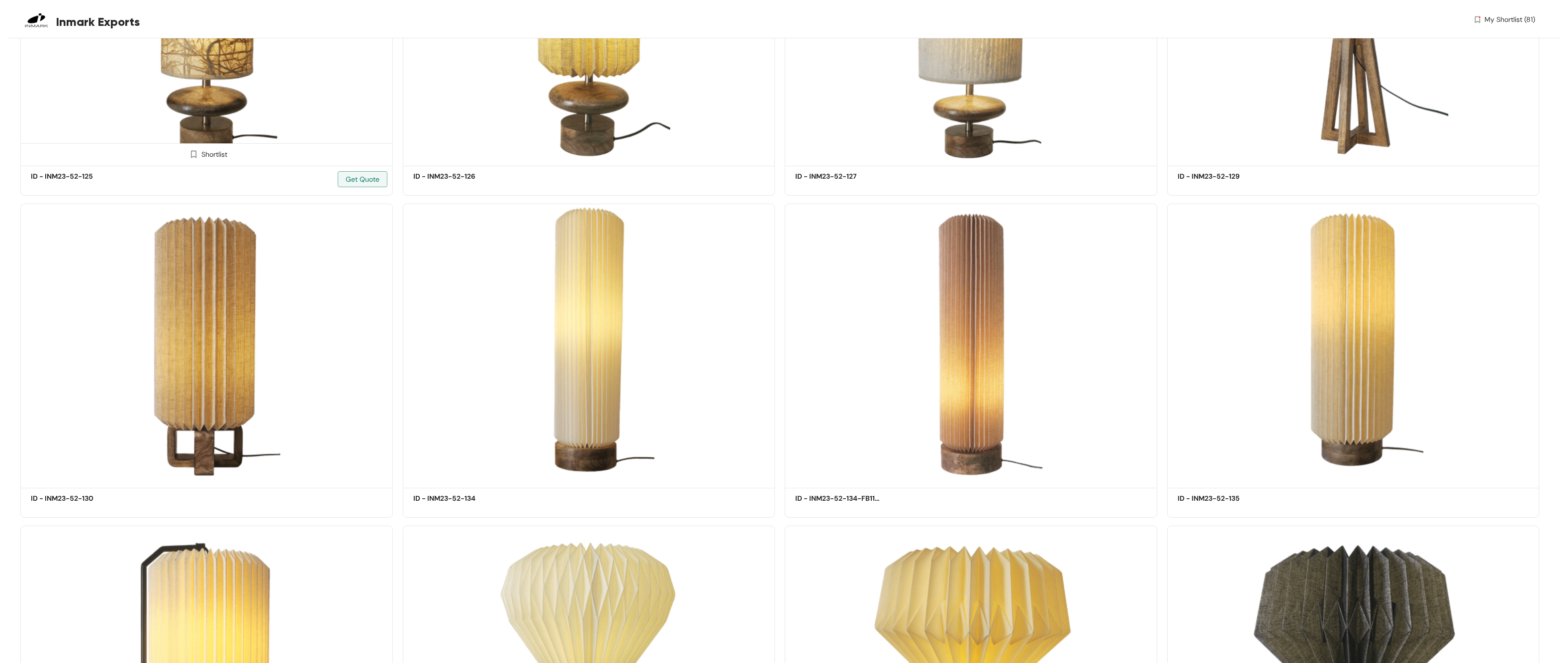
click at [194, 149] on img at bounding box center [194, 154] width 10 height 10
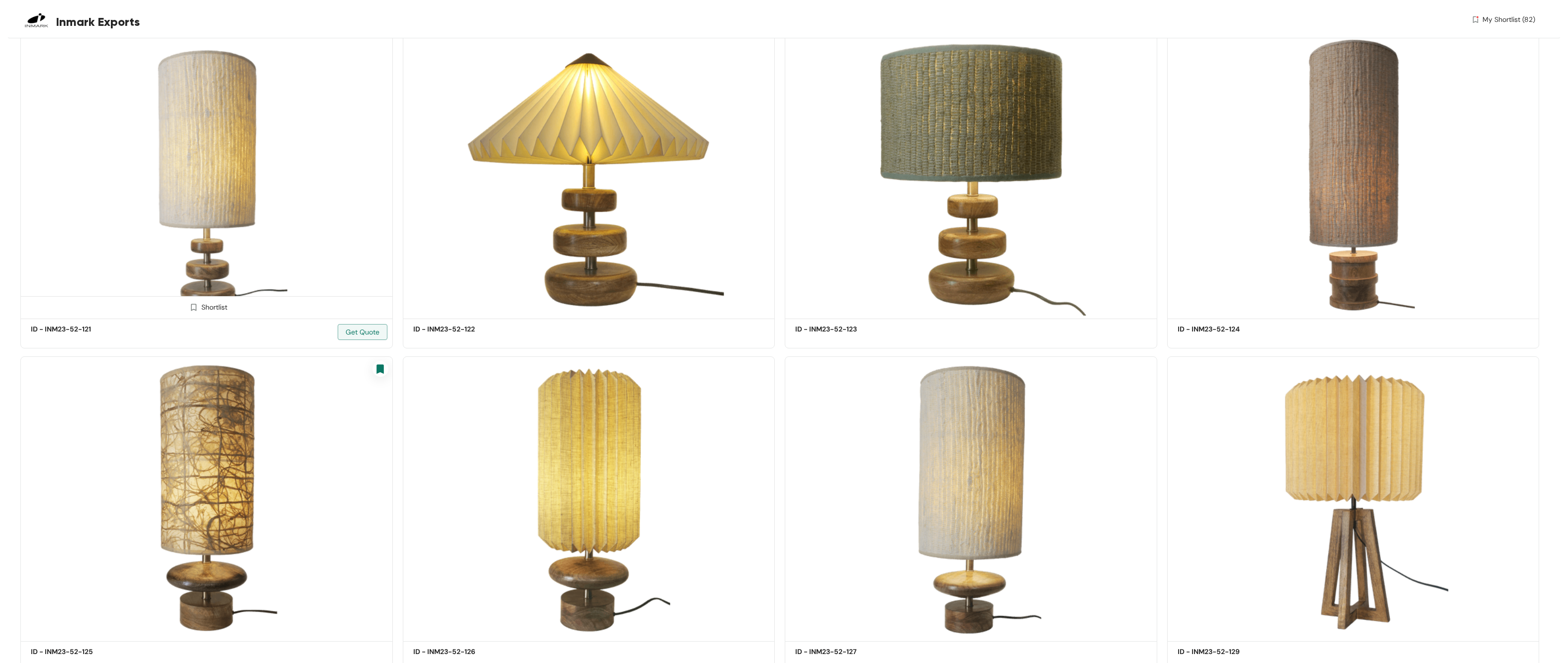
scroll to position [74742, 0]
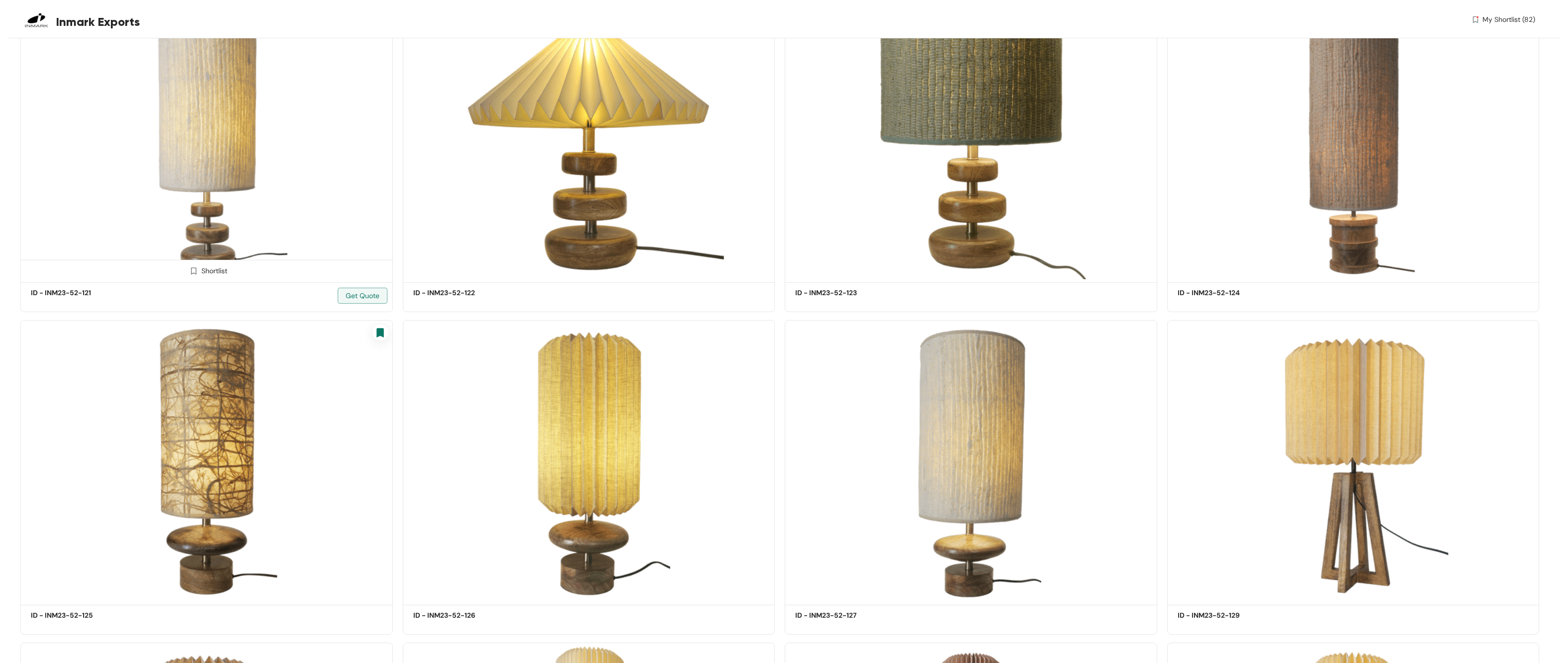
click at [195, 267] on img at bounding box center [194, 271] width 10 height 10
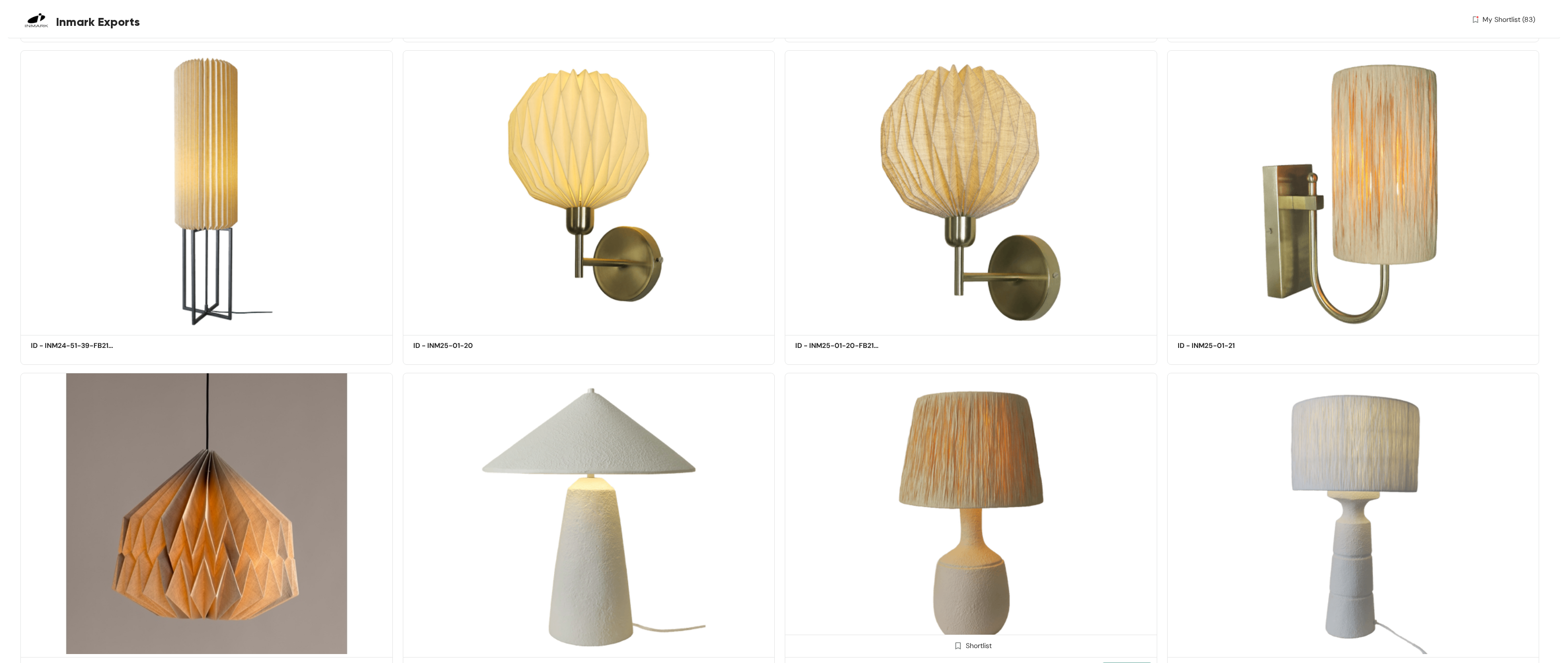
scroll to position [78271, 0]
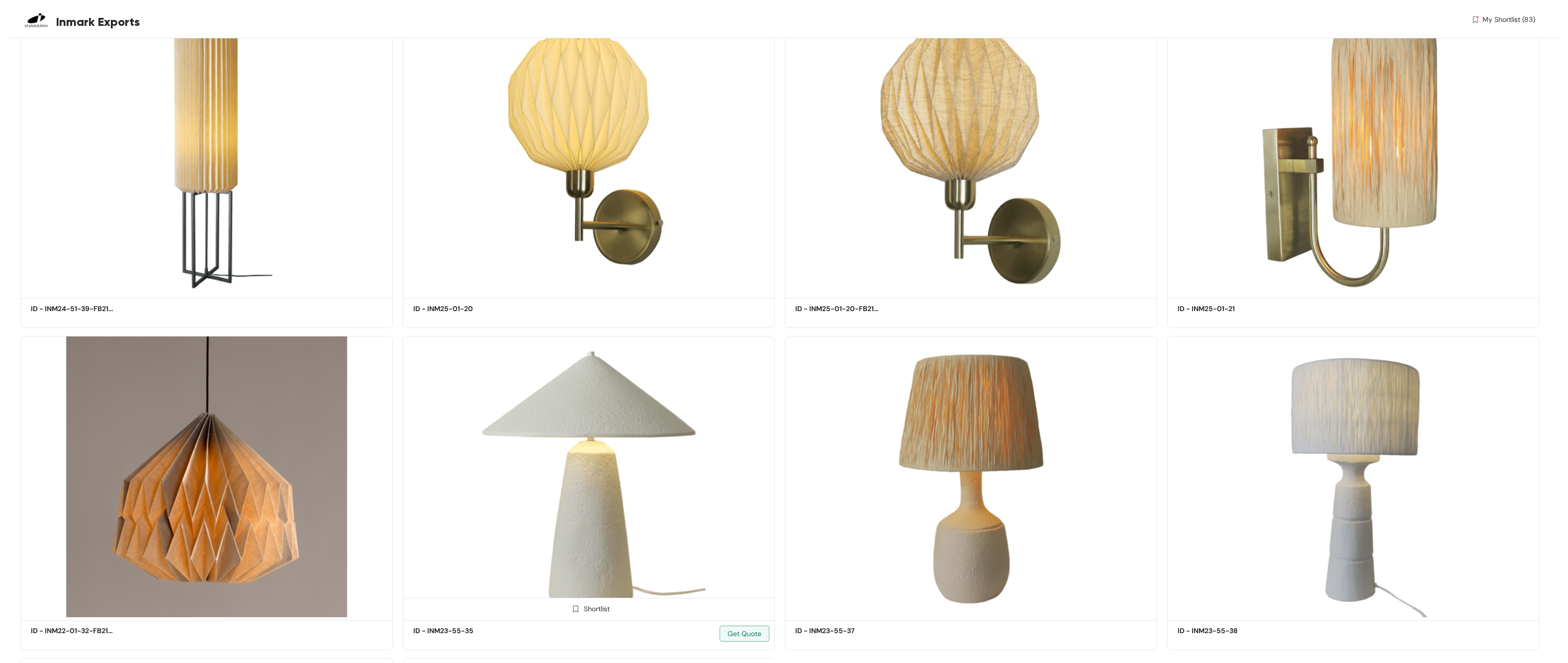
click at [573, 352] on img at bounding box center [576, 609] width 10 height 10
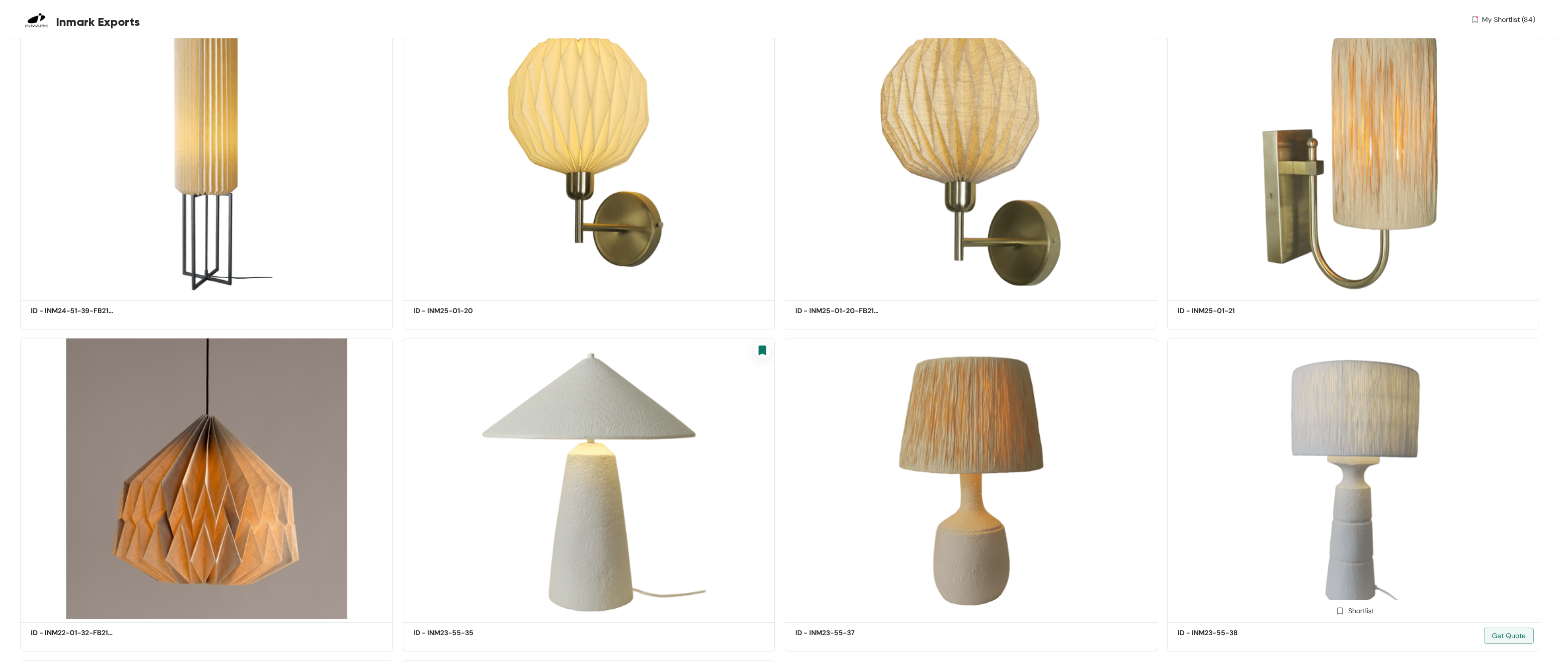
scroll to position [78350, 0]
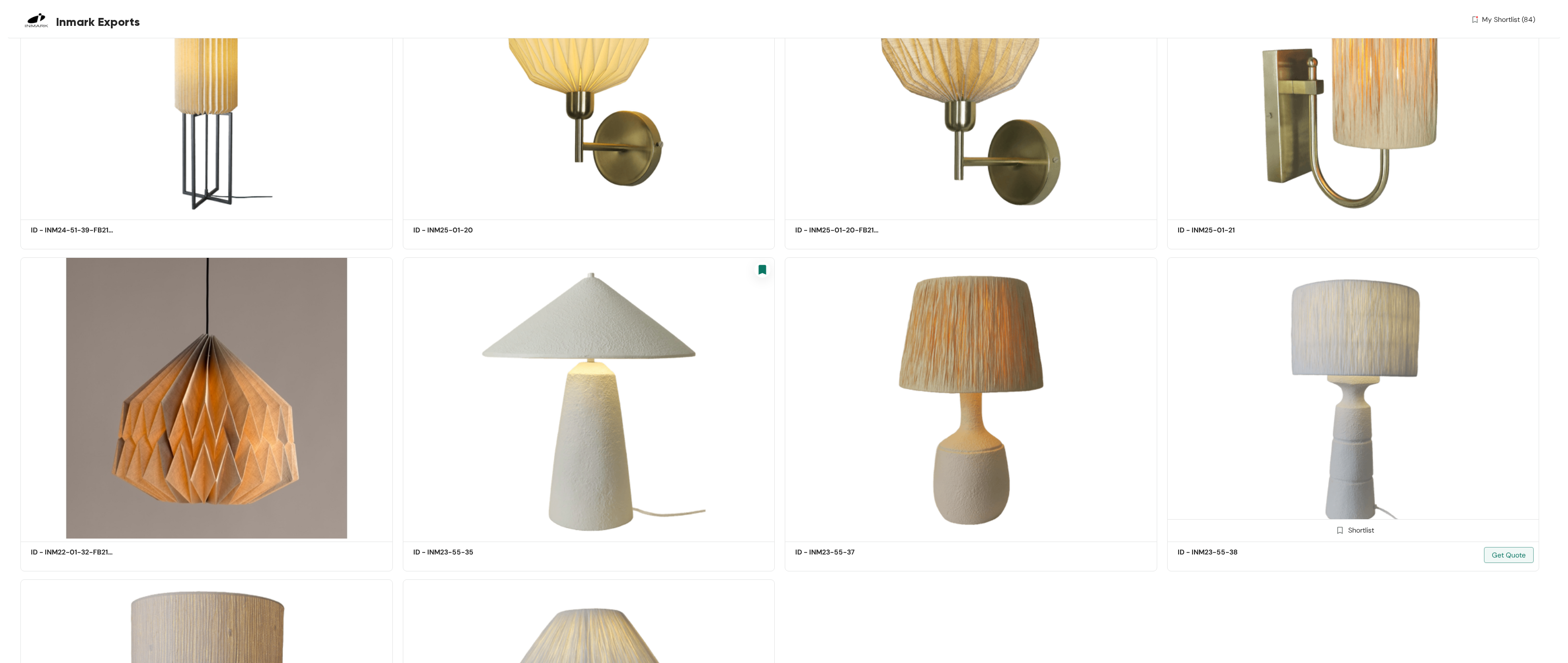
click at [716, 352] on img at bounding box center [1341, 530] width 10 height 10
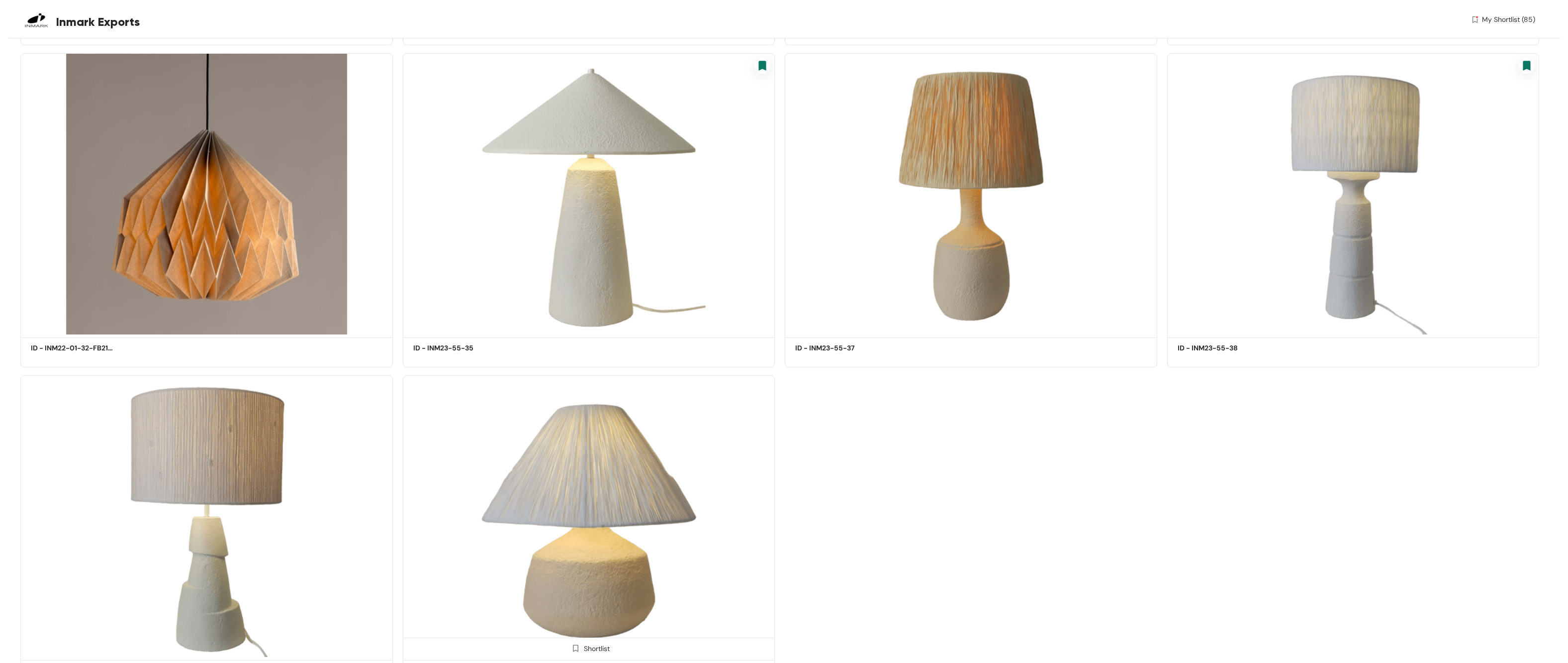
click at [574, 352] on span at bounding box center [576, 651] width 16 height 16
click at [189, 352] on img at bounding box center [194, 649] width 10 height 10
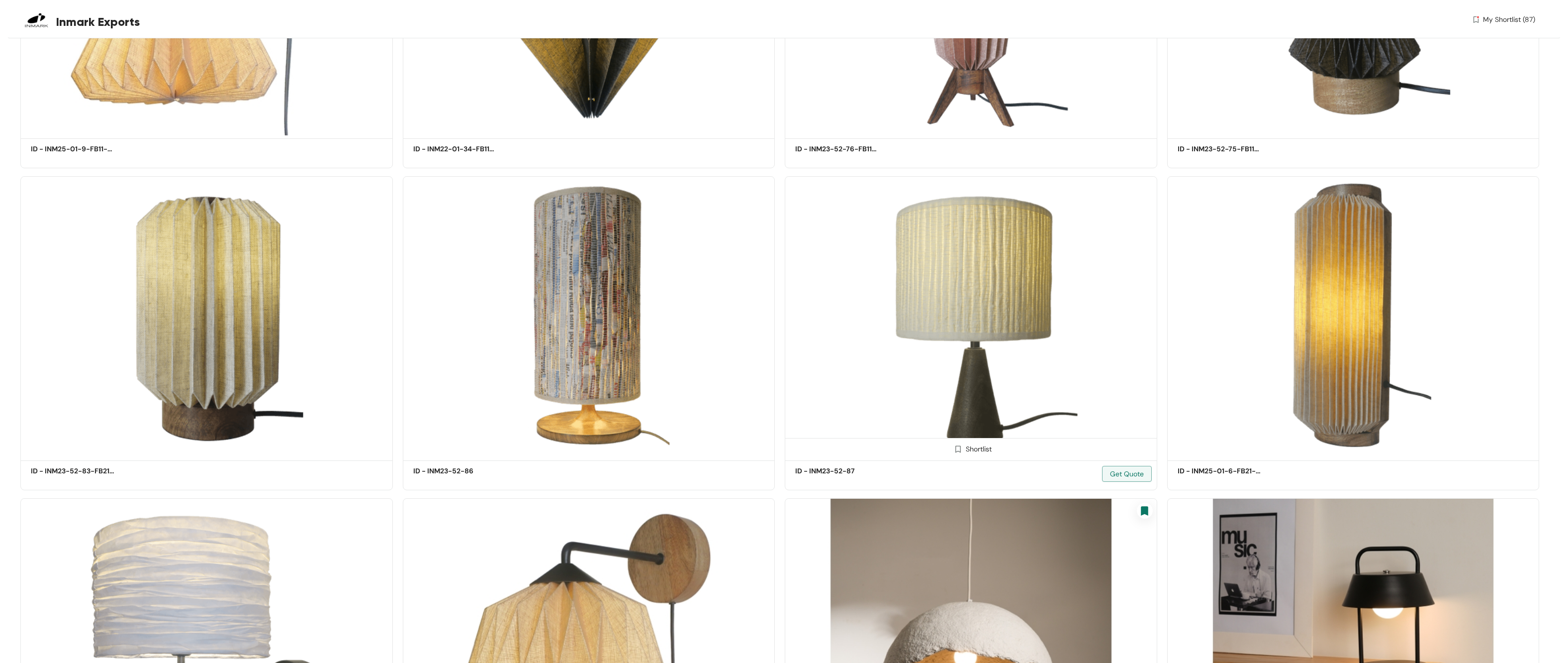
scroll to position [57166, 0]
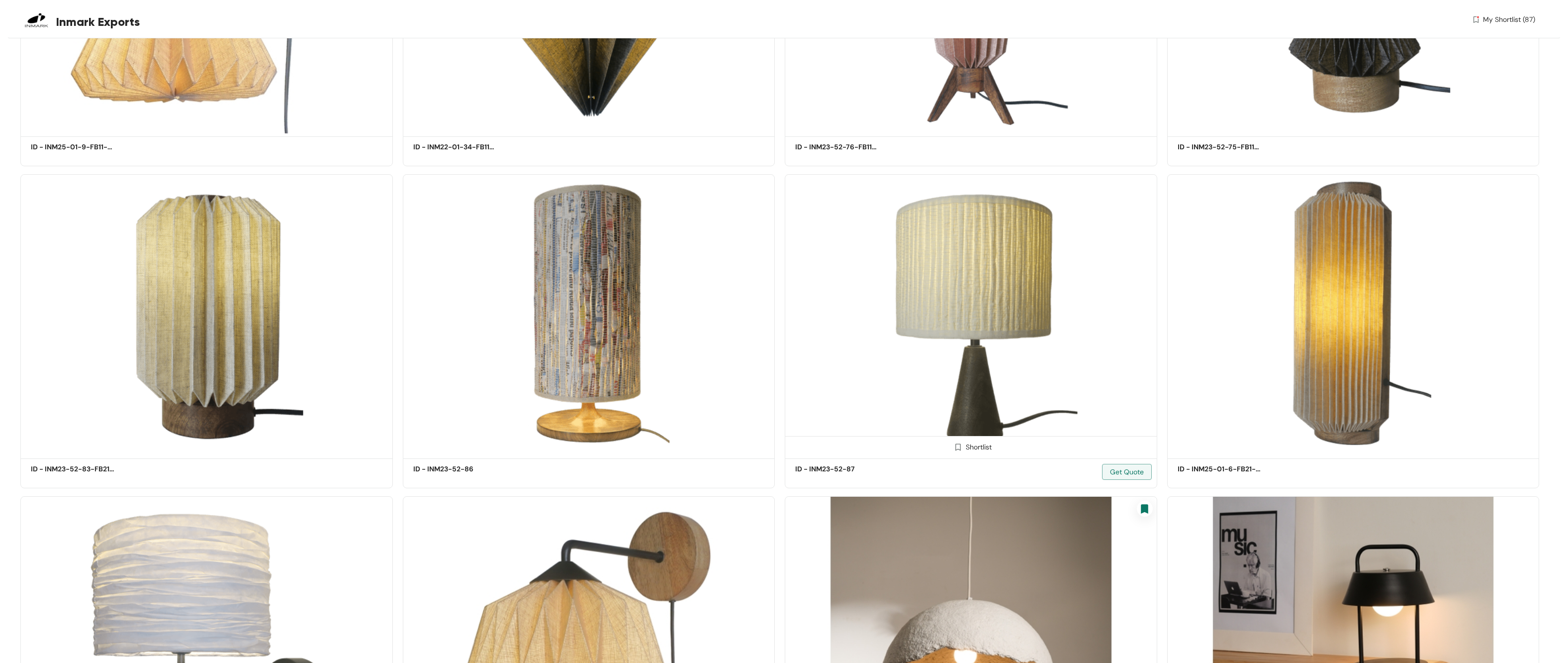
click at [716, 352] on span at bounding box center [958, 449] width 16 height 16
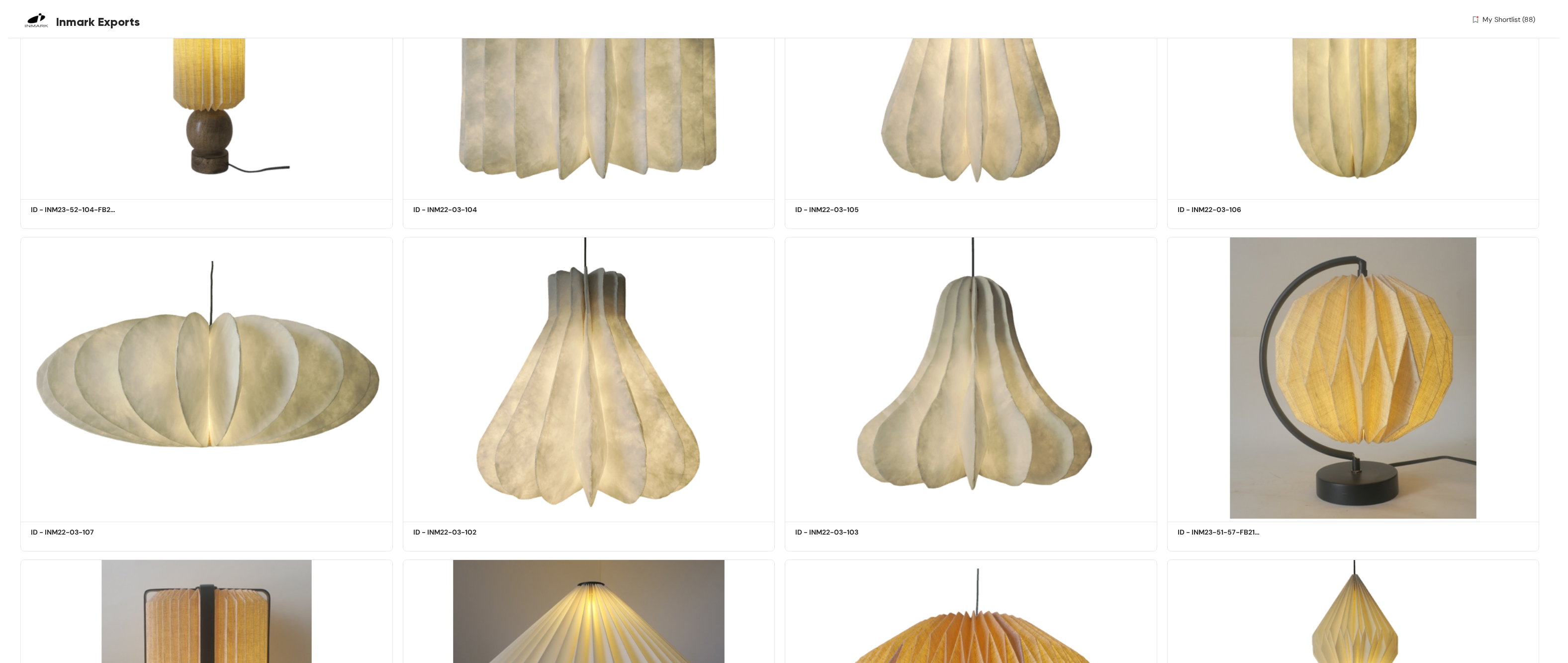
scroll to position [67417, 0]
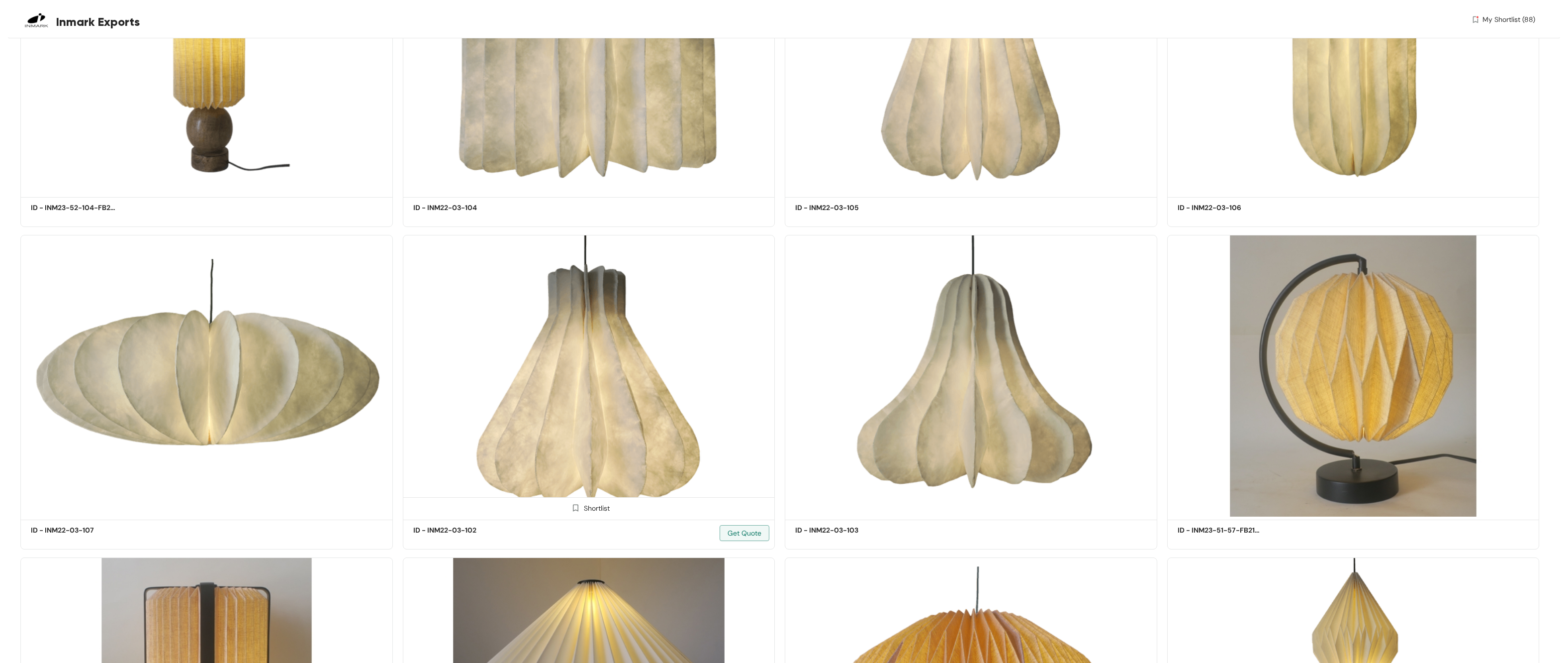
click at [576, 352] on img at bounding box center [576, 508] width 10 height 10
click at [716, 23] on span "My Shortlist (89)" at bounding box center [1509, 19] width 53 height 11
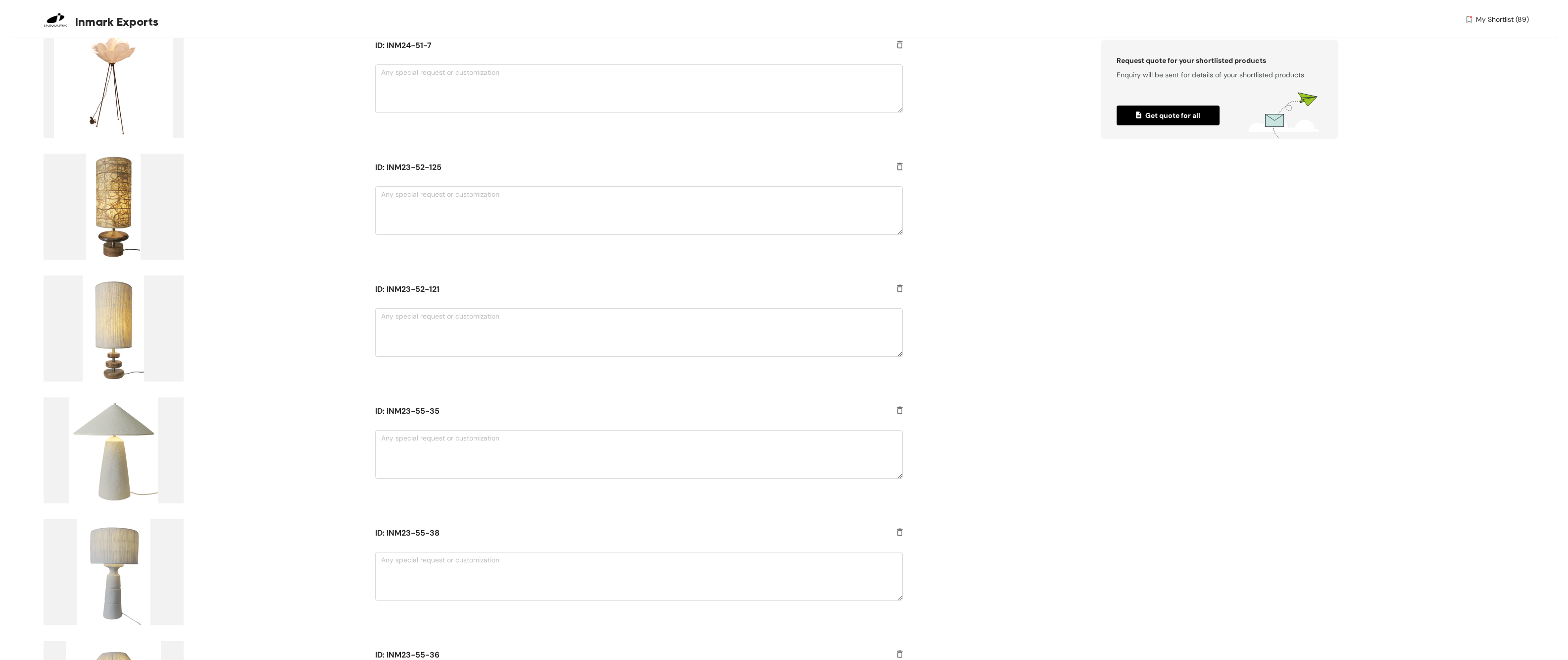
scroll to position [9879, 0]
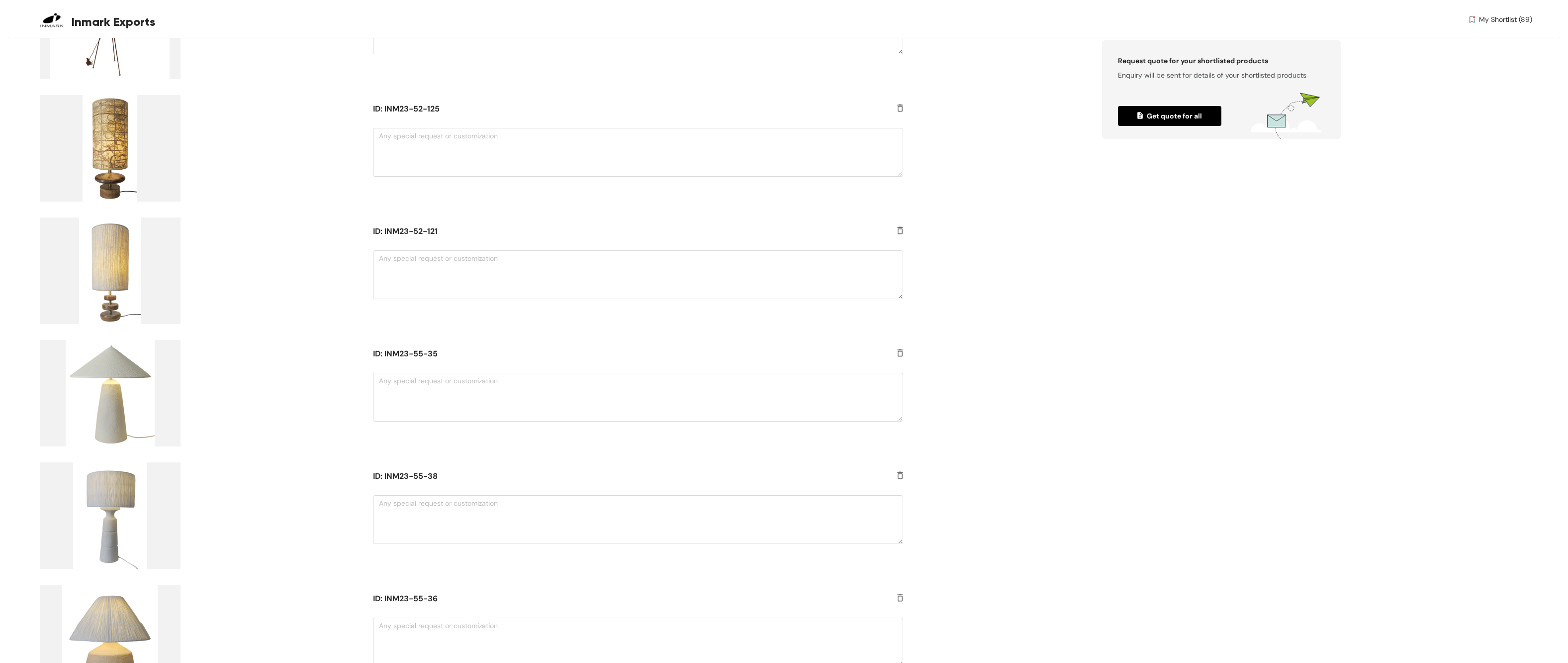
click at [716, 117] on span "Get quote for all" at bounding box center [1170, 116] width 65 height 11
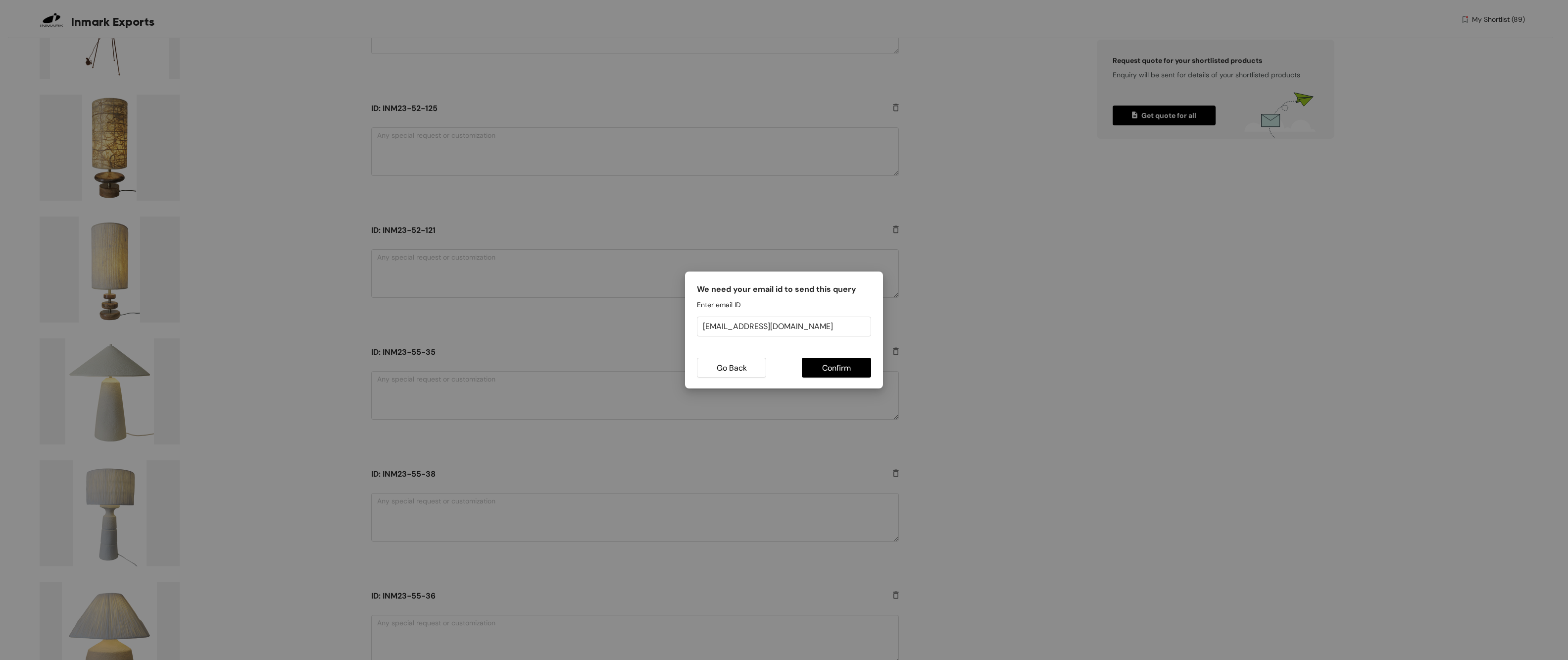
click at [713, 350] on span "Confirm" at bounding box center [836, 367] width 29 height 12
